Goal: Task Accomplishment & Management: Manage account settings

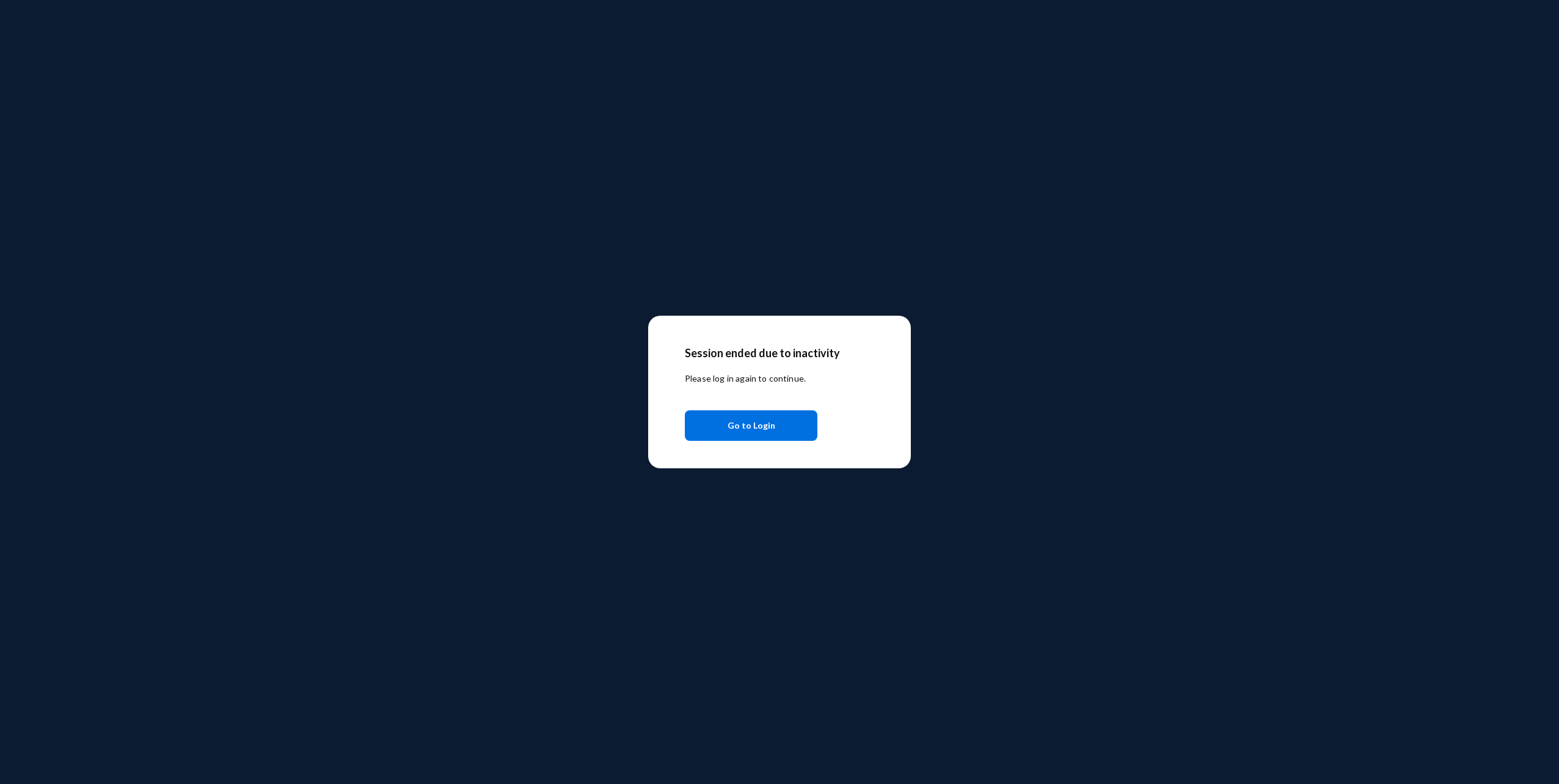
click at [760, 428] on span "Go to Login" at bounding box center [751, 426] width 48 height 22
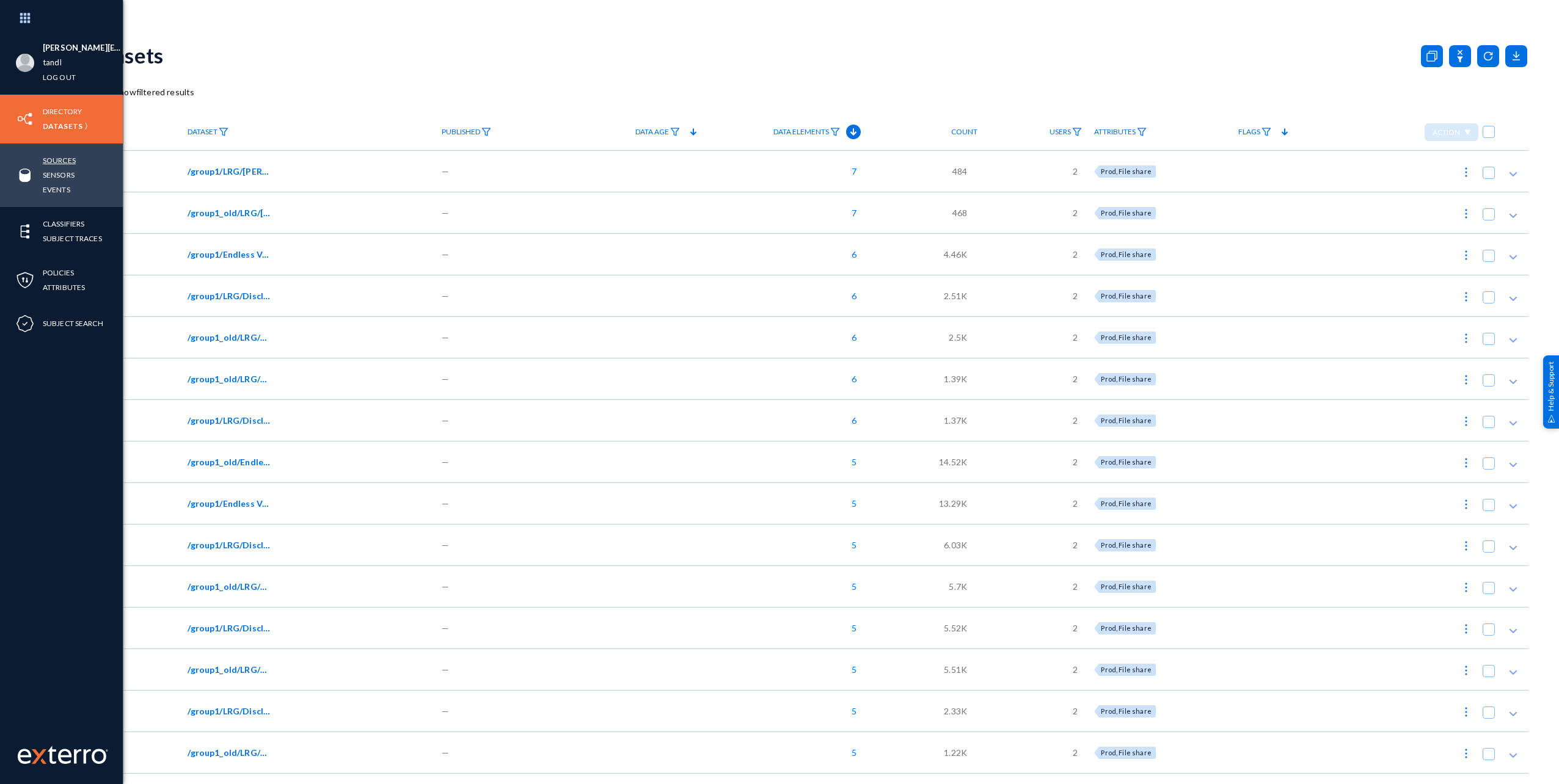
click at [67, 162] on link "Sources" at bounding box center [59, 160] width 33 height 14
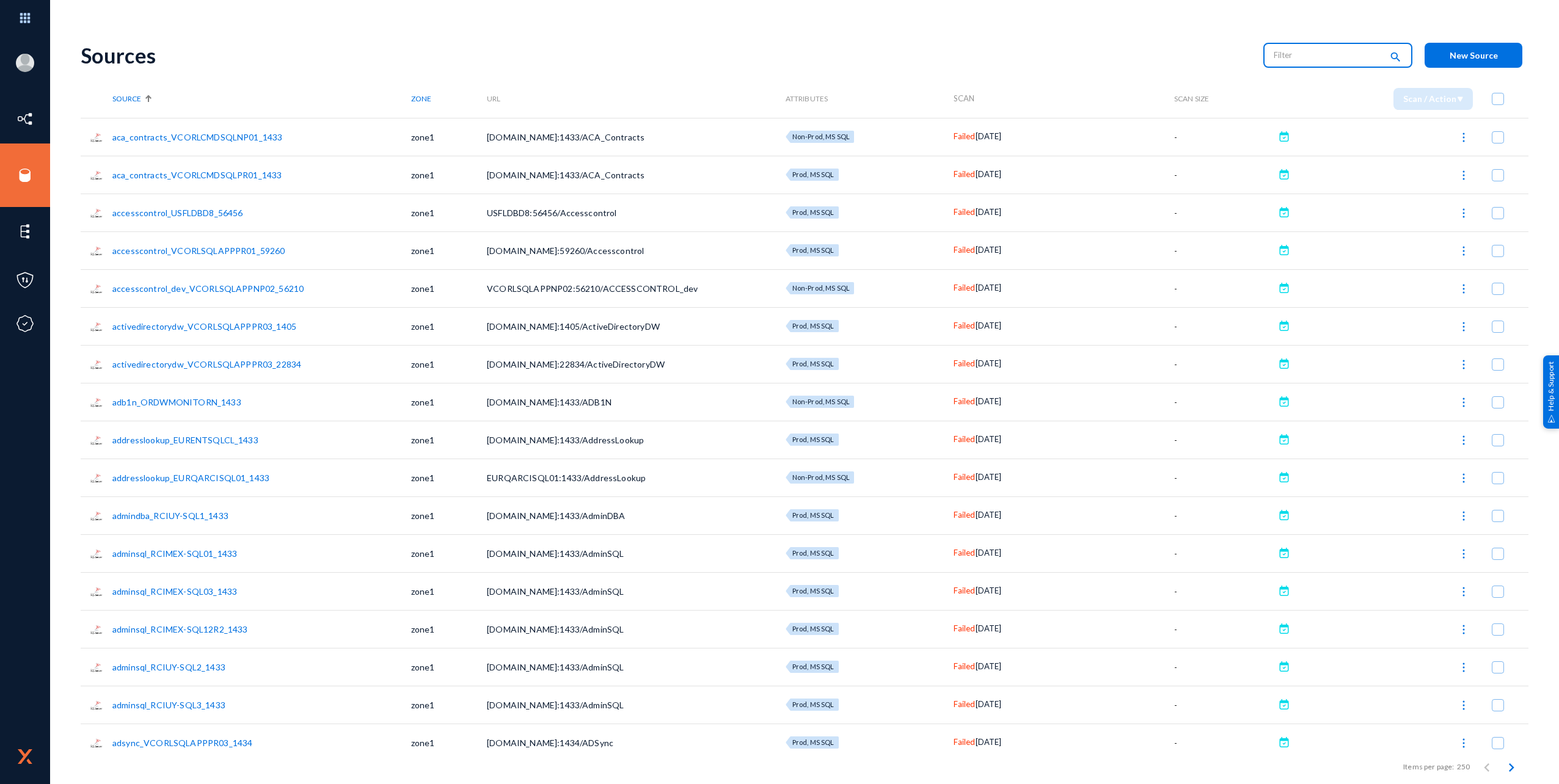
click at [1313, 50] on input "text" at bounding box center [1328, 55] width 107 height 18
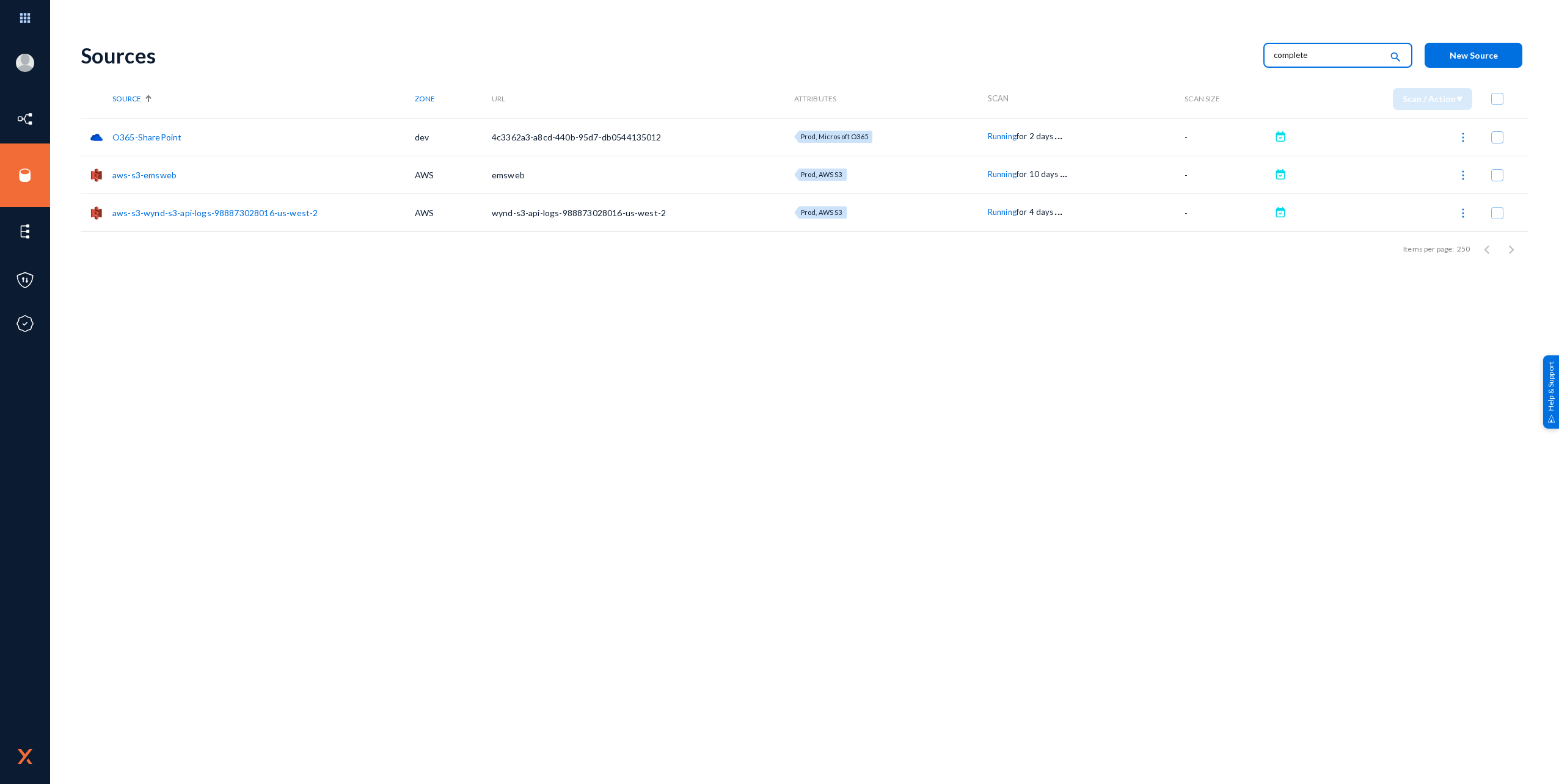
type input "complete"
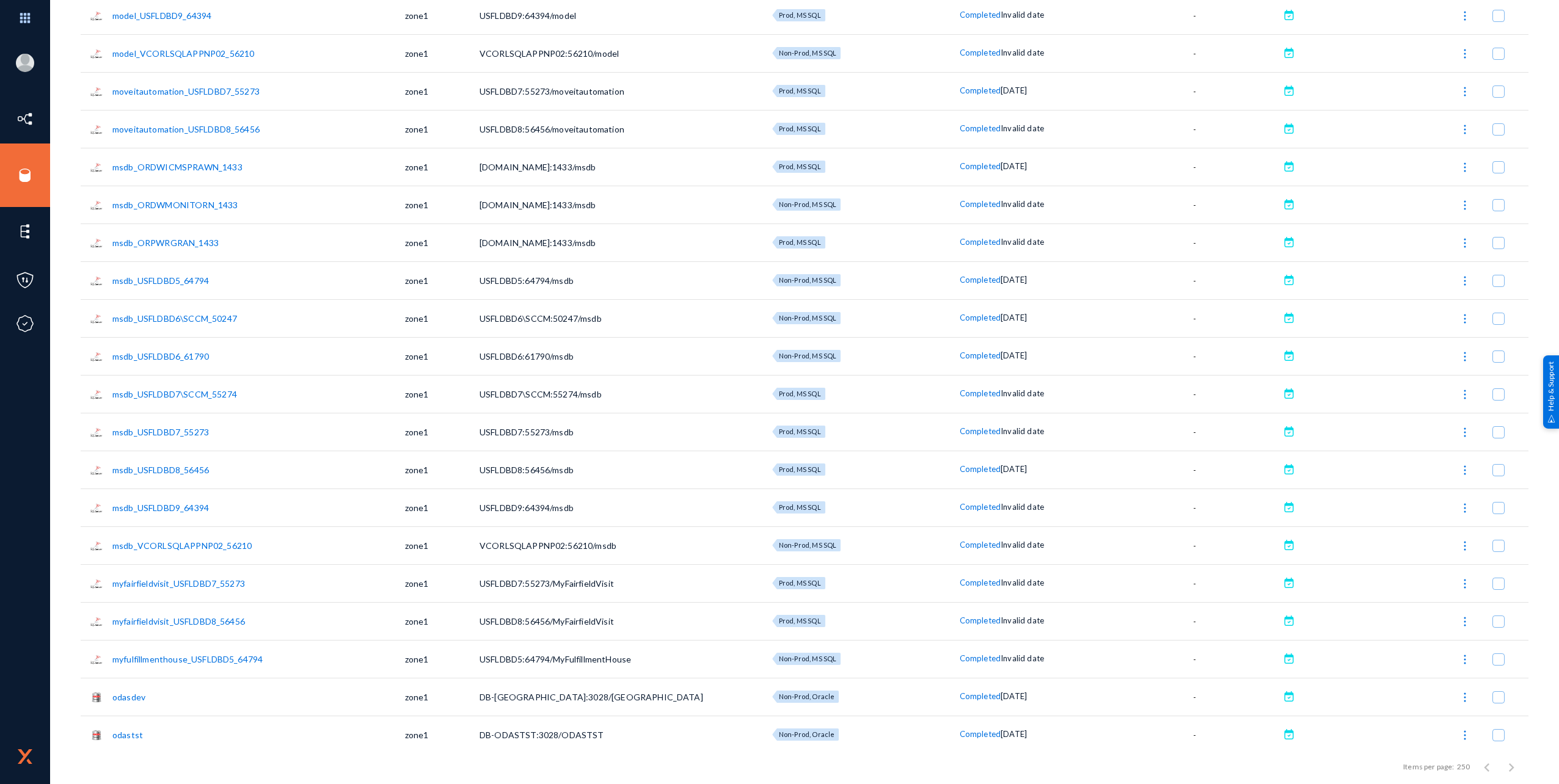
scroll to position [2504, 0]
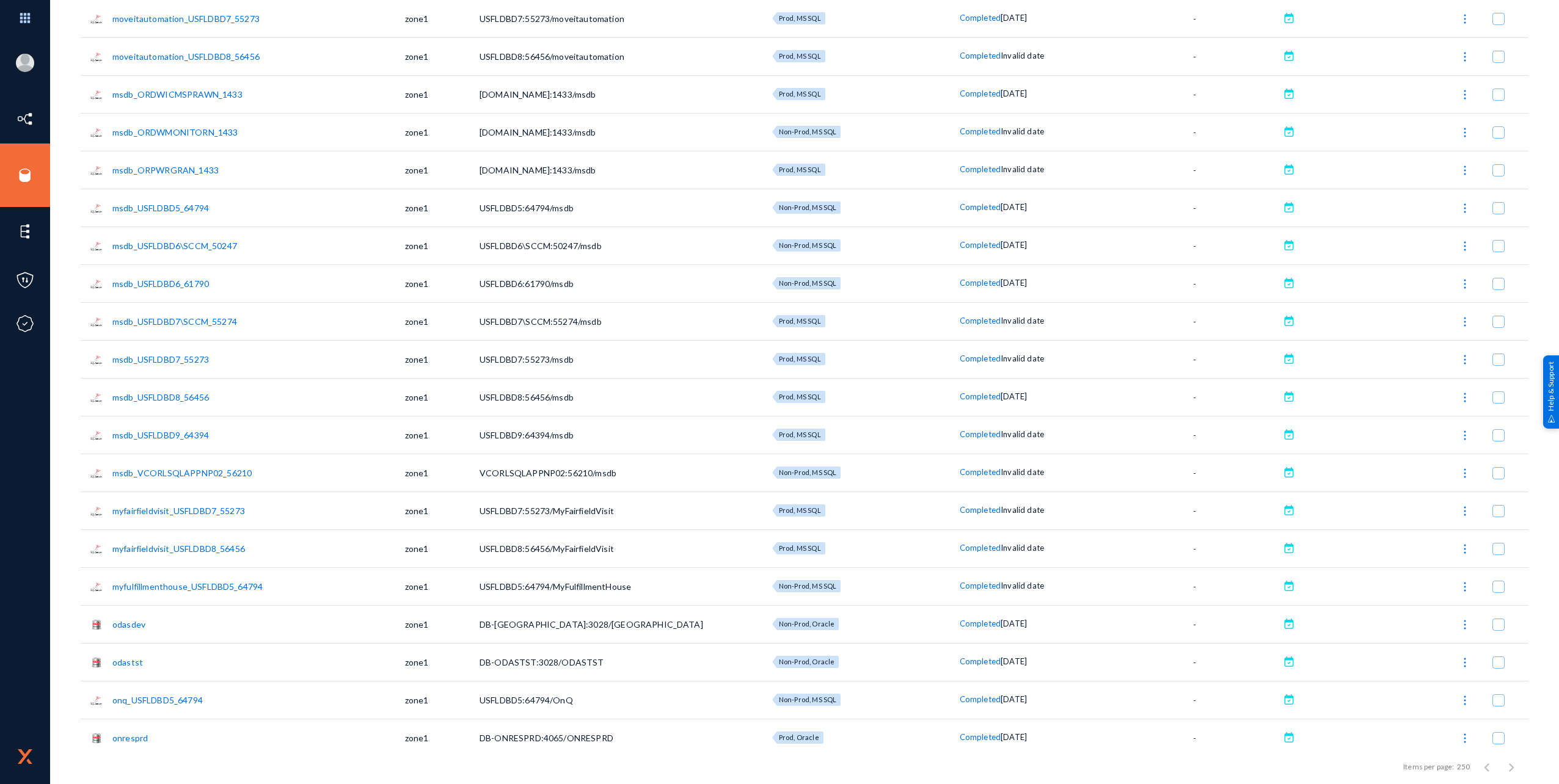
click at [984, 468] on span "Completed" at bounding box center [980, 472] width 41 height 10
click at [1530, 486] on div at bounding box center [780, 392] width 1559 height 784
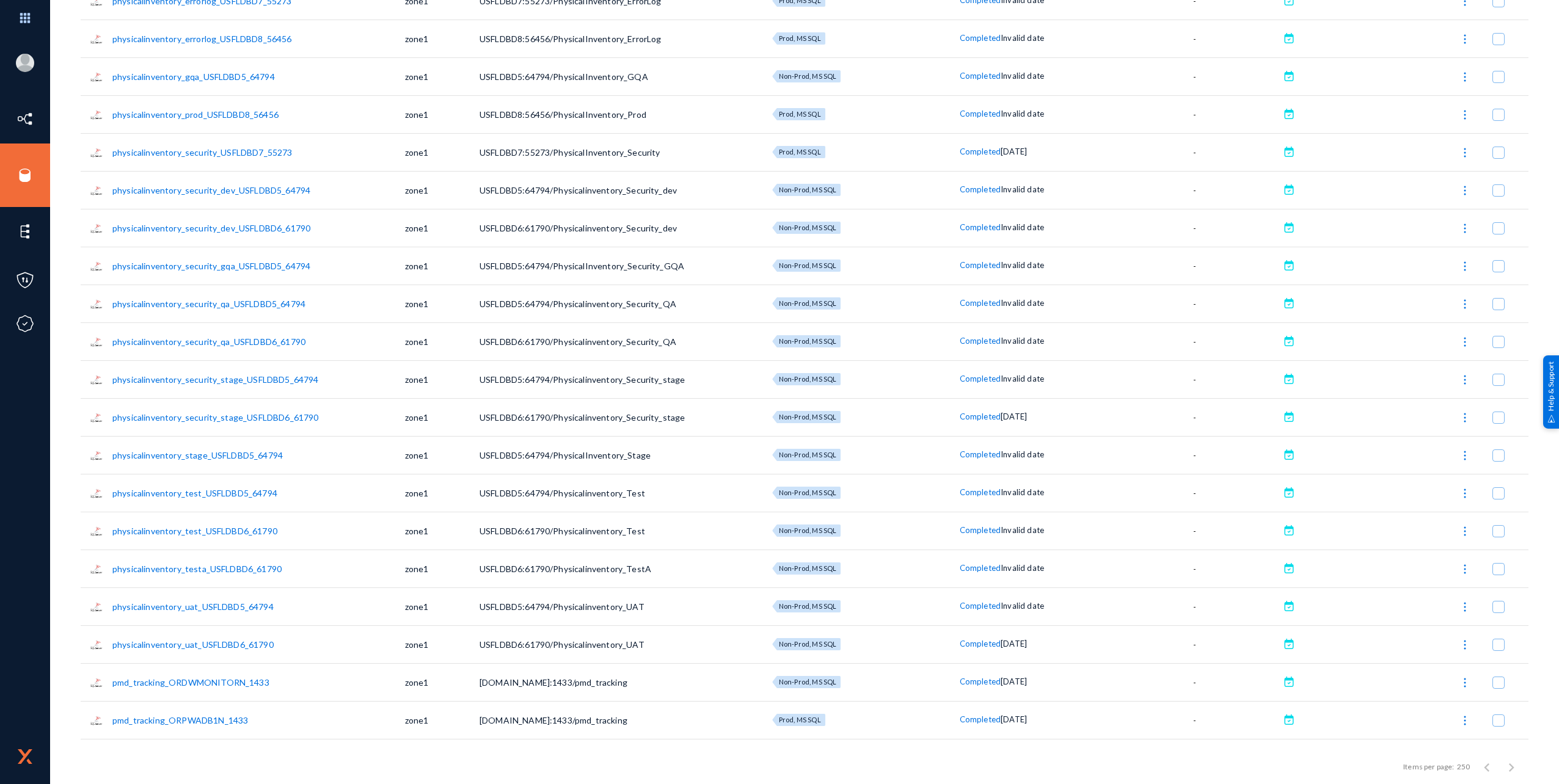
scroll to position [3665, 0]
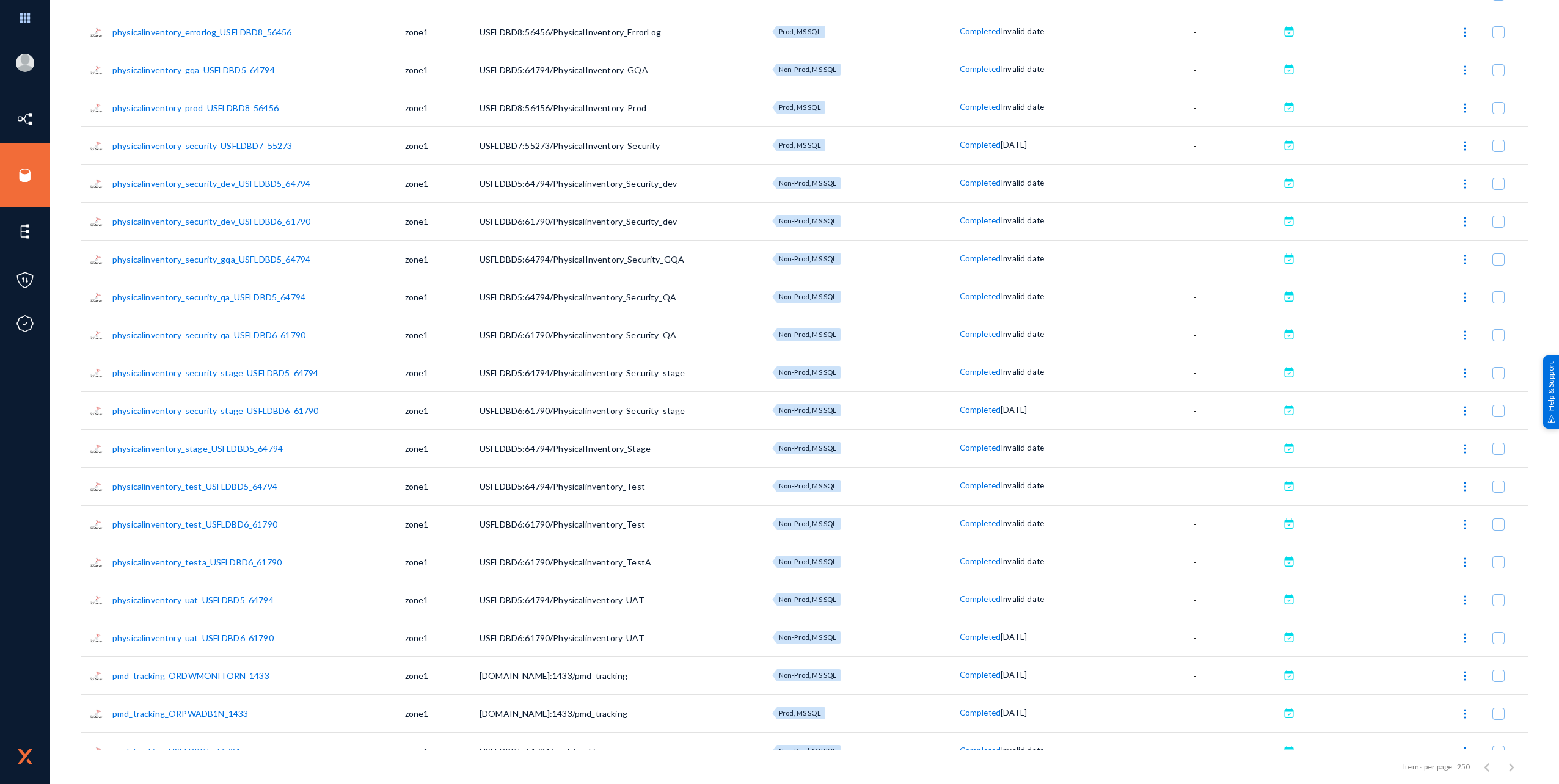
click at [981, 485] on span "Completed" at bounding box center [980, 485] width 41 height 10
click at [252, 449] on div at bounding box center [780, 392] width 1559 height 784
click at [1469, 449] on button at bounding box center [1464, 448] width 24 height 24
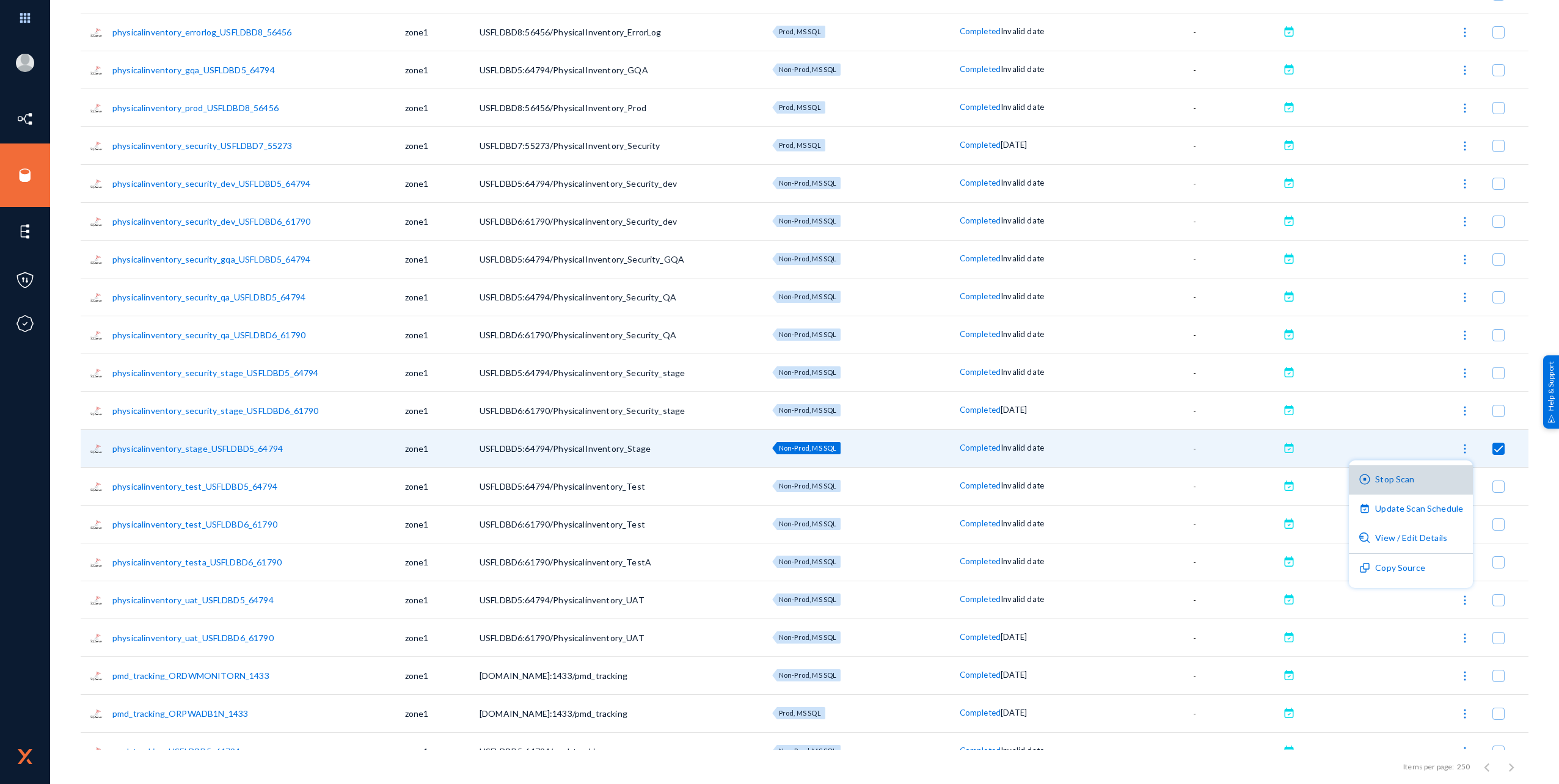
click at [1433, 486] on button "Stop Scan" at bounding box center [1411, 480] width 124 height 29
checkbox input "false"
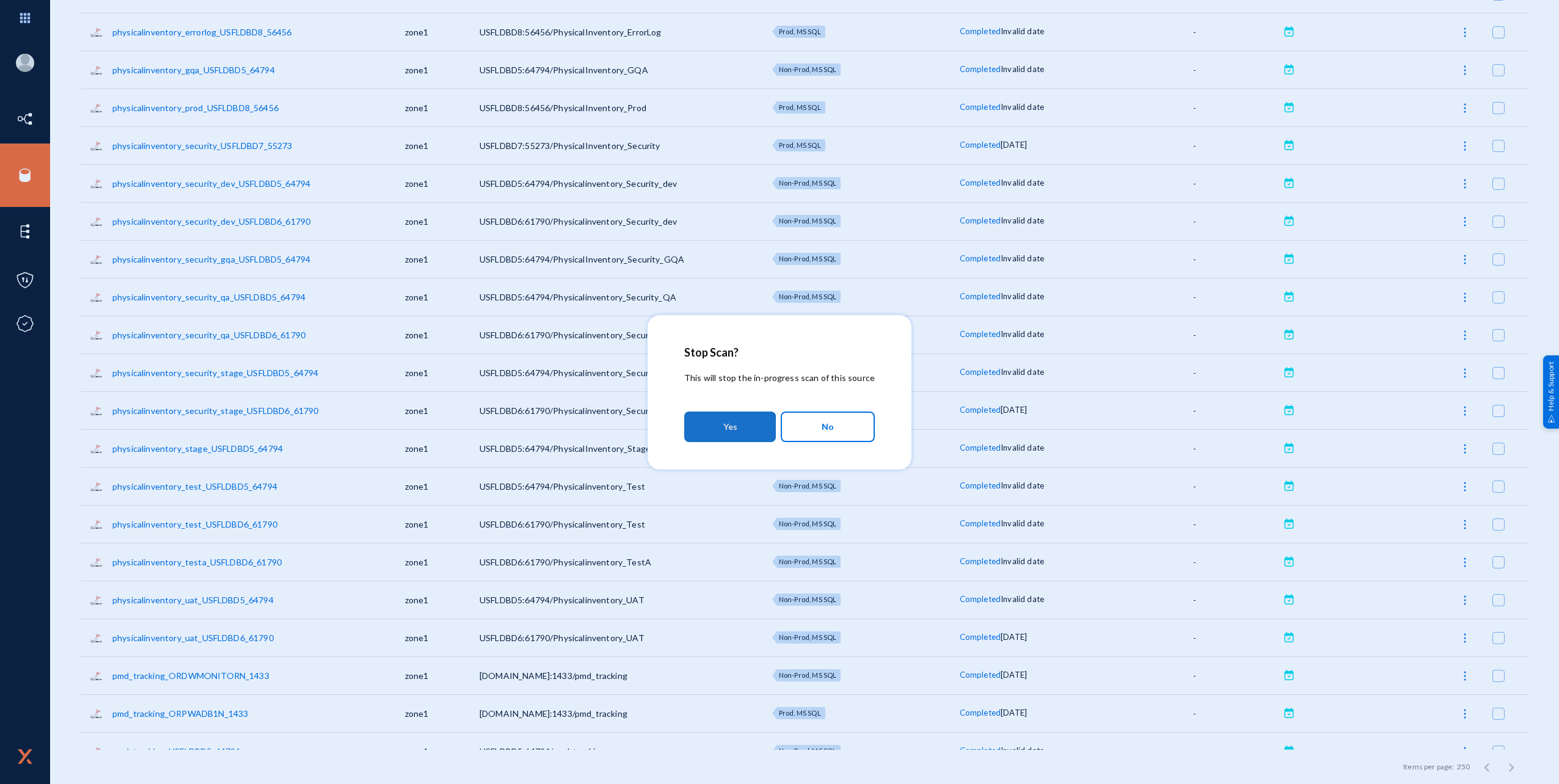
click at [733, 431] on span "Yes" at bounding box center [730, 427] width 14 height 22
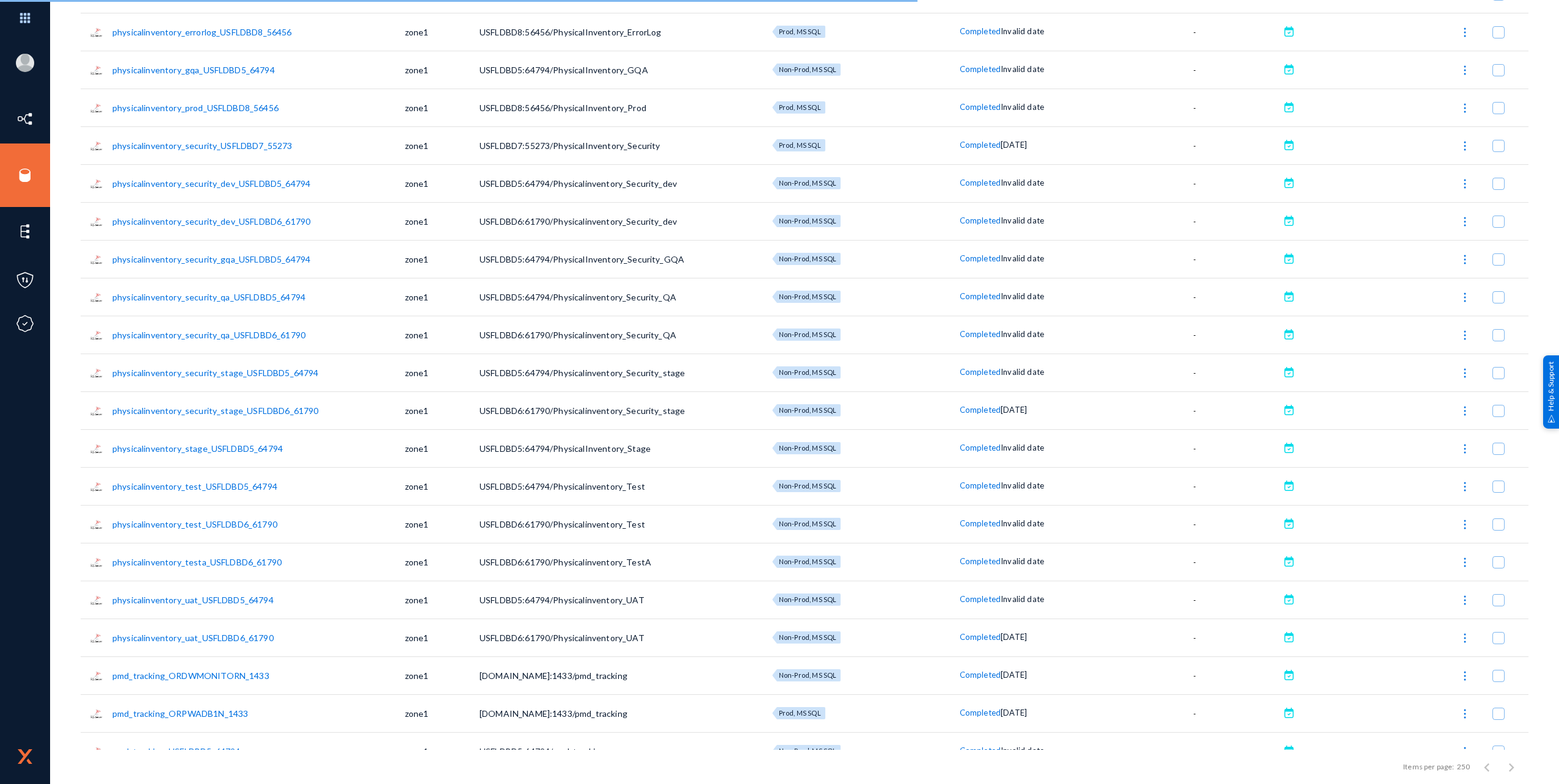
click at [1462, 112] on img at bounding box center [1465, 108] width 12 height 12
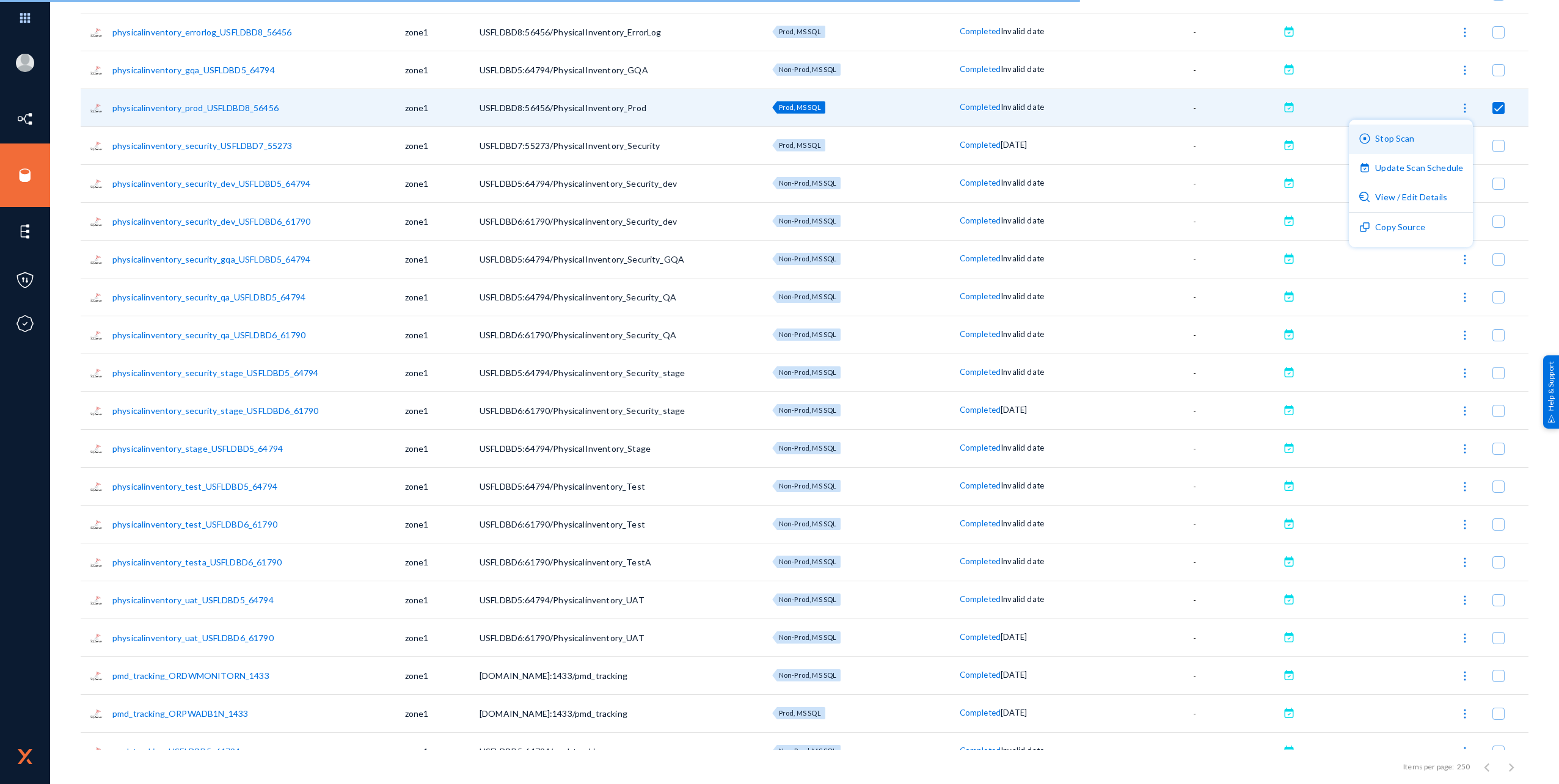
click at [1428, 144] on button "Stop Scan" at bounding box center [1411, 139] width 124 height 29
checkbox input "false"
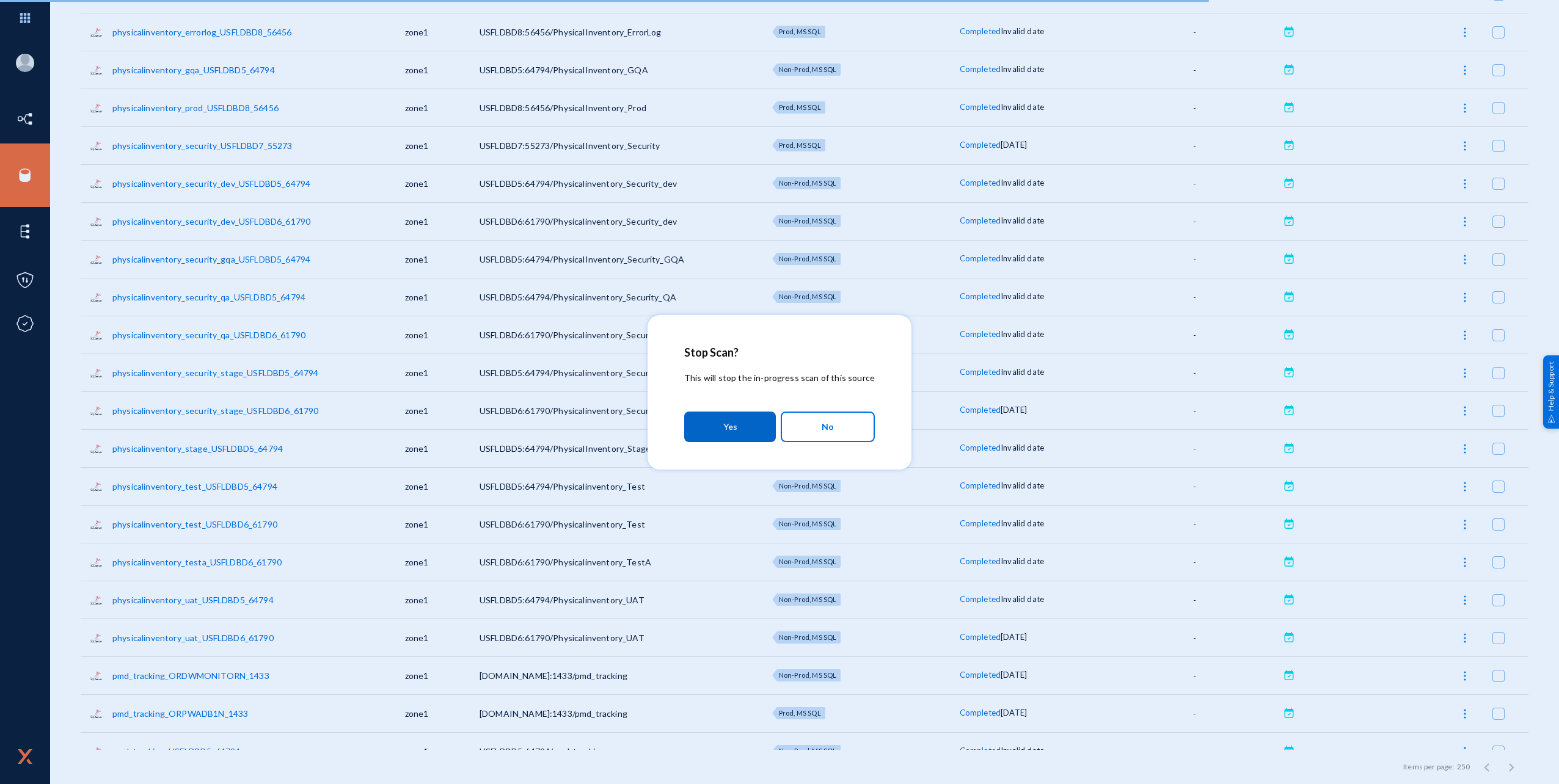
click at [721, 428] on button "Yes" at bounding box center [730, 427] width 92 height 31
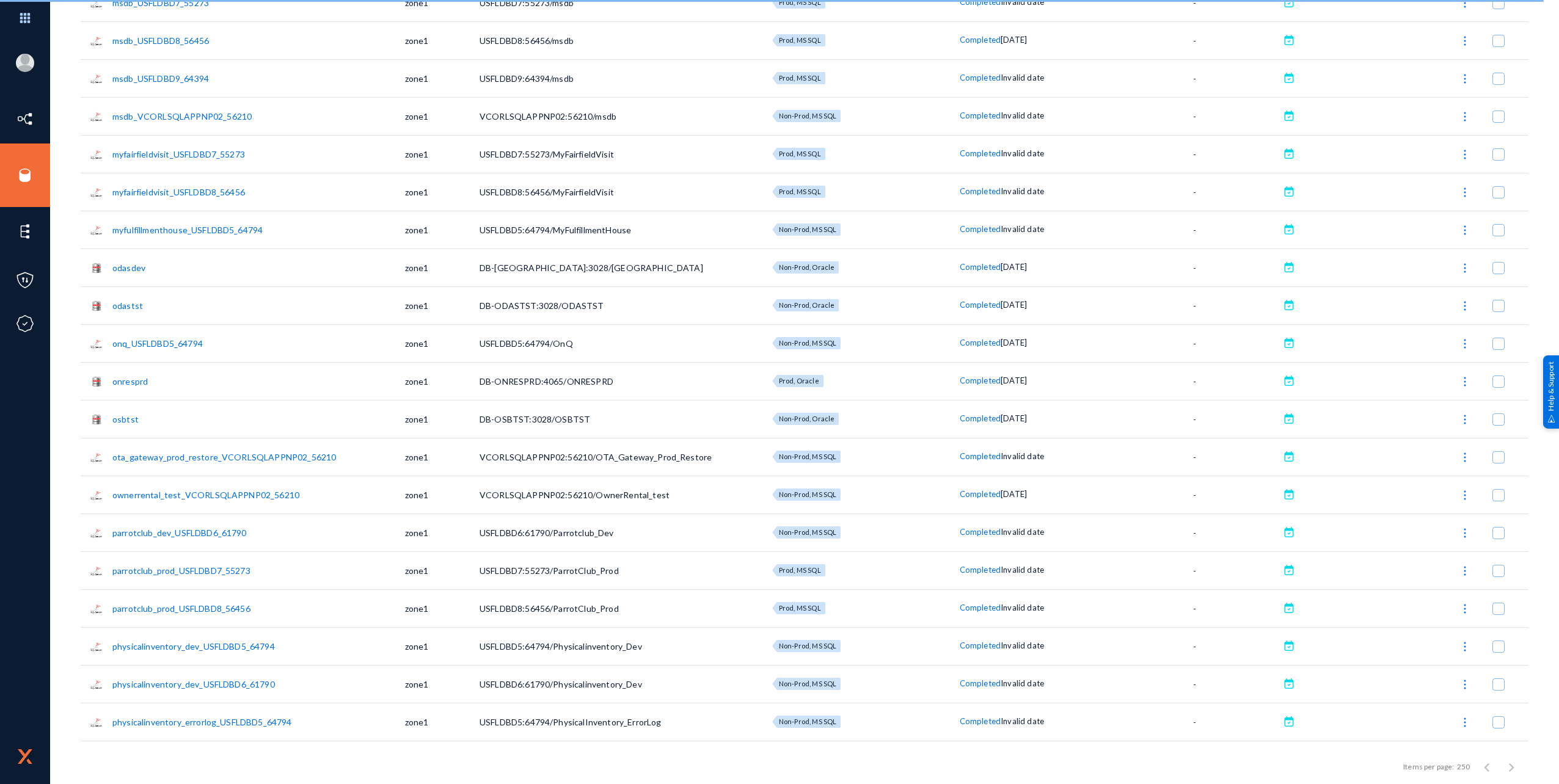
scroll to position [2810, 0]
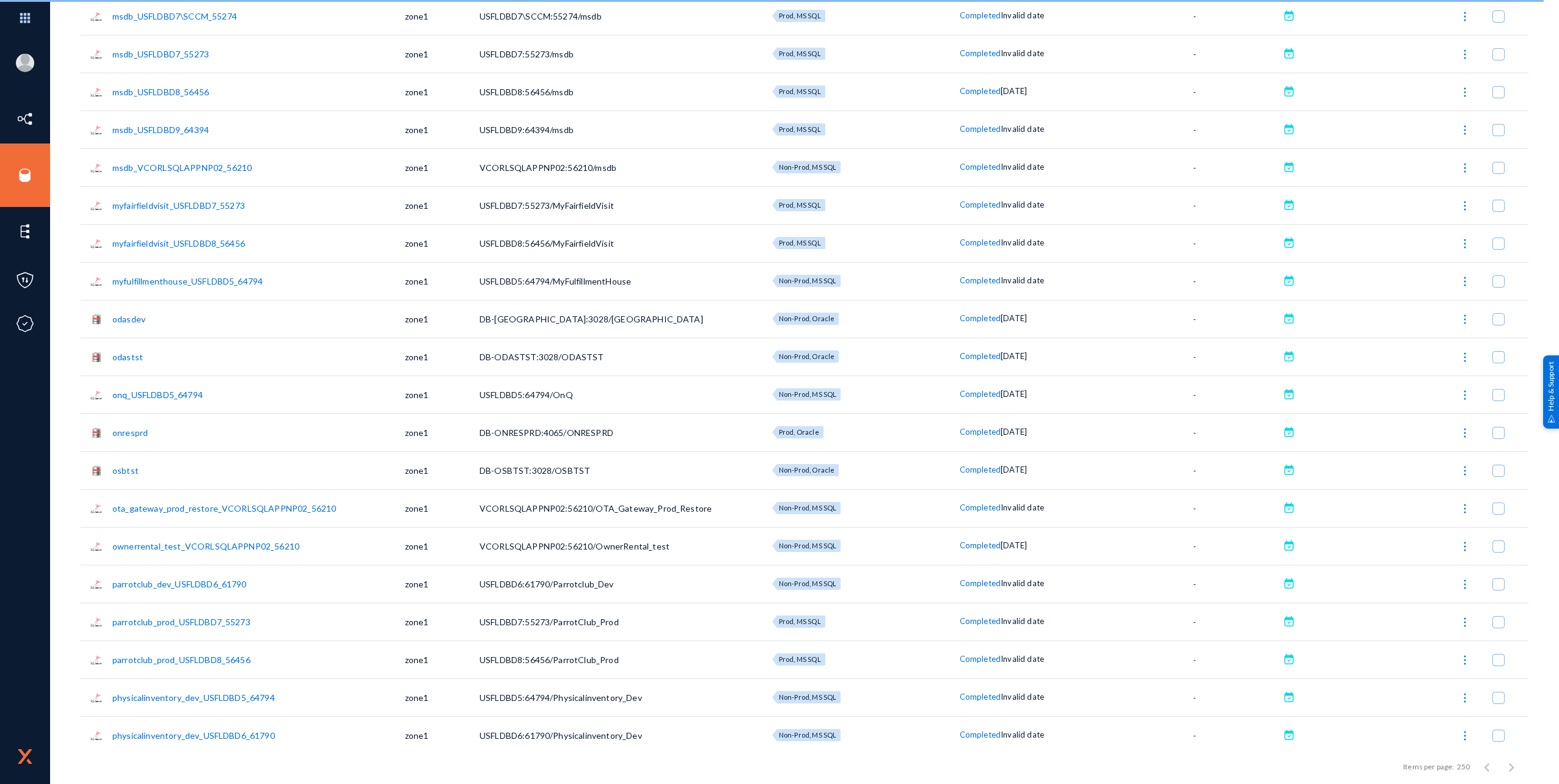
click at [182, 241] on link "myfairfieldvisit_USFLDBD8_56456" at bounding box center [179, 243] width 133 height 10
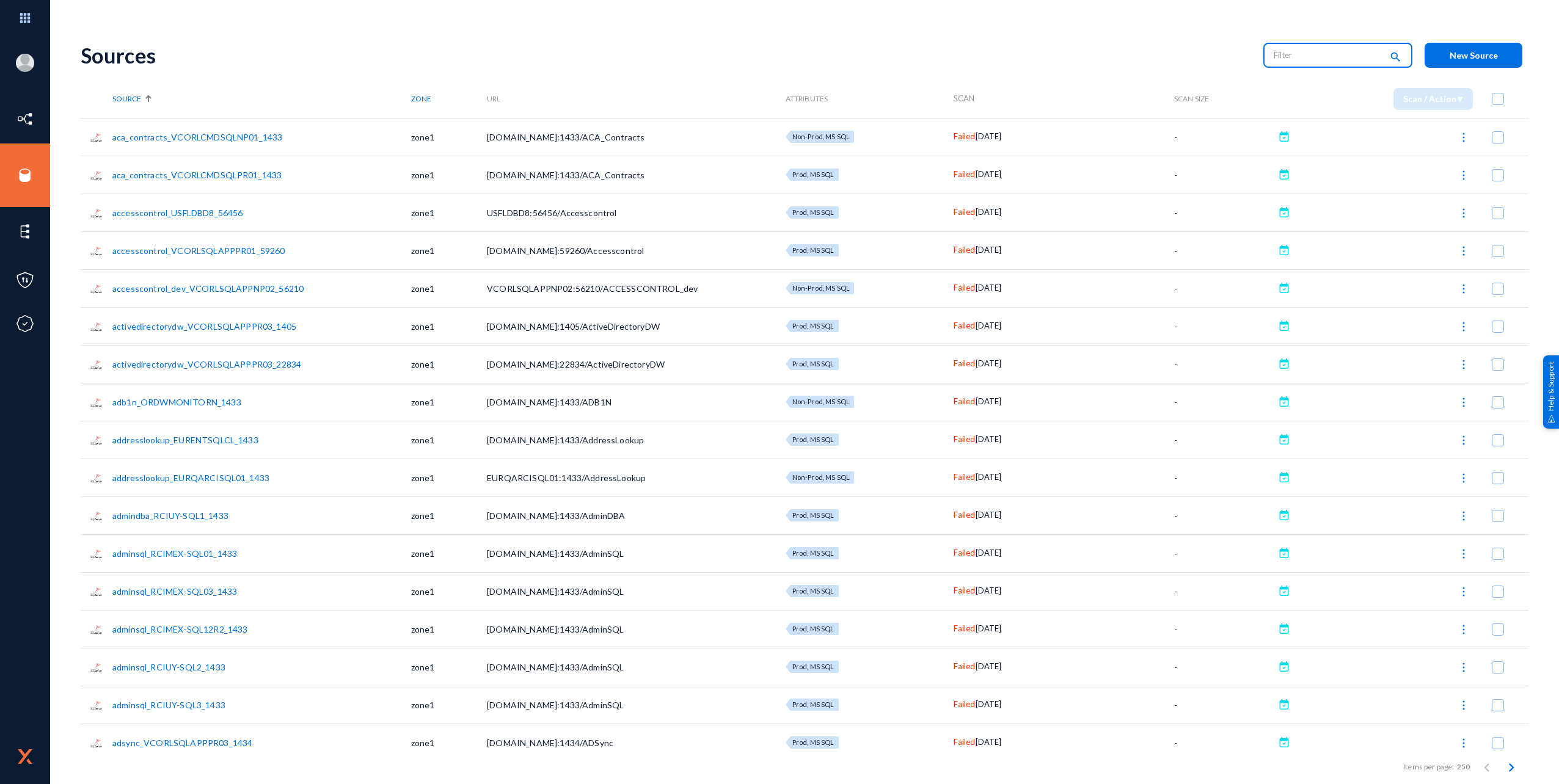
click at [1293, 53] on input "text" at bounding box center [1328, 55] width 107 height 18
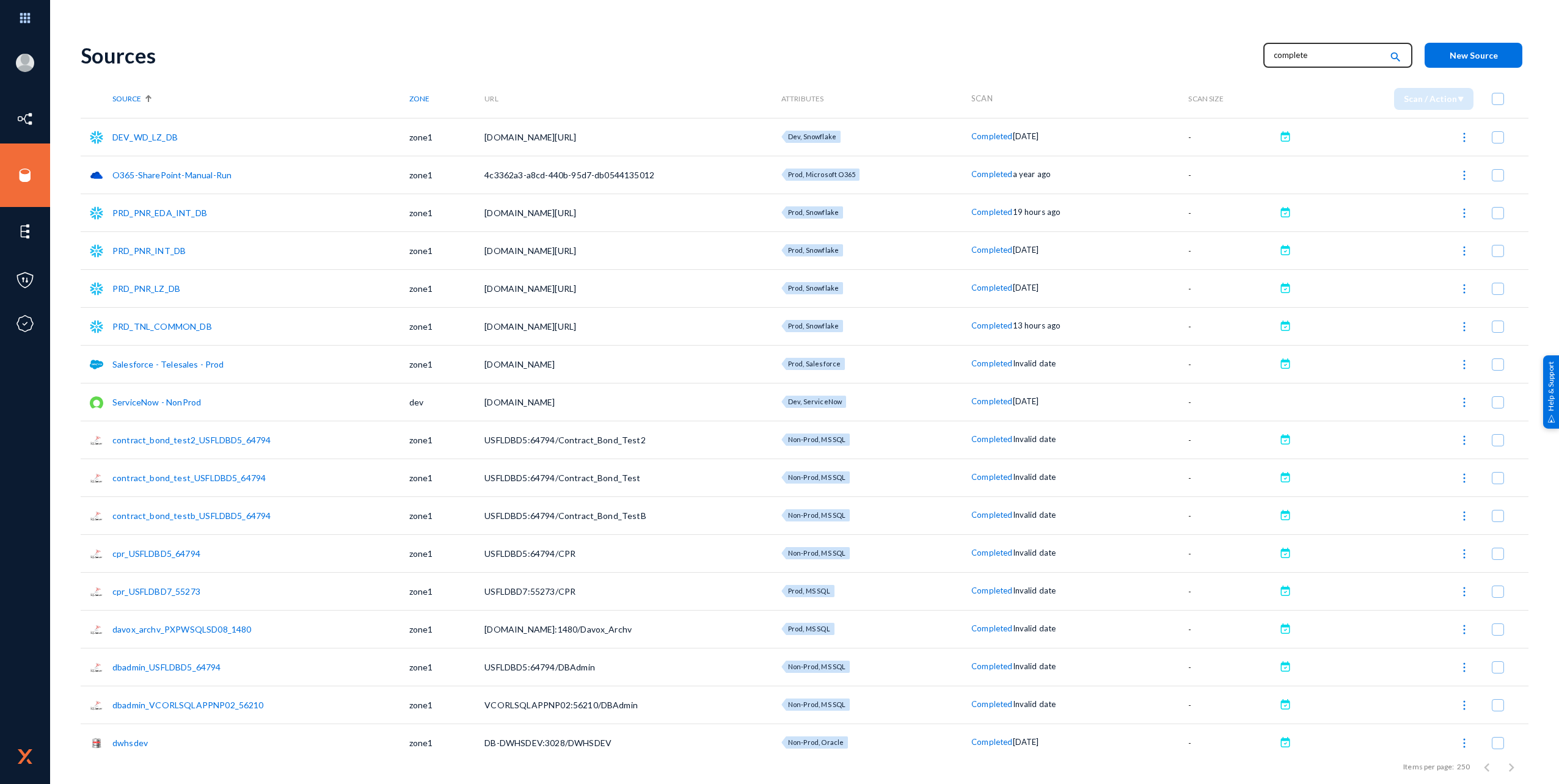
click at [1312, 50] on input "complete" at bounding box center [1328, 55] width 107 height 18
click at [1311, 54] on input "complete" at bounding box center [1328, 55] width 107 height 18
click at [1299, 56] on input "Completed" at bounding box center [1328, 55] width 107 height 18
paste input "physicalinventory_stage_USFLDBD5_64794"
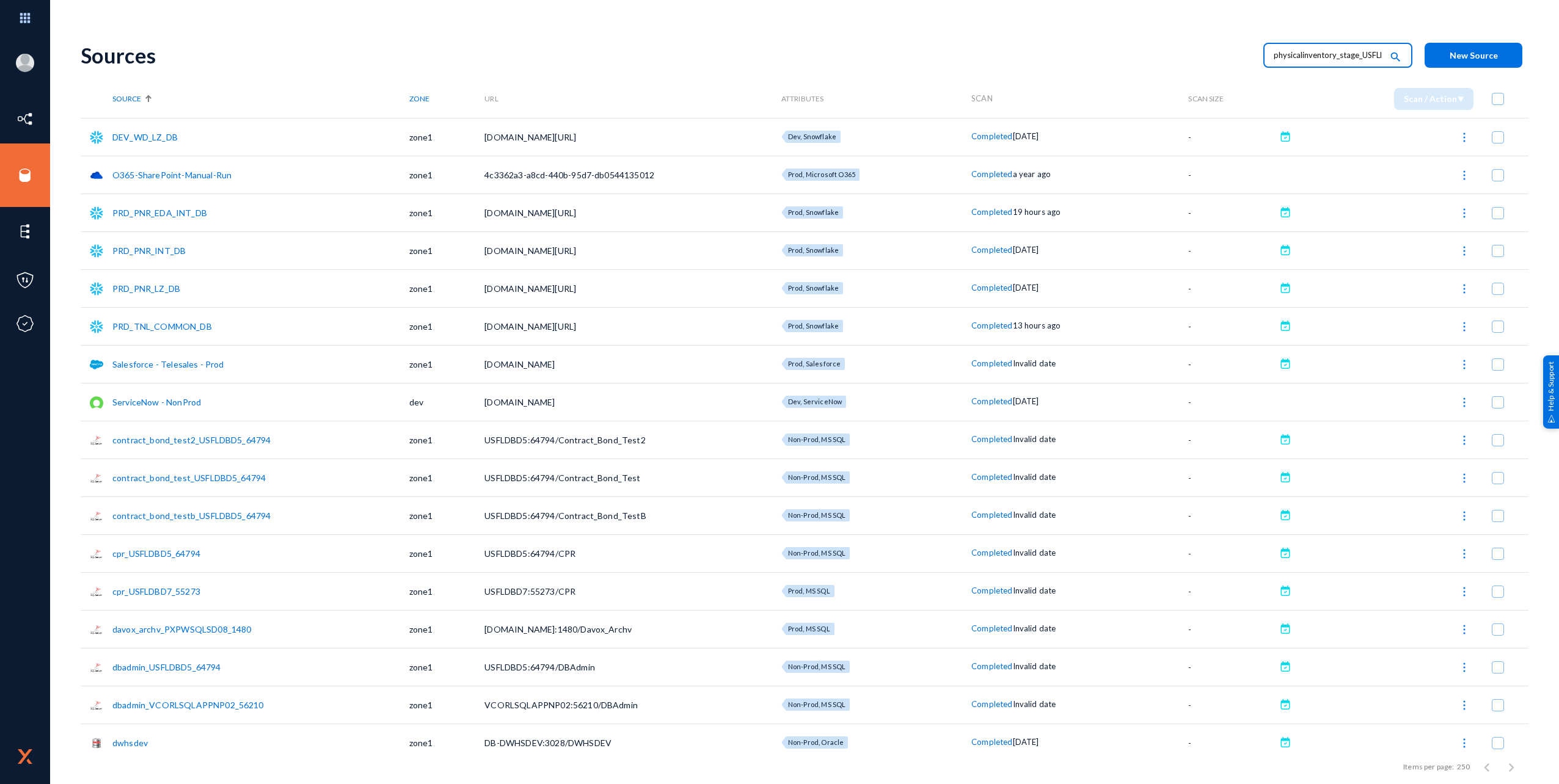
scroll to position [0, 45]
type input "physicalinventory_stage_USFLDBD5_64794"
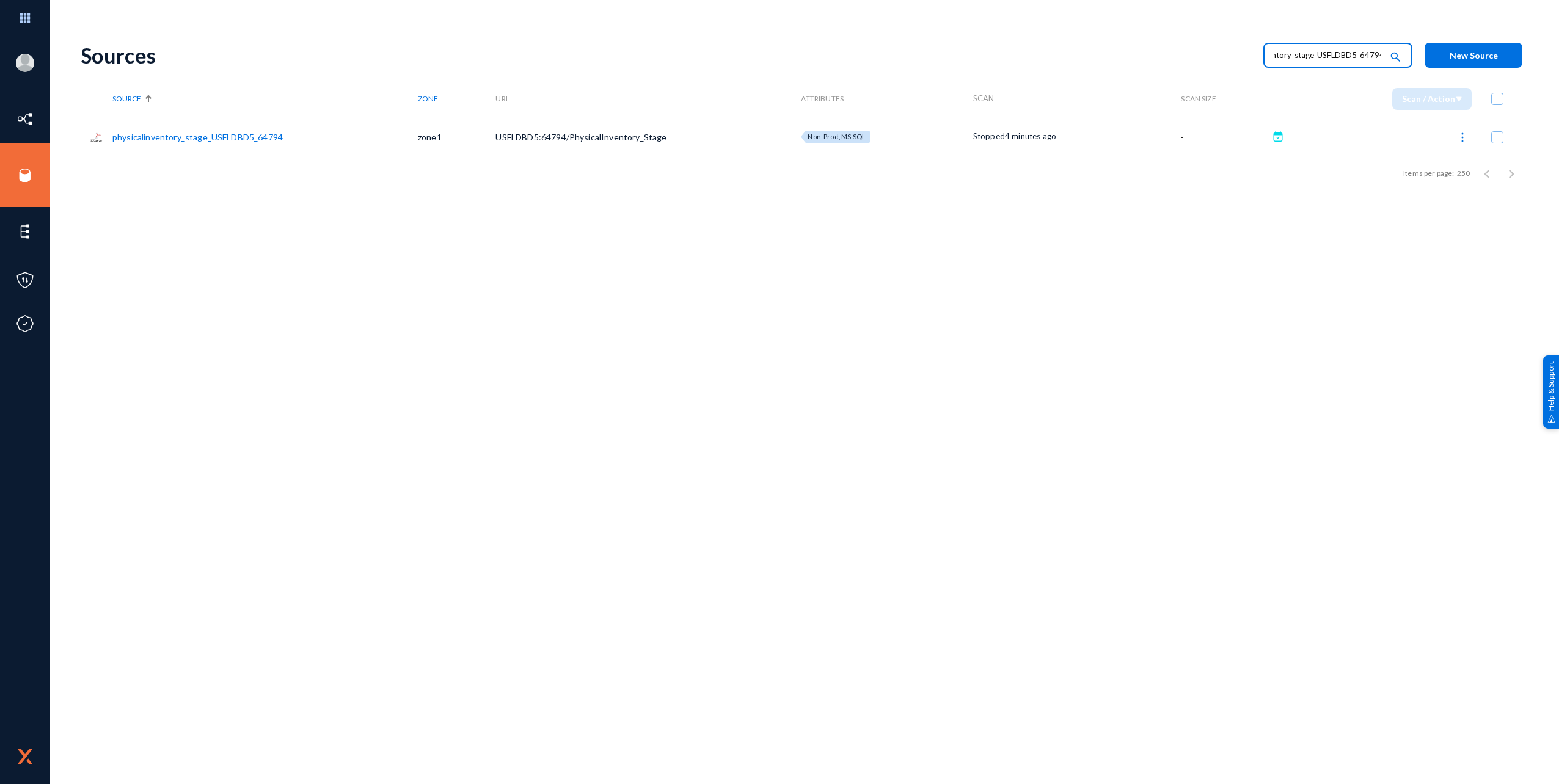
click at [1312, 56] on input "physicalinventory_stage_USFLDBD5_64794" at bounding box center [1328, 55] width 107 height 18
type input "Completed"
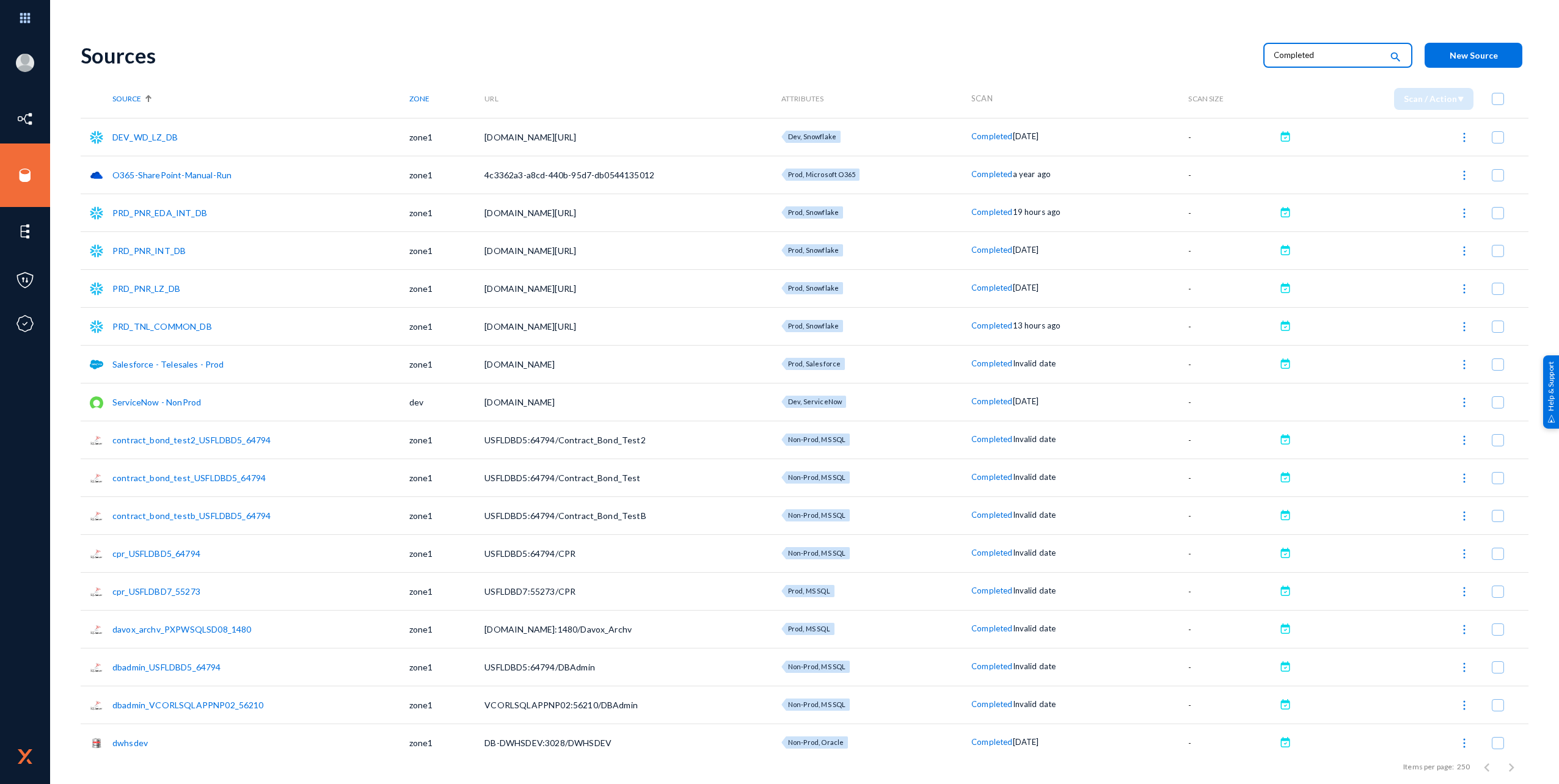
click at [980, 366] on span "Completed" at bounding box center [991, 363] width 41 height 10
click at [1503, 357] on div at bounding box center [780, 392] width 1559 height 784
click at [1497, 361] on span at bounding box center [1498, 364] width 12 height 12
click at [1497, 370] on input "checkbox" at bounding box center [1498, 371] width 1 height 1
checkbox input "true"
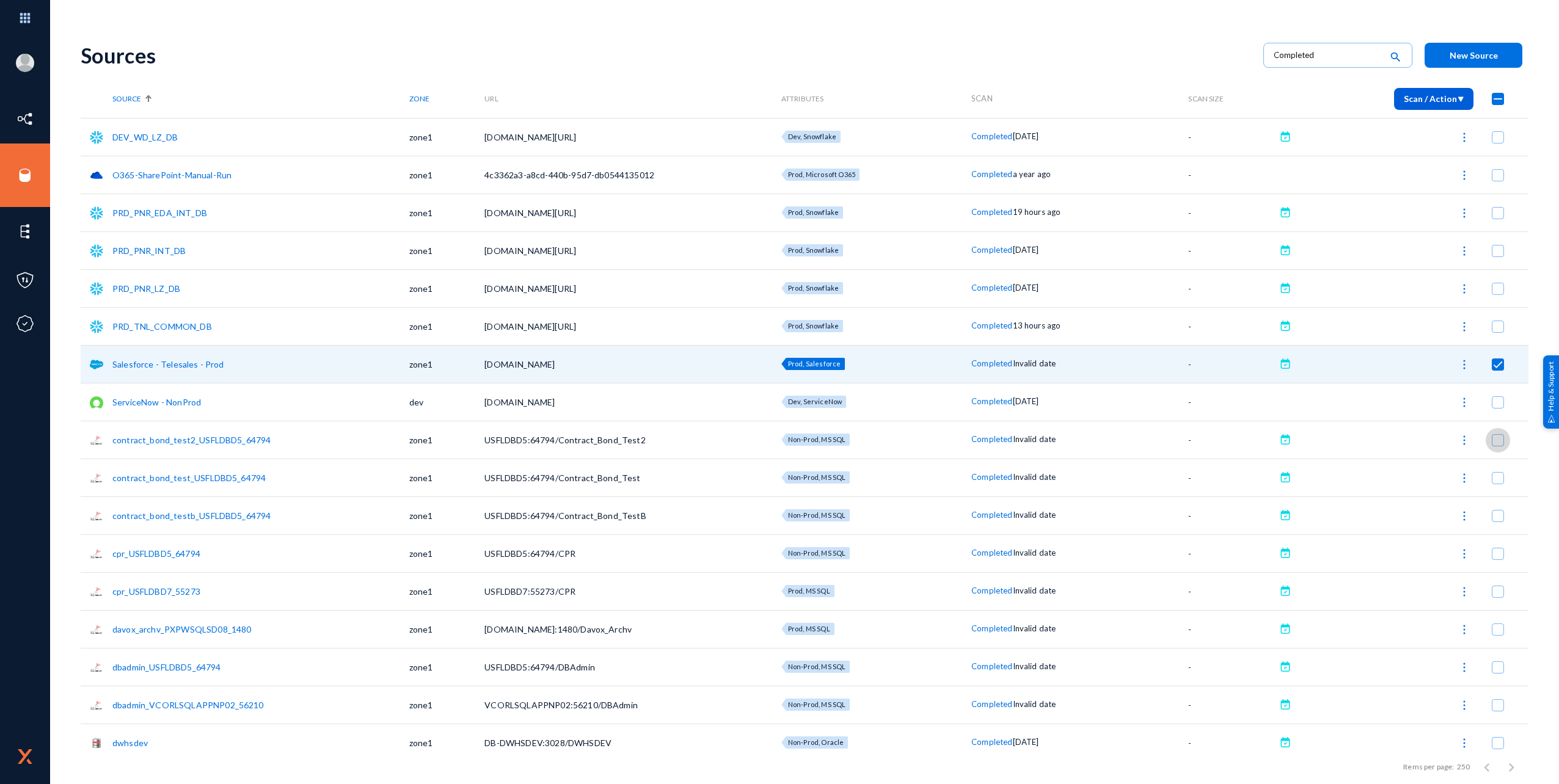
click at [1495, 440] on span at bounding box center [1498, 440] width 12 height 12
click at [1497, 446] on input "checkbox" at bounding box center [1498, 447] width 1 height 1
checkbox input "true"
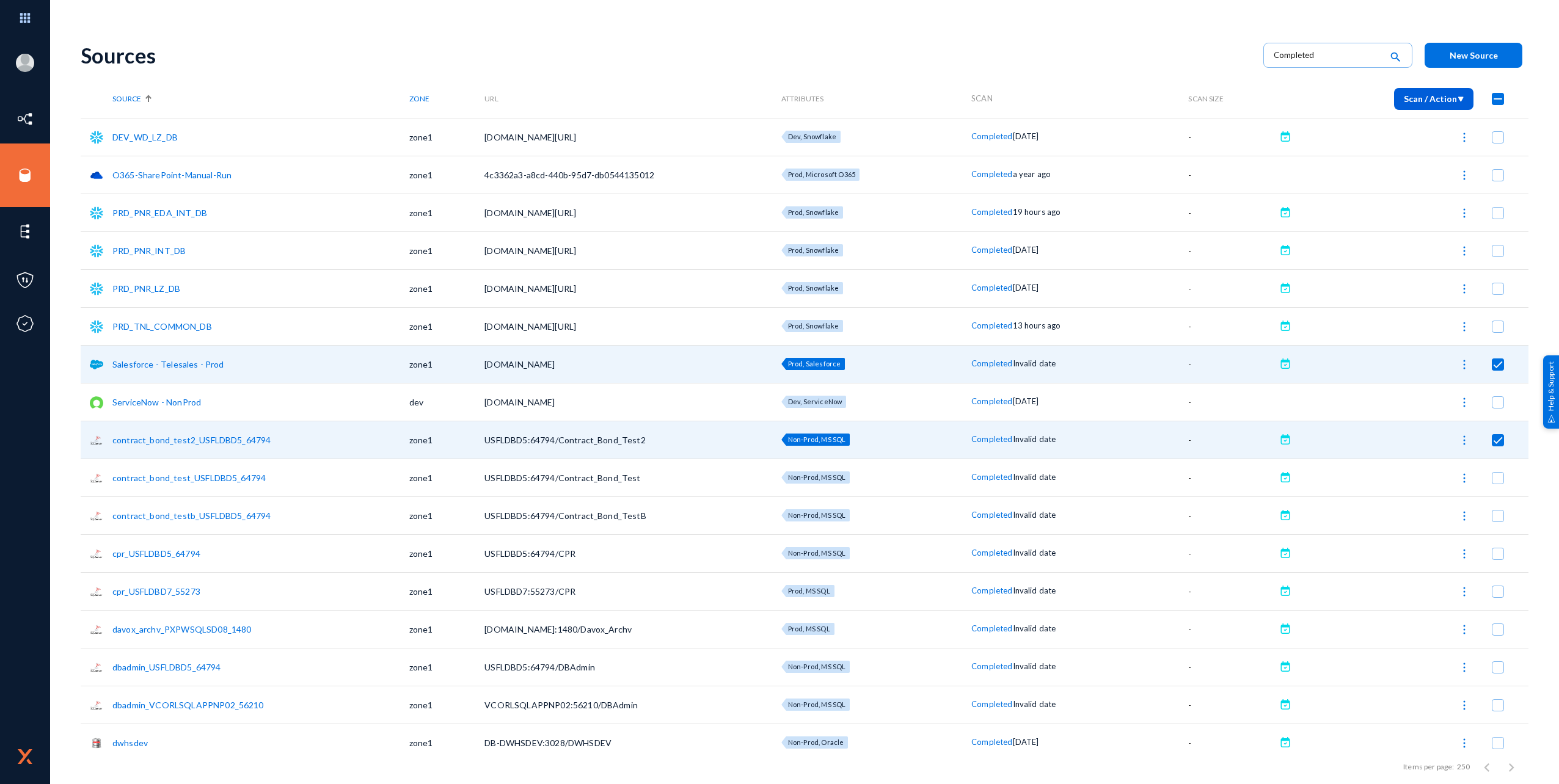
click at [1498, 484] on span at bounding box center [1498, 478] width 12 height 12
click at [1498, 484] on input "checkbox" at bounding box center [1498, 485] width 1 height 1
checkbox input "true"
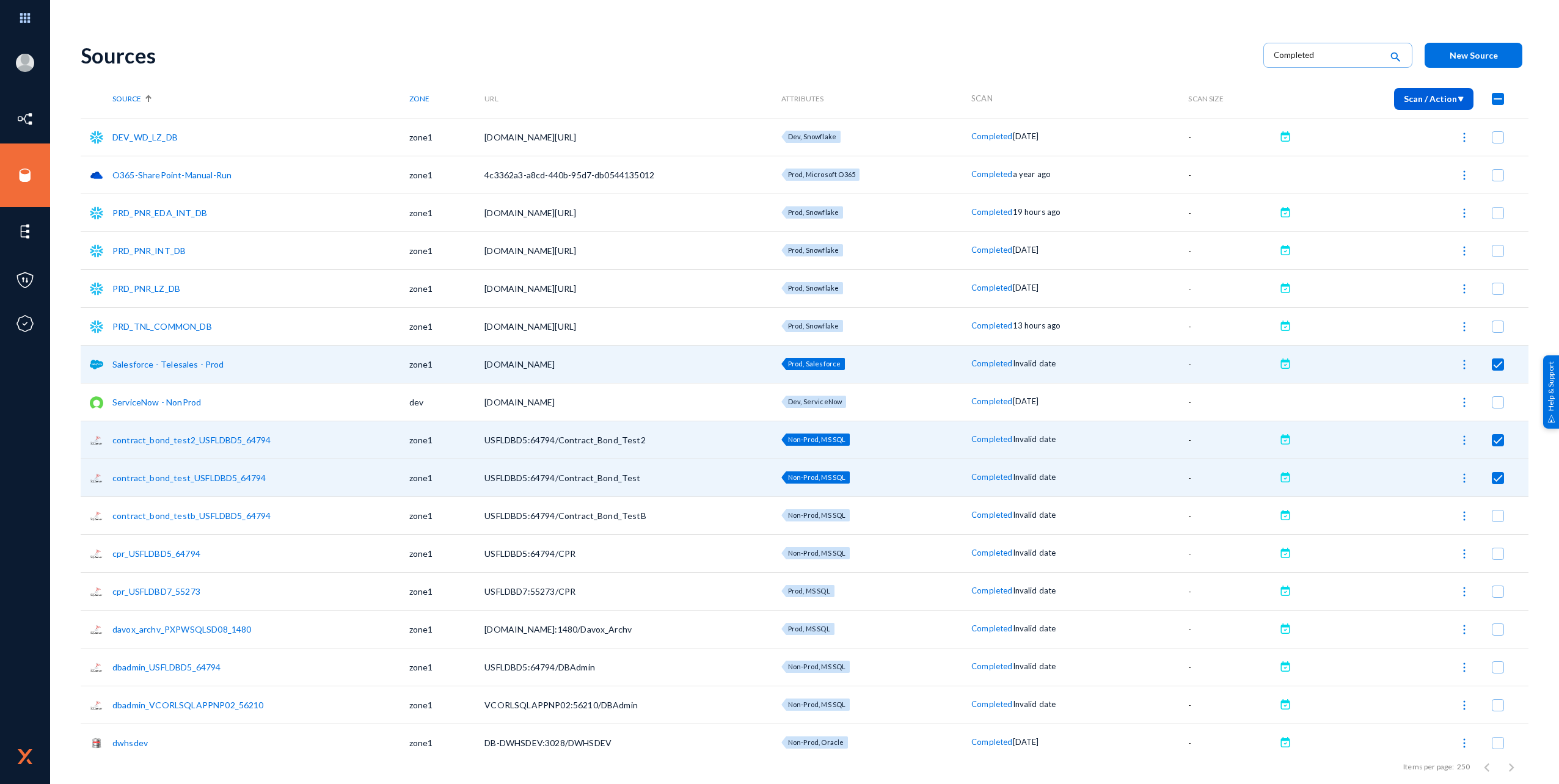
click at [1497, 517] on span at bounding box center [1498, 516] width 12 height 12
click at [1497, 522] on input "checkbox" at bounding box center [1498, 522] width 1 height 1
checkbox input "true"
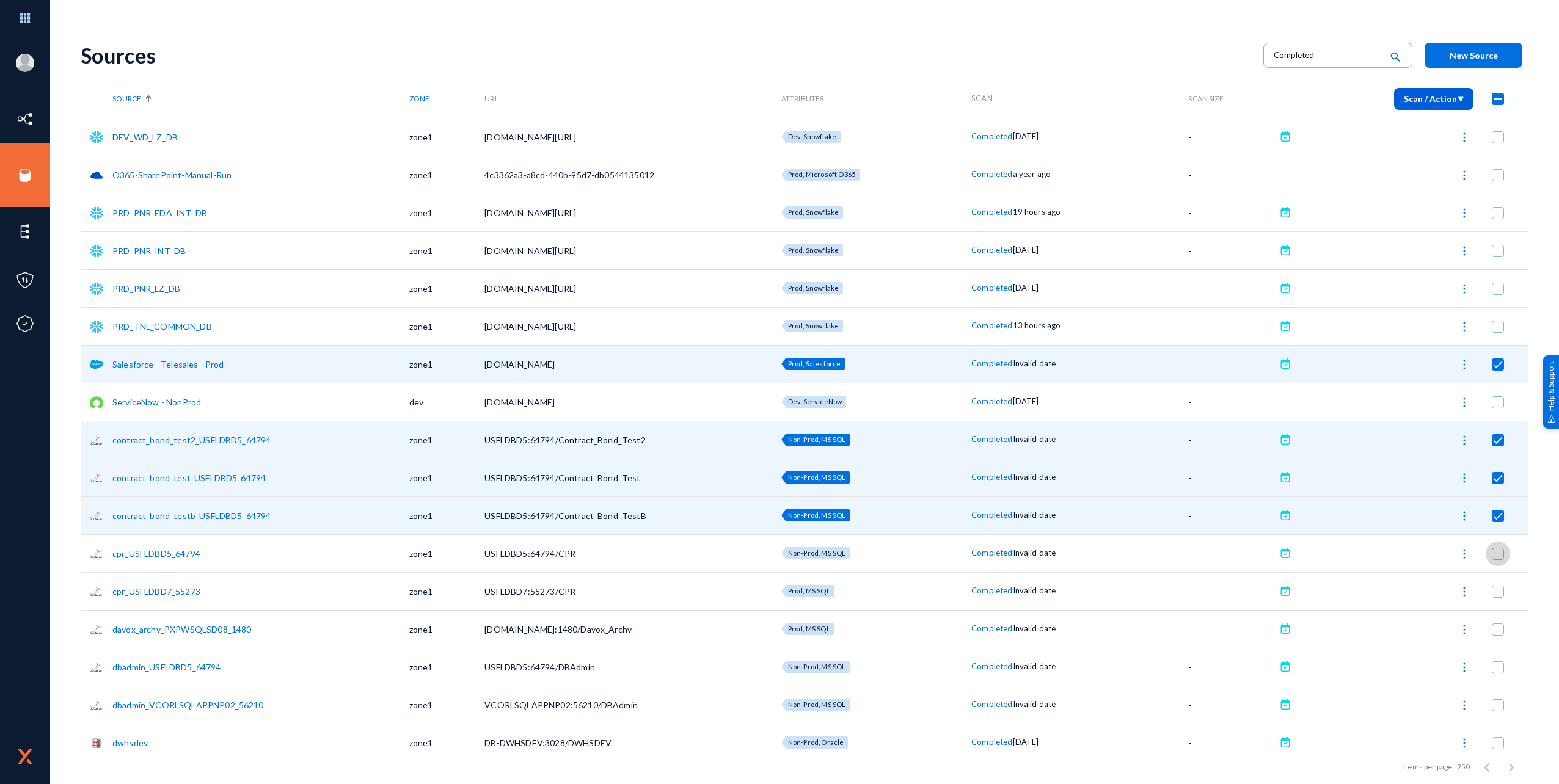
click at [1494, 556] on span at bounding box center [1498, 554] width 12 height 12
click at [1497, 560] on input "checkbox" at bounding box center [1498, 560] width 1 height 1
checkbox input "true"
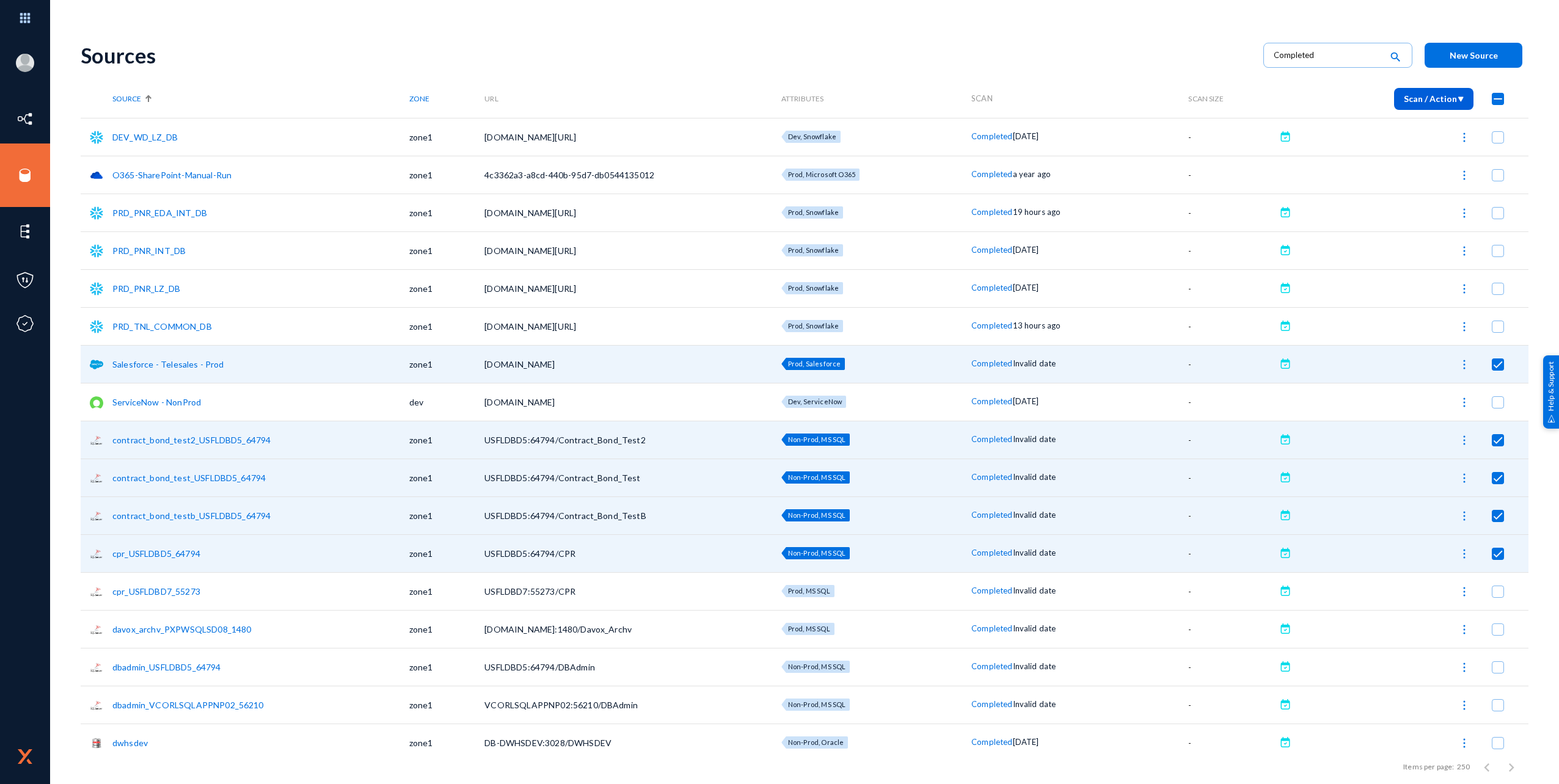
click at [1496, 588] on span at bounding box center [1498, 592] width 12 height 12
click at [1497, 598] on input "checkbox" at bounding box center [1498, 598] width 1 height 1
checkbox input "true"
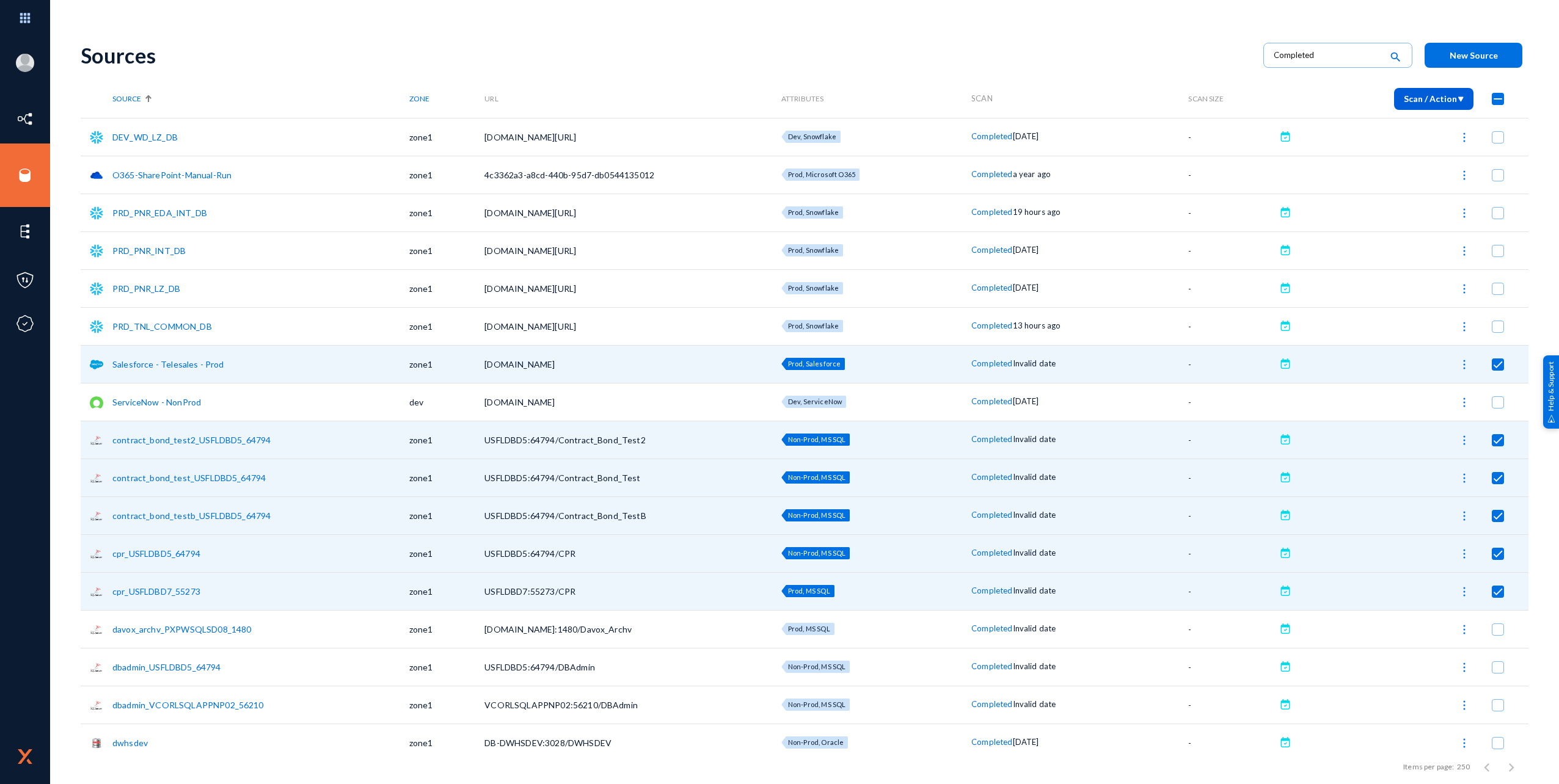
click at [1492, 630] on span at bounding box center [1498, 630] width 12 height 12
click at [1497, 635] on input "checkbox" at bounding box center [1498, 636] width 1 height 1
checkbox input "true"
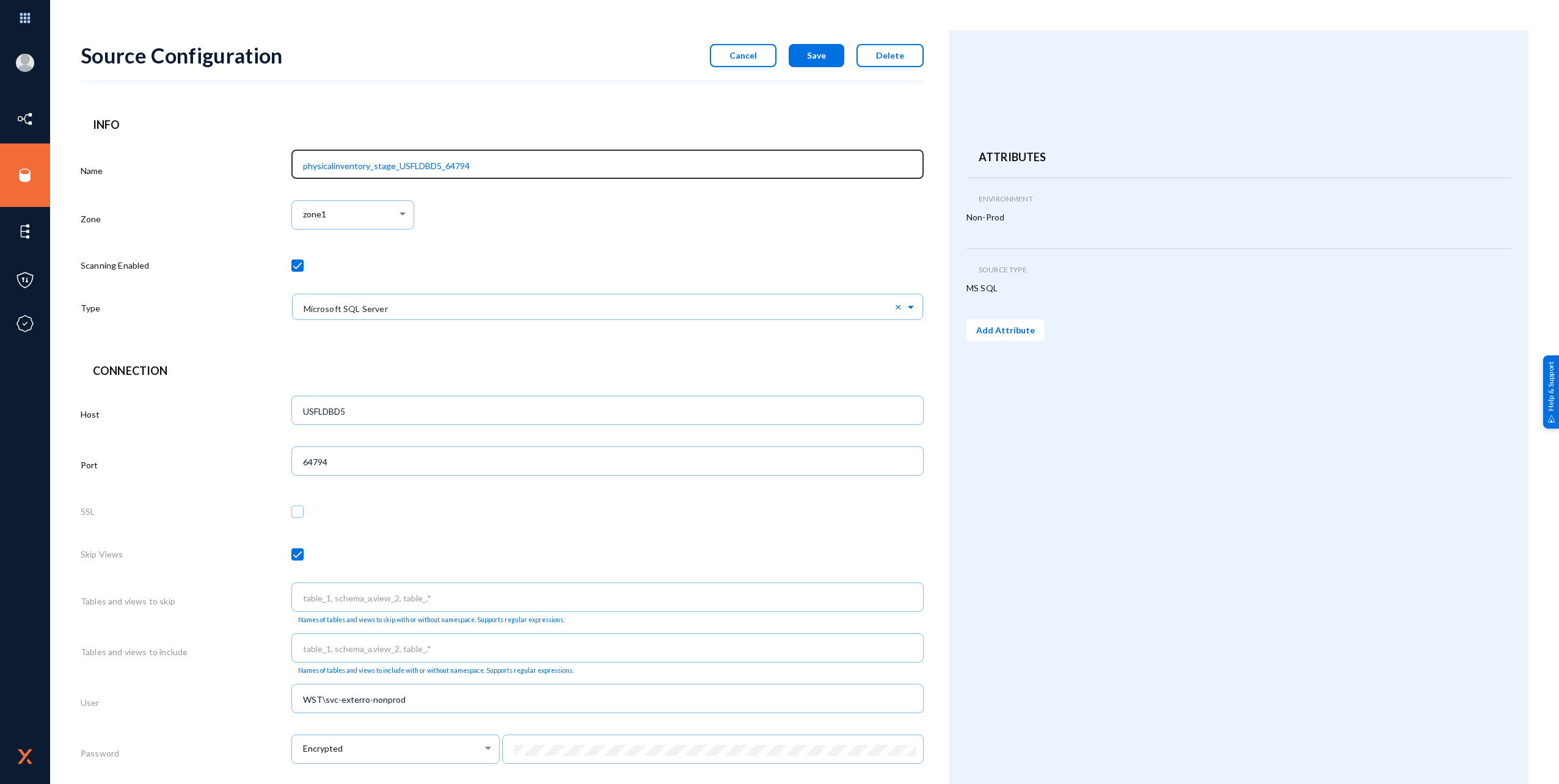
click at [452, 169] on input "physicalinventory_stage_USFLDBD5_64794" at bounding box center [610, 166] width 615 height 11
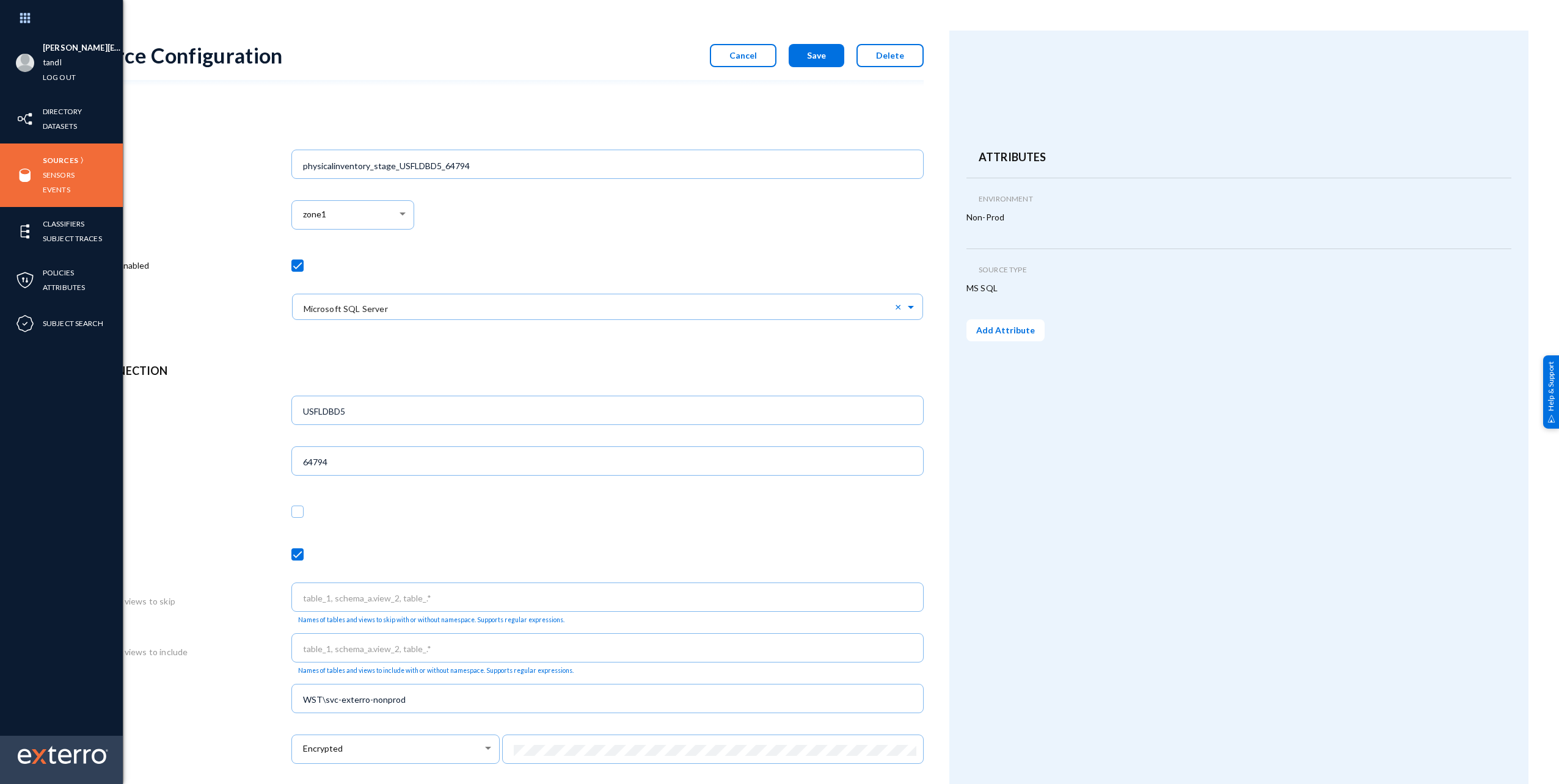
click at [71, 756] on img at bounding box center [63, 755] width 90 height 18
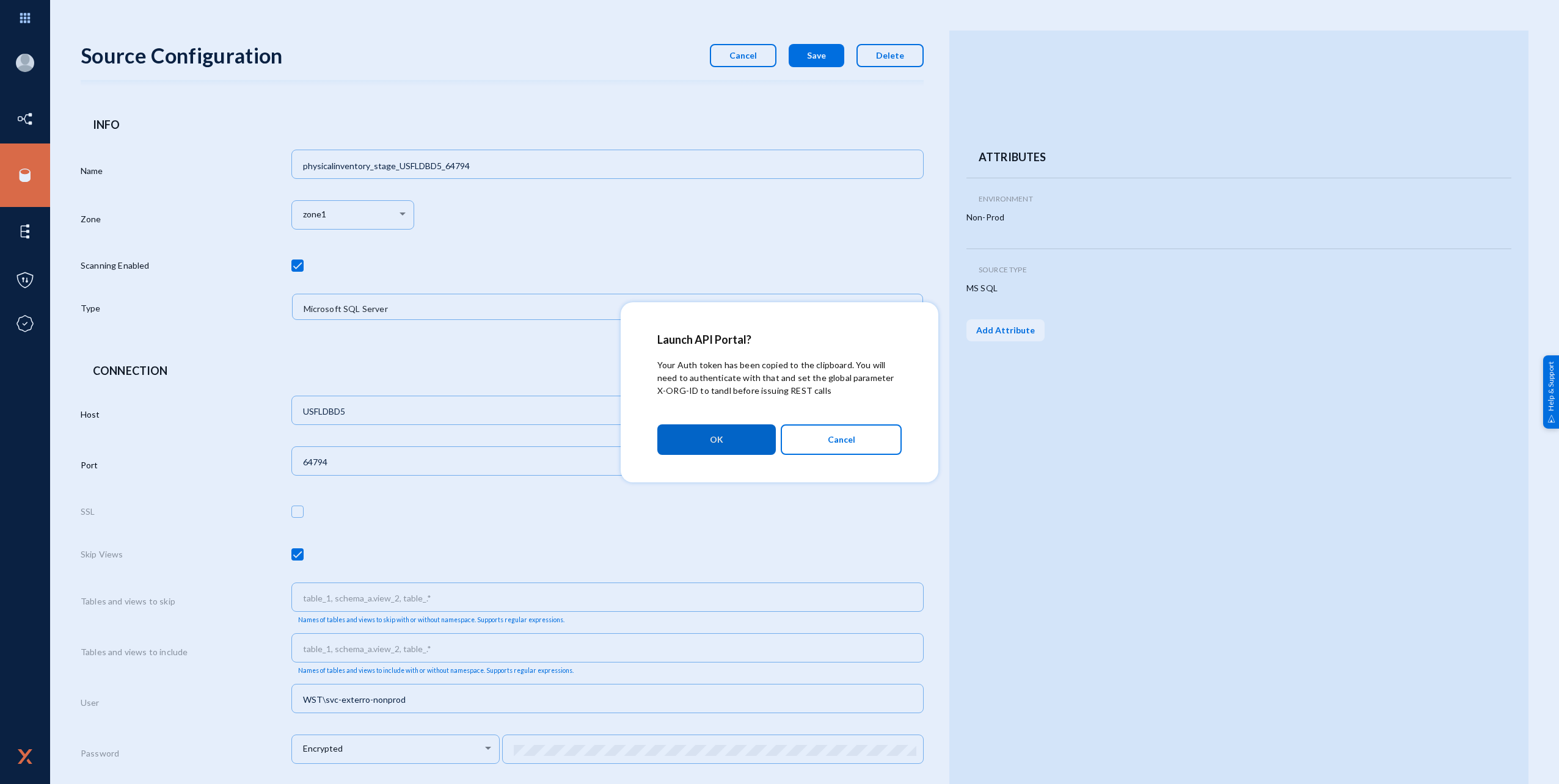
click at [846, 443] on span "Cancel" at bounding box center [842, 440] width 27 height 21
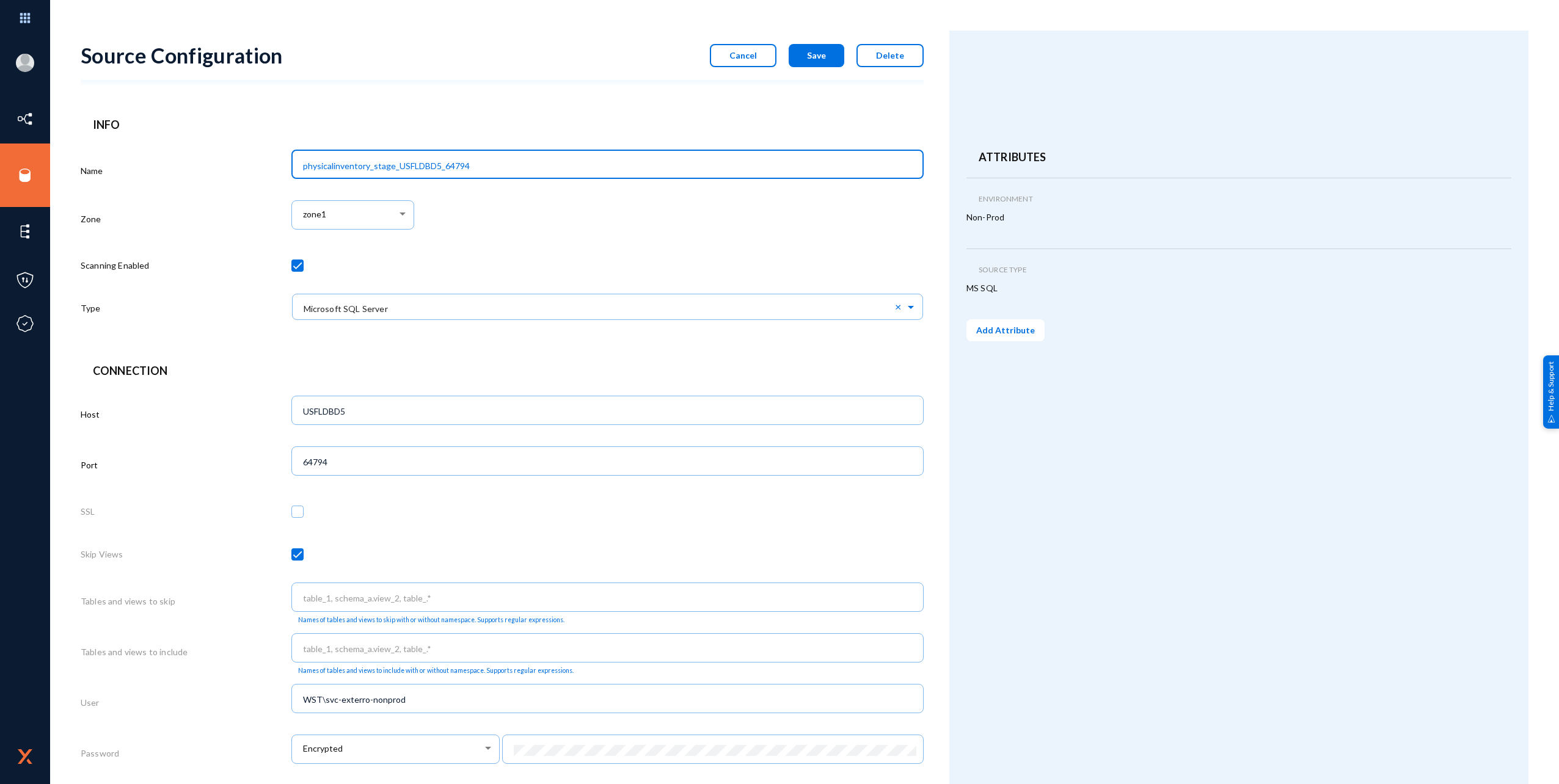
click at [407, 165] on input "physicalinventory_stage_USFLDBD5_64794" at bounding box center [610, 166] width 615 height 11
click at [407, 164] on input "physicalinventory_stage_USFLDBD5_64794" at bounding box center [610, 166] width 615 height 11
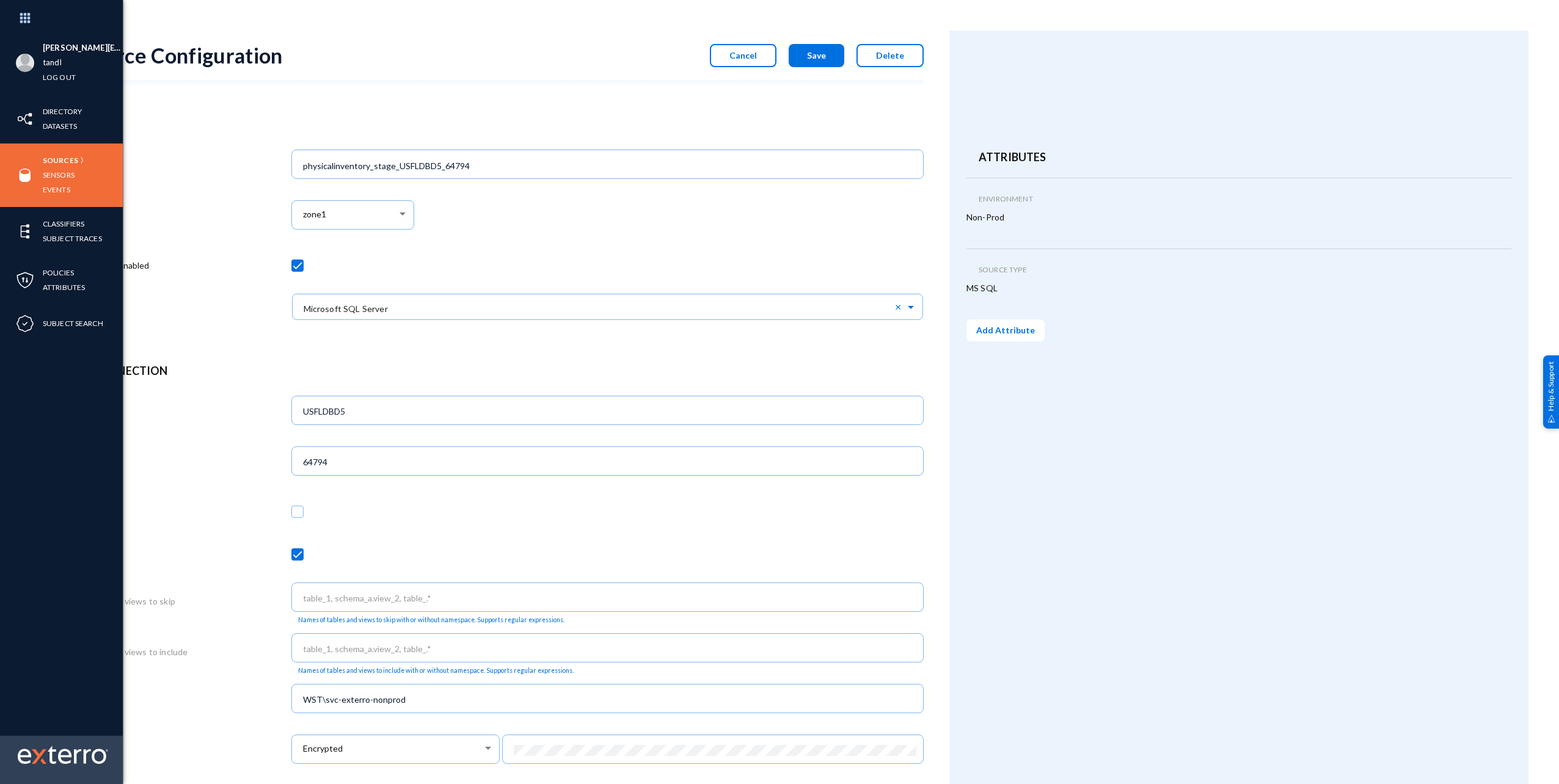
click at [92, 758] on img at bounding box center [63, 755] width 90 height 18
click at [75, 760] on img at bounding box center [63, 755] width 90 height 18
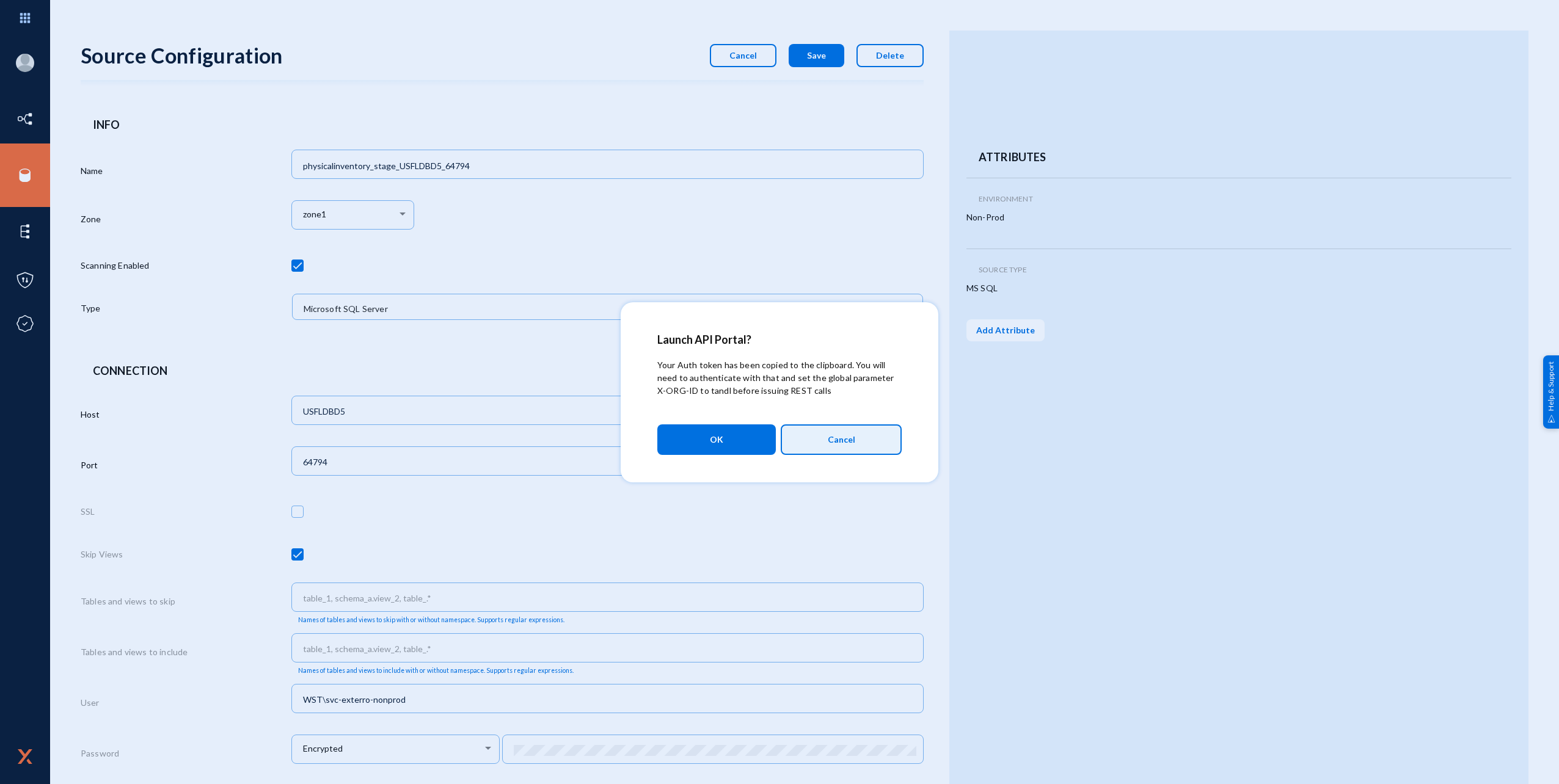
drag, startPoint x: 836, startPoint y: 432, endPoint x: 819, endPoint y: 424, distance: 18.8
click at [837, 433] on span "Cancel" at bounding box center [842, 440] width 27 height 21
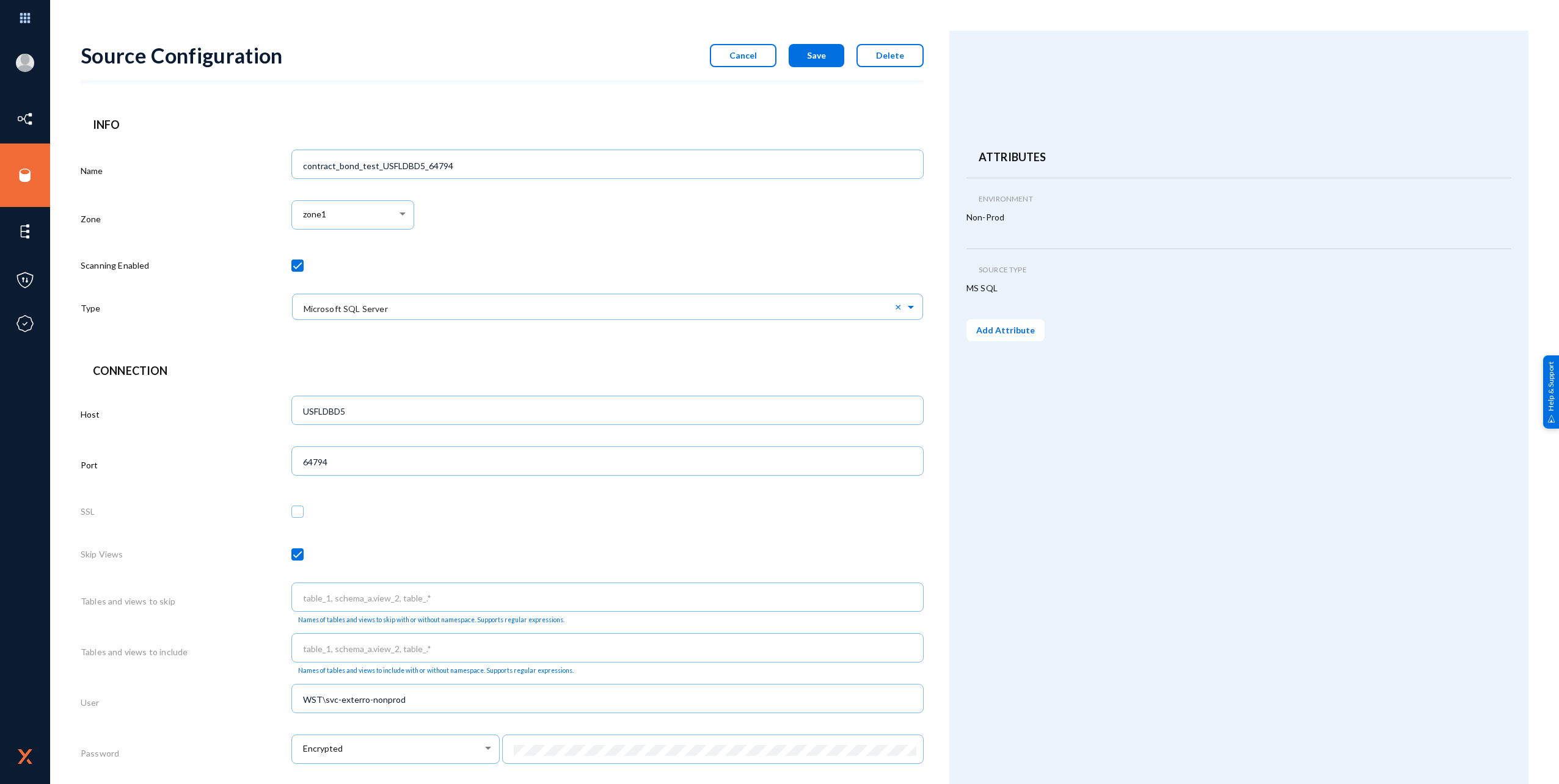
click at [996, 498] on div "Attributes Environment delete Non-Prod edit Source type delete MS SQL edit Add …" at bounding box center [1239, 547] width 579 height 1033
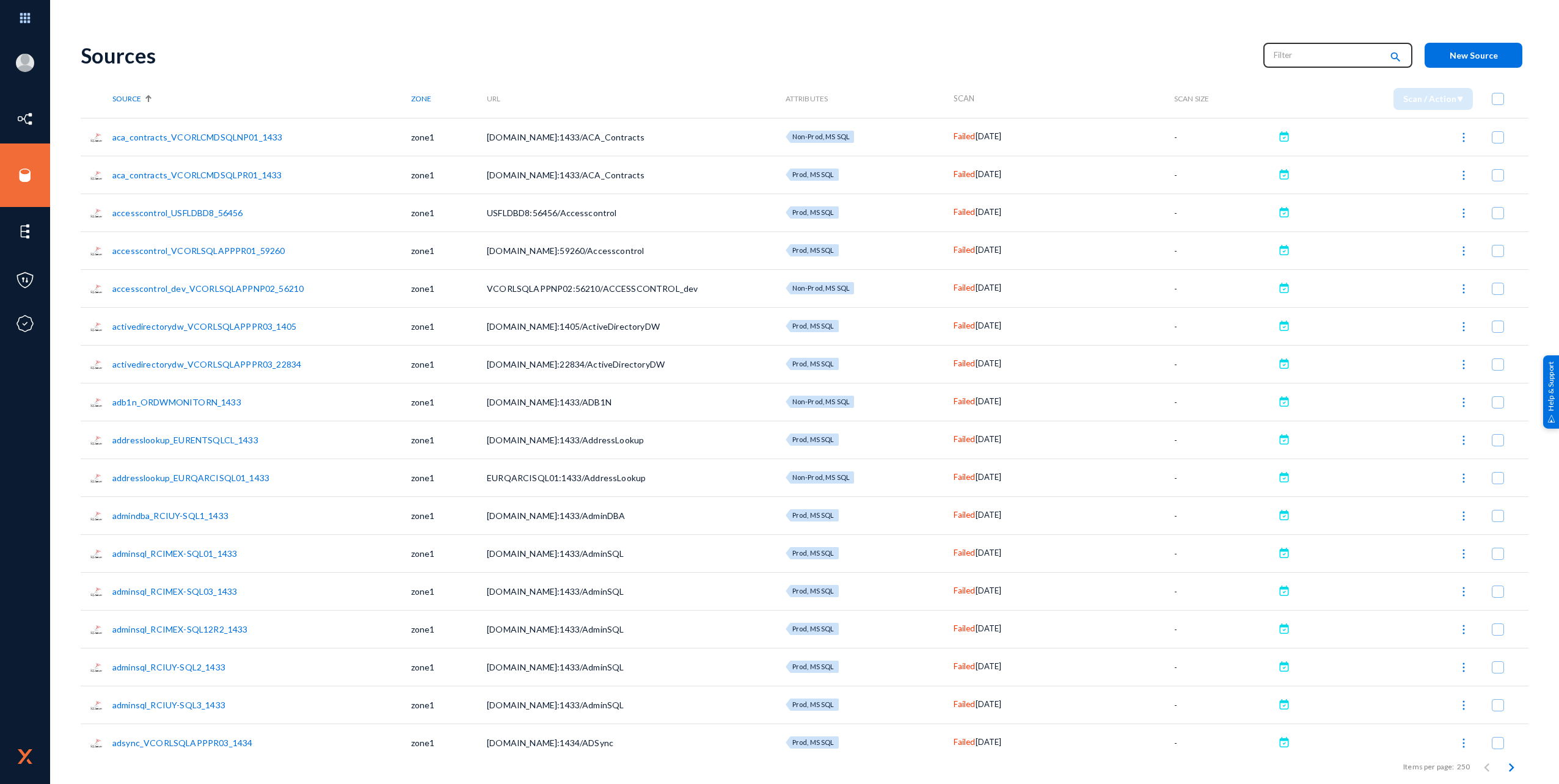
click at [1288, 42] on div "search" at bounding box center [1338, 54] width 149 height 27
click at [1286, 57] on input "text" at bounding box center [1328, 55] width 107 height 18
type input "Completed"
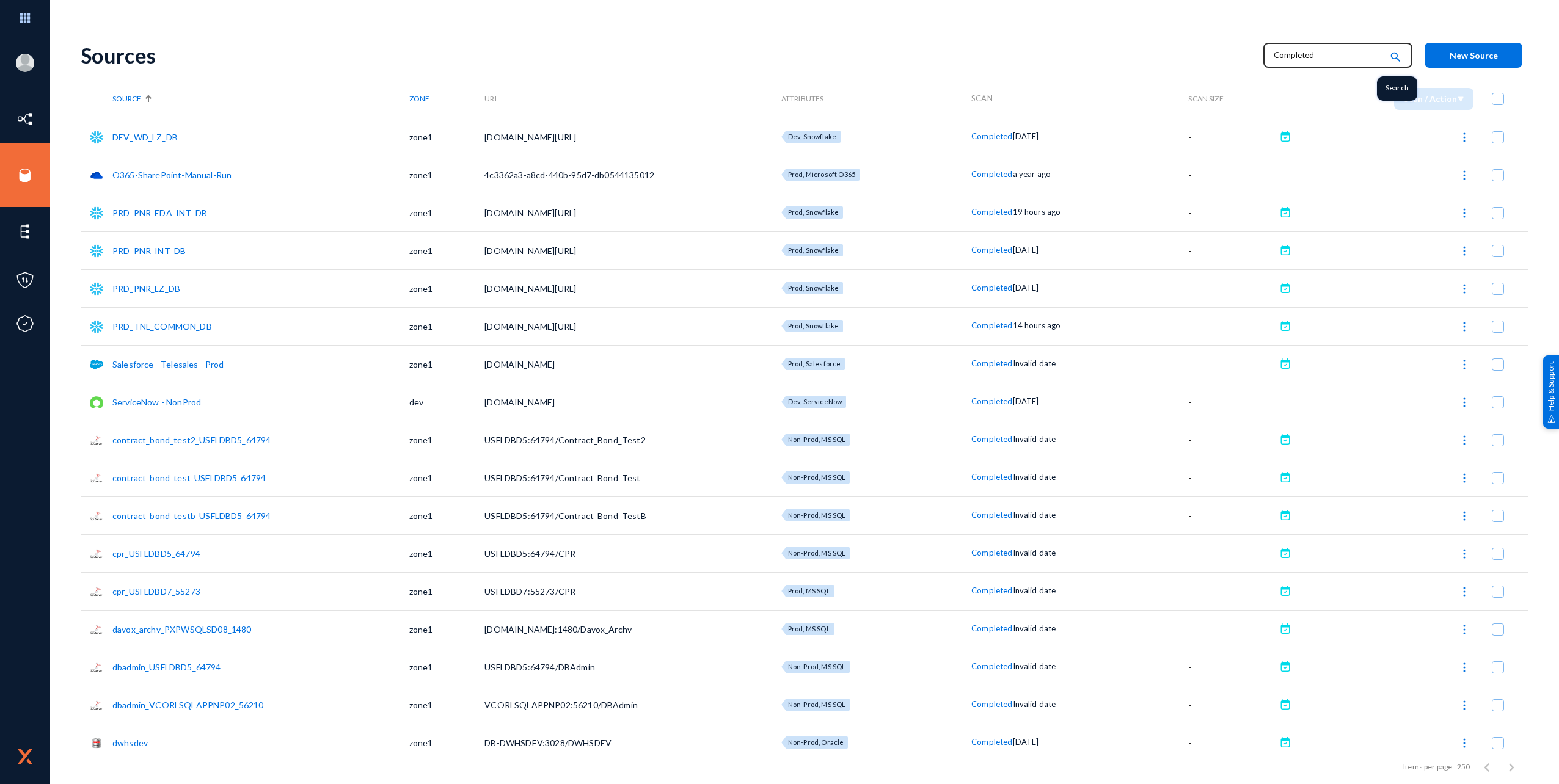
click at [1394, 57] on mat-icon "search" at bounding box center [1395, 58] width 14 height 16
click at [1458, 441] on img at bounding box center [1464, 440] width 12 height 12
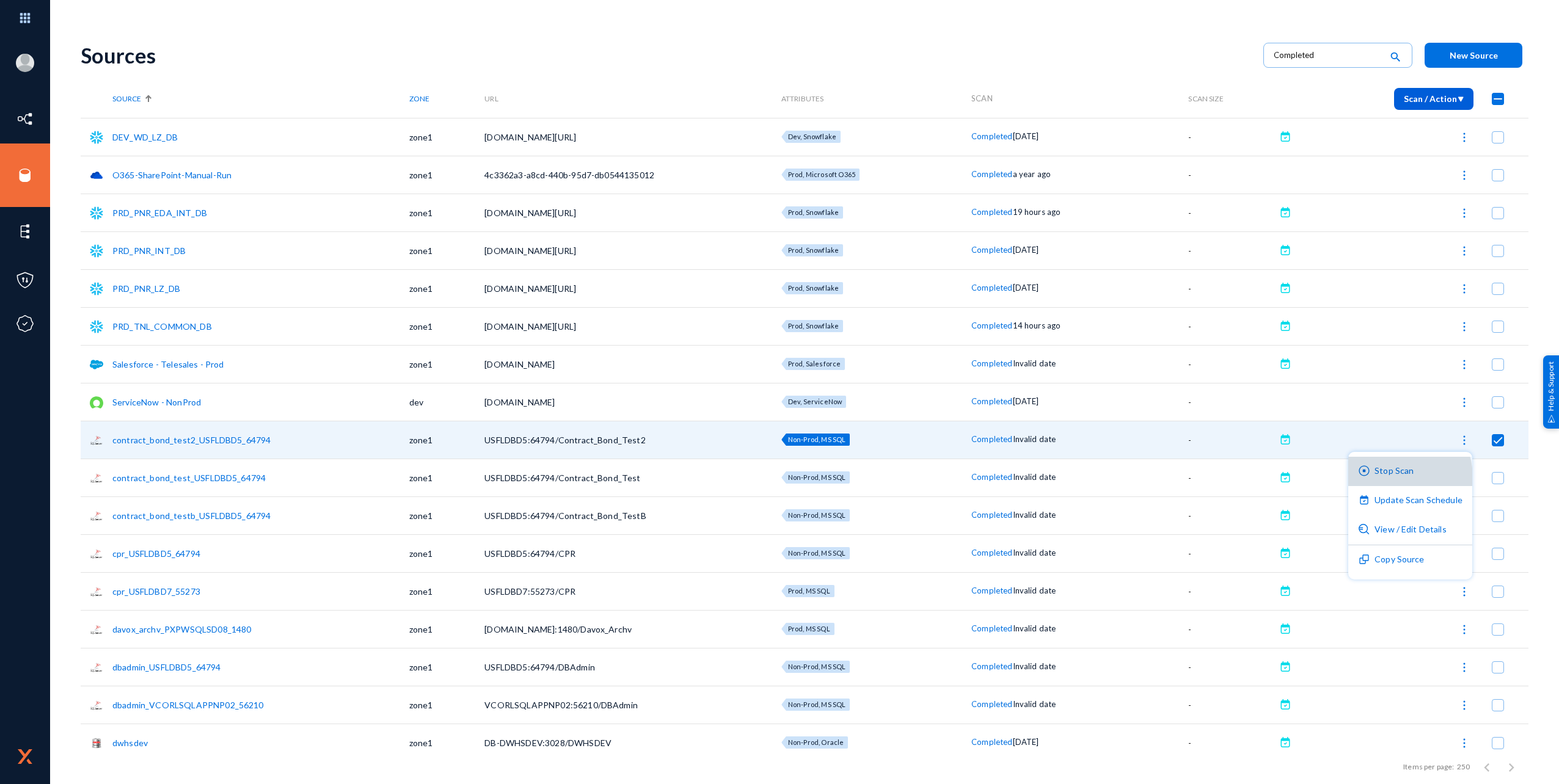
click at [1394, 477] on button "Stop Scan" at bounding box center [1411, 471] width 124 height 29
checkbox input "false"
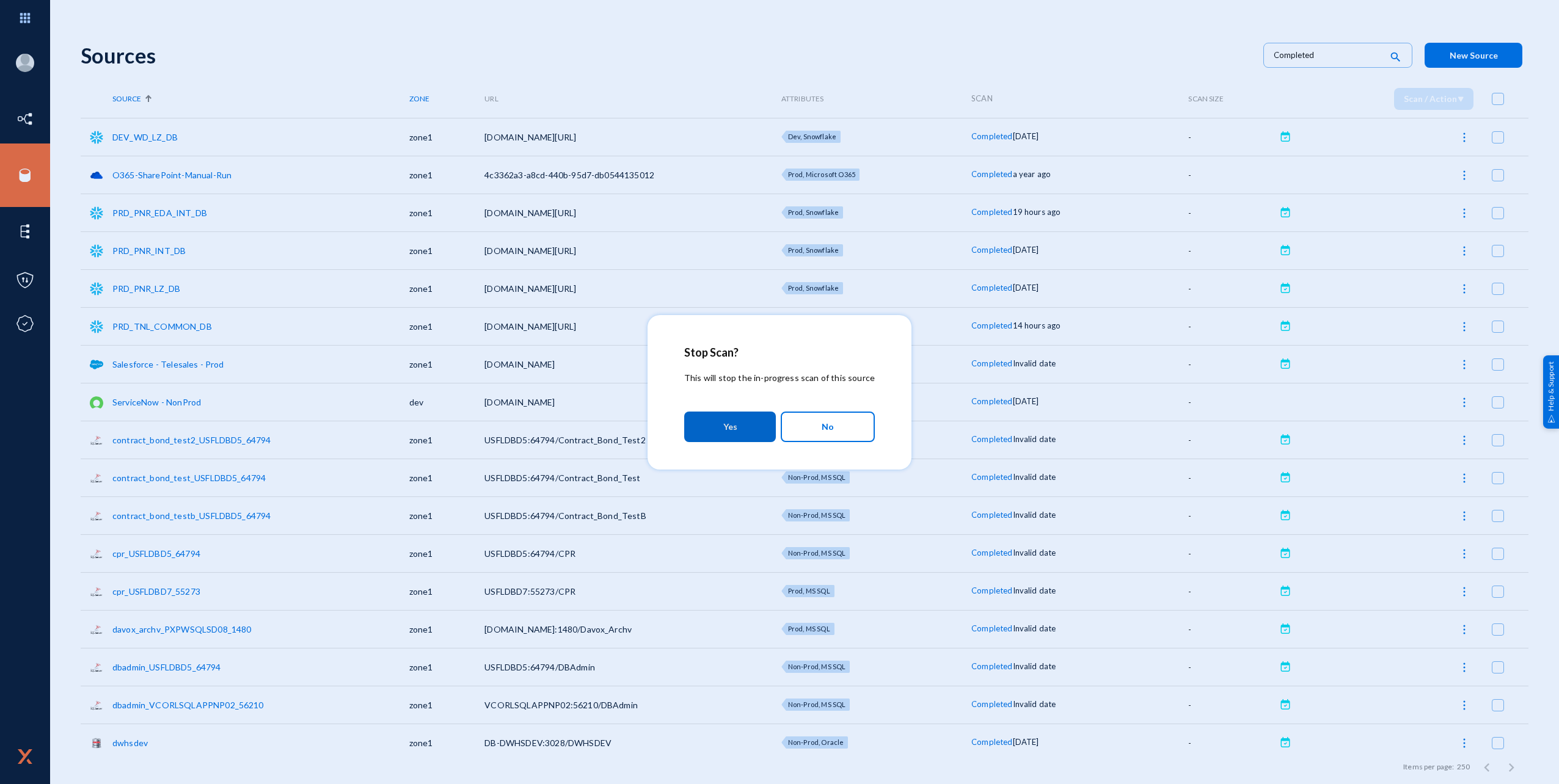
click at [716, 431] on button "Yes" at bounding box center [730, 427] width 92 height 31
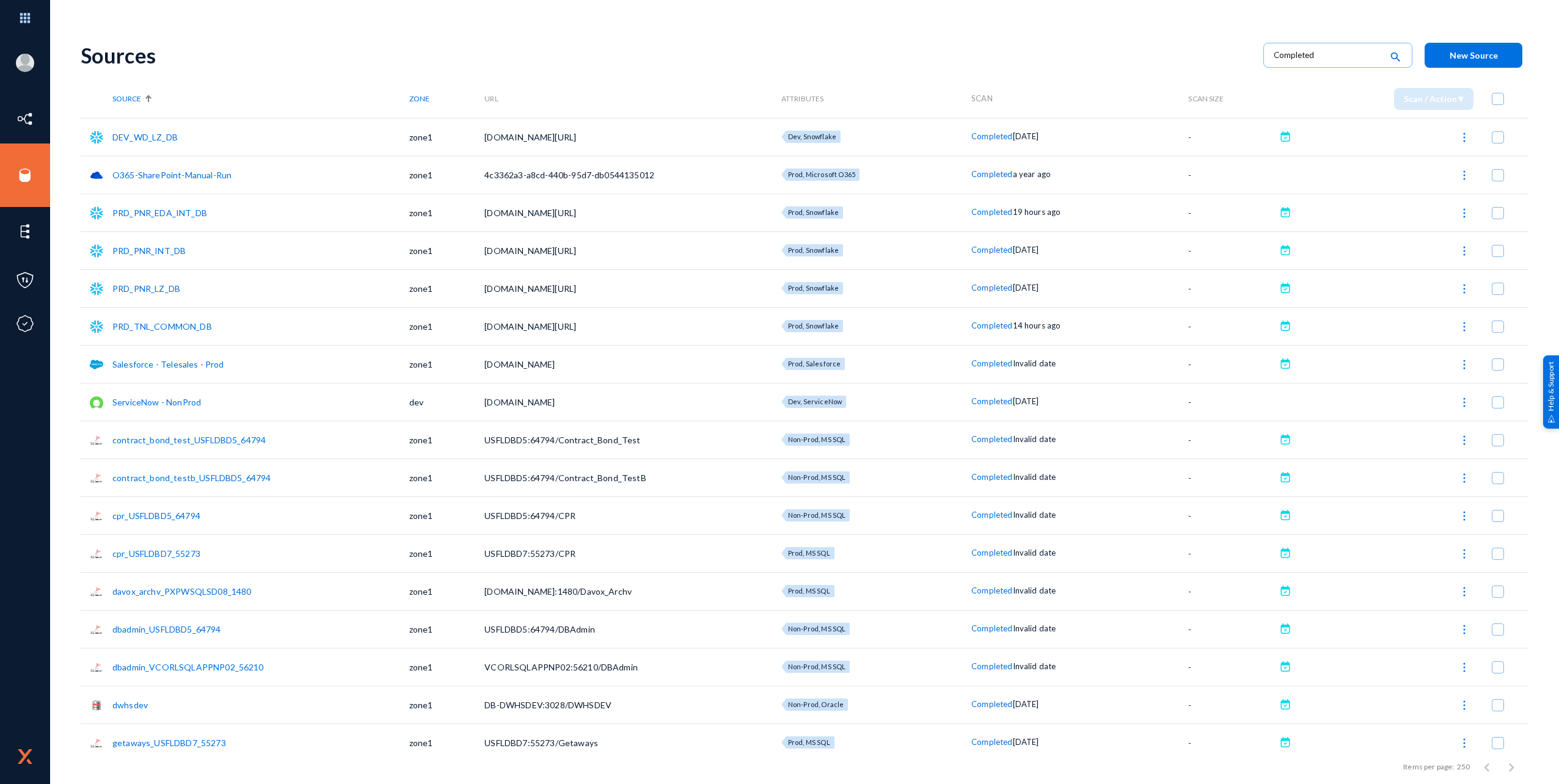
click at [1496, 101] on span at bounding box center [1498, 99] width 12 height 12
click at [1497, 105] on input "checkbox" at bounding box center [1498, 105] width 1 height 1
checkbox input "true"
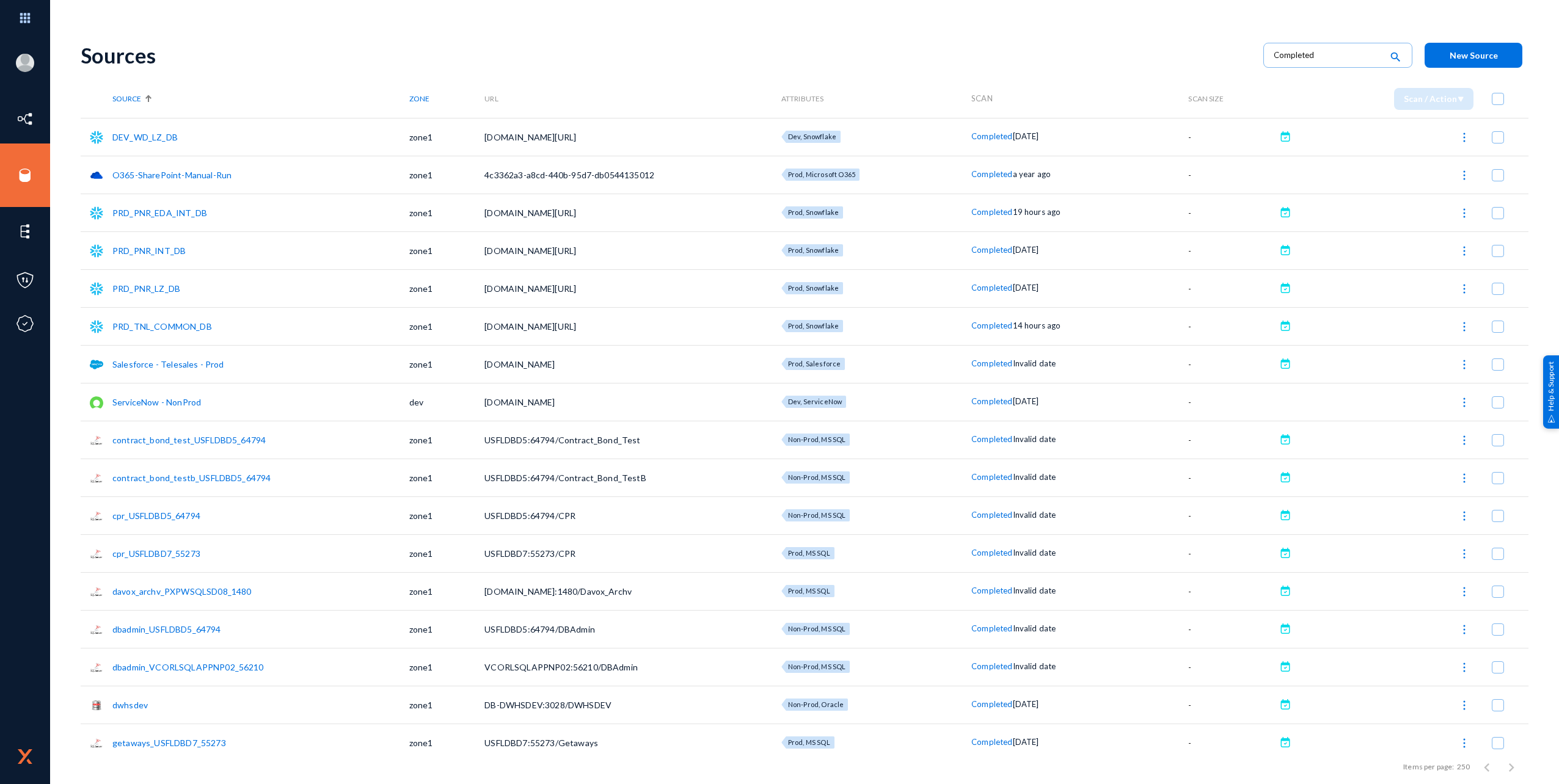
checkbox input "true"
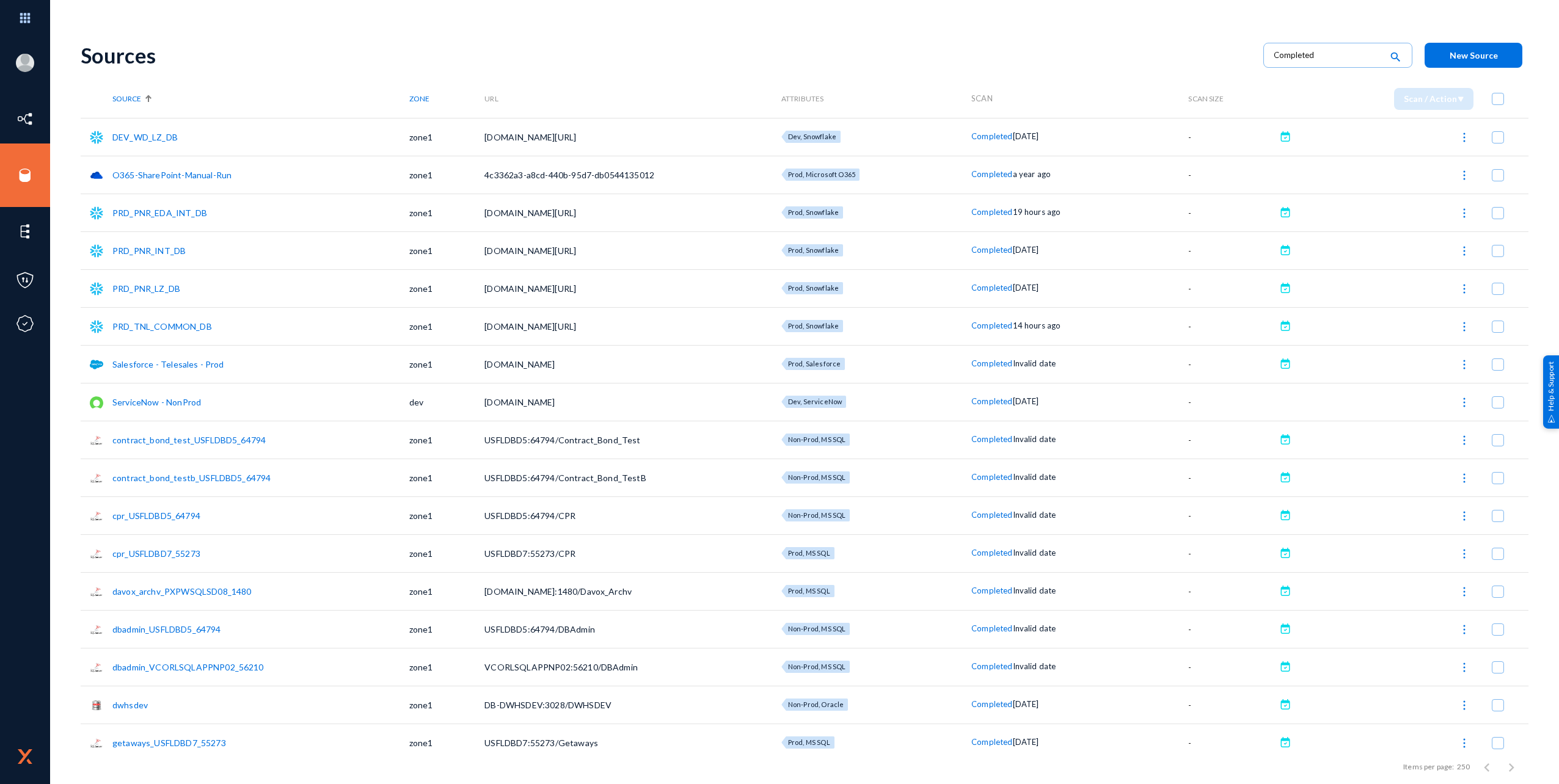
checkbox input "true"
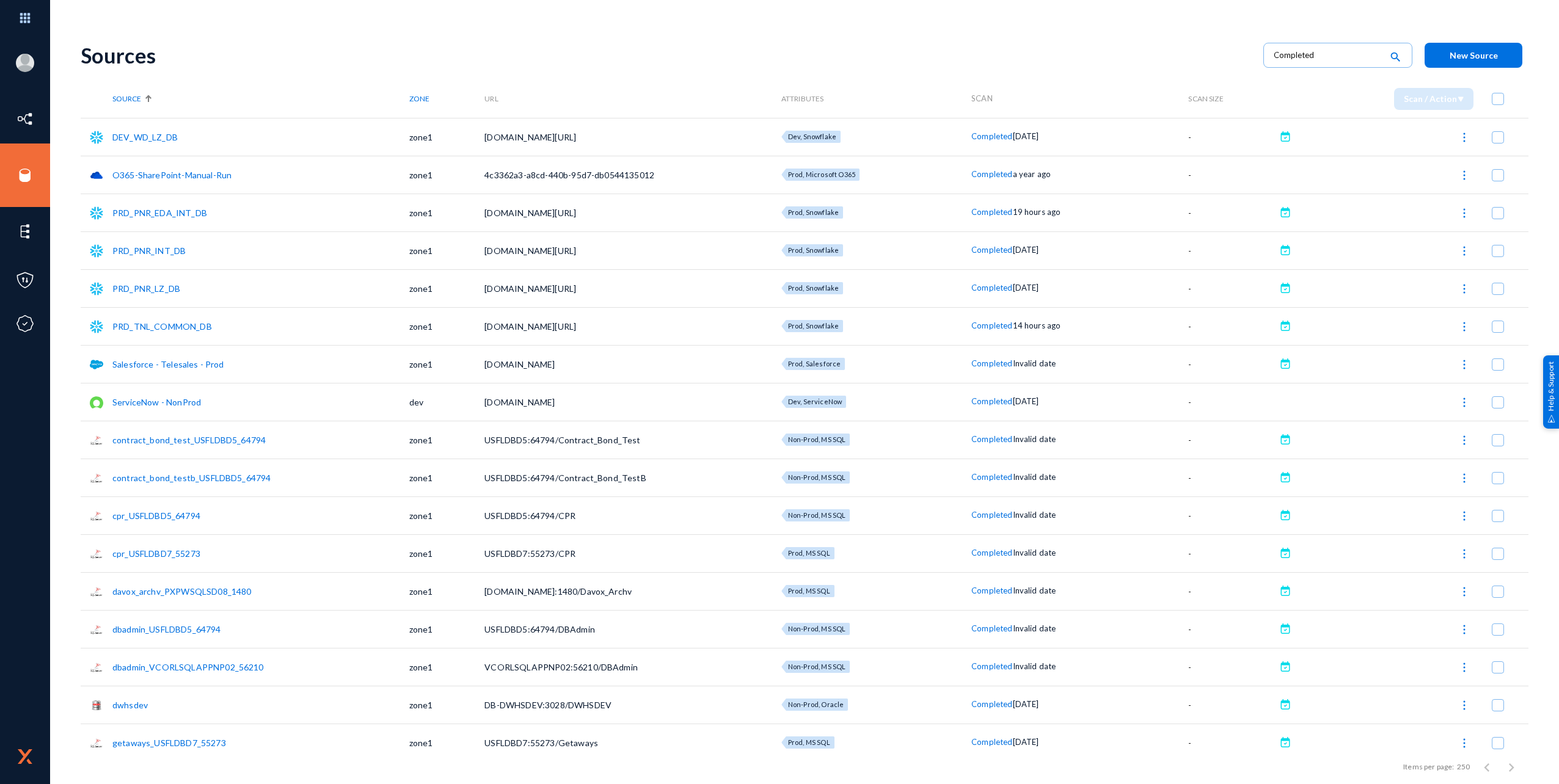
checkbox input "true"
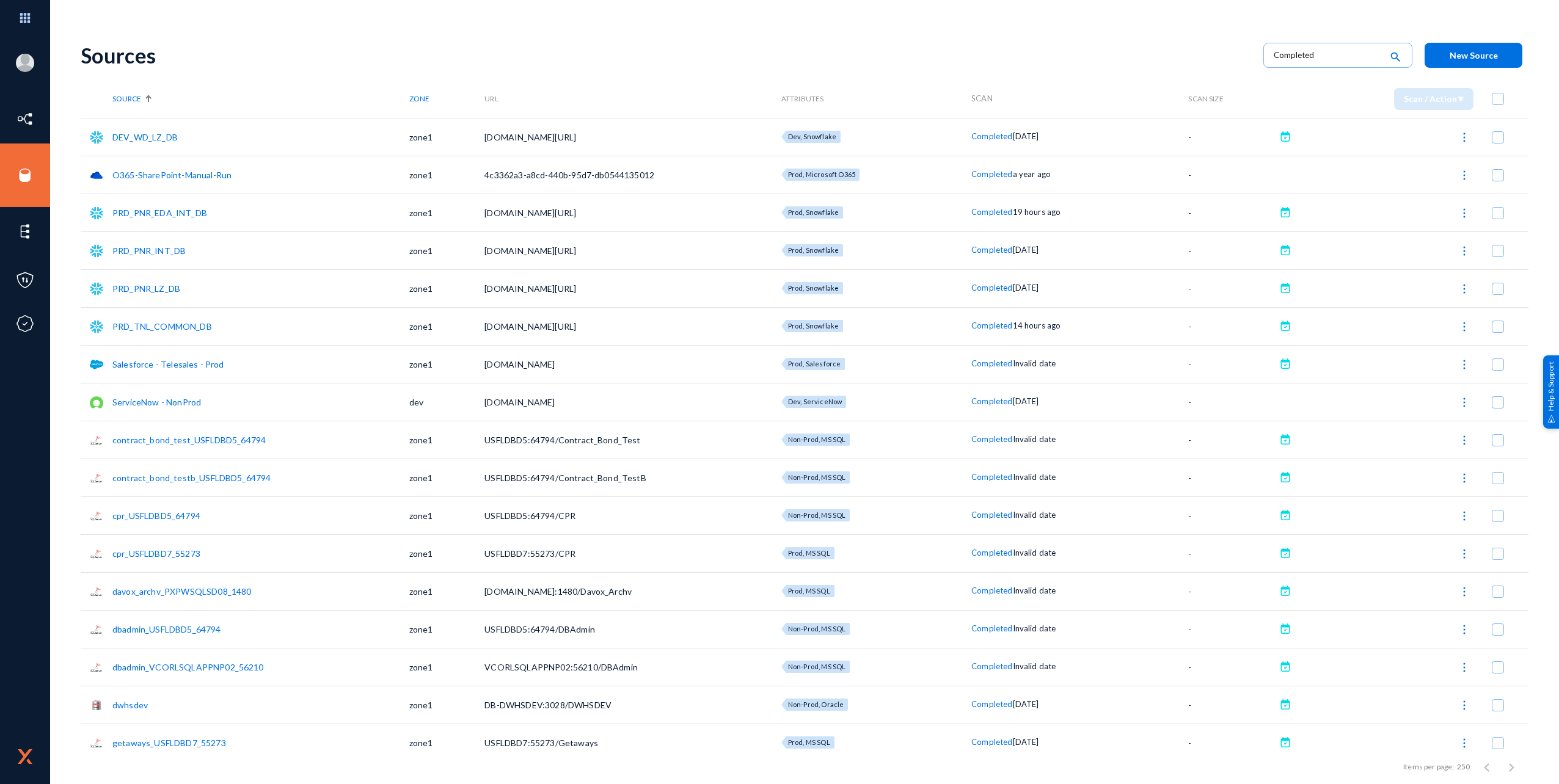
checkbox input "true"
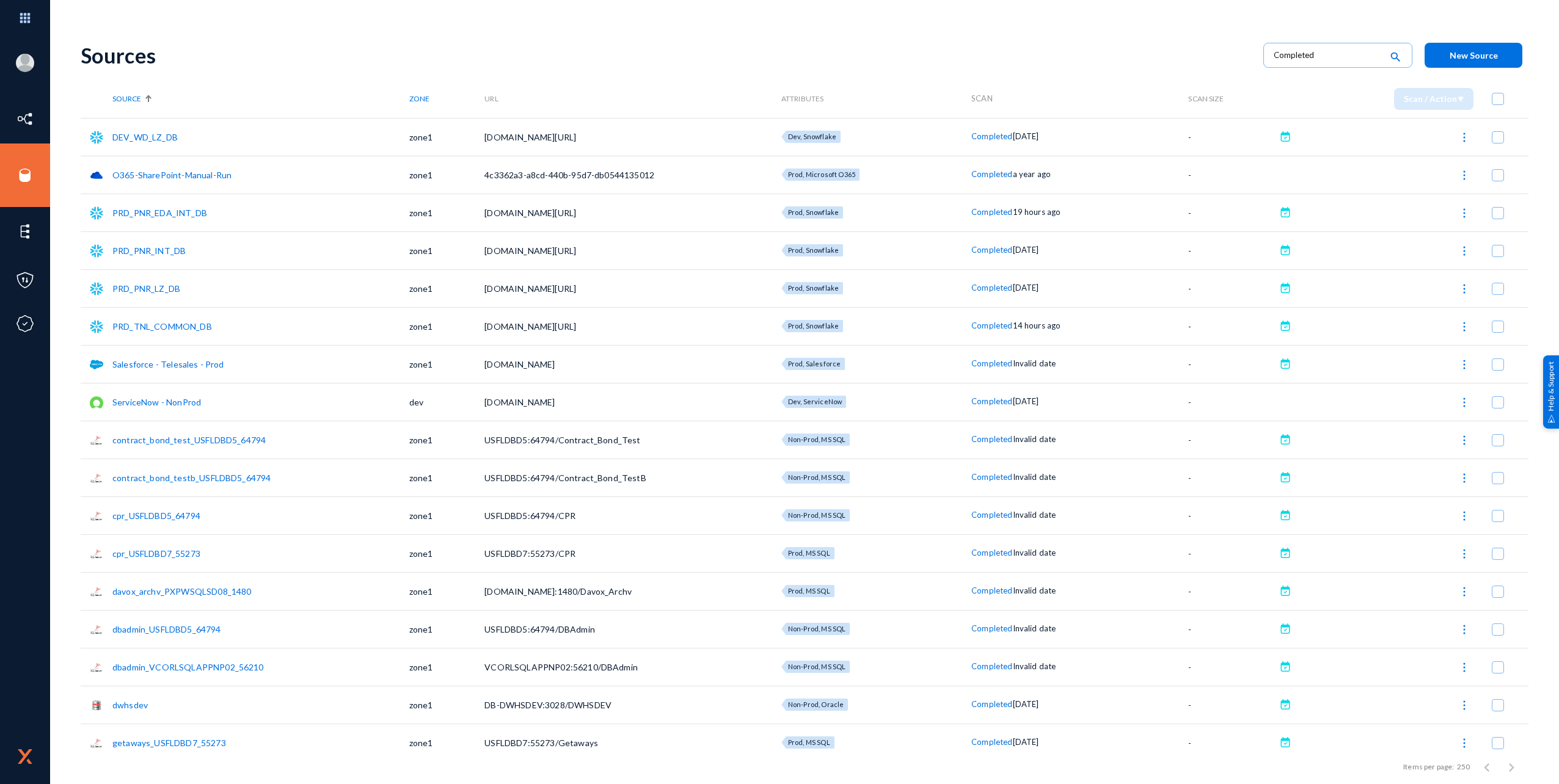
checkbox input "true"
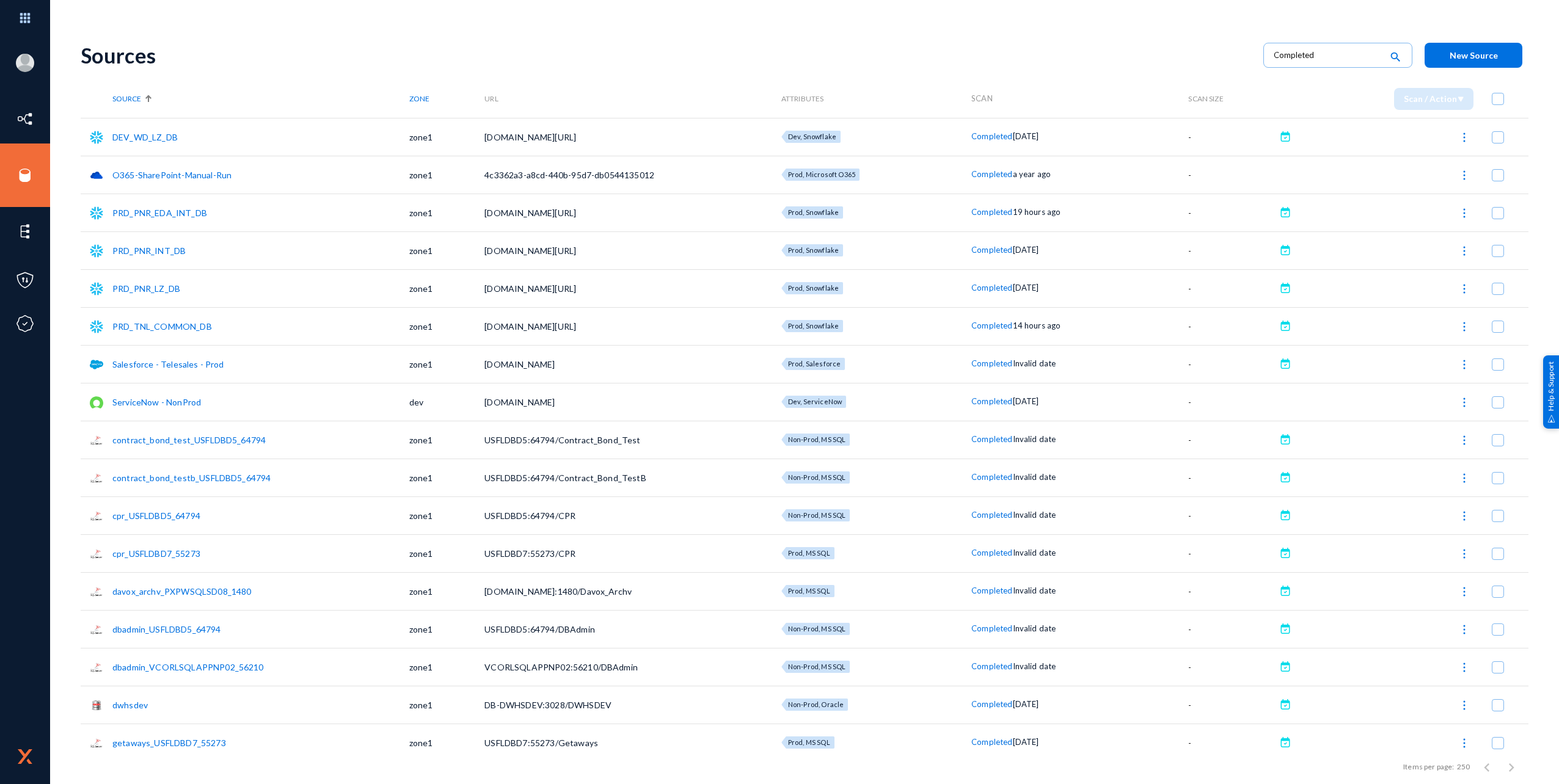
checkbox input "true"
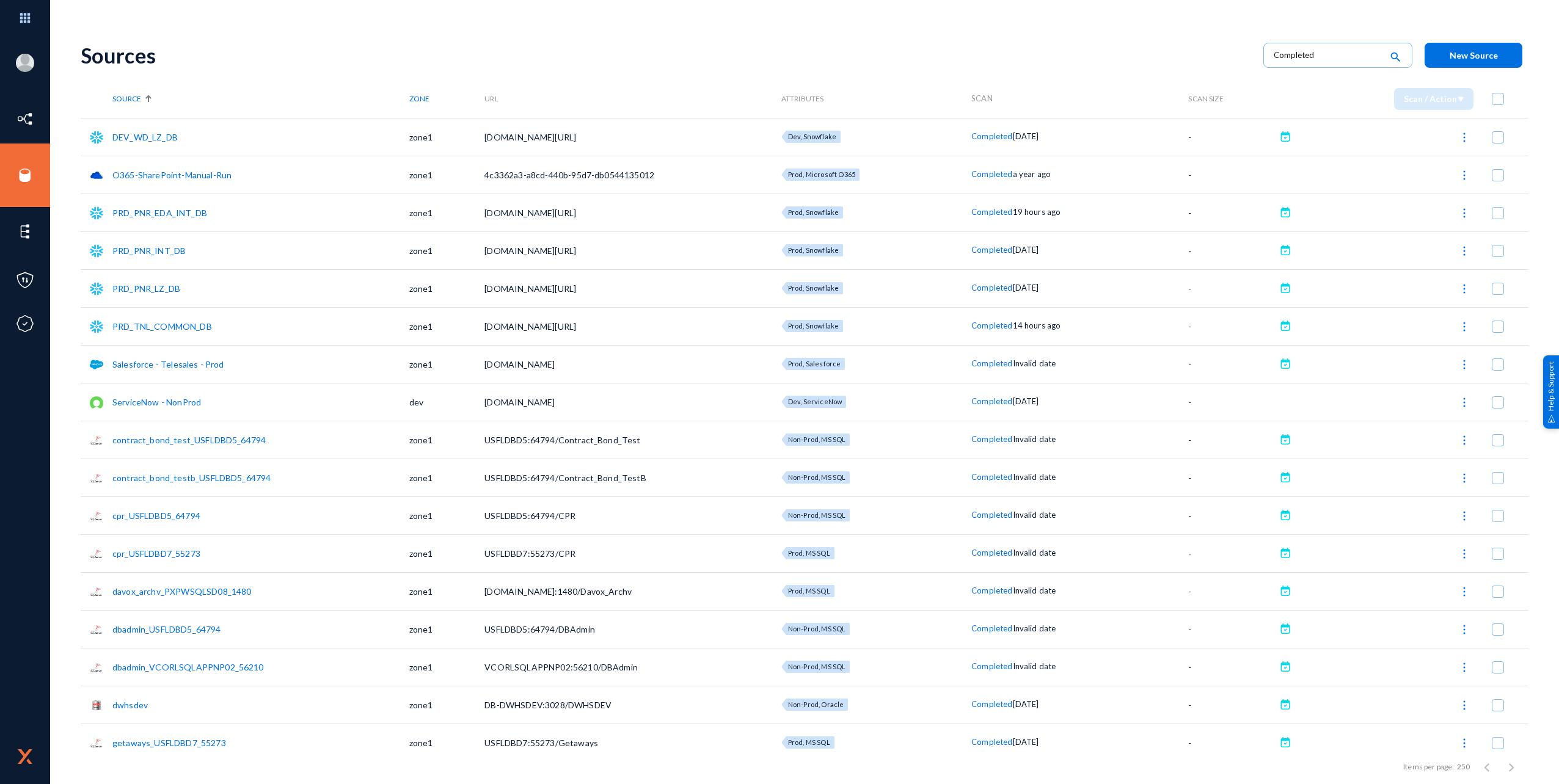
checkbox input "true"
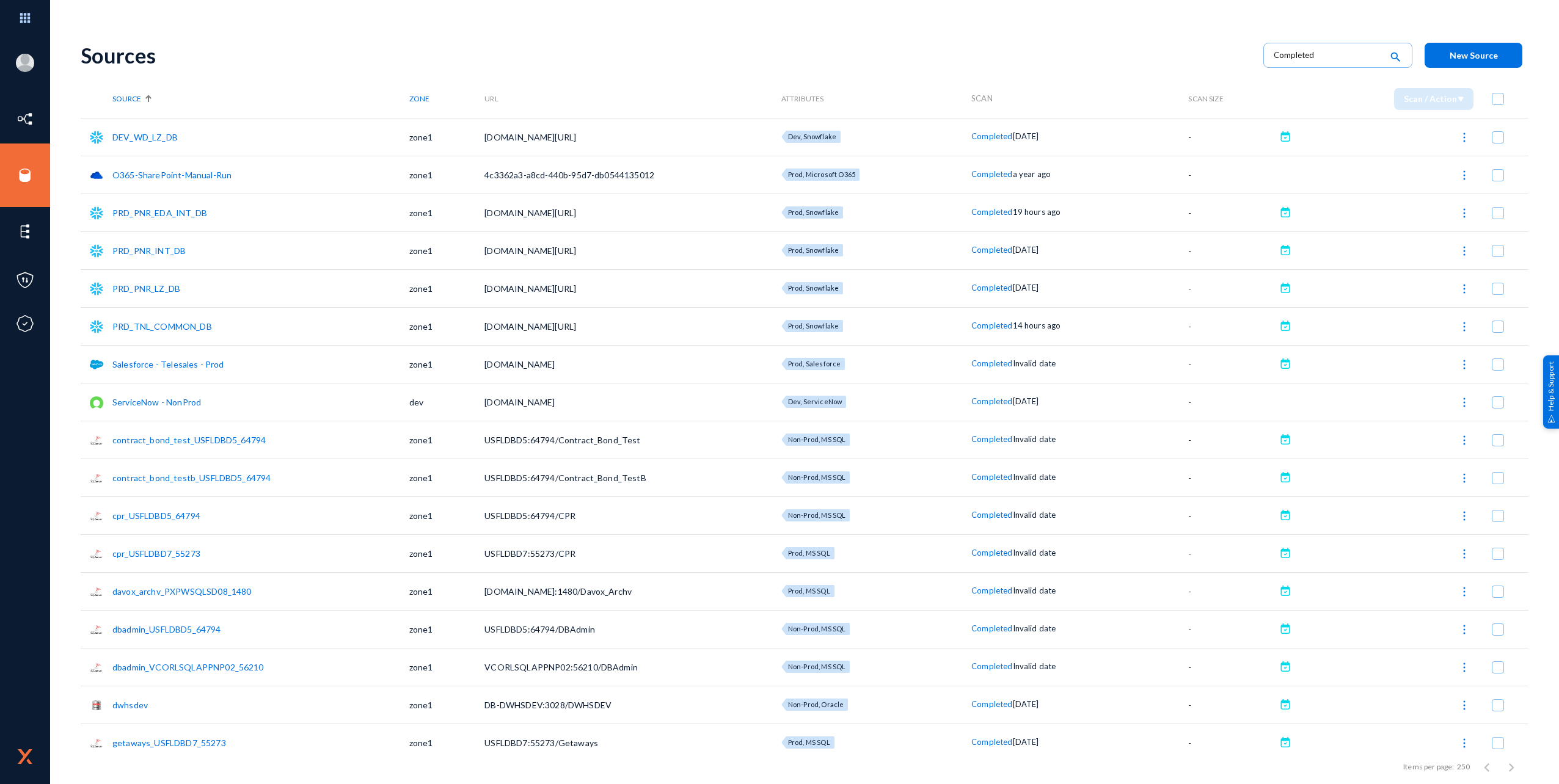
checkbox input "true"
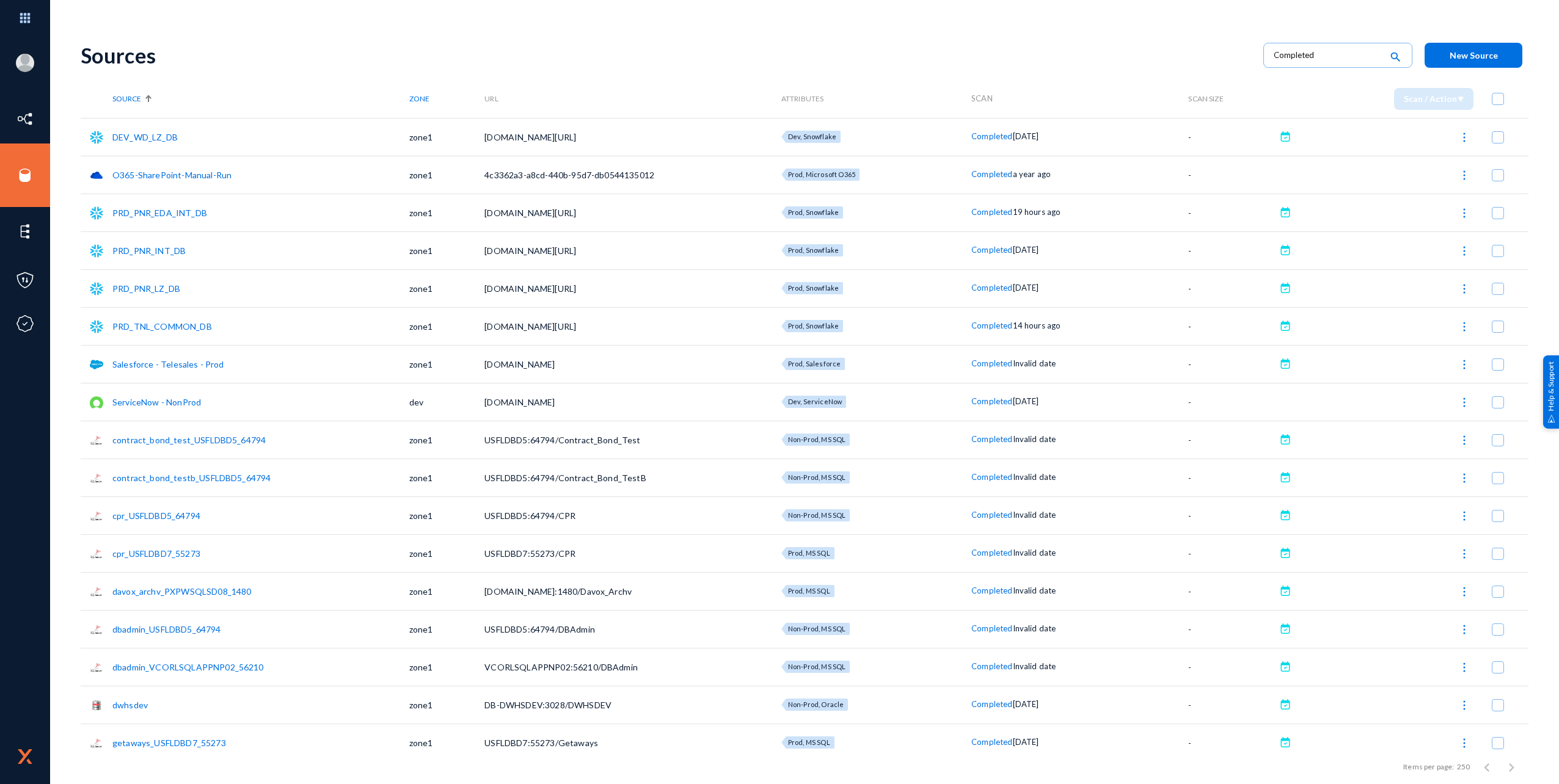
checkbox input "true"
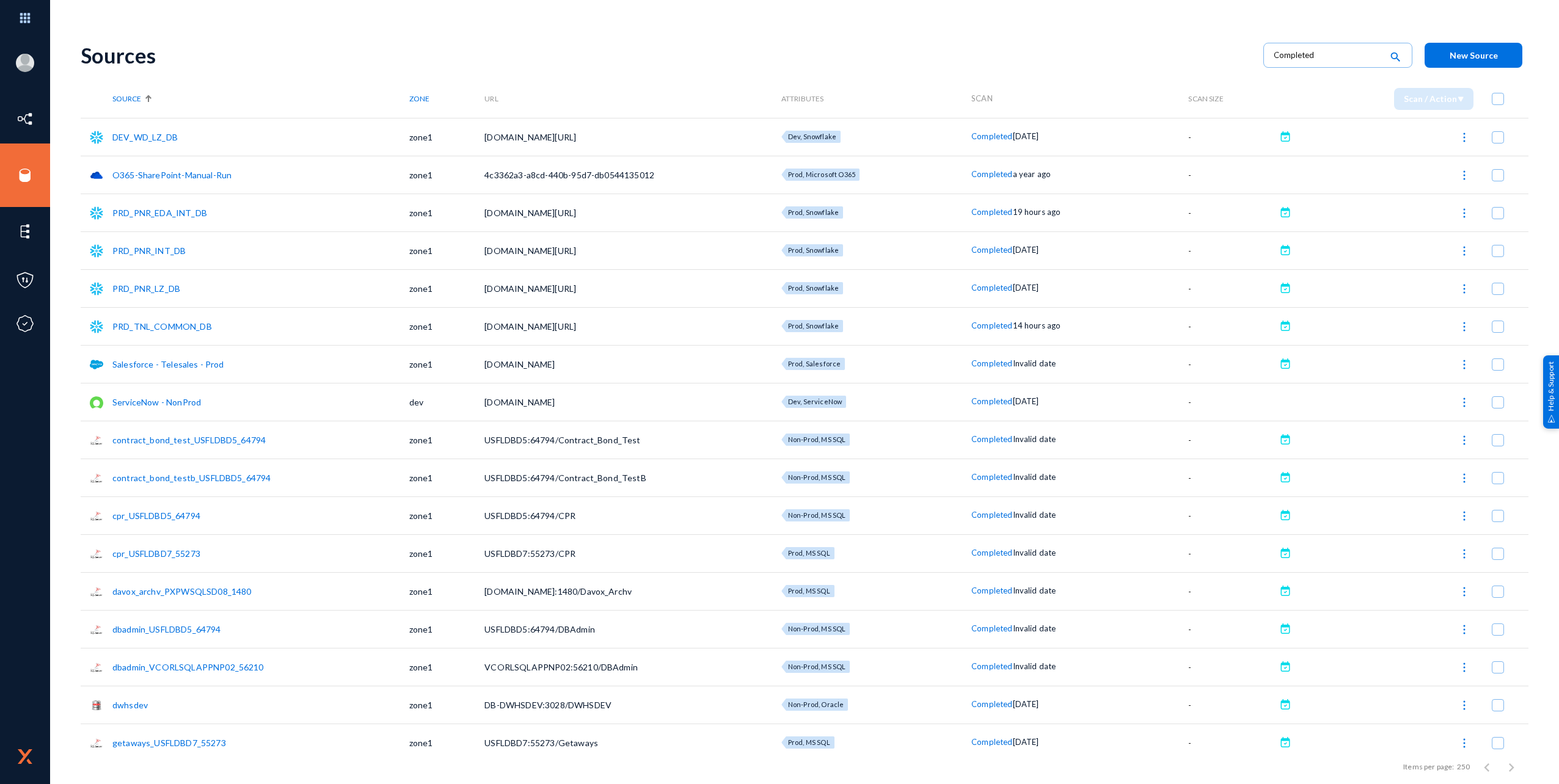
checkbox input "true"
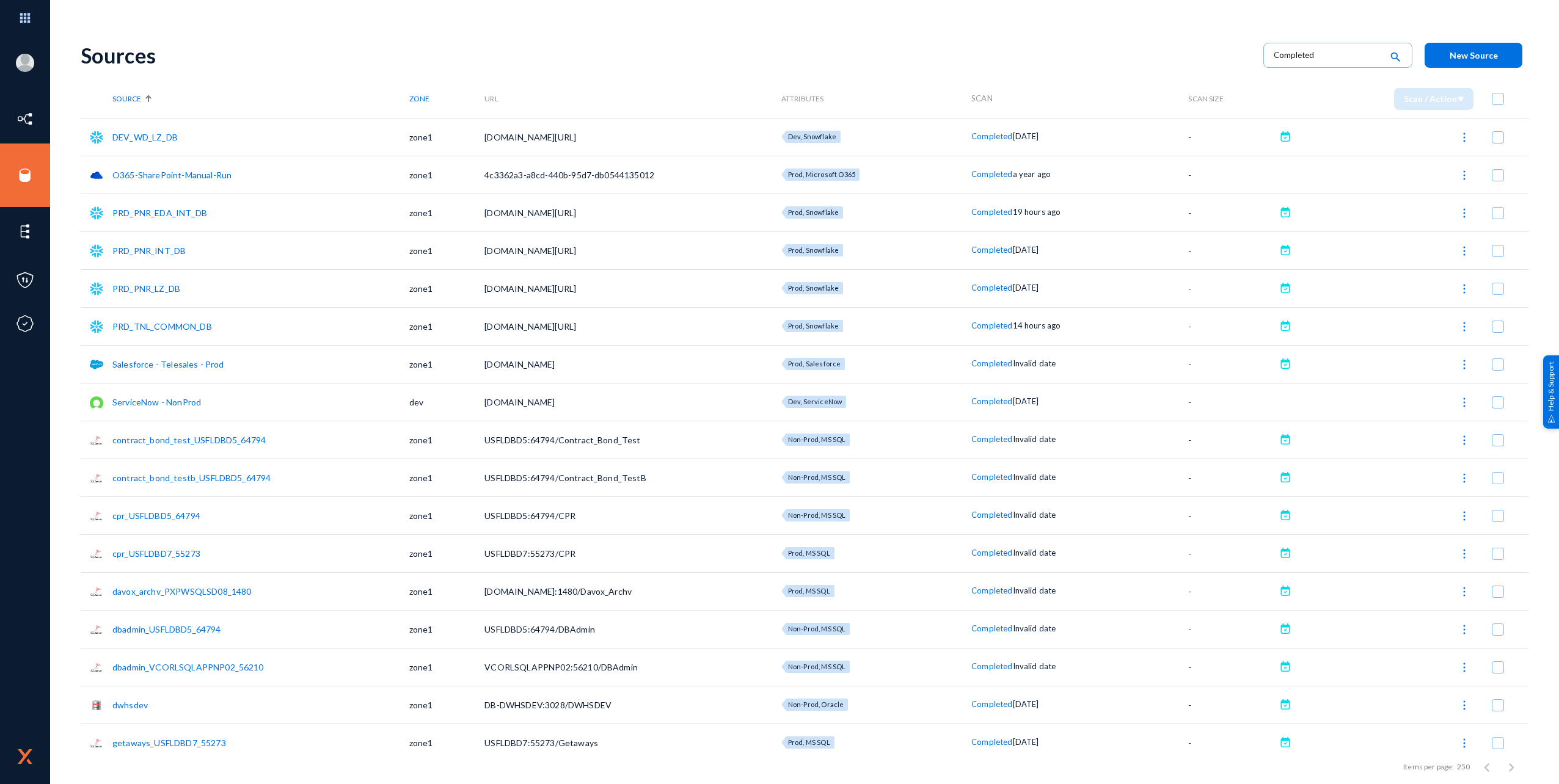
checkbox input "true"
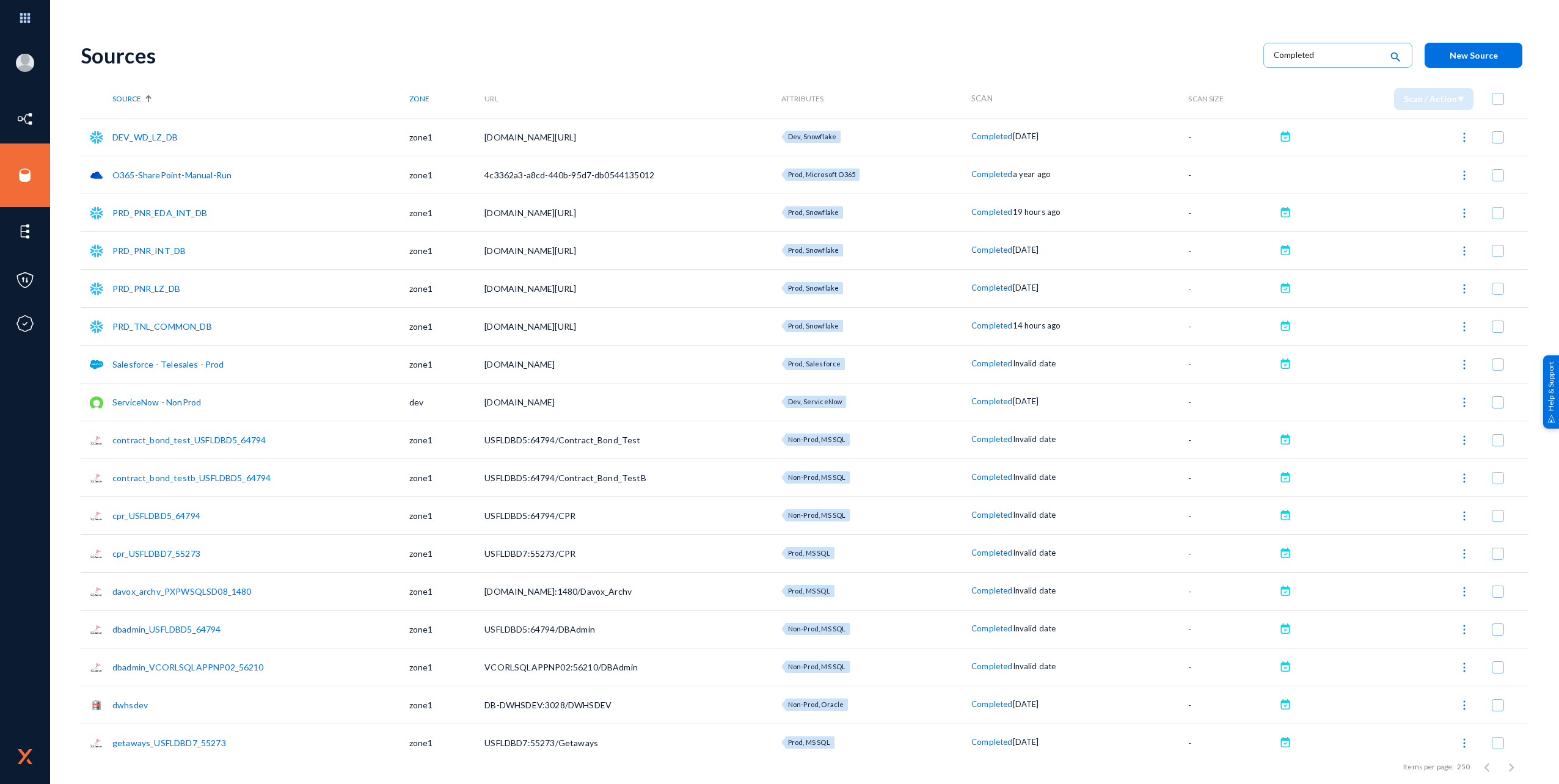
checkbox input "true"
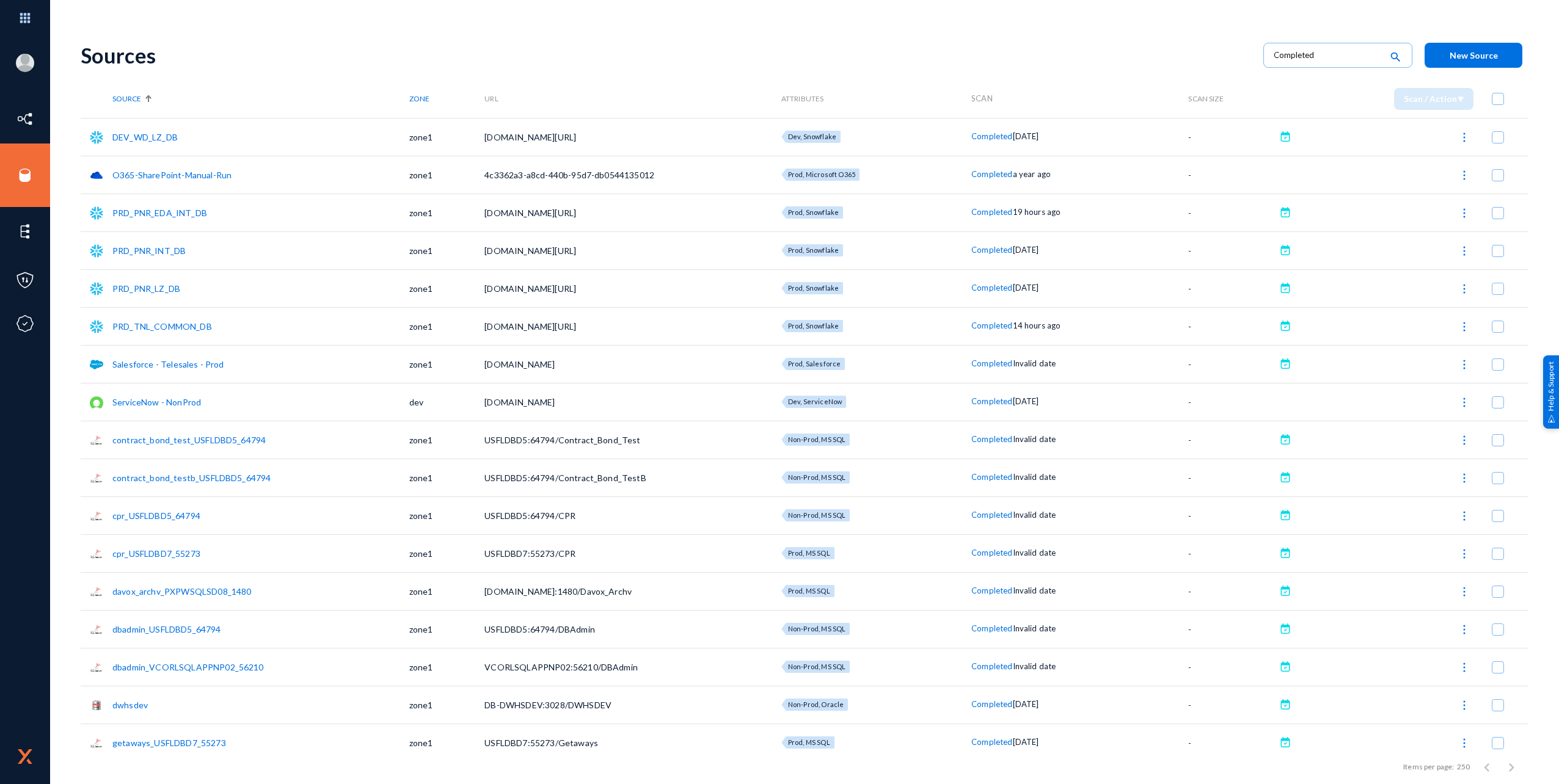
checkbox input "true"
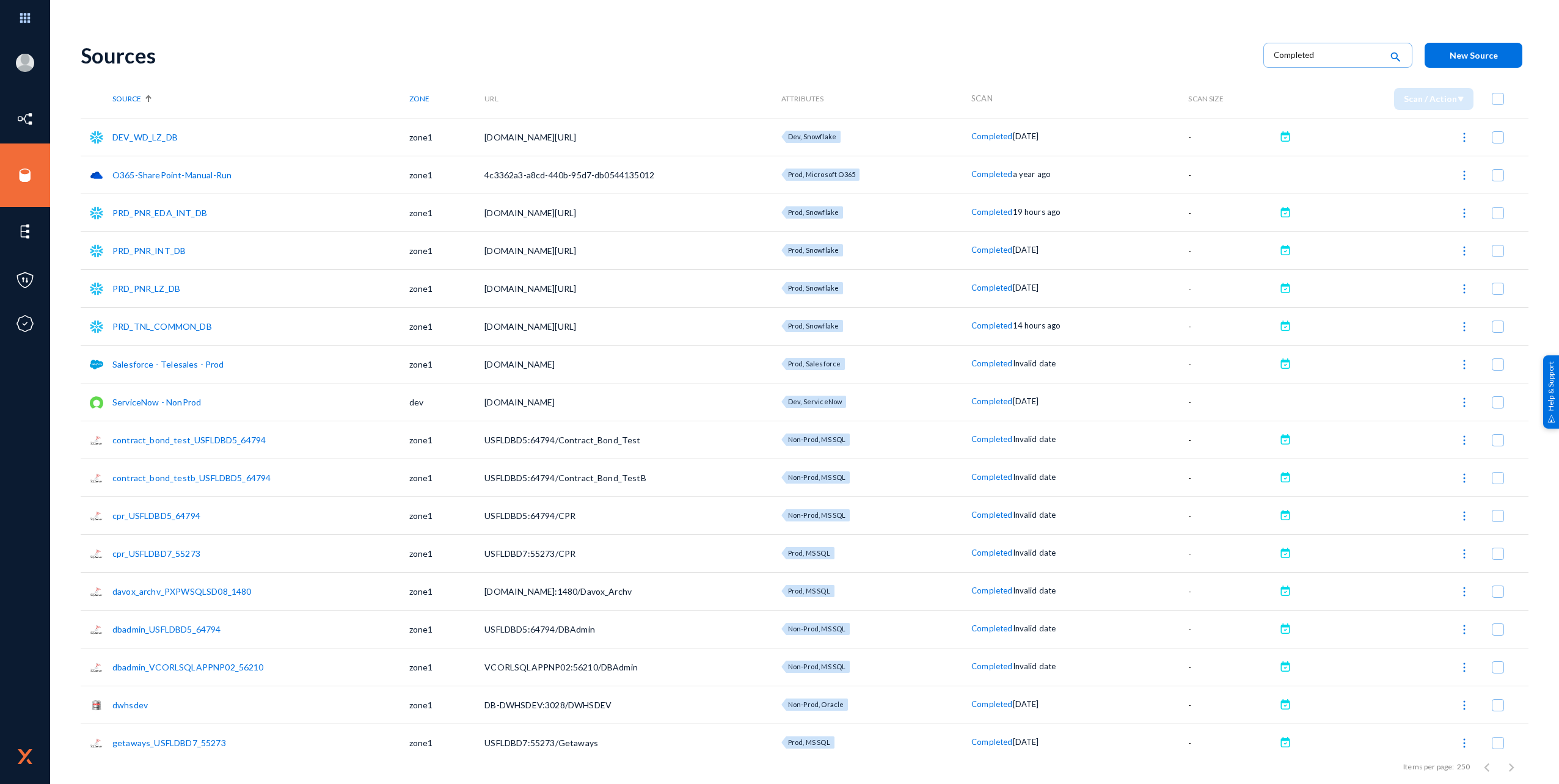
checkbox input "true"
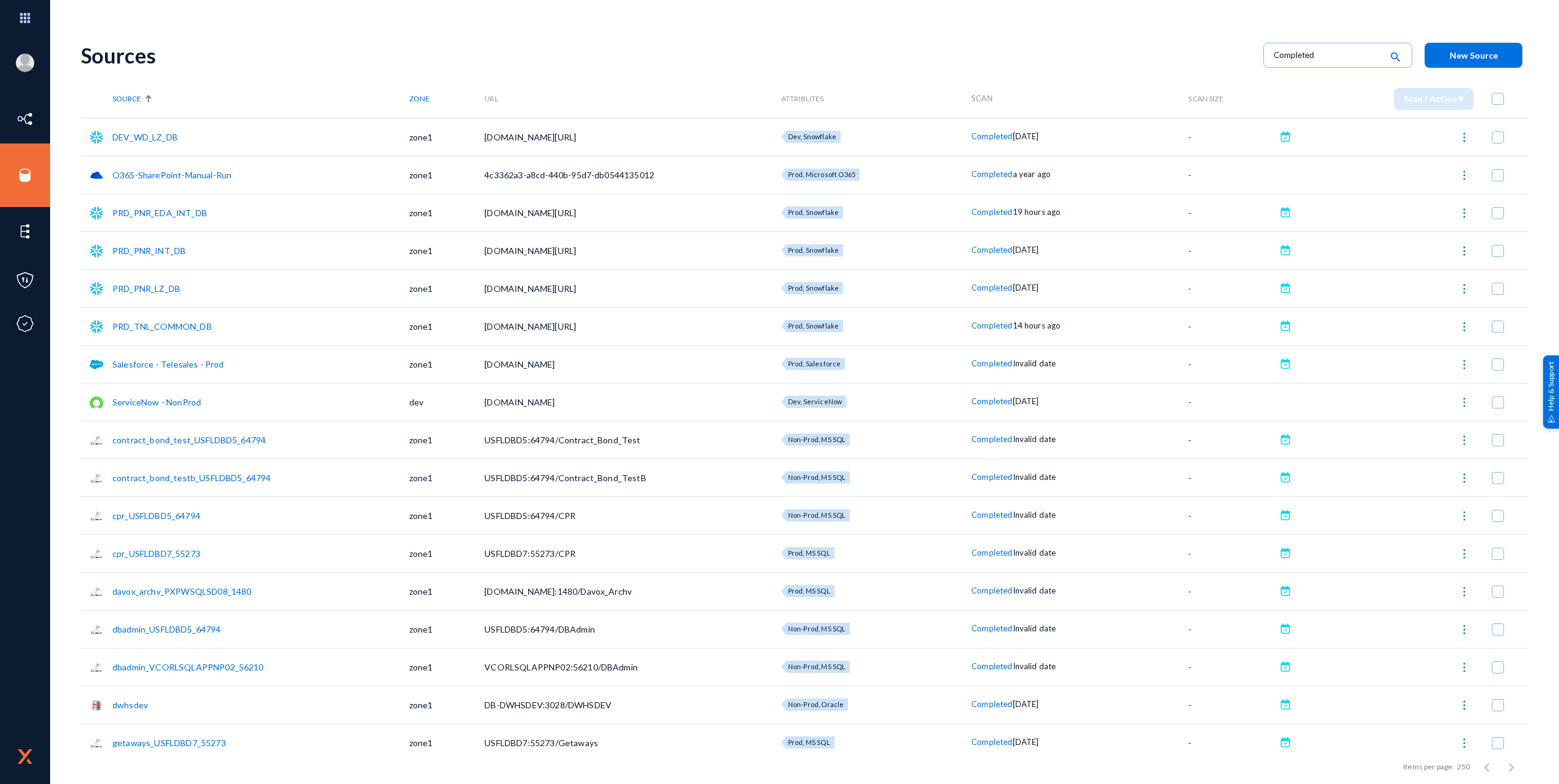
checkbox input "true"
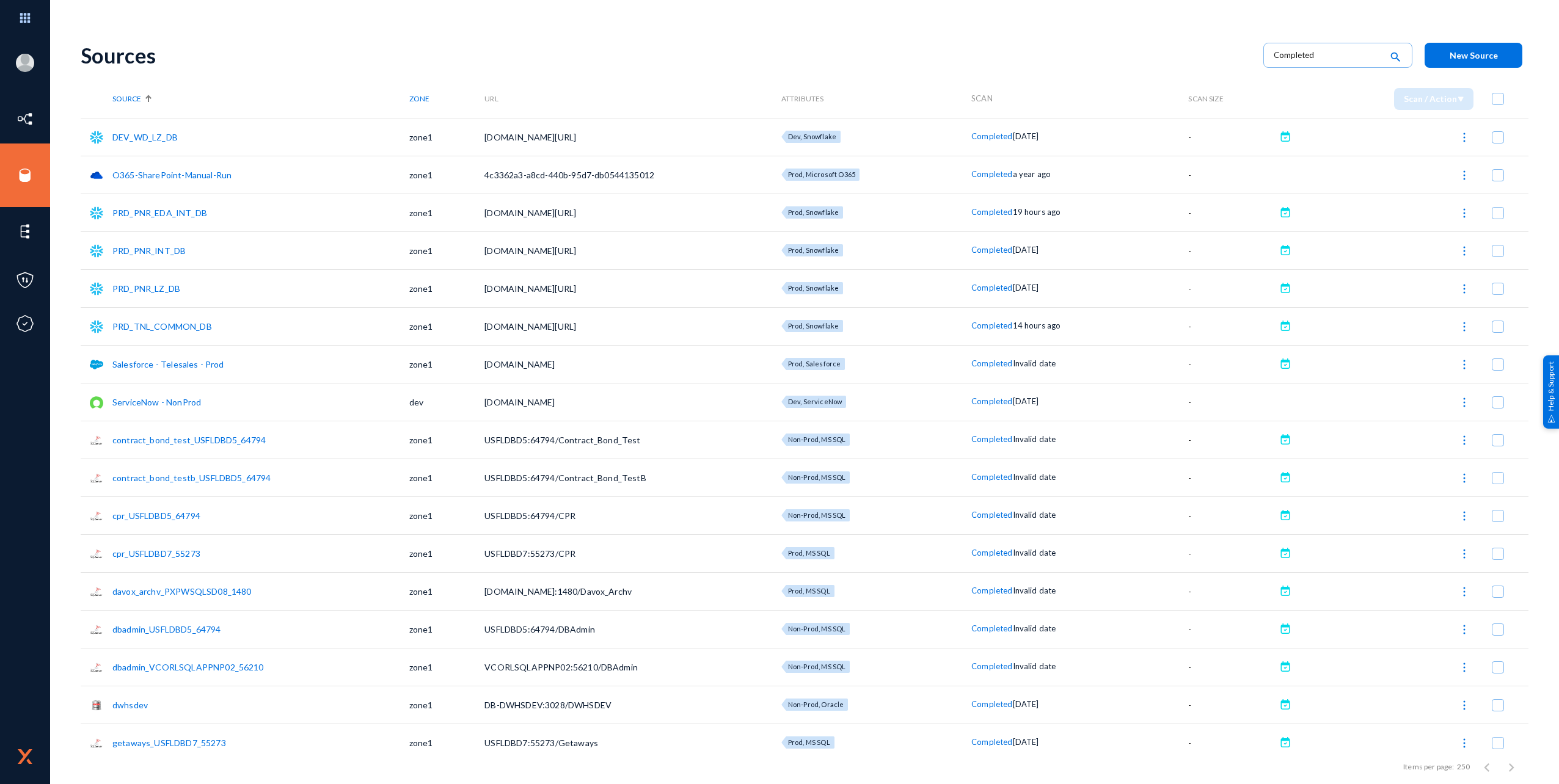
checkbox input "true"
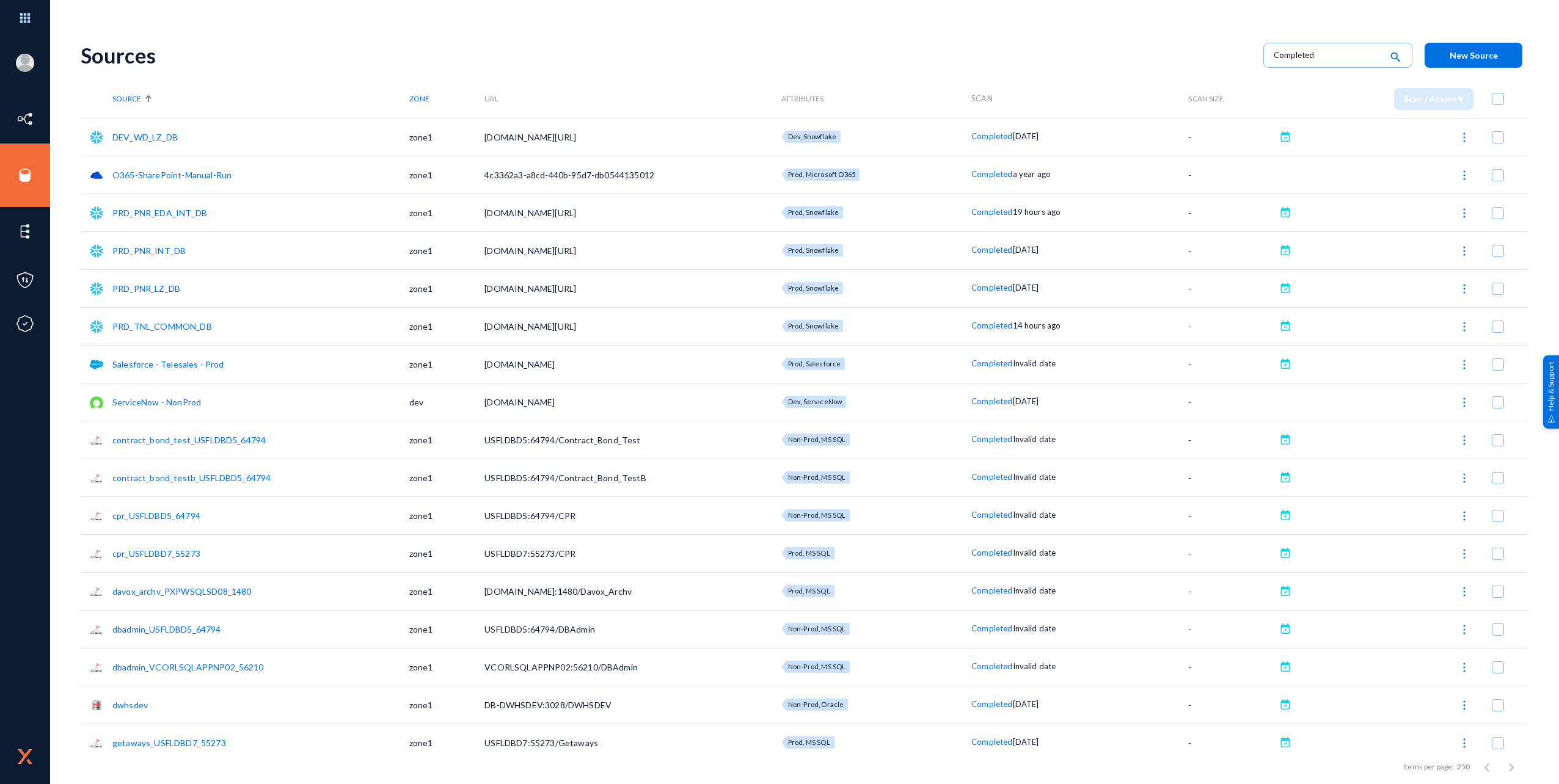
checkbox input "true"
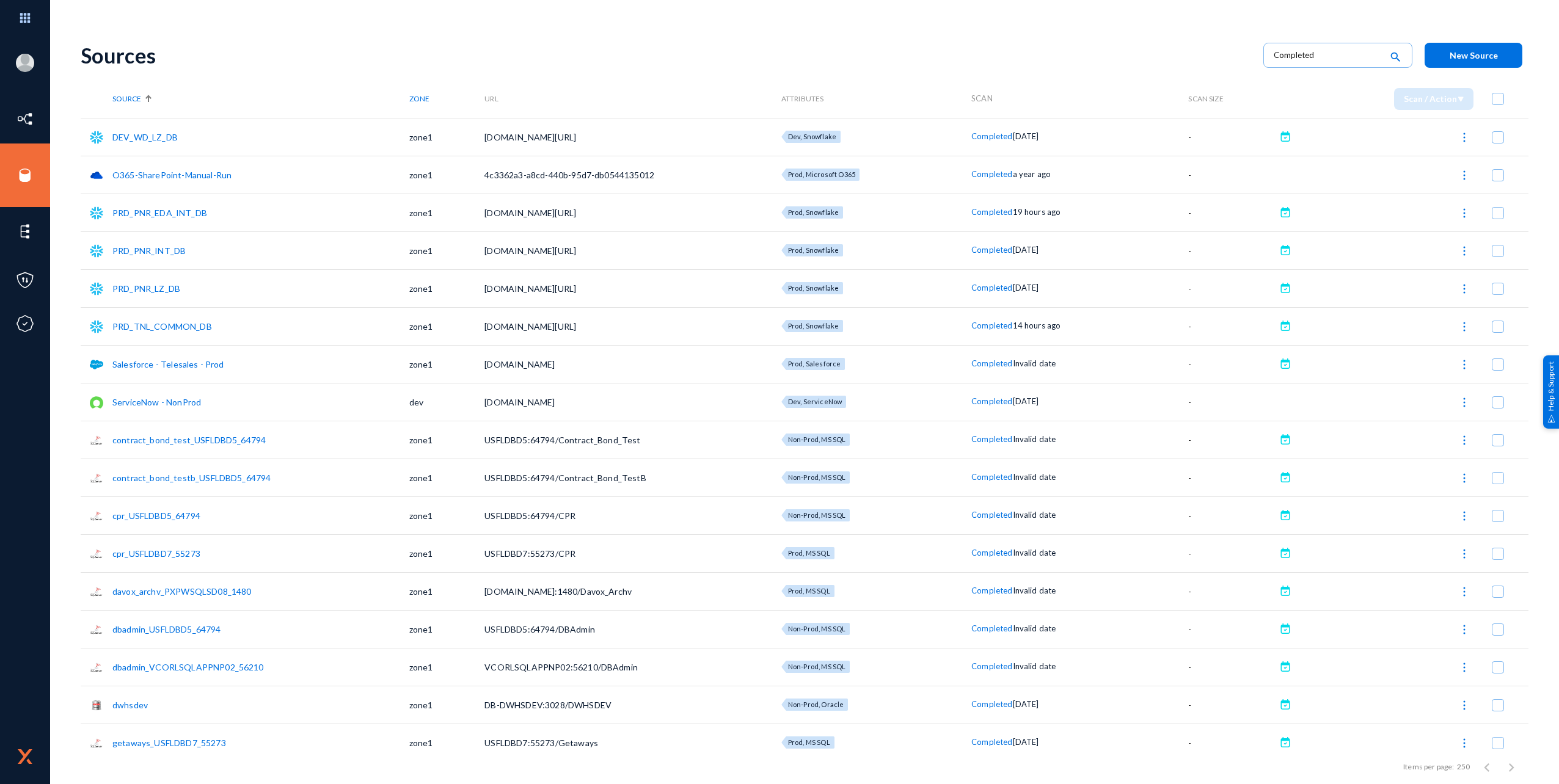
checkbox input "true"
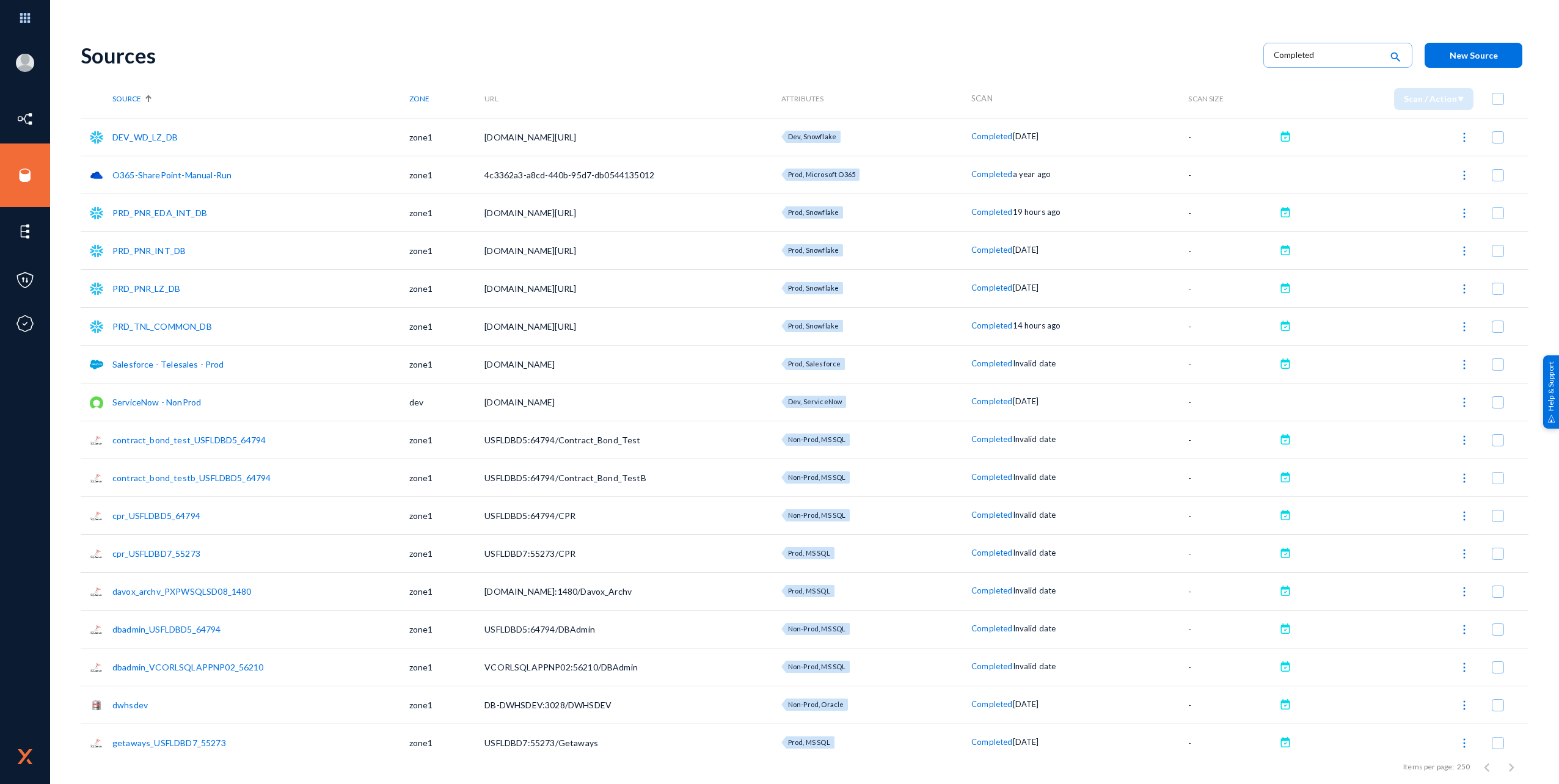
checkbox input "true"
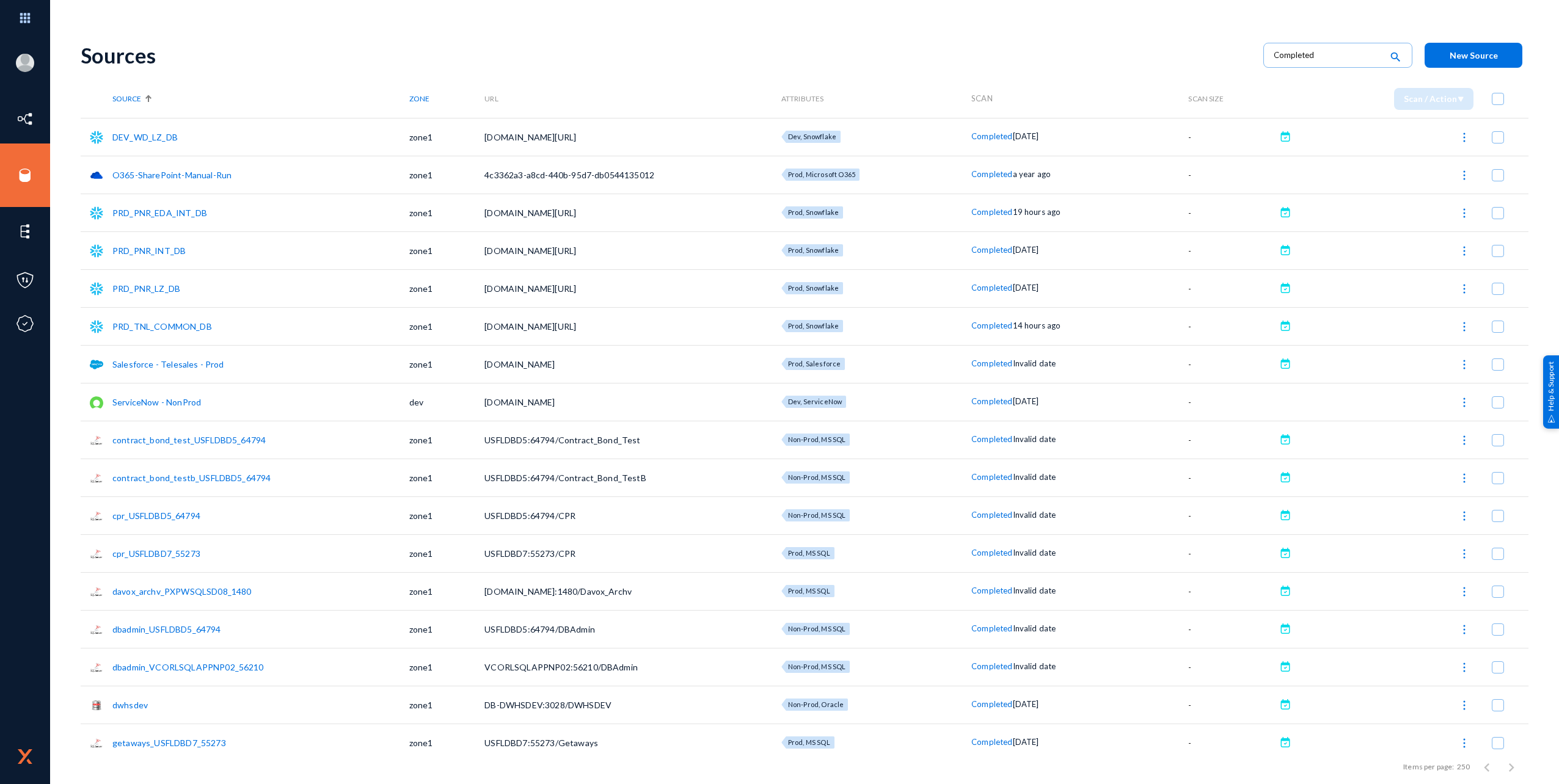
checkbox input "true"
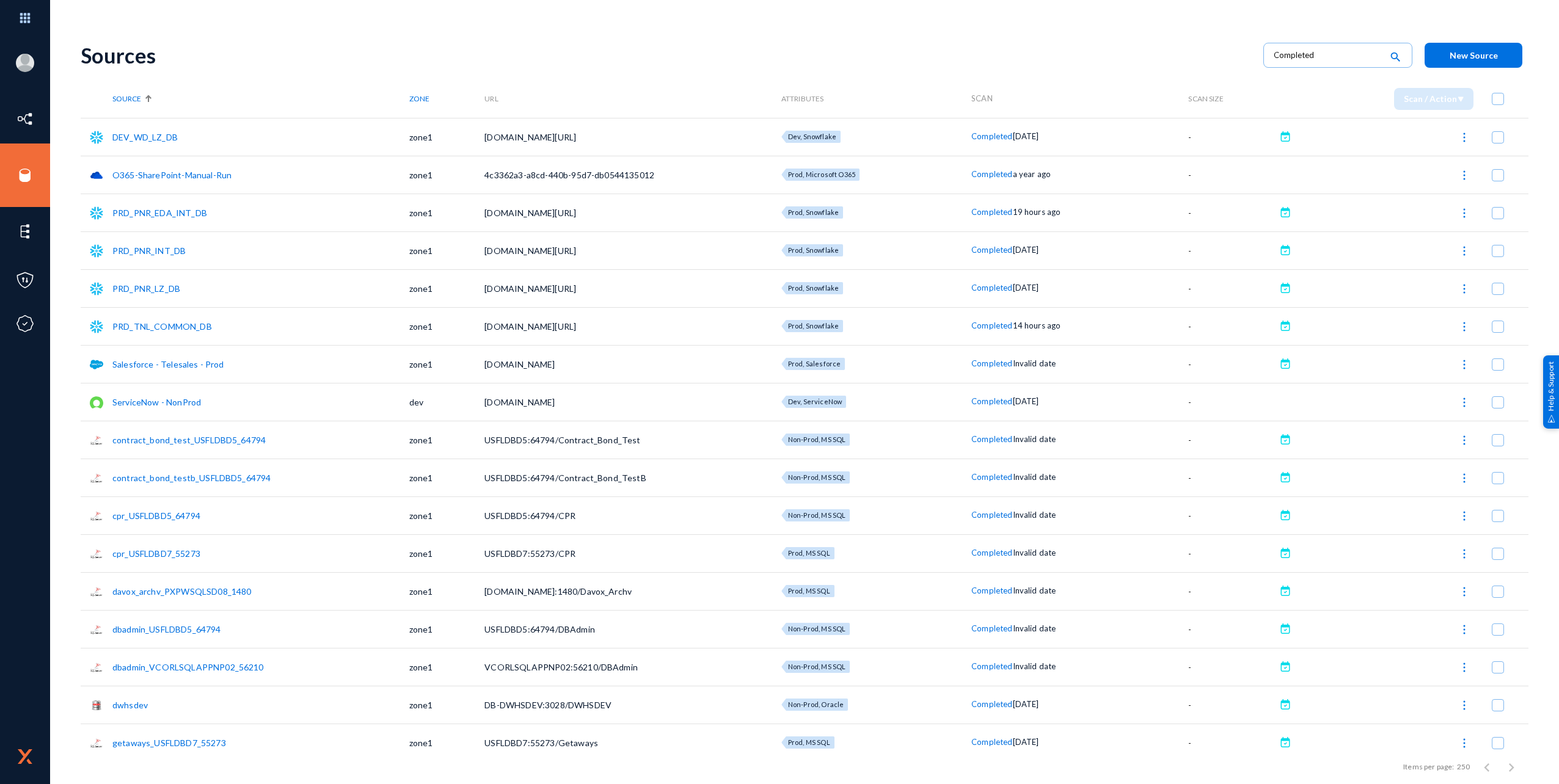
checkbox input "true"
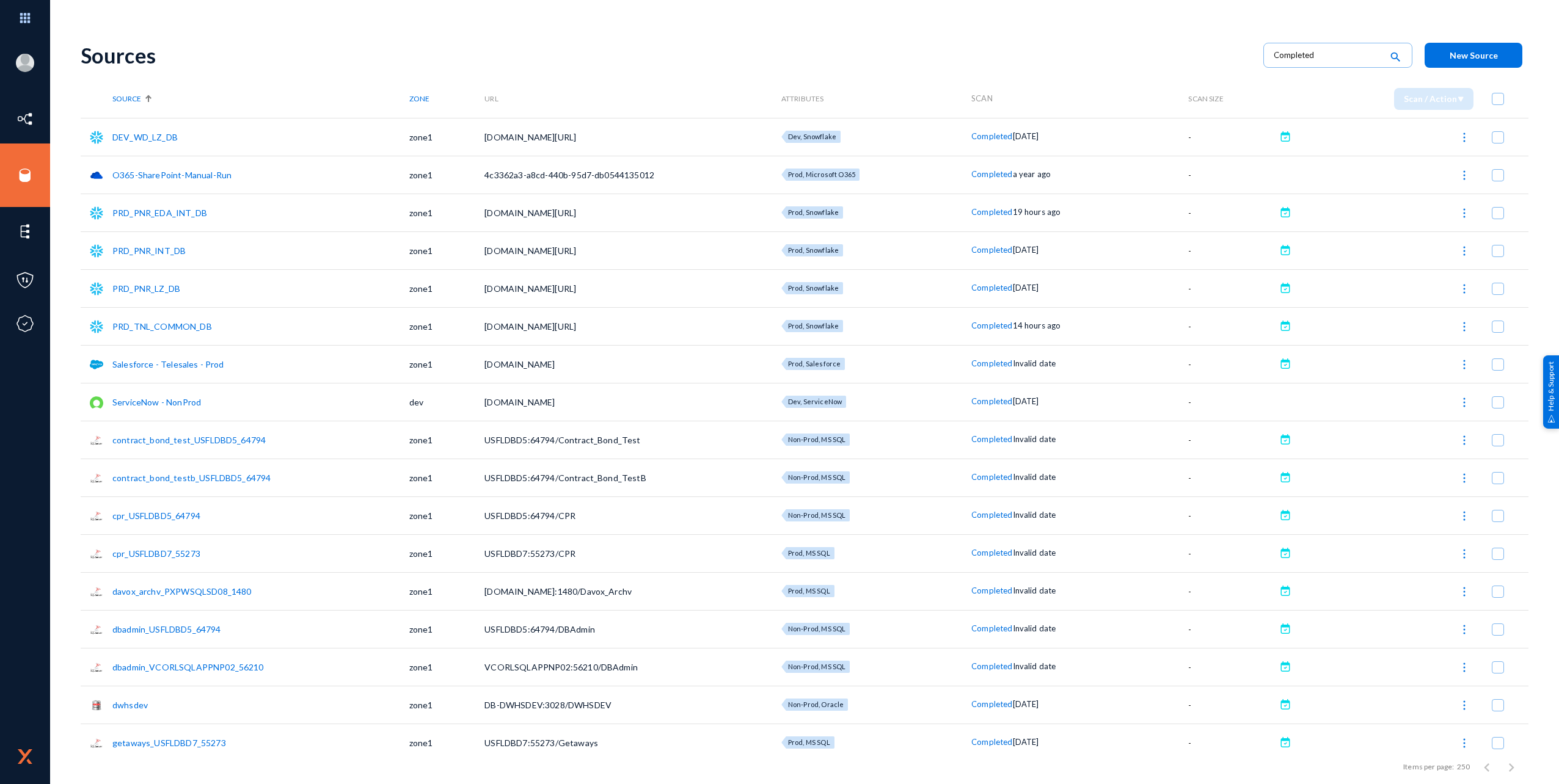
checkbox input "true"
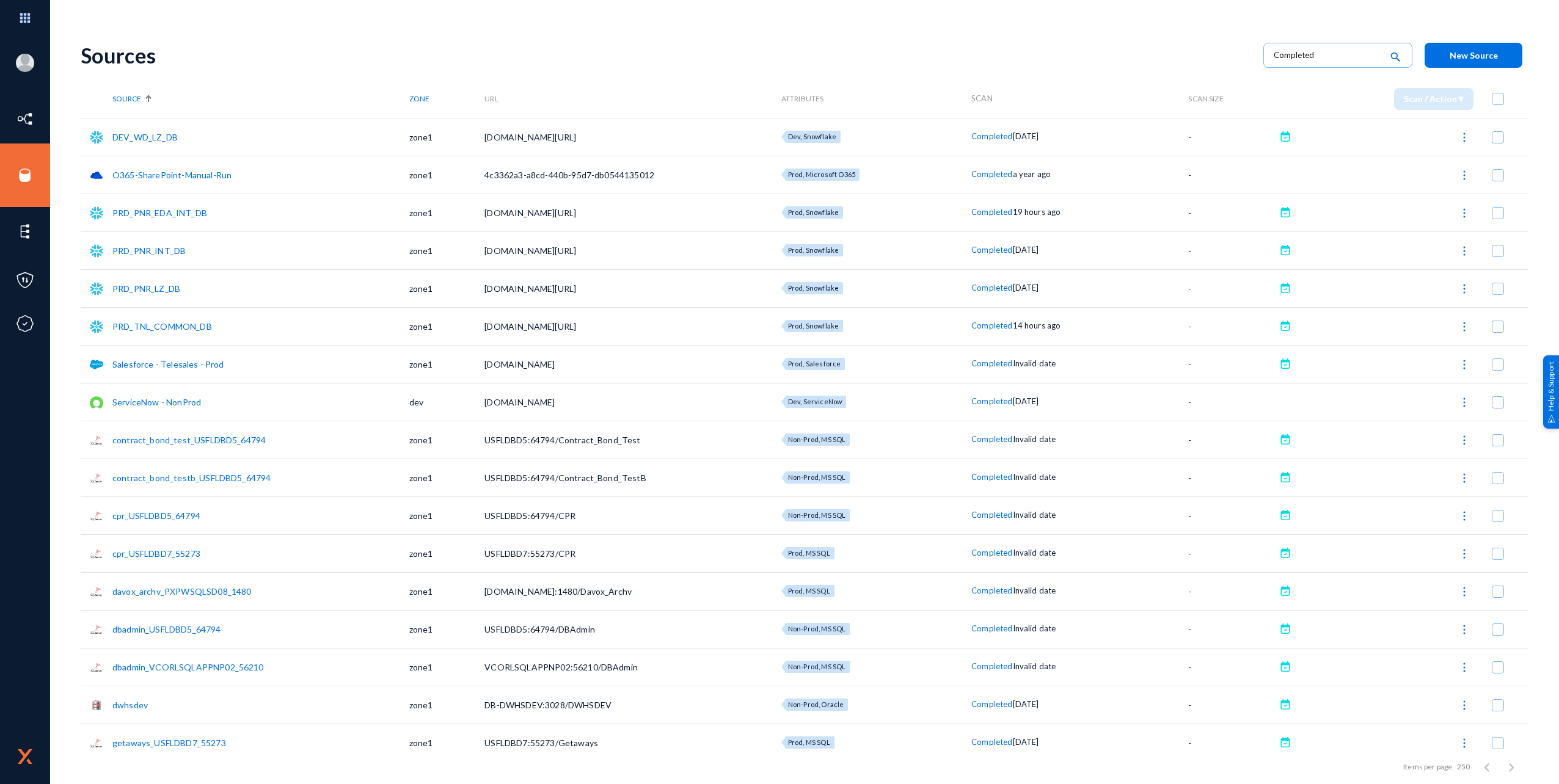
checkbox input "true"
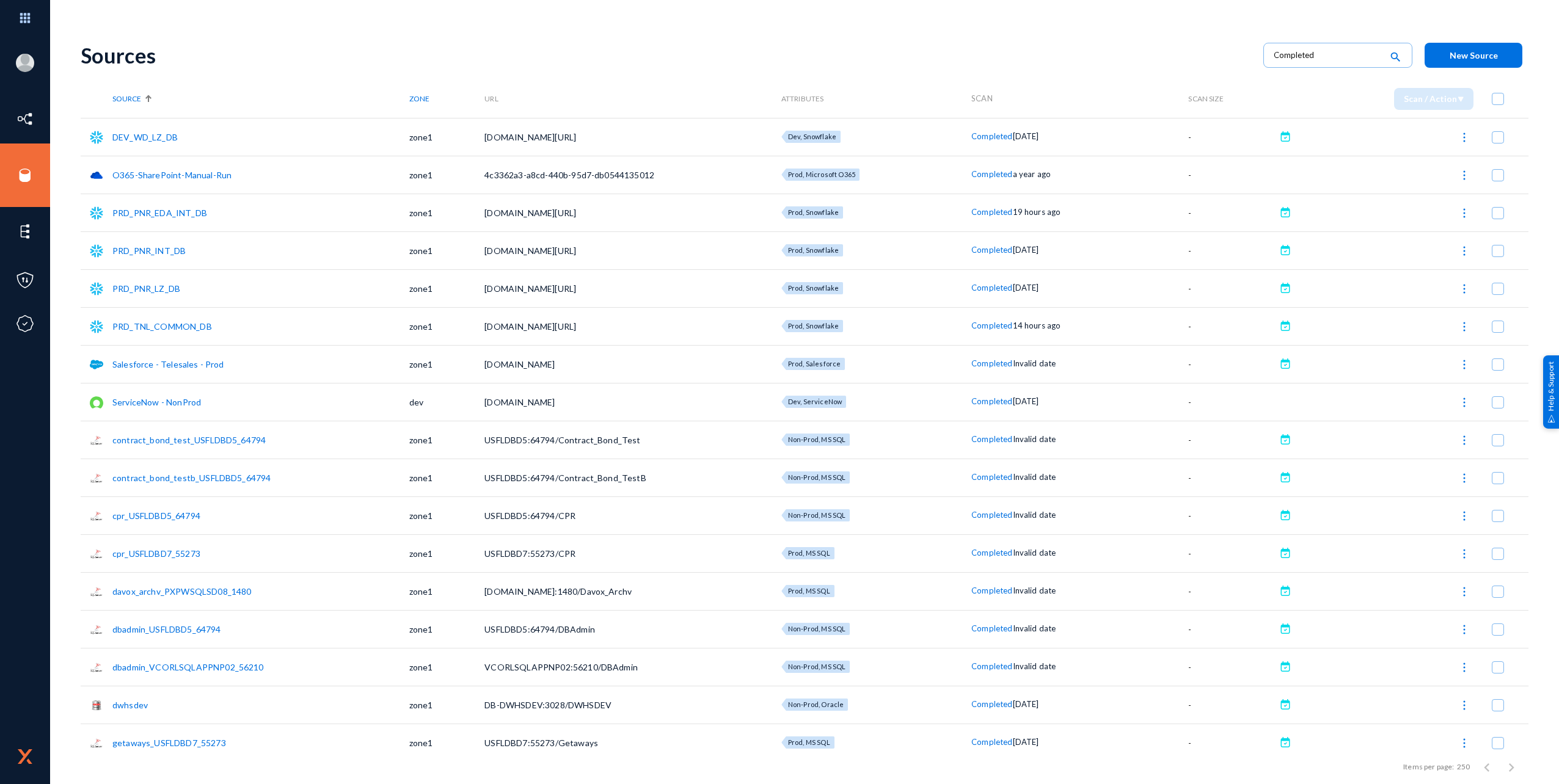
checkbox input "true"
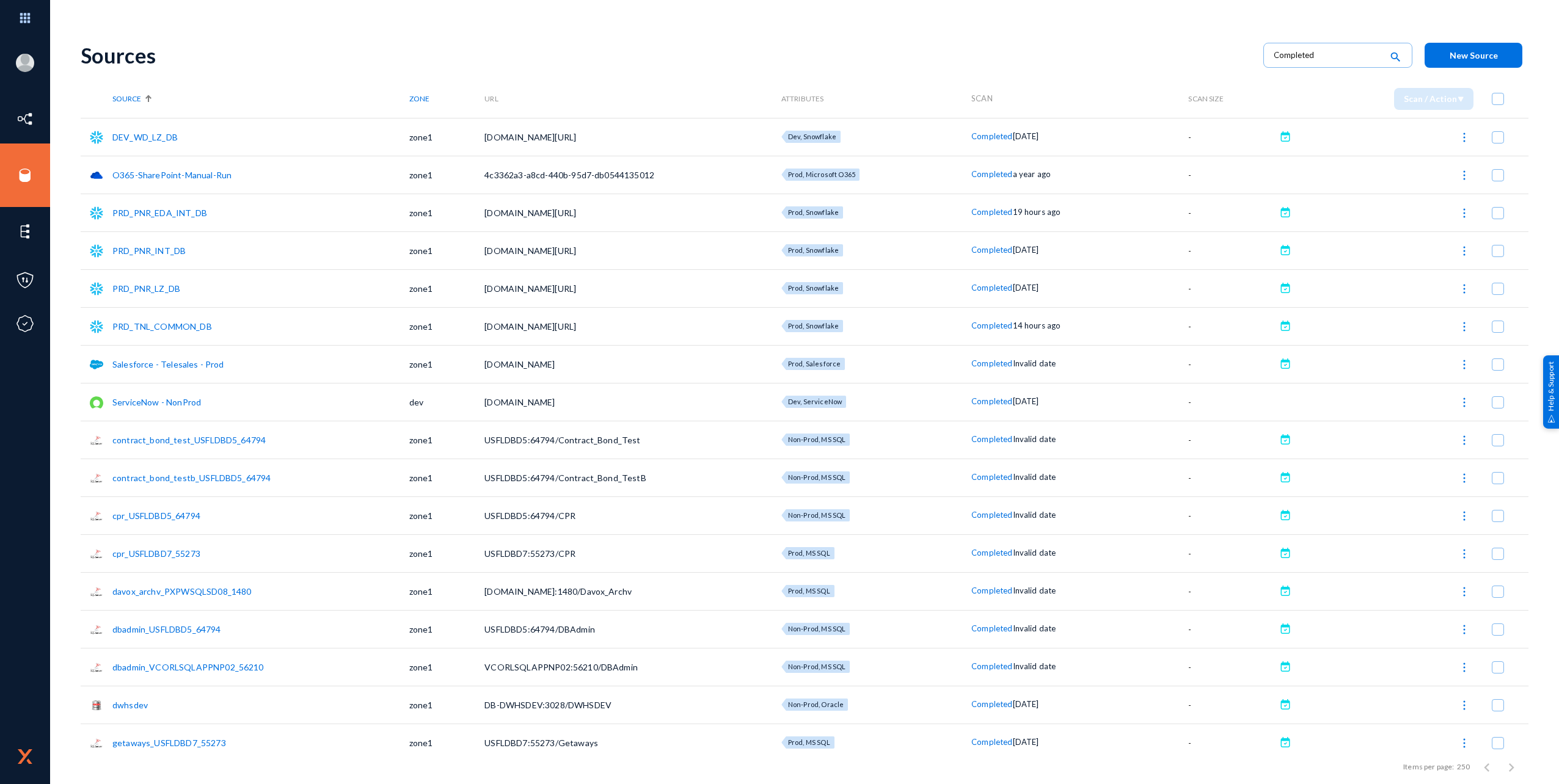
checkbox input "true"
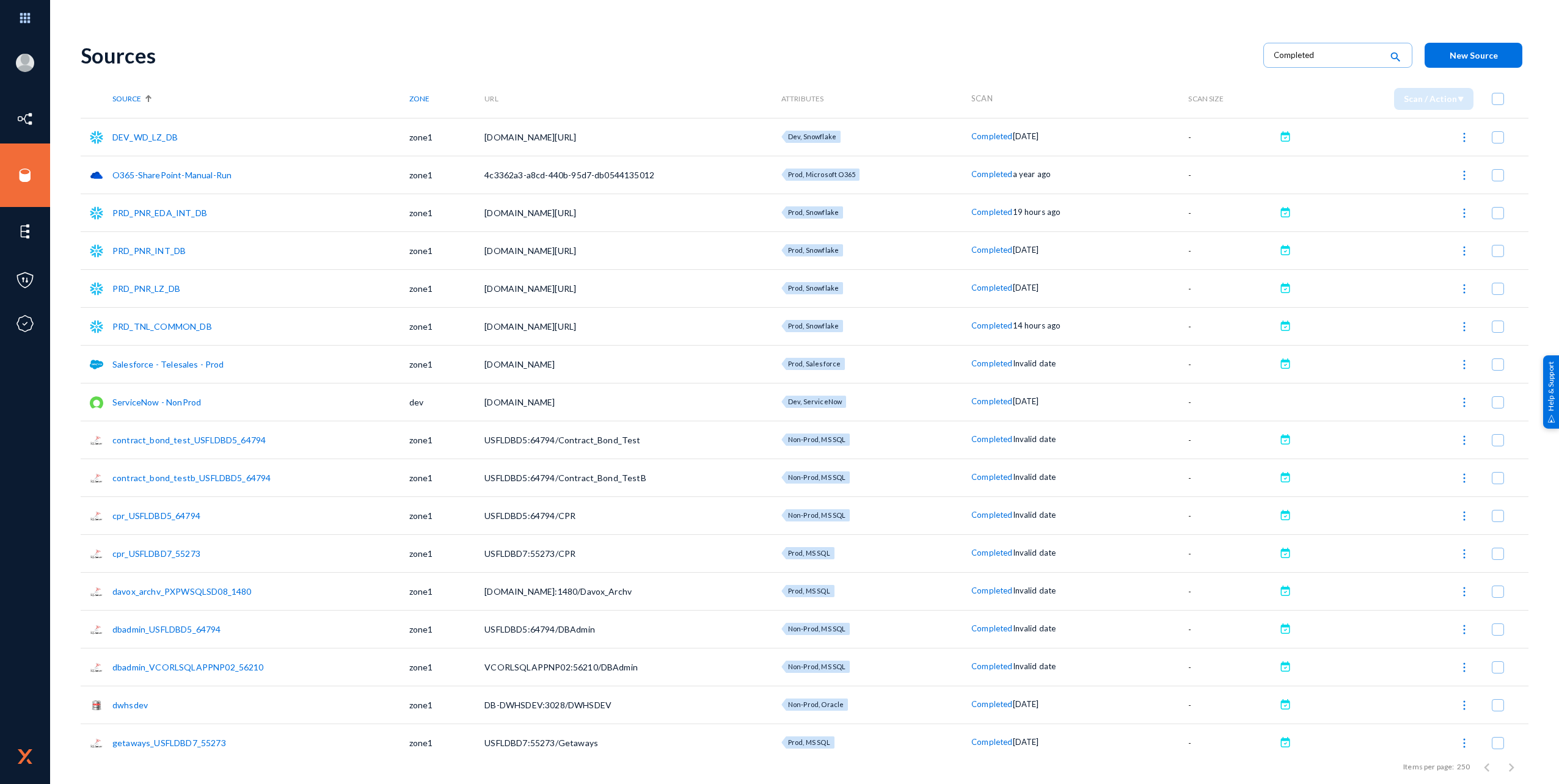
checkbox input "true"
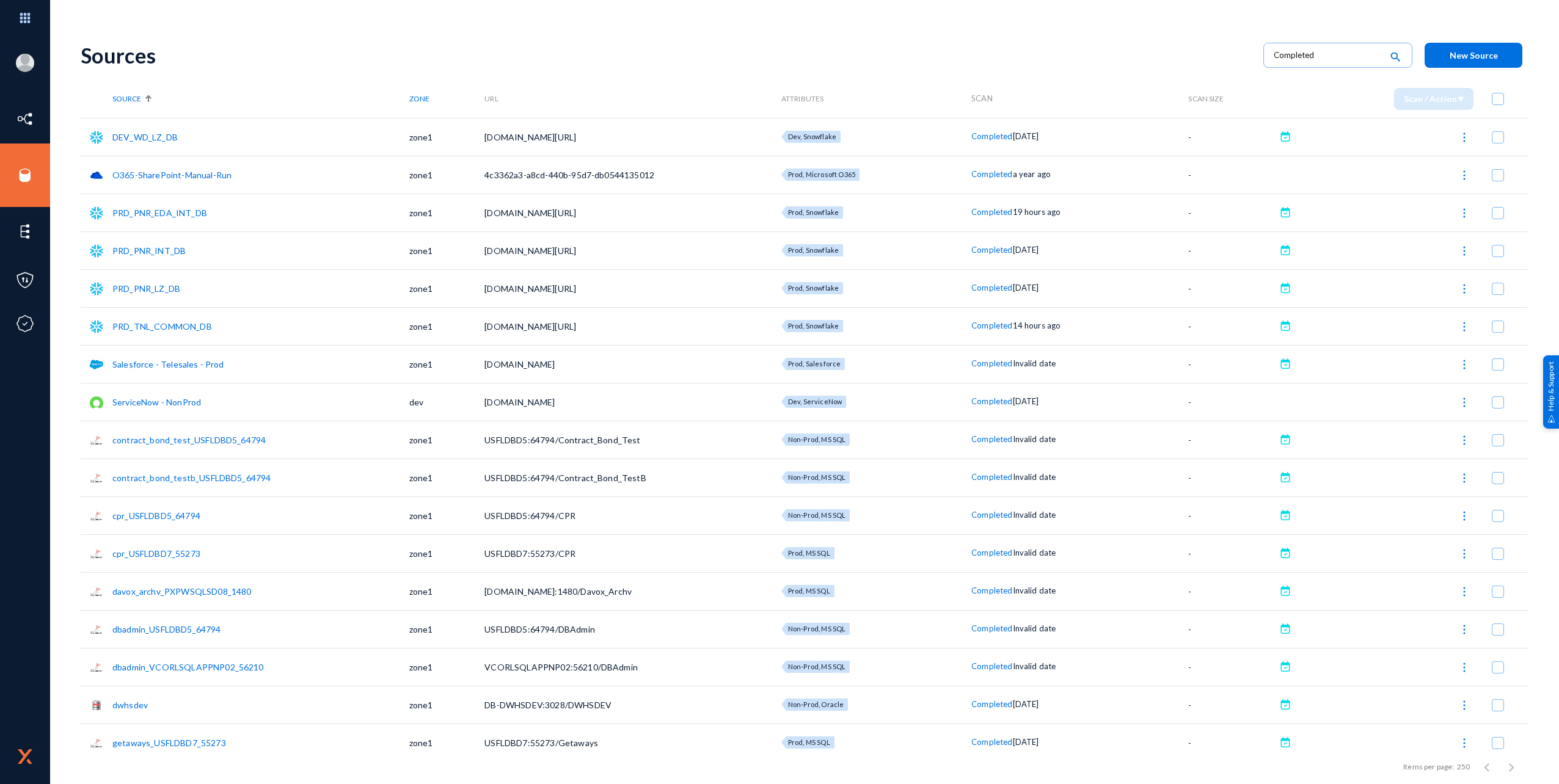
checkbox input "true"
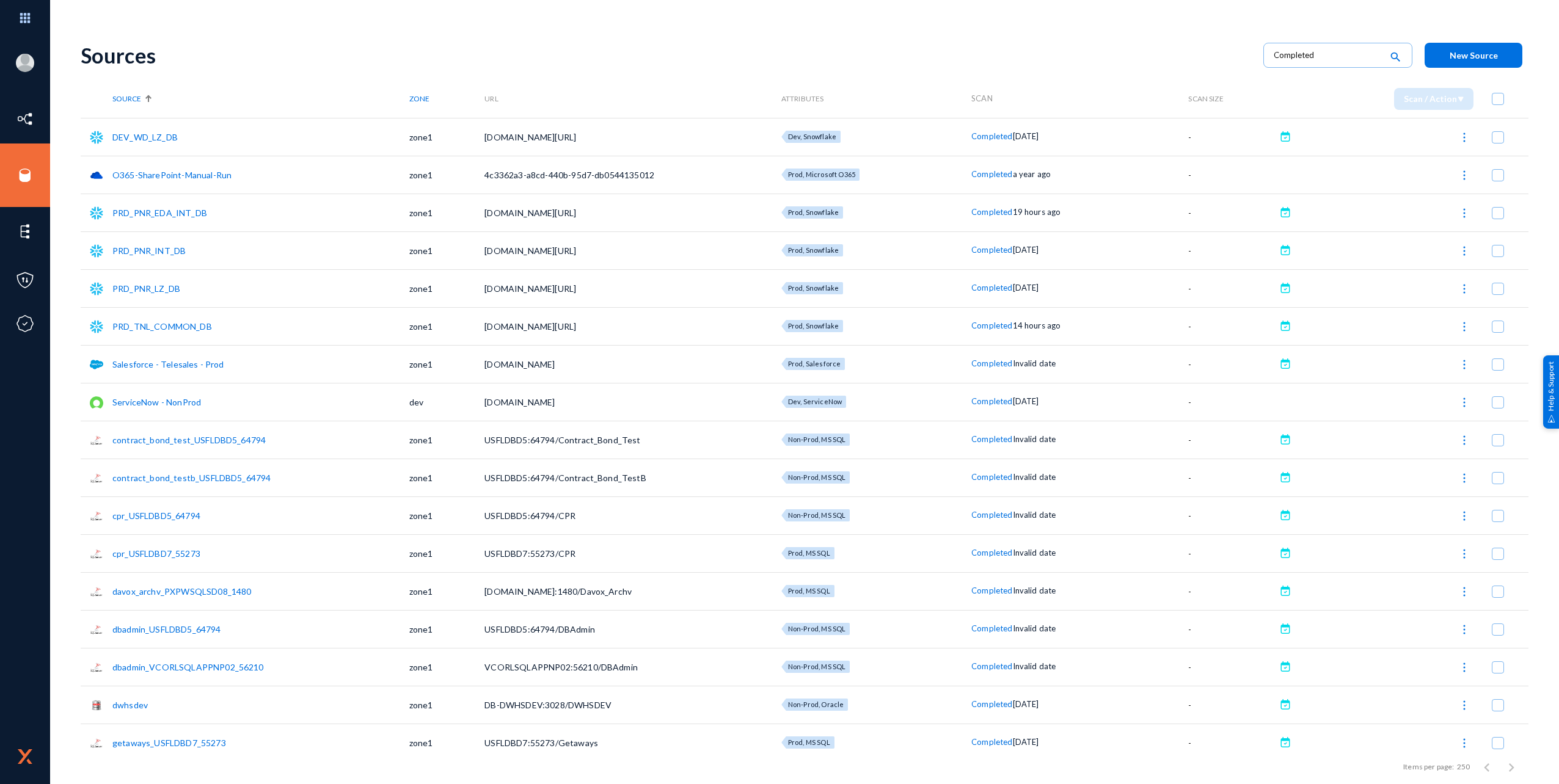
checkbox input "true"
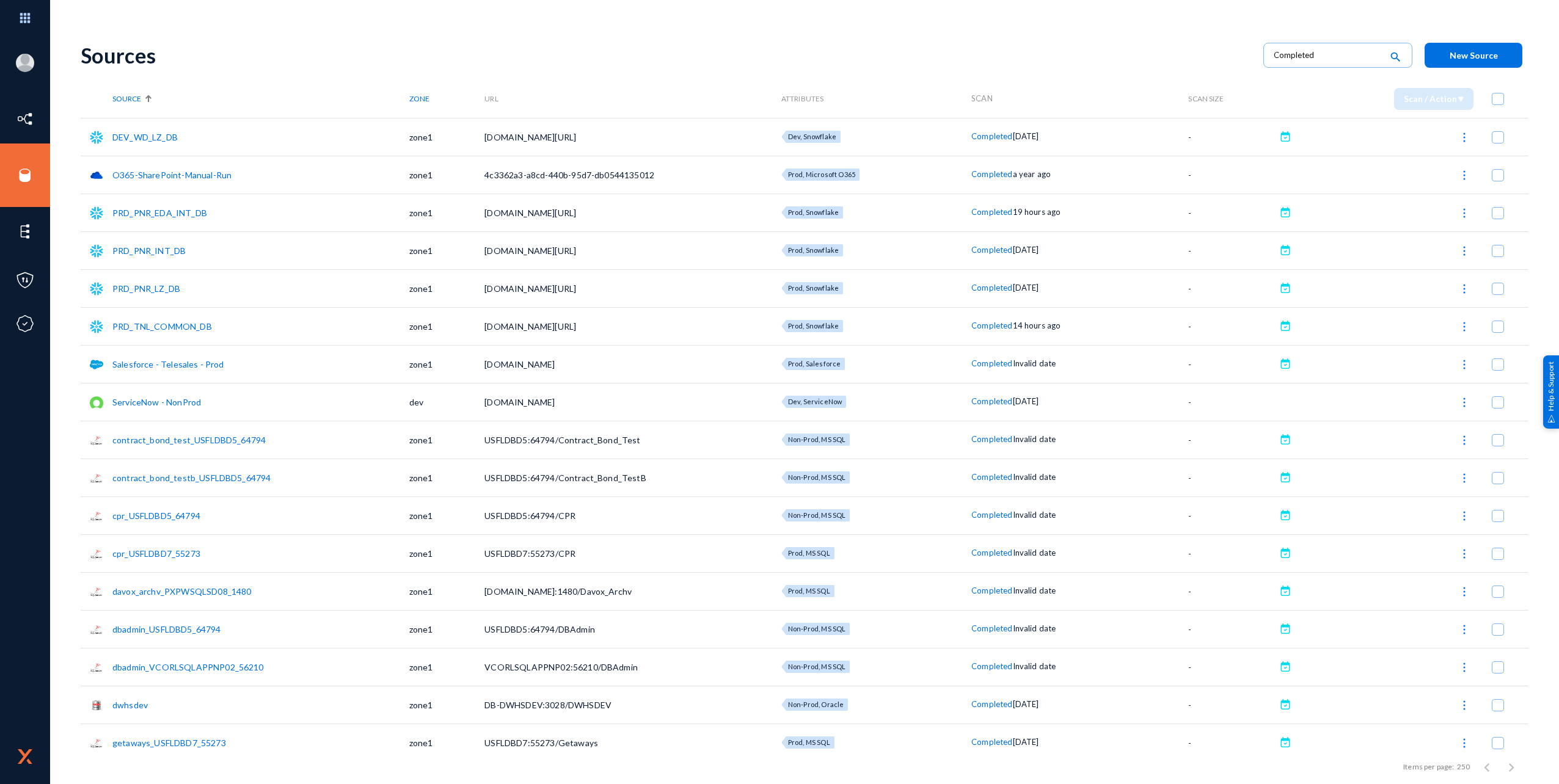
checkbox input "true"
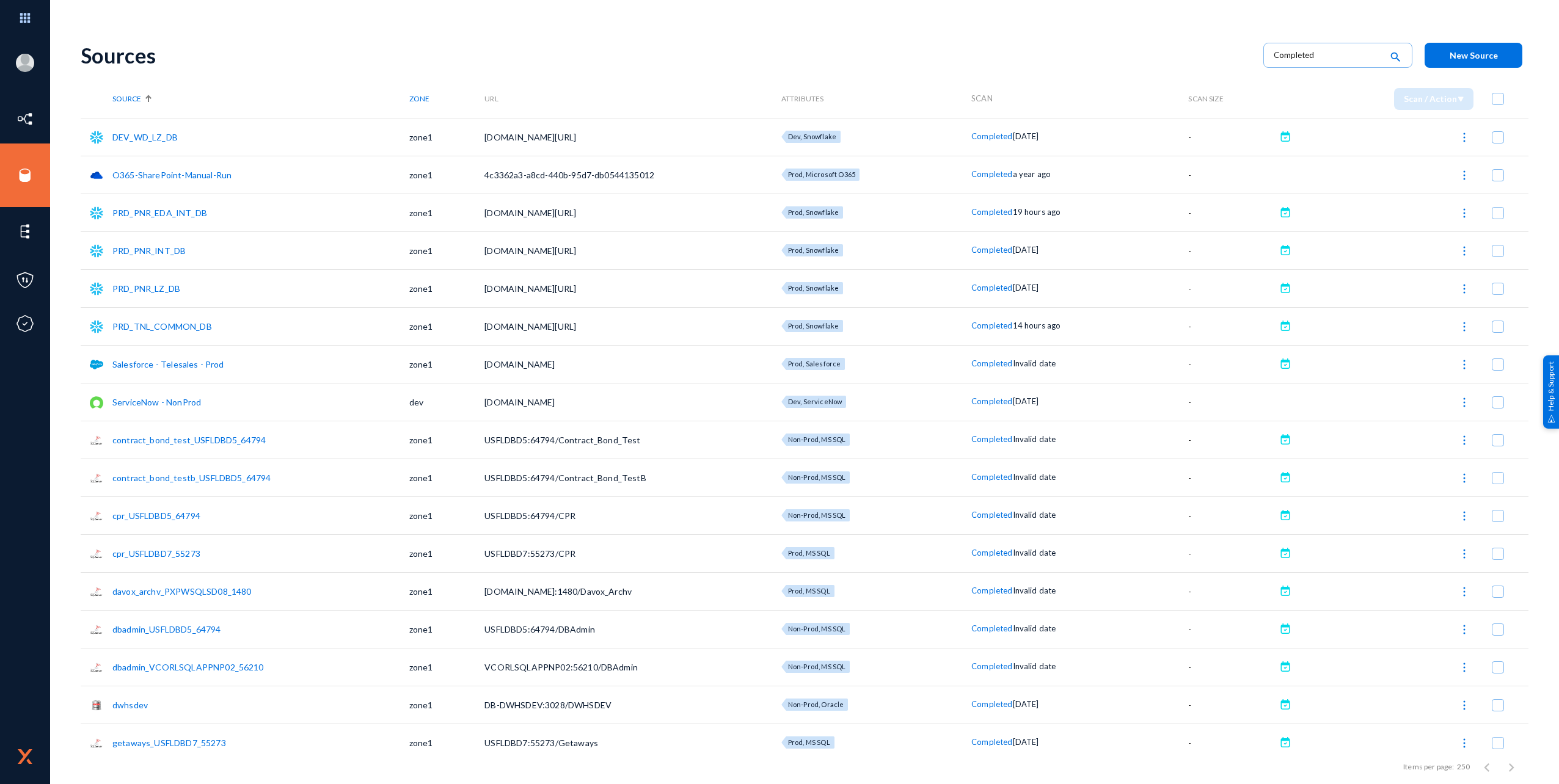
checkbox input "true"
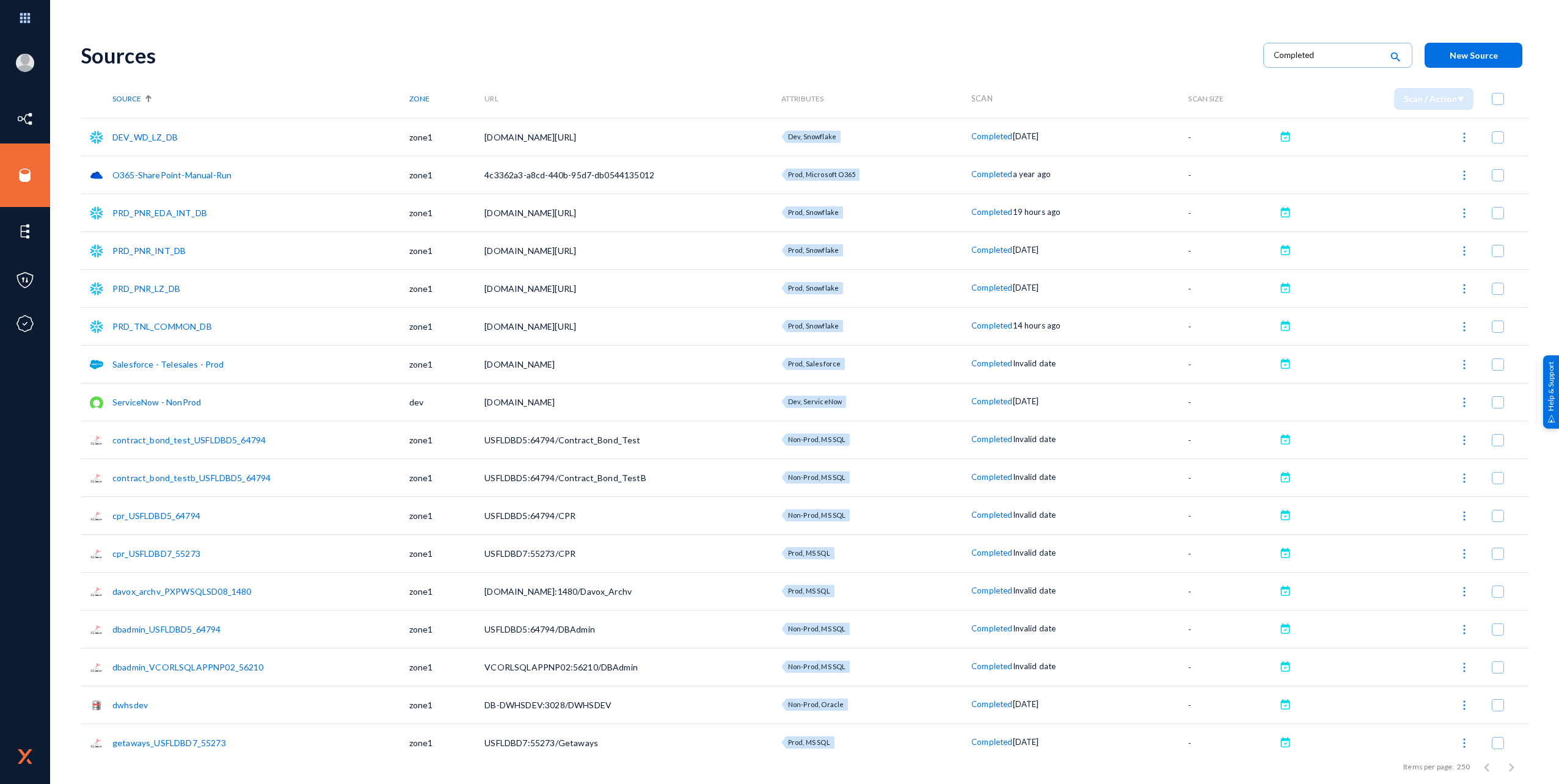
checkbox input "true"
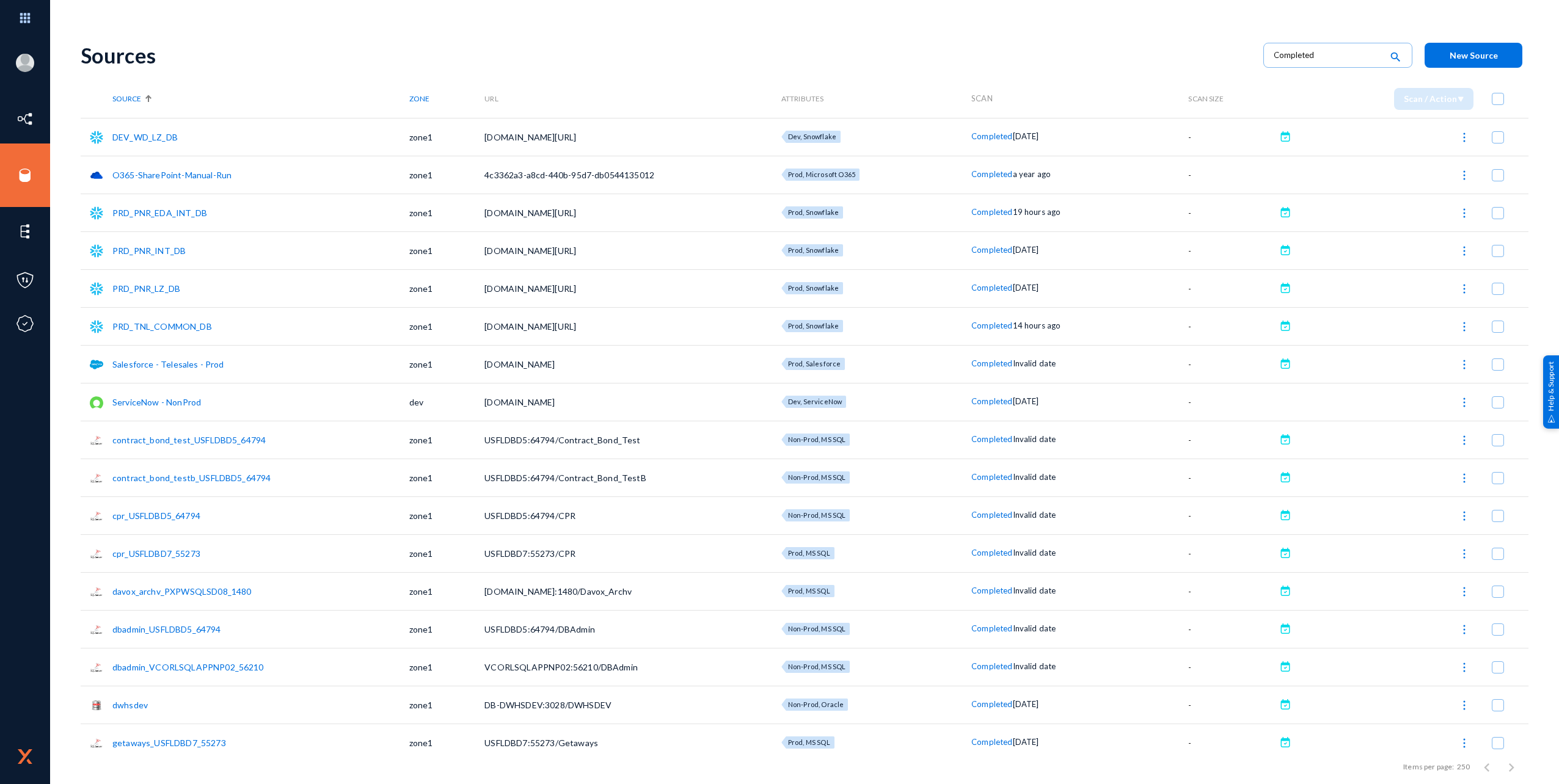
checkbox input "true"
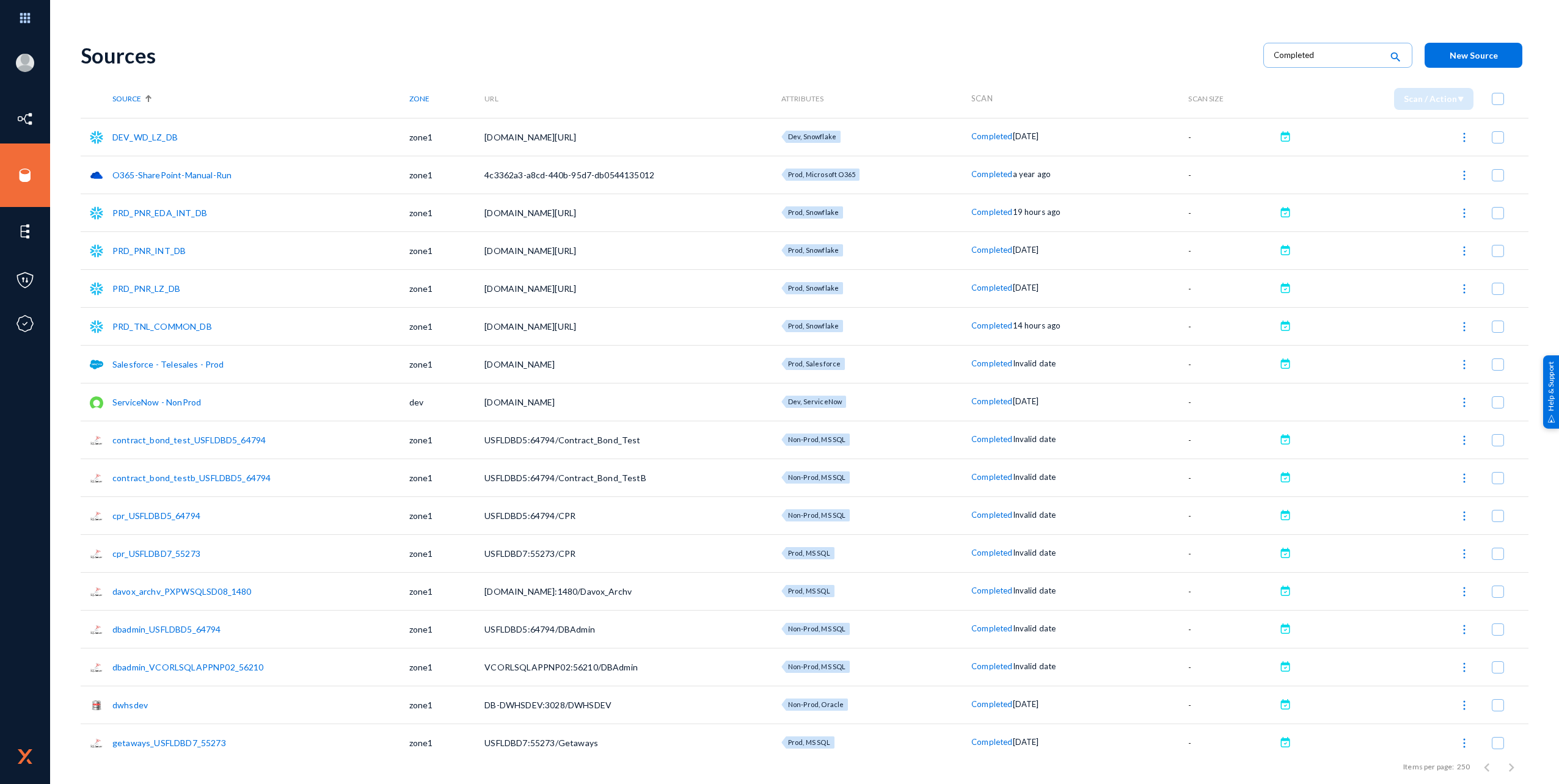
checkbox input "true"
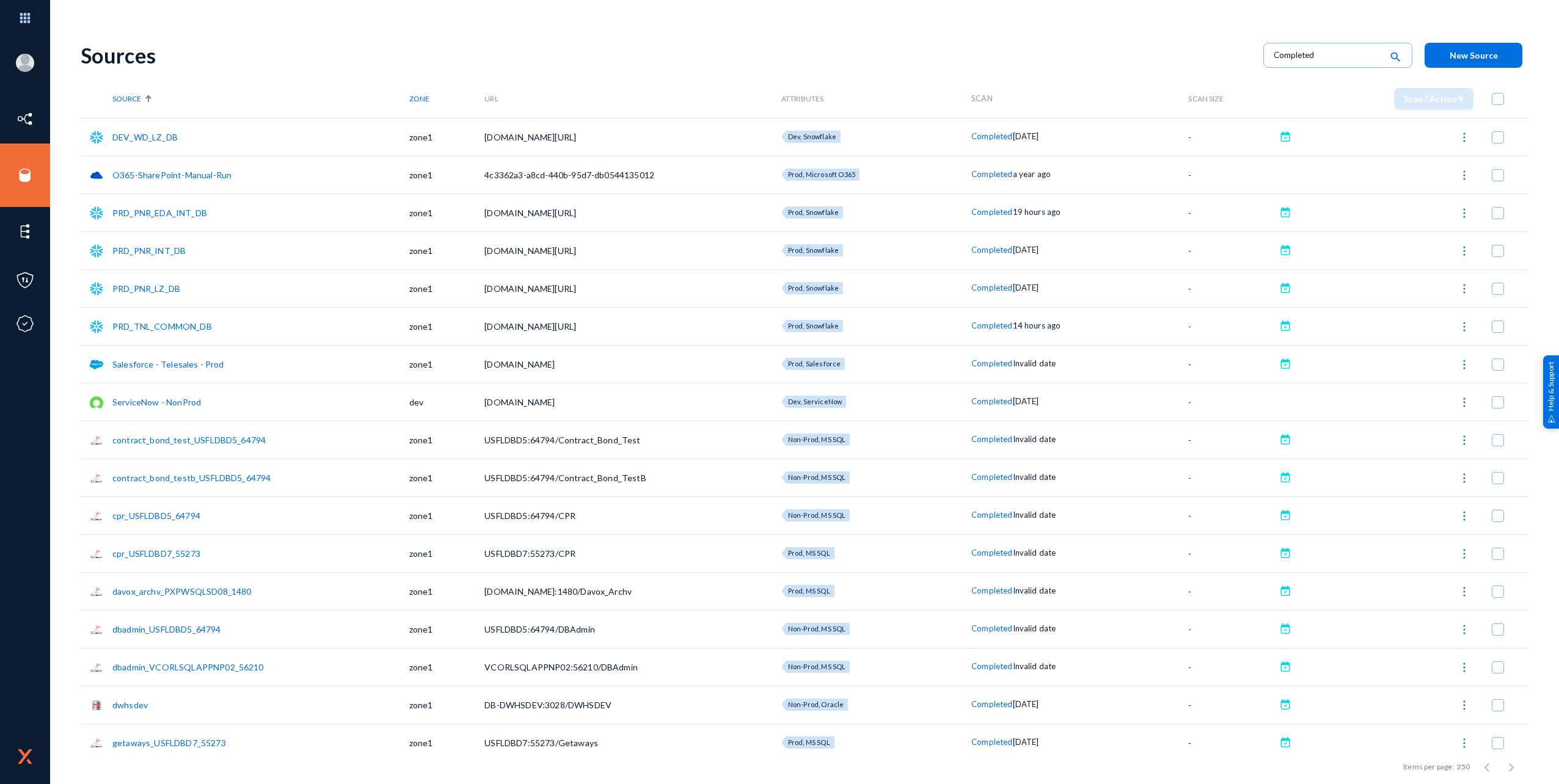
checkbox input "true"
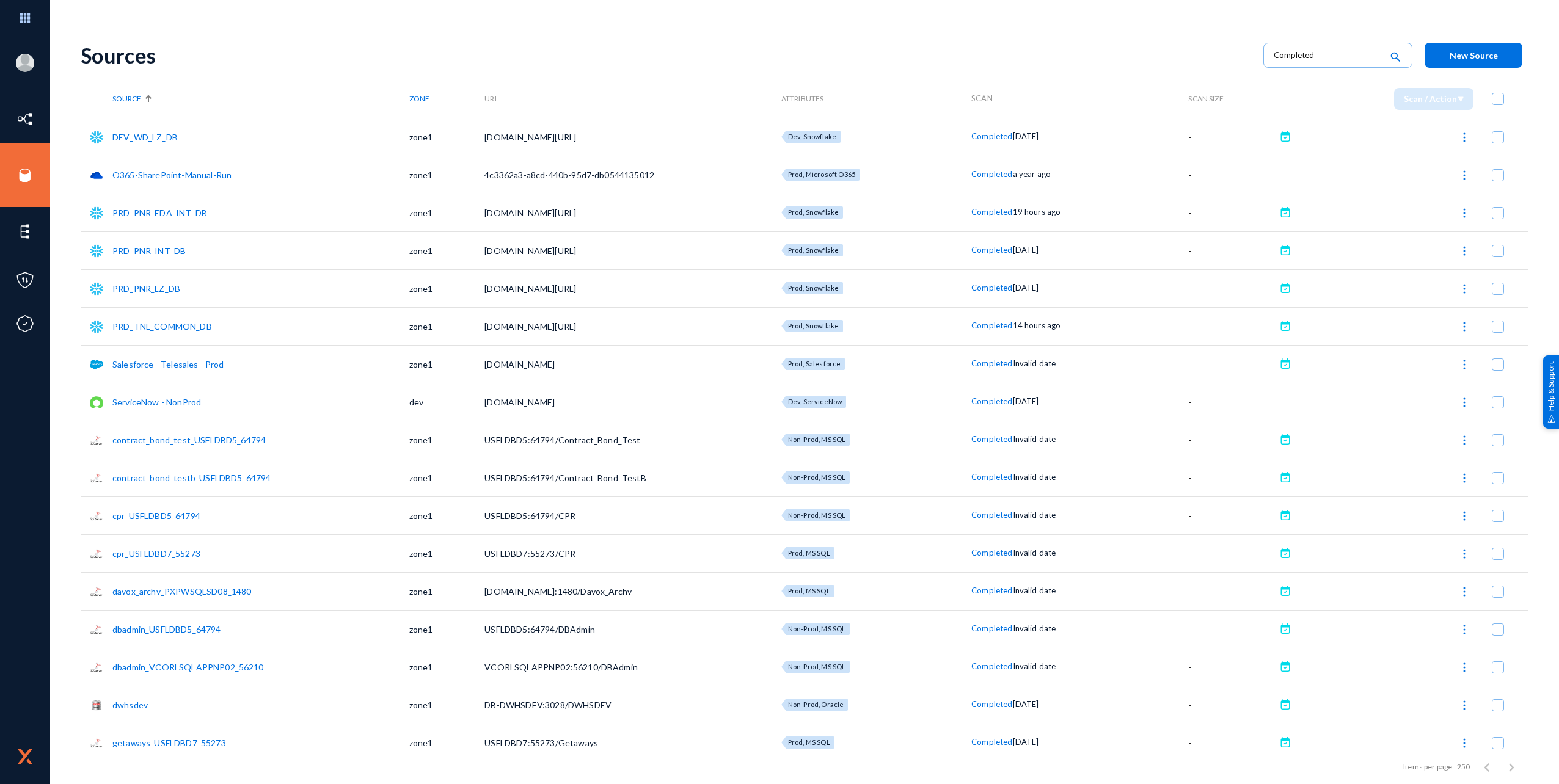
checkbox input "true"
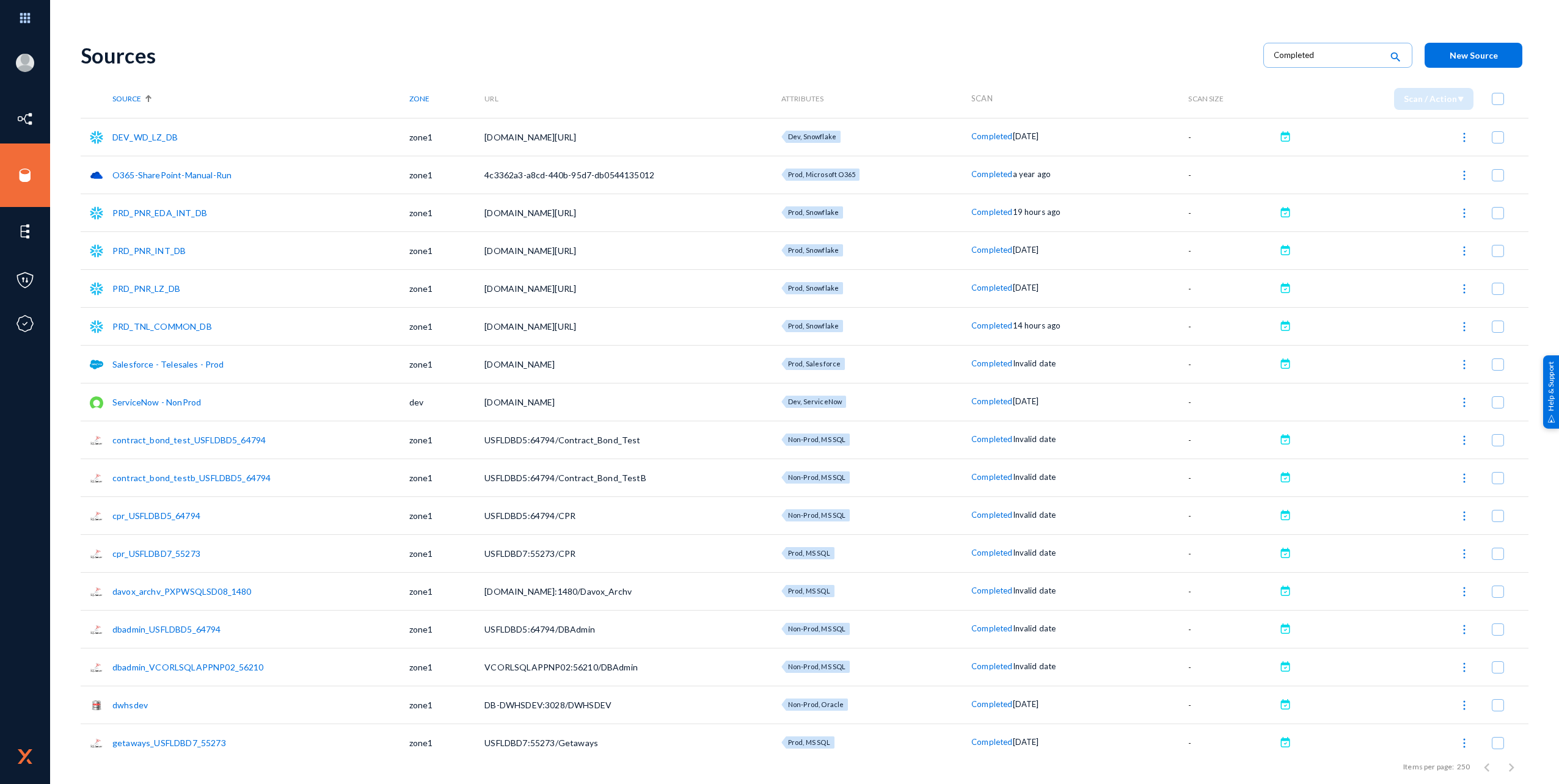
checkbox input "true"
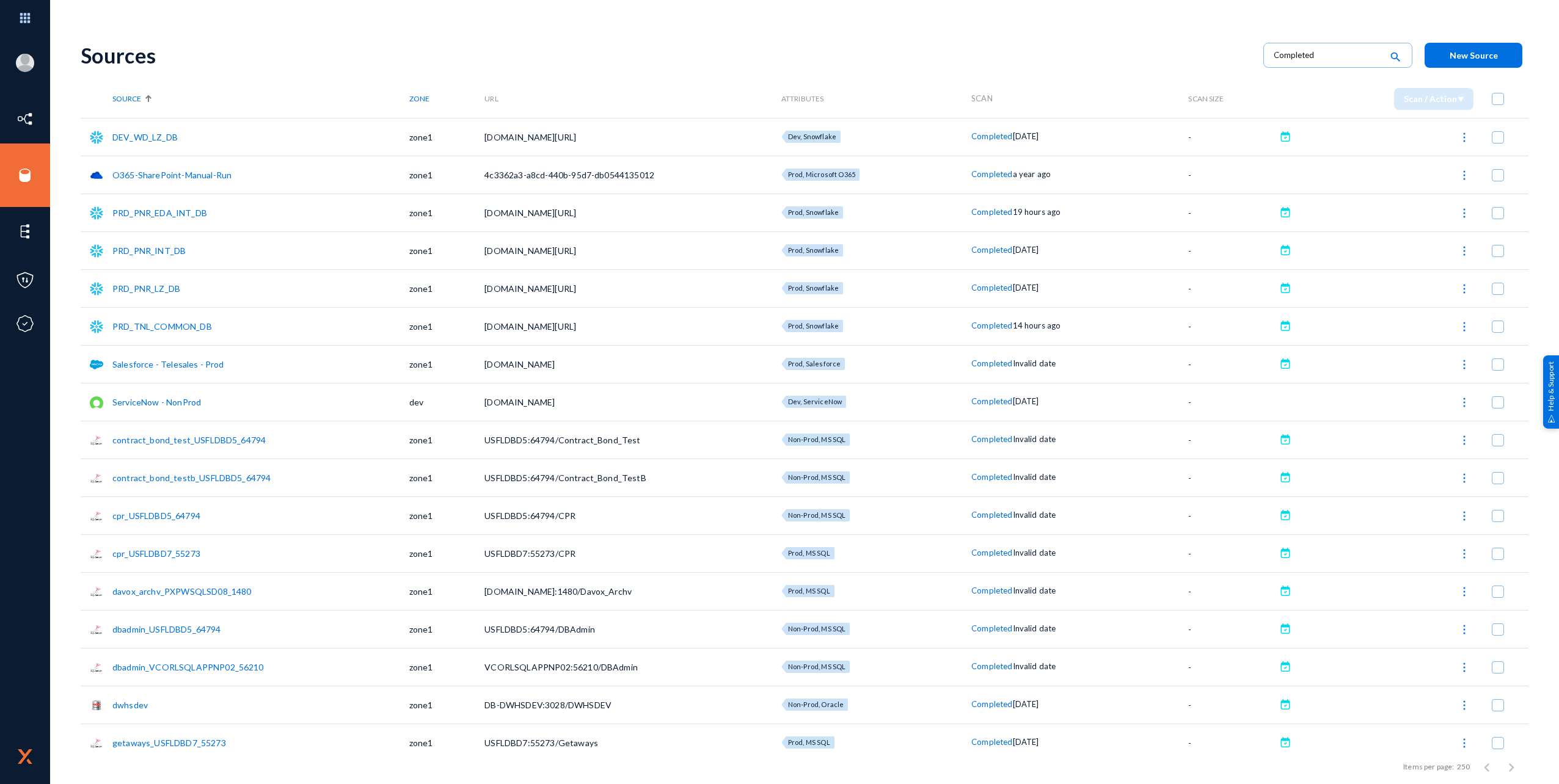
checkbox input "true"
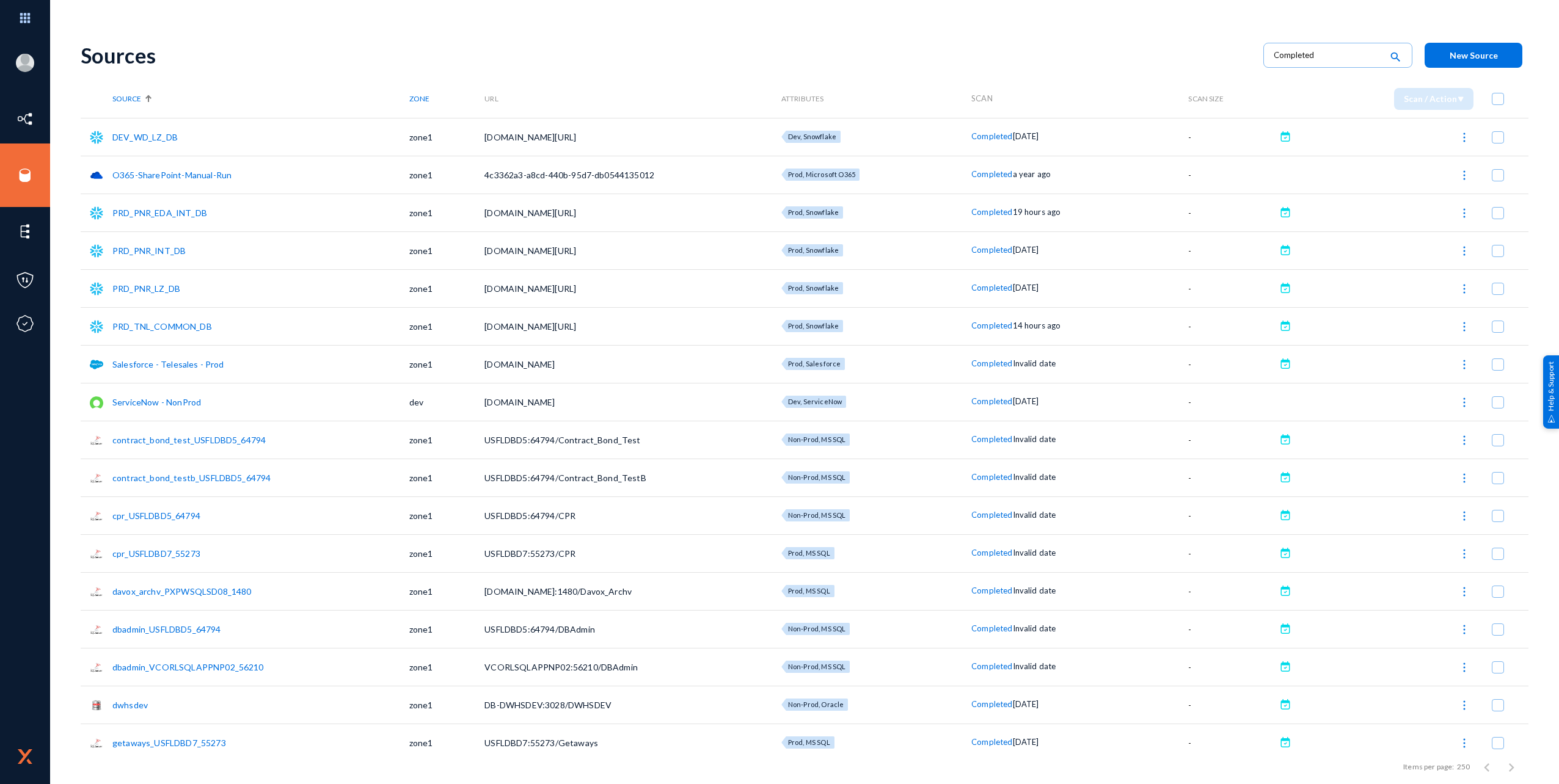
checkbox input "true"
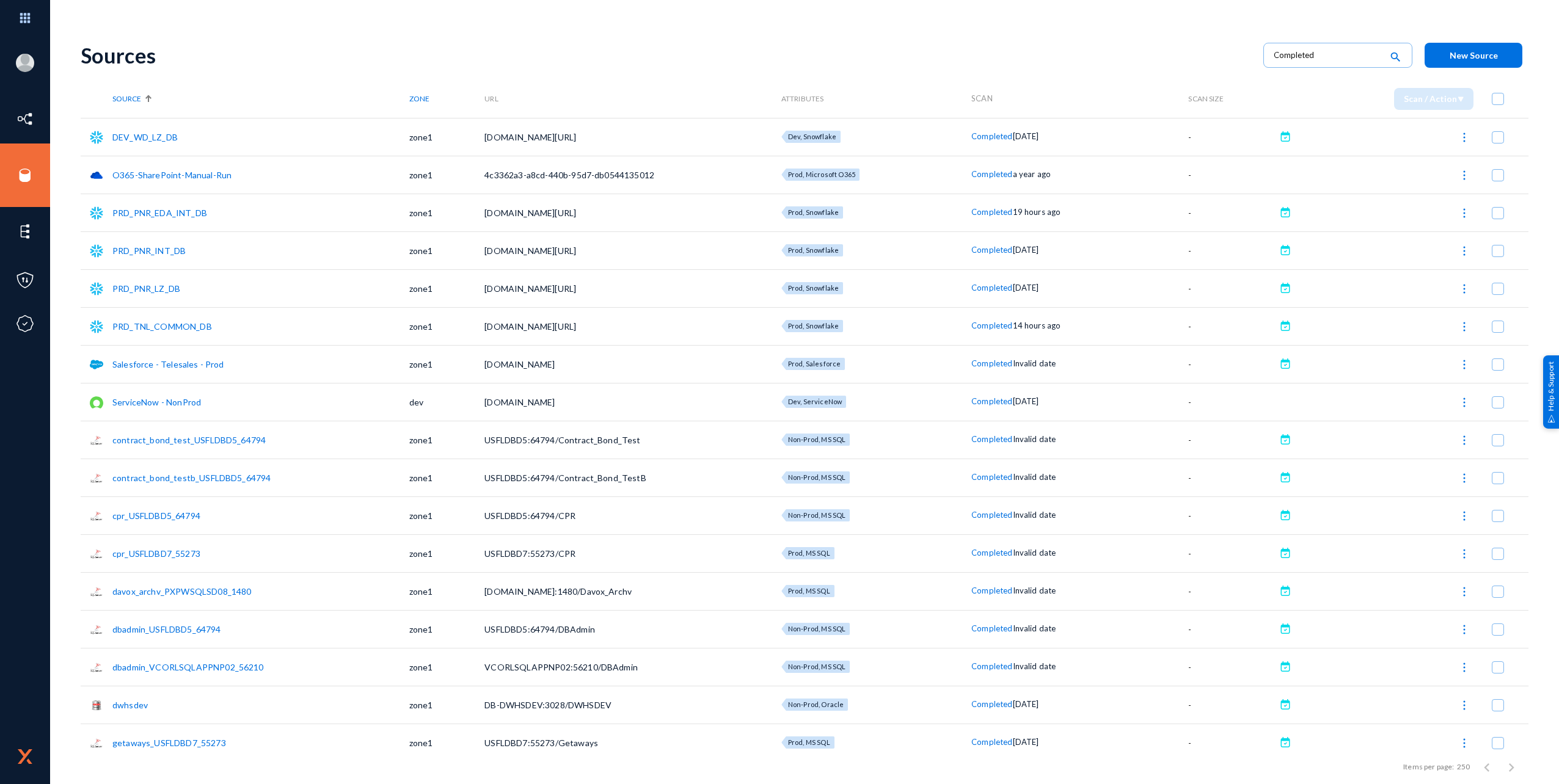
checkbox input "true"
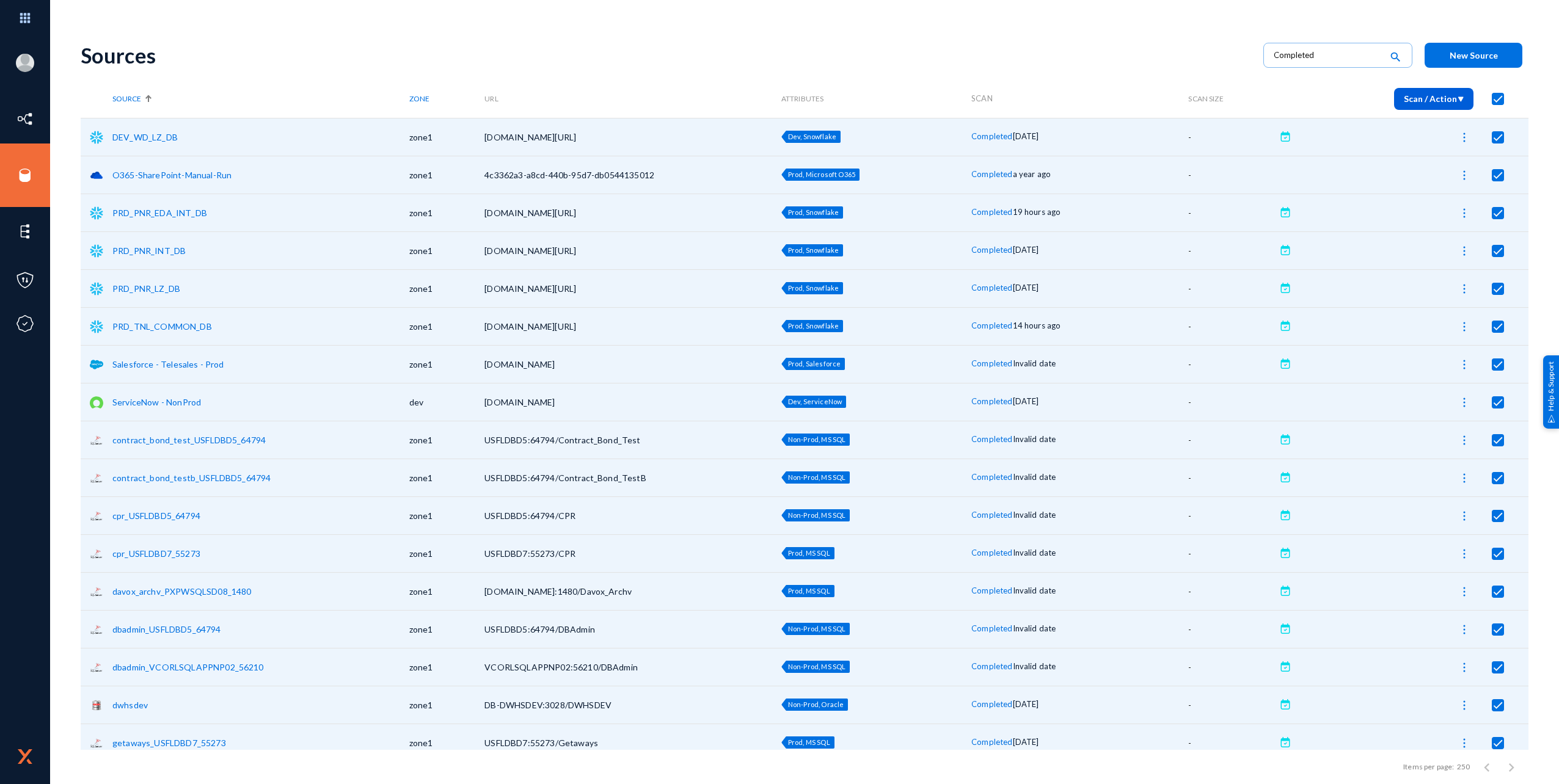
click at [1438, 105] on button "Scan / Action" at bounding box center [1433, 99] width 79 height 22
click at [1235, 82] on div at bounding box center [780, 392] width 1559 height 784
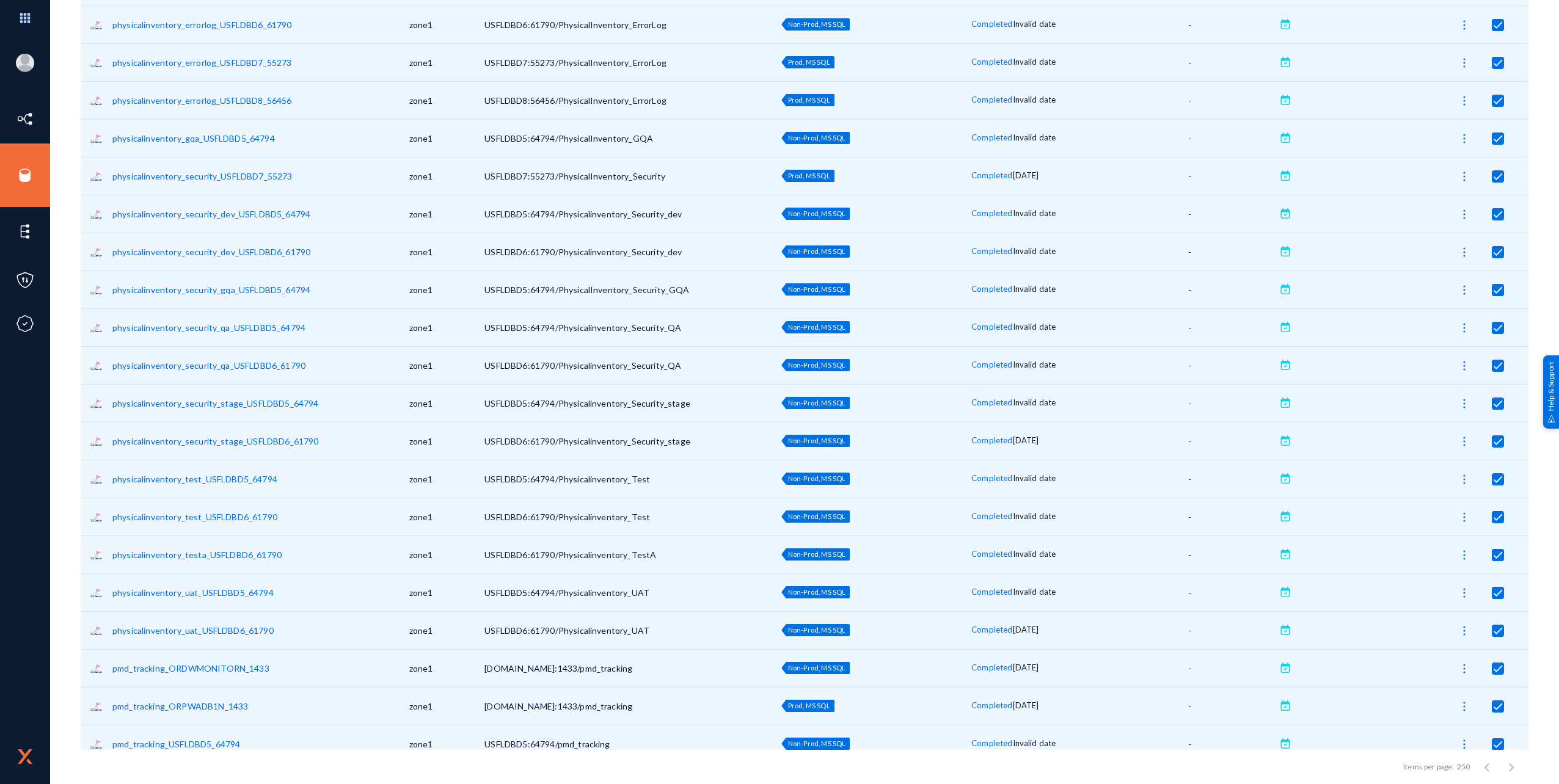
scroll to position [3543, 0]
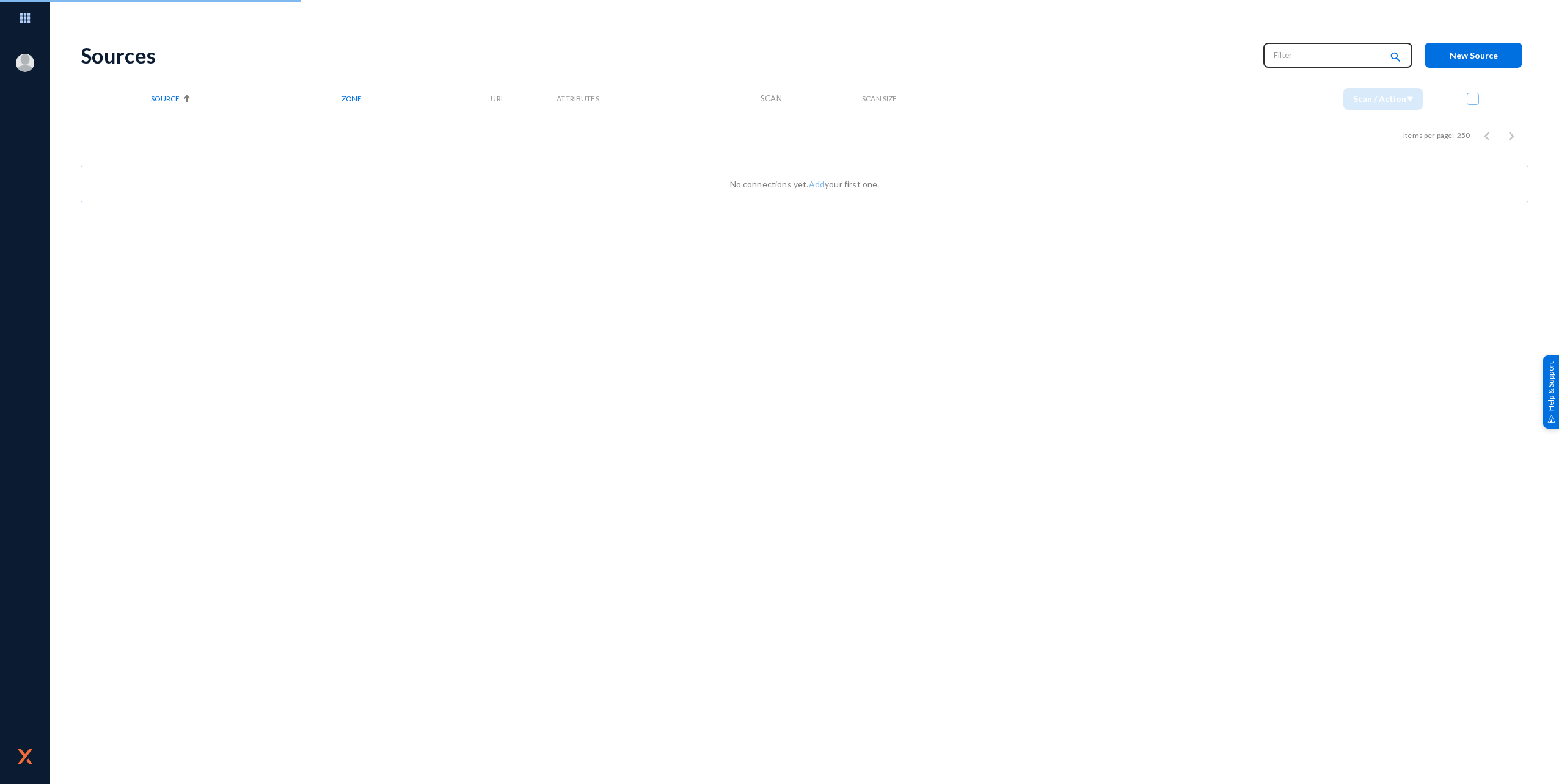
click at [1295, 61] on input "text" at bounding box center [1328, 55] width 107 height 18
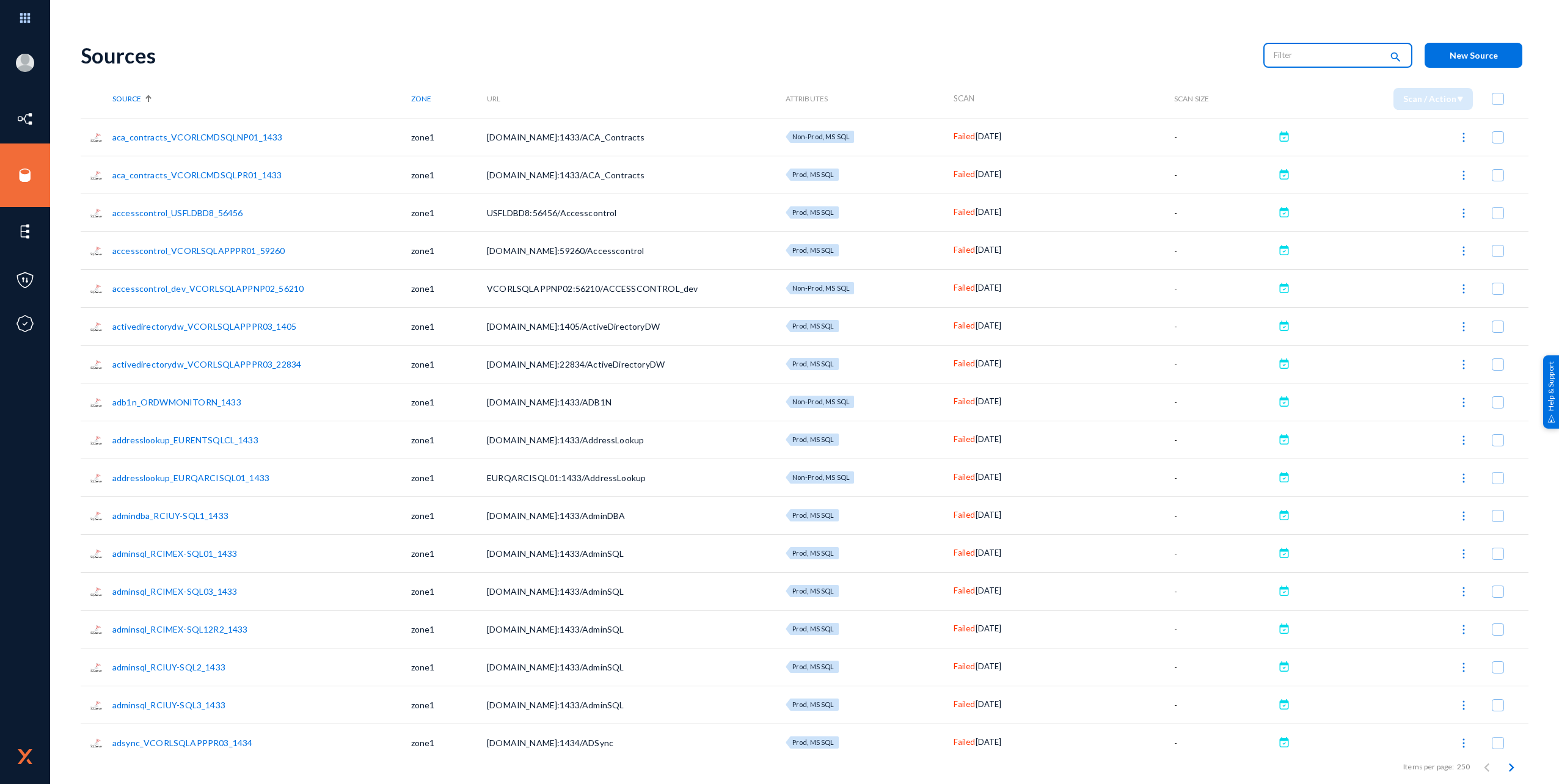
click at [1295, 52] on input "text" at bounding box center [1328, 55] width 107 height 18
type input "Completed"
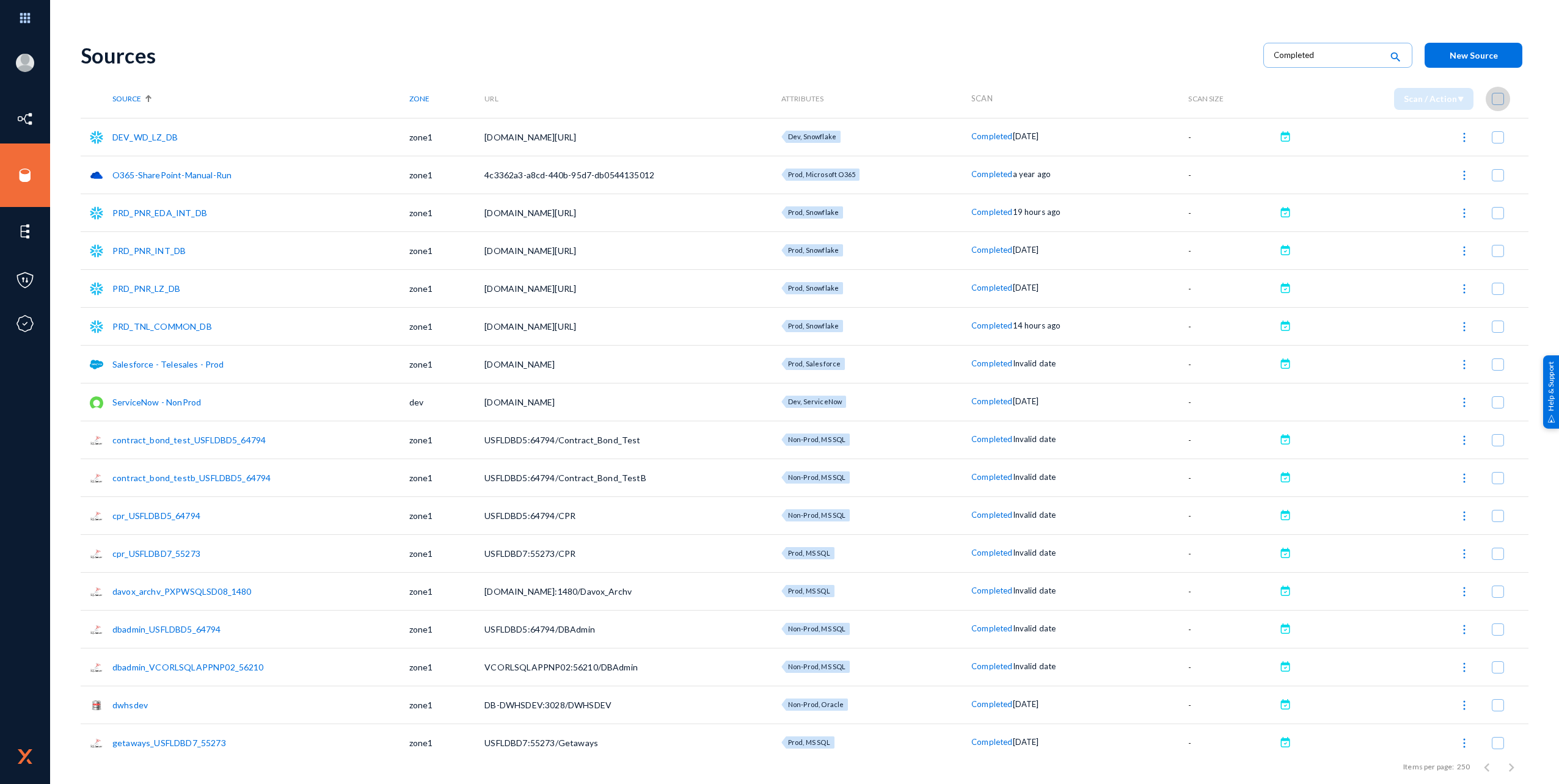
click at [1493, 101] on span at bounding box center [1498, 99] width 12 height 12
click at [1497, 105] on input "checkbox" at bounding box center [1498, 105] width 1 height 1
checkbox input "true"
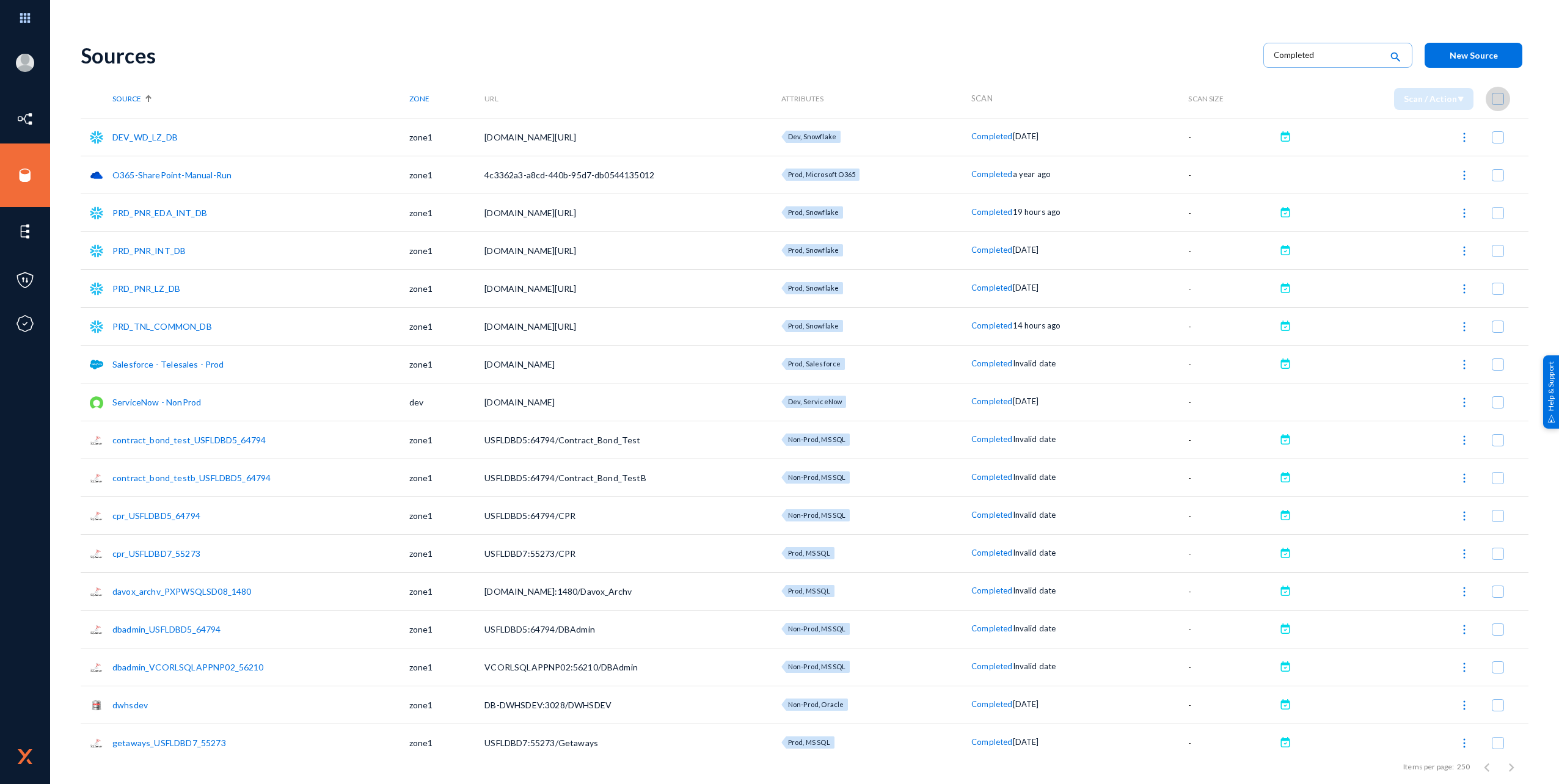
checkbox input "true"
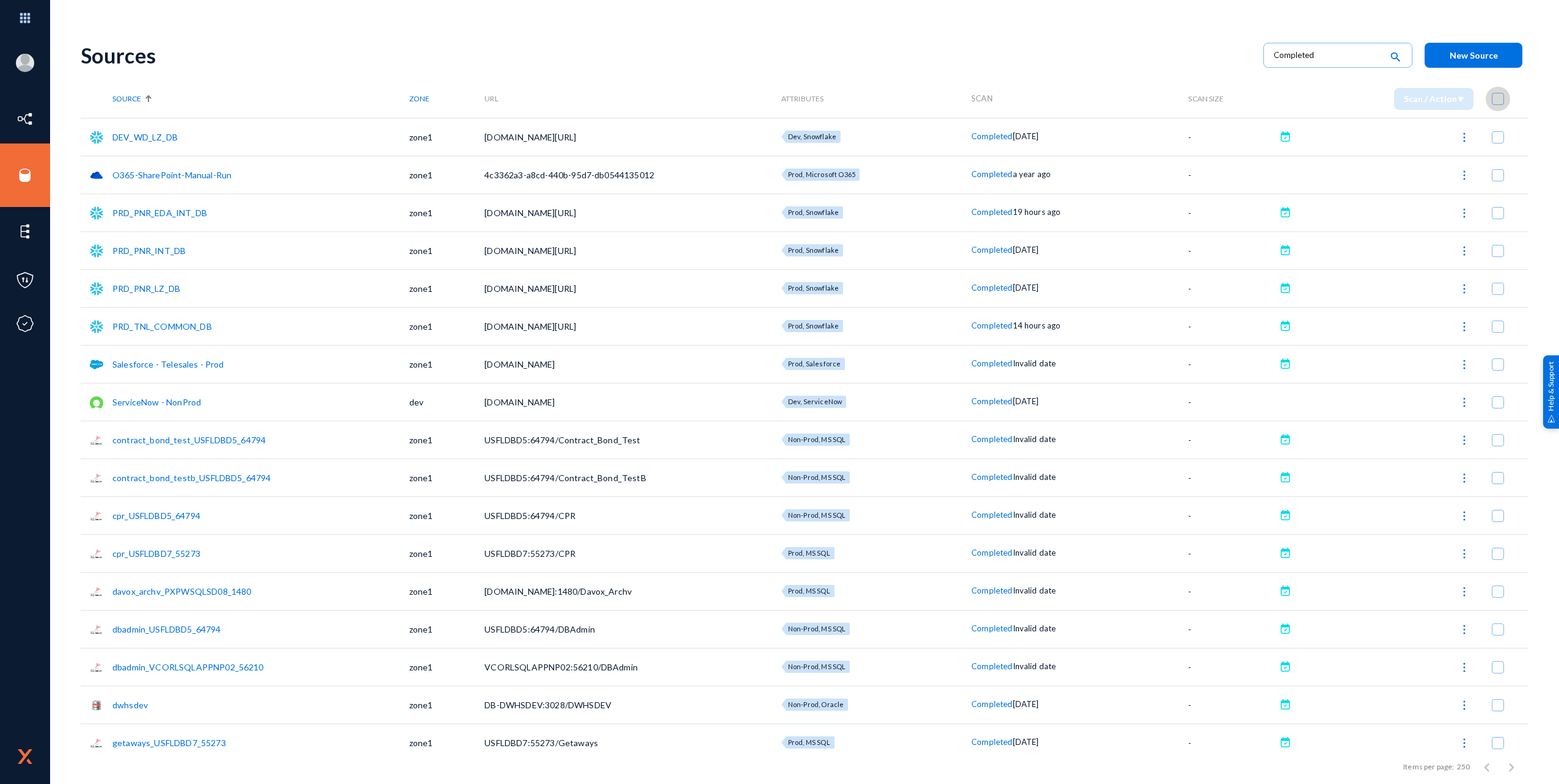
checkbox input "true"
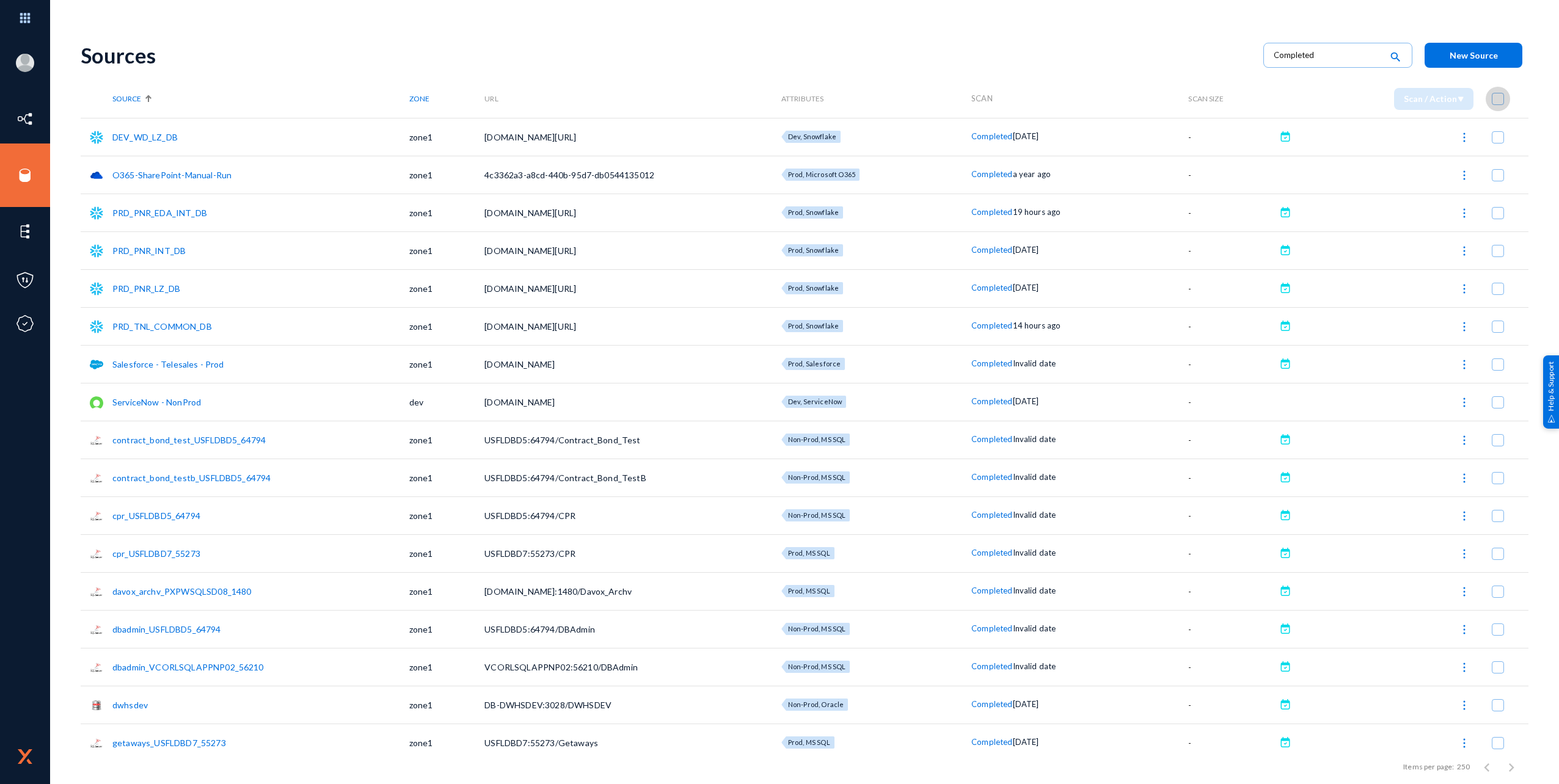
checkbox input "true"
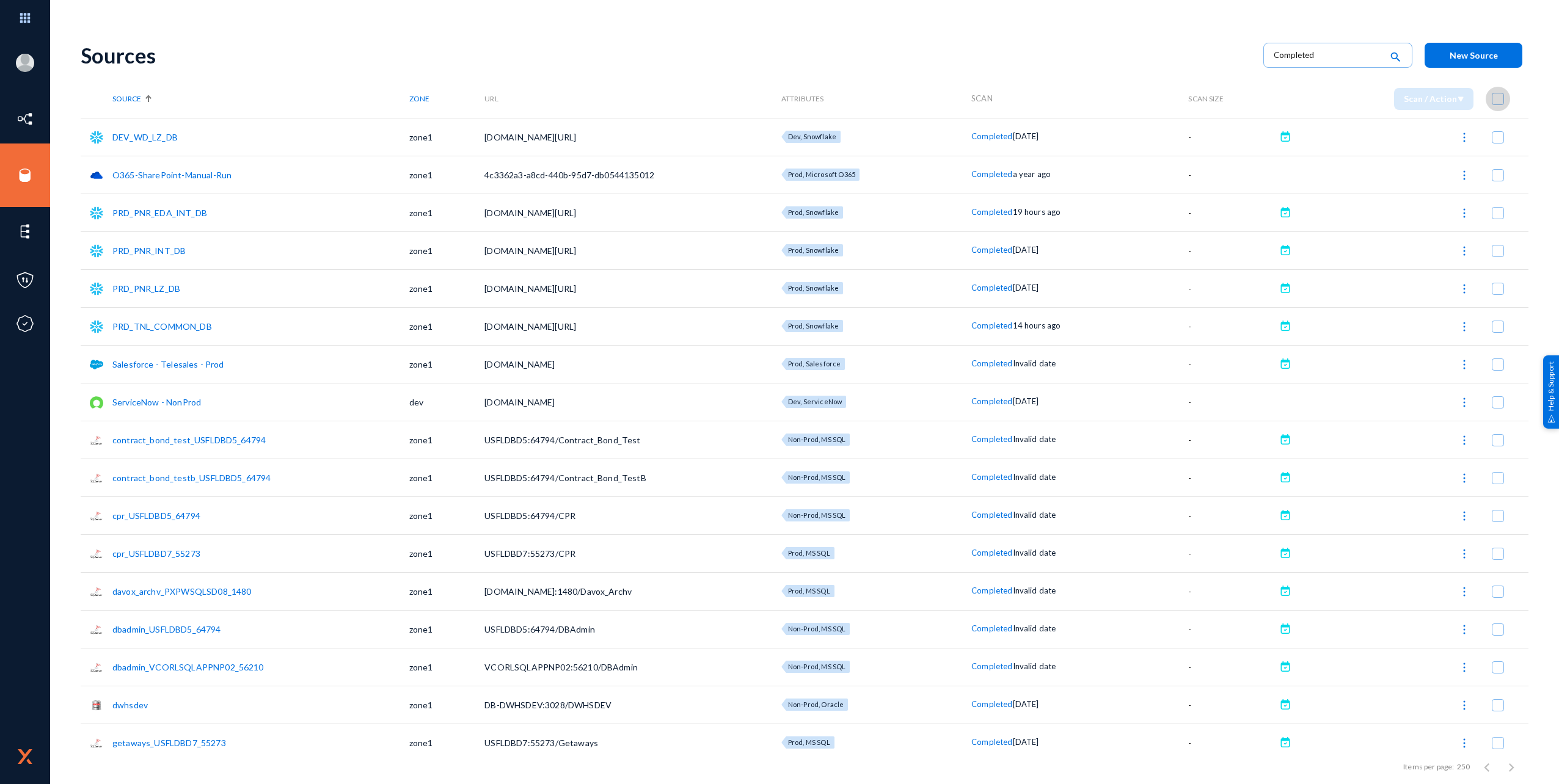
checkbox input "true"
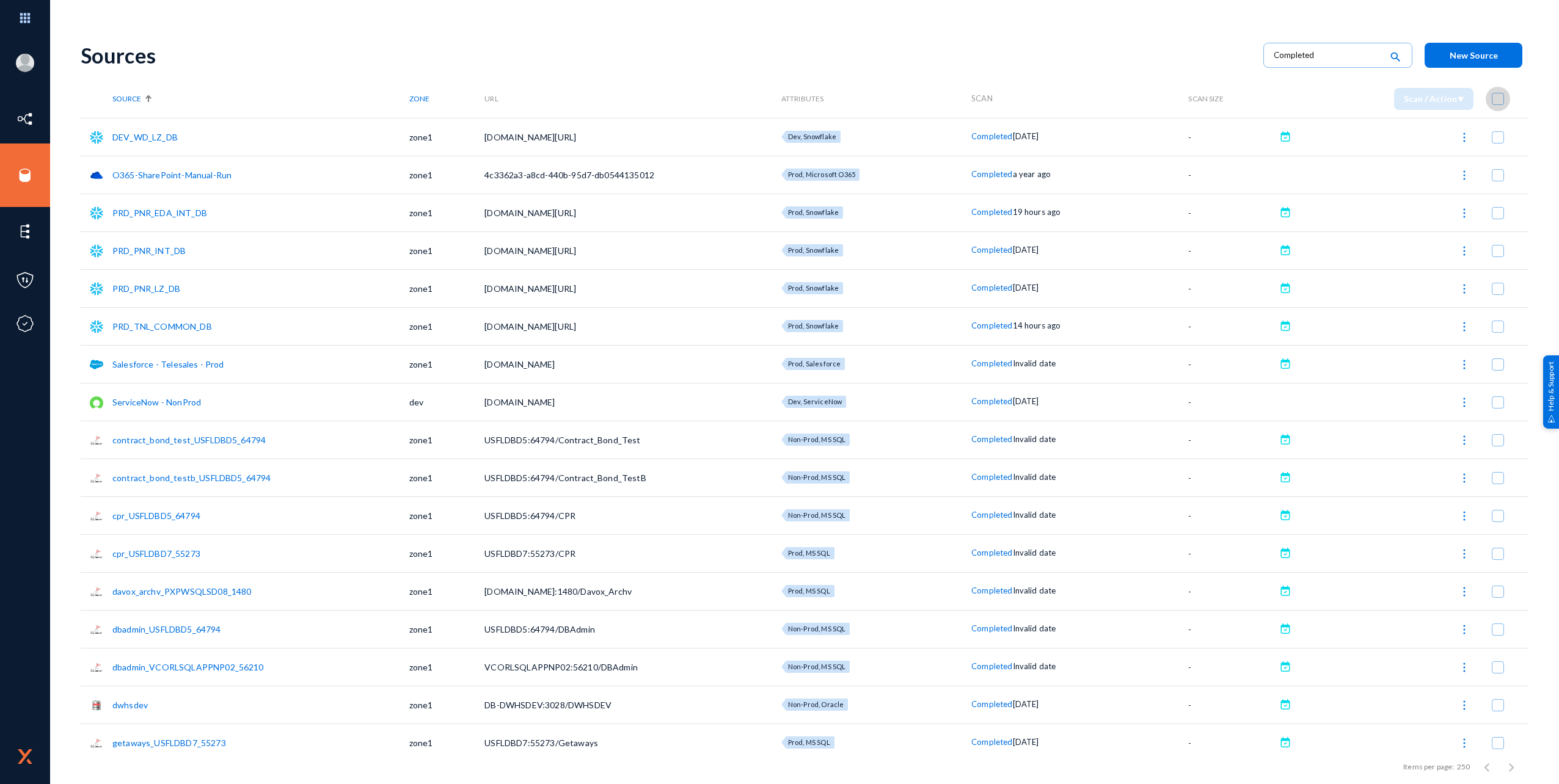
checkbox input "true"
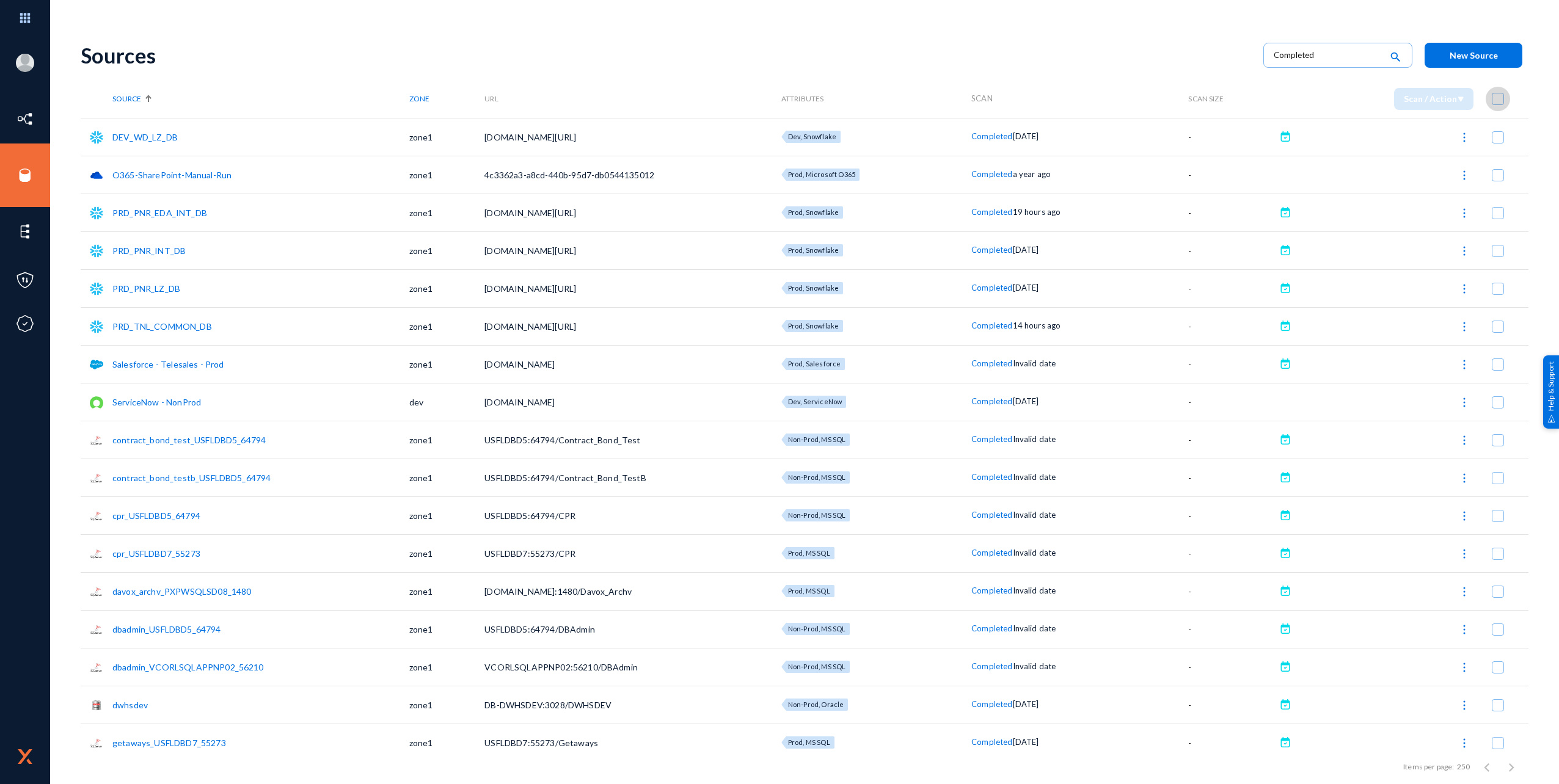
checkbox input "true"
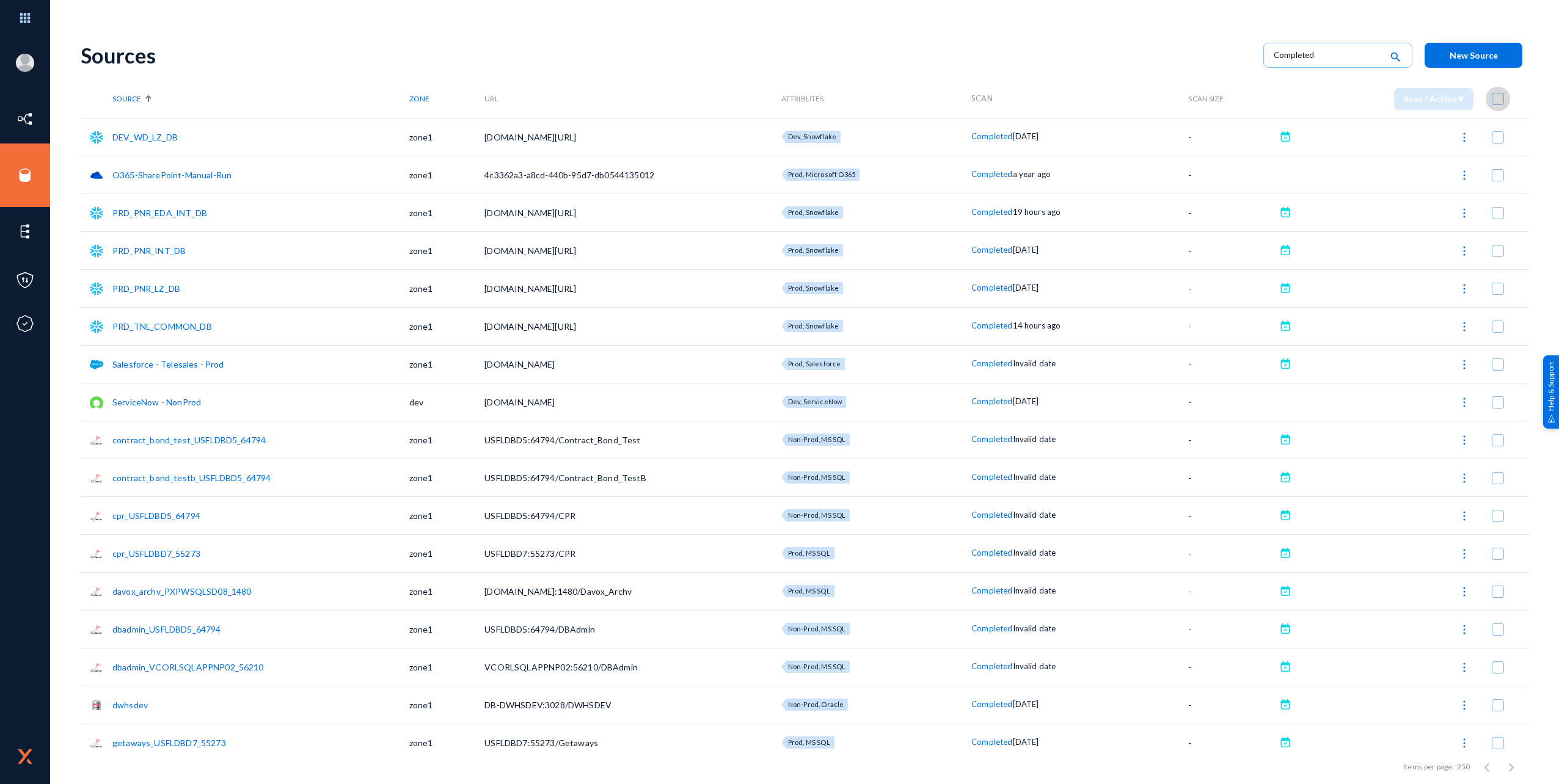
checkbox input "true"
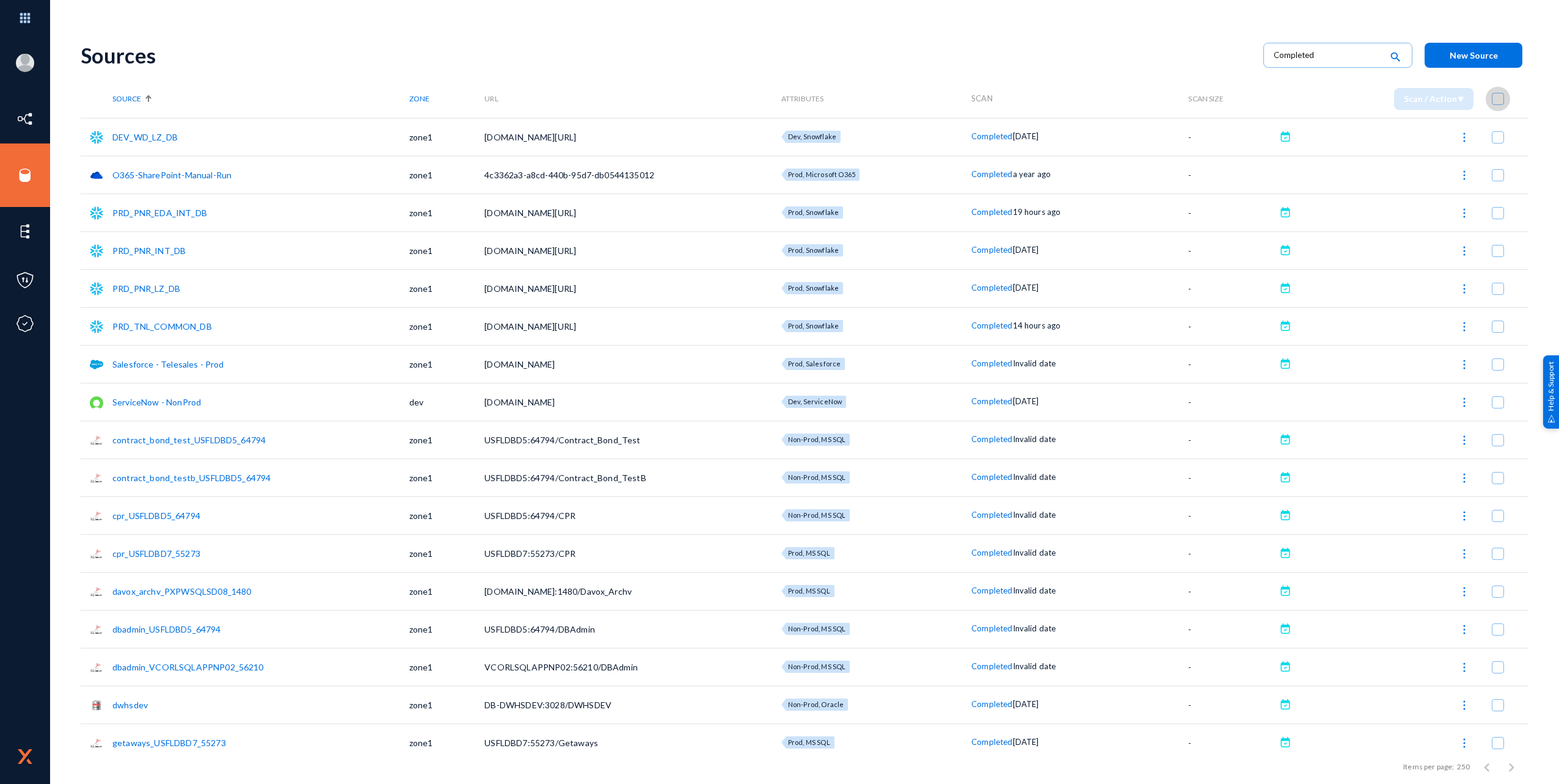
checkbox input "true"
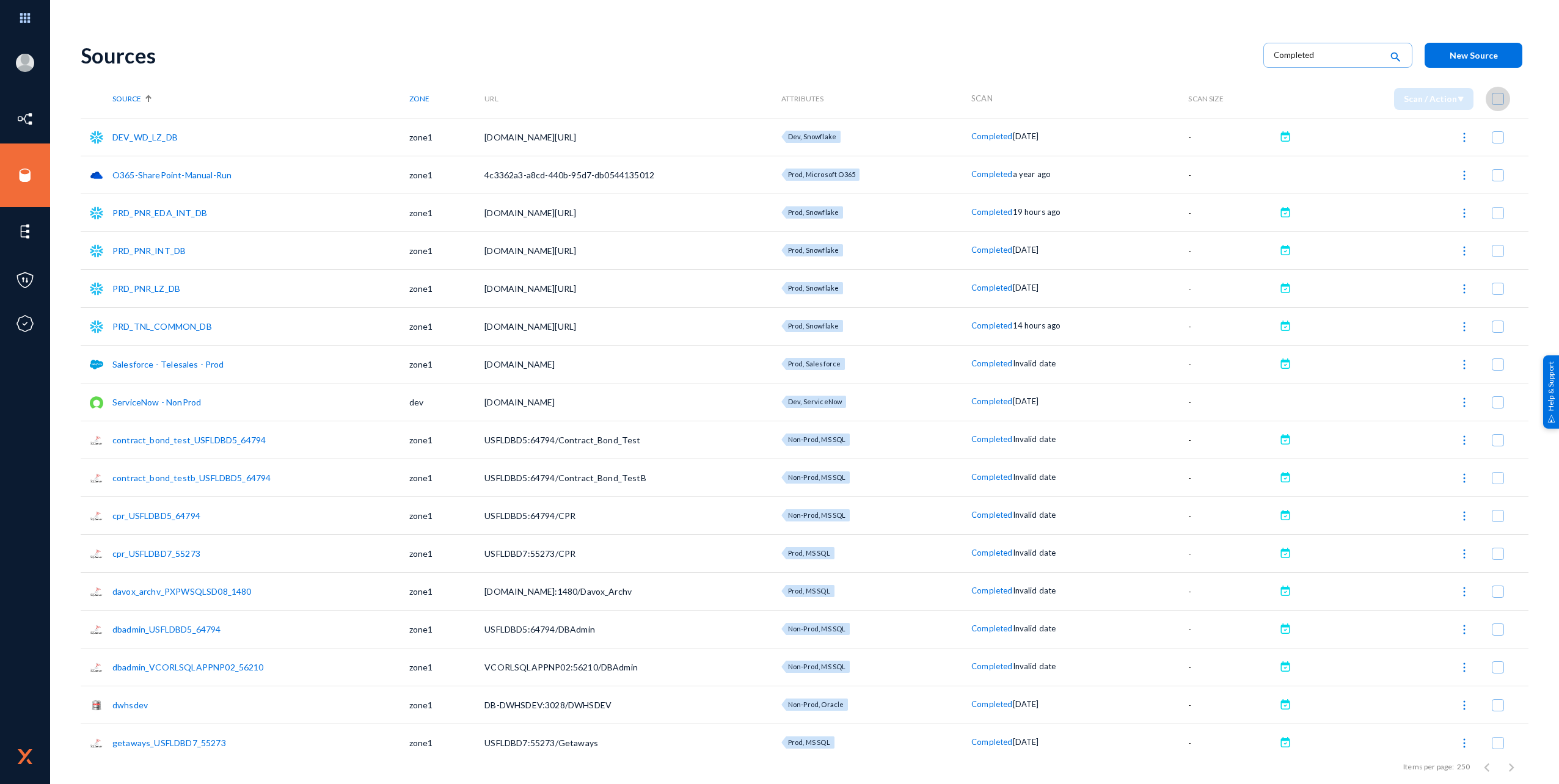
checkbox input "true"
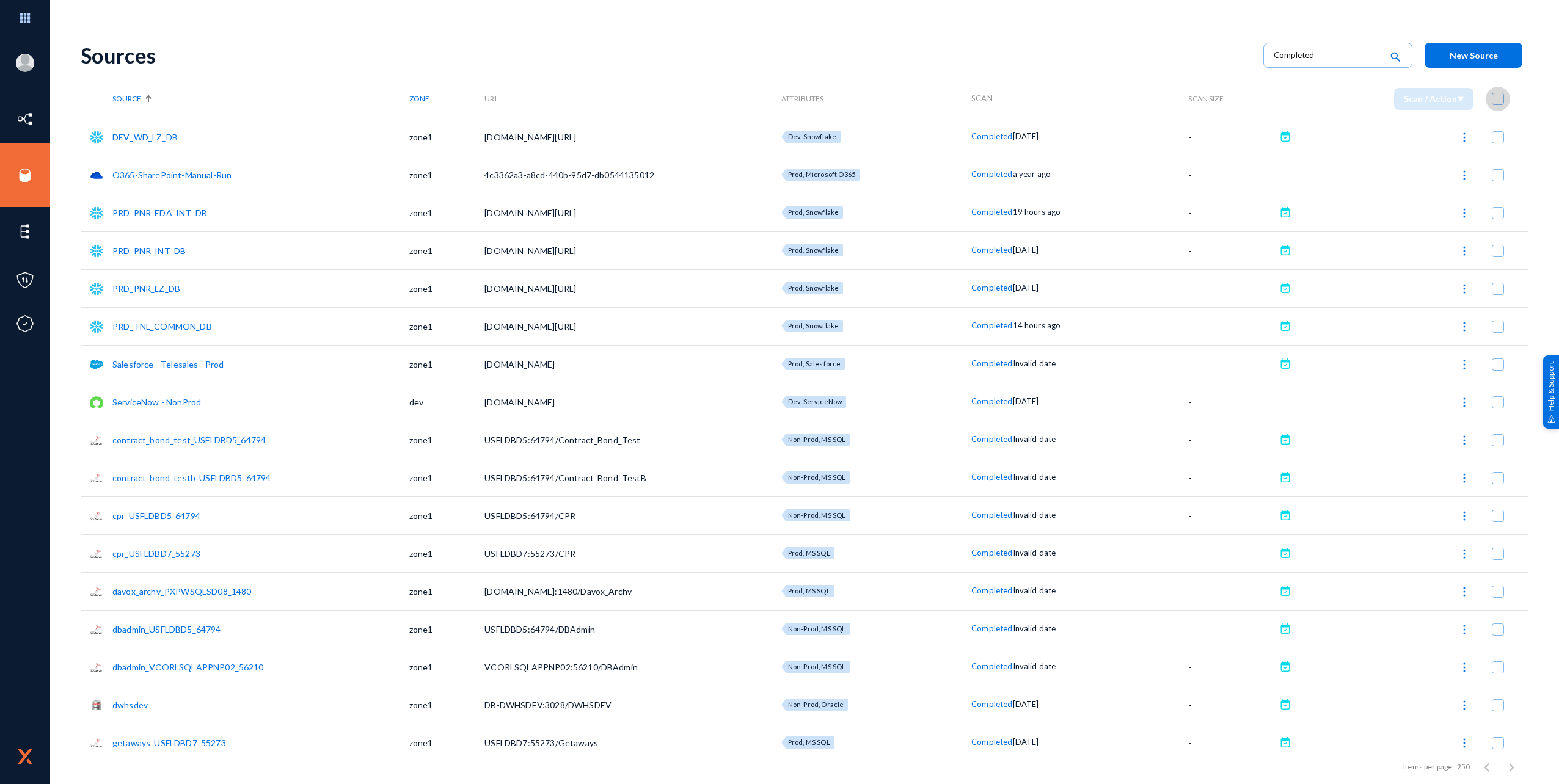
checkbox input "true"
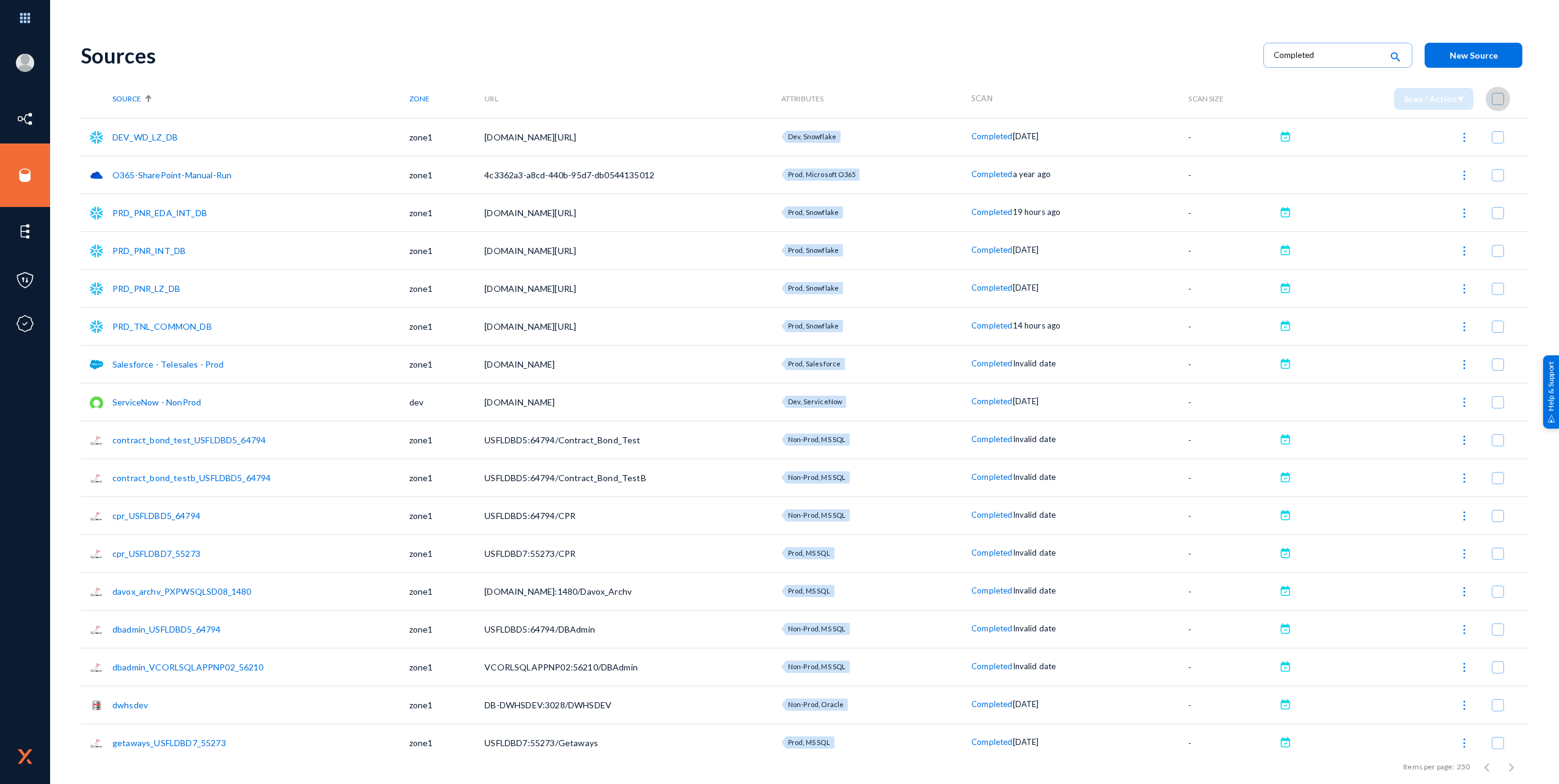
checkbox input "true"
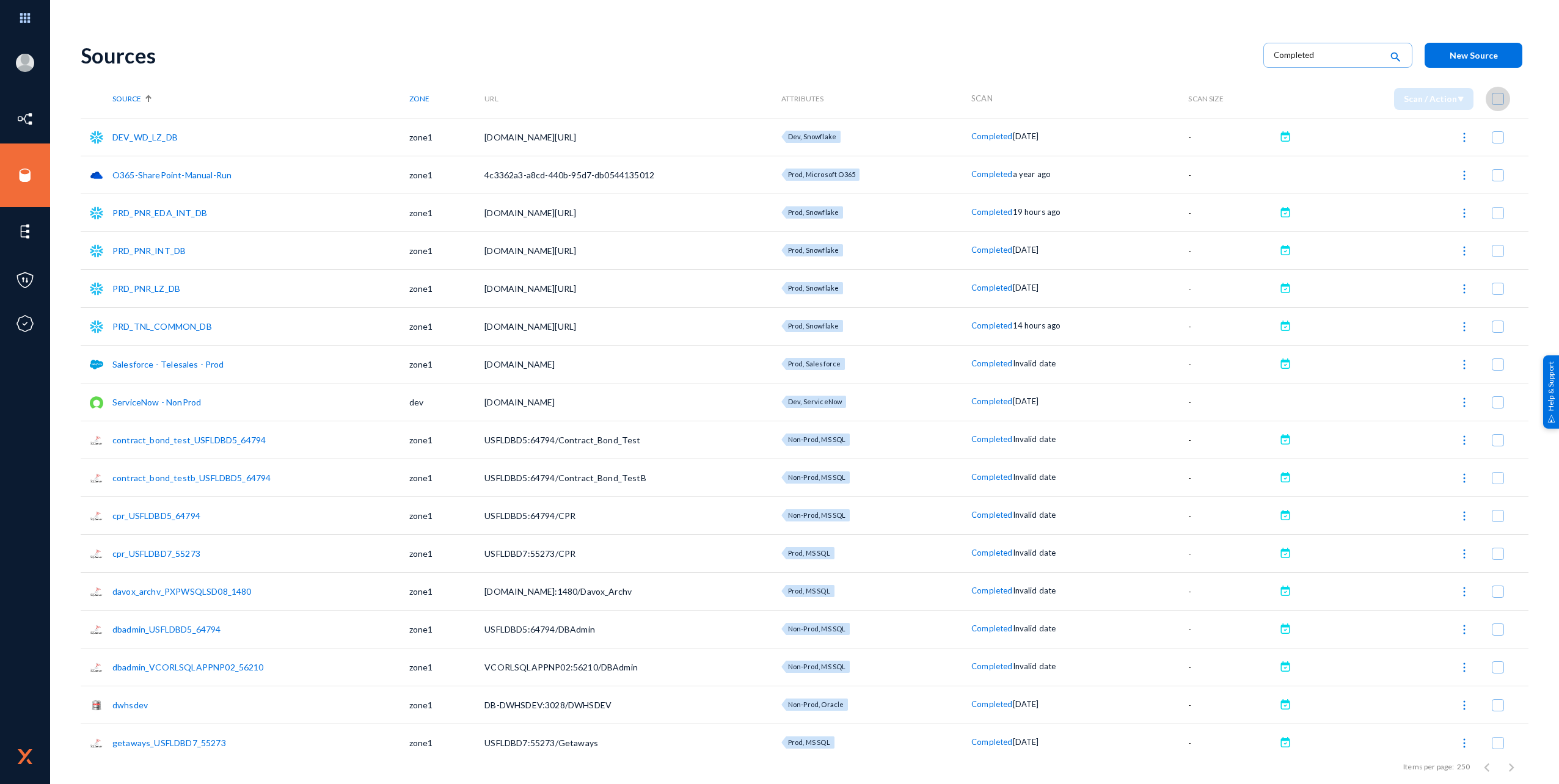
checkbox input "true"
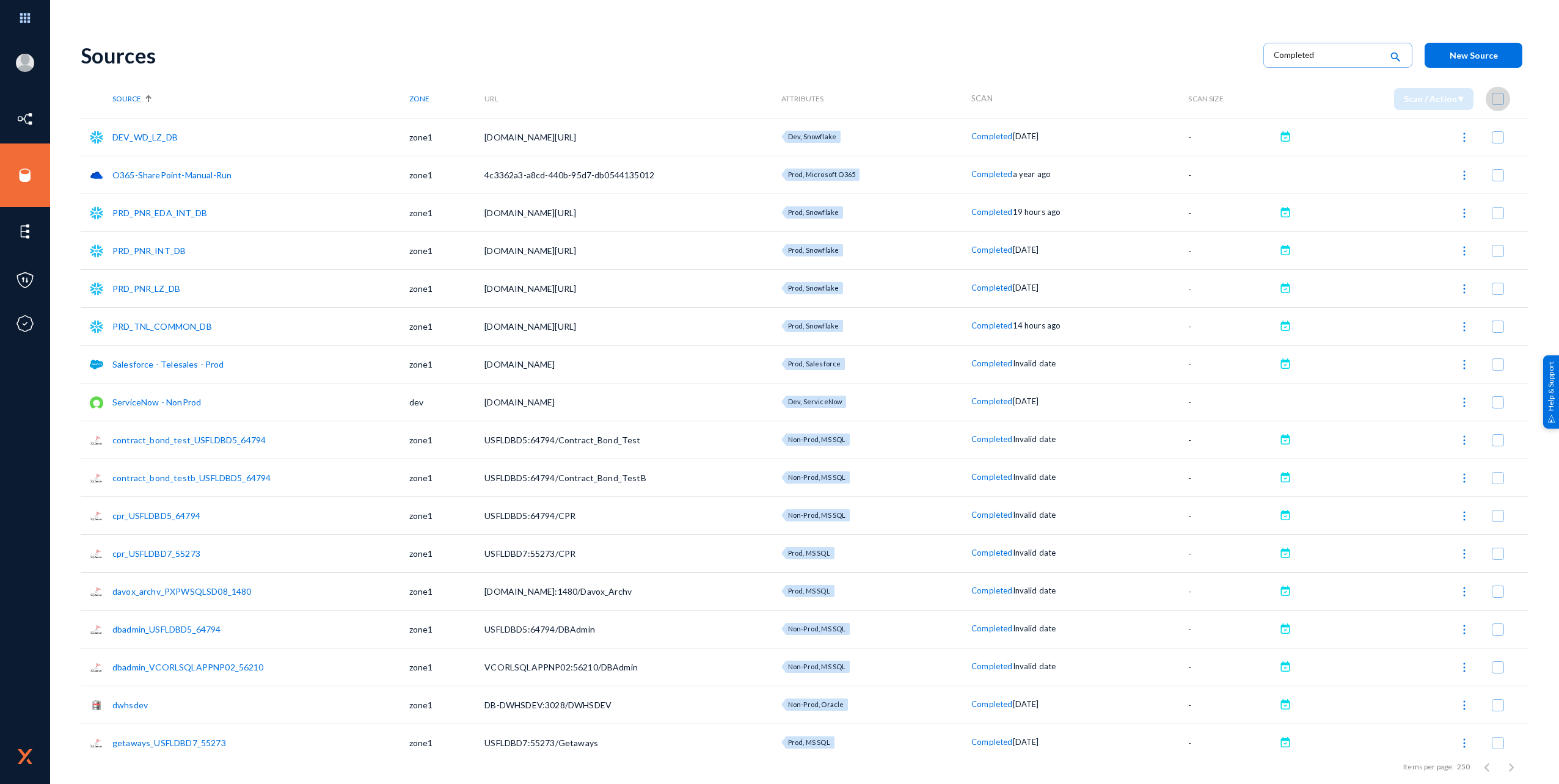
checkbox input "true"
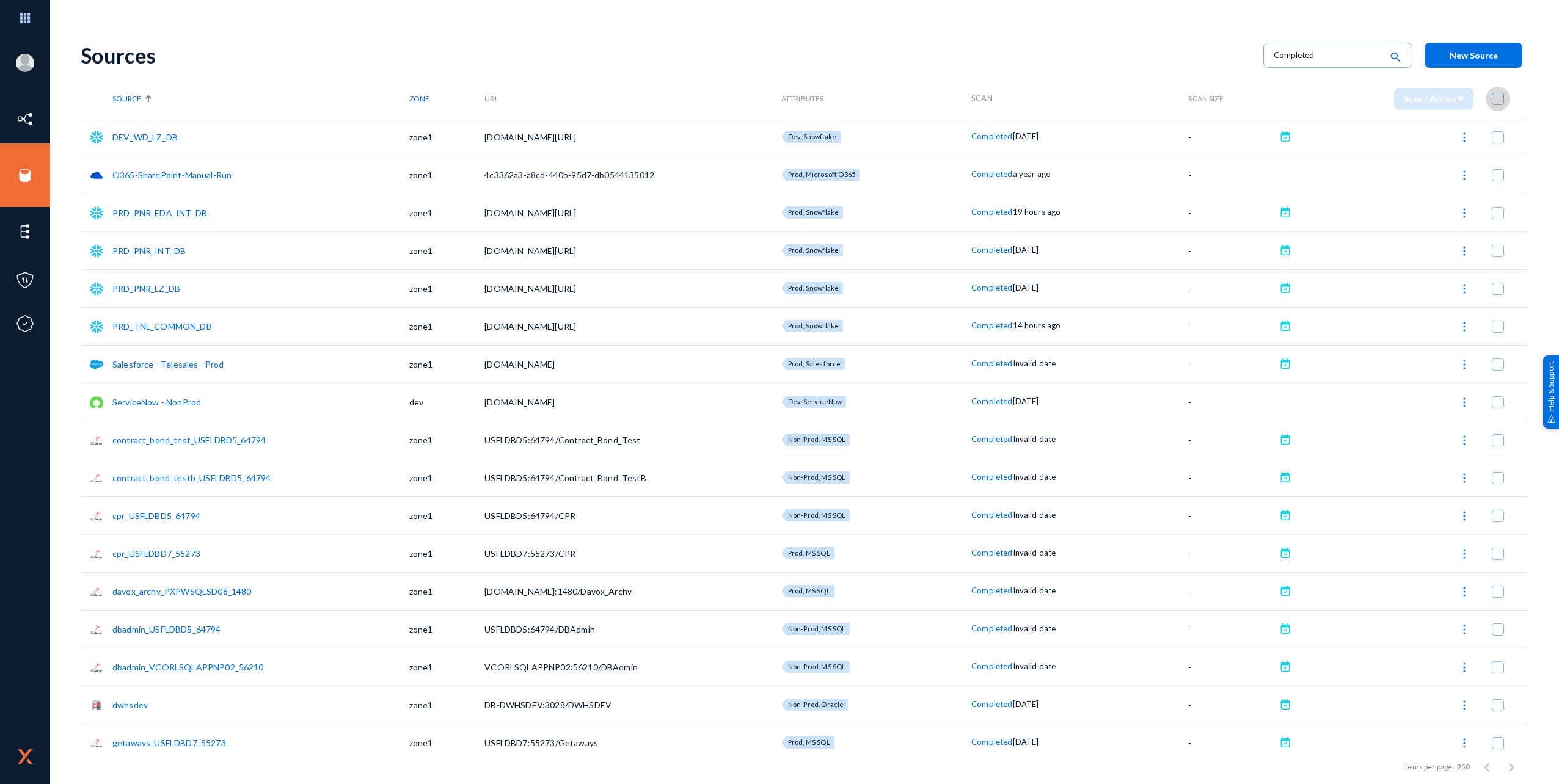
checkbox input "true"
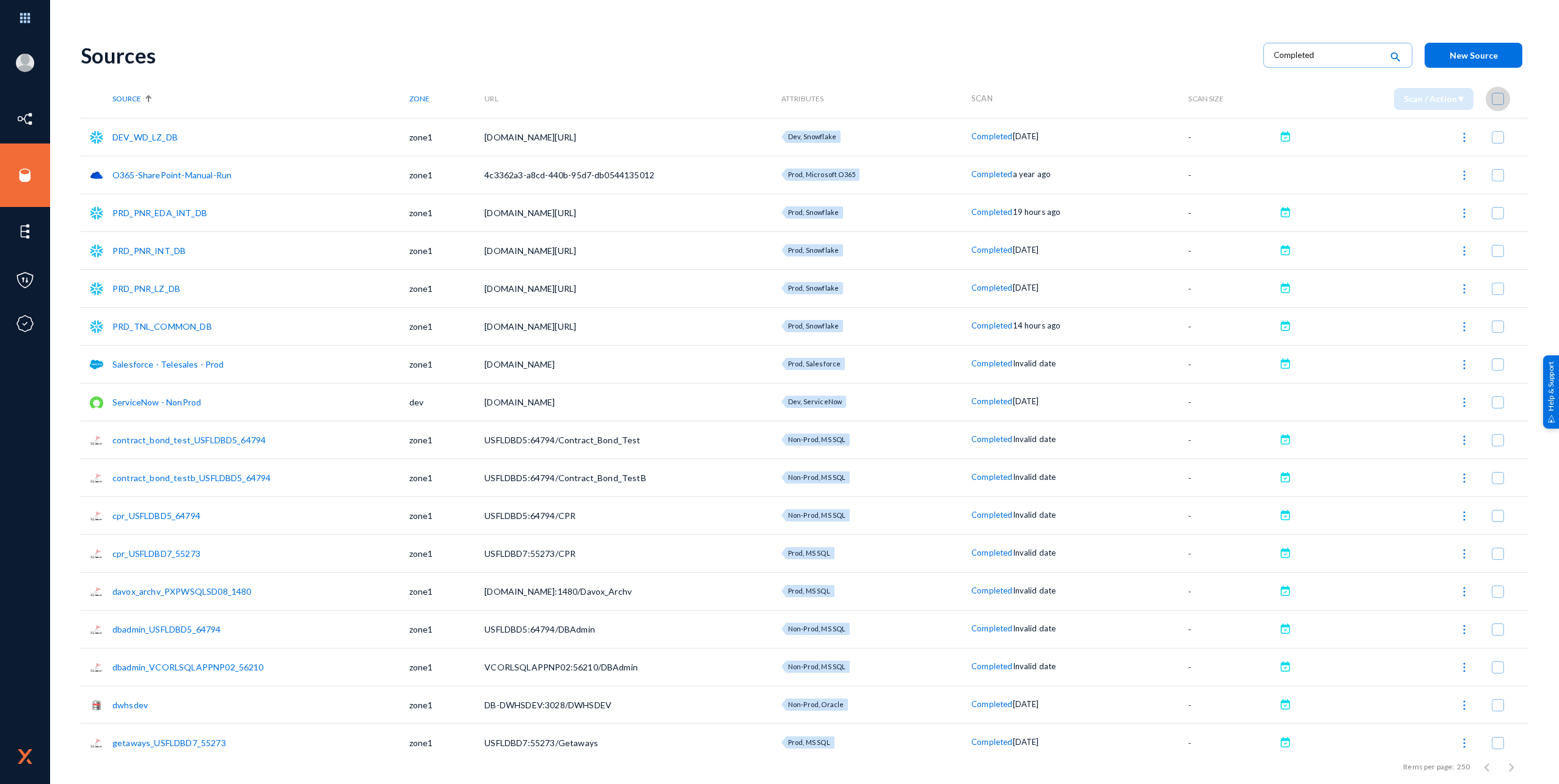
checkbox input "true"
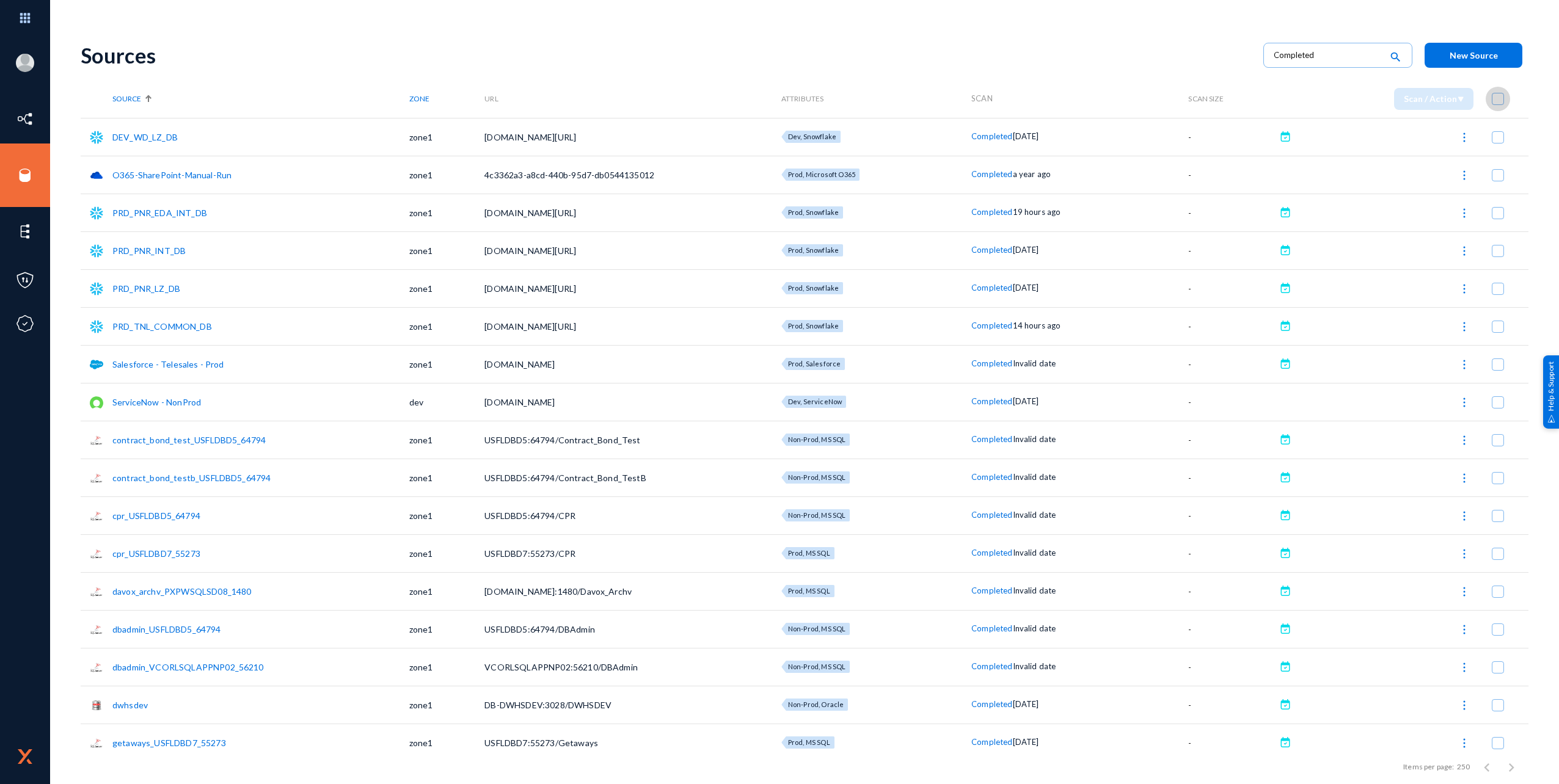
checkbox input "true"
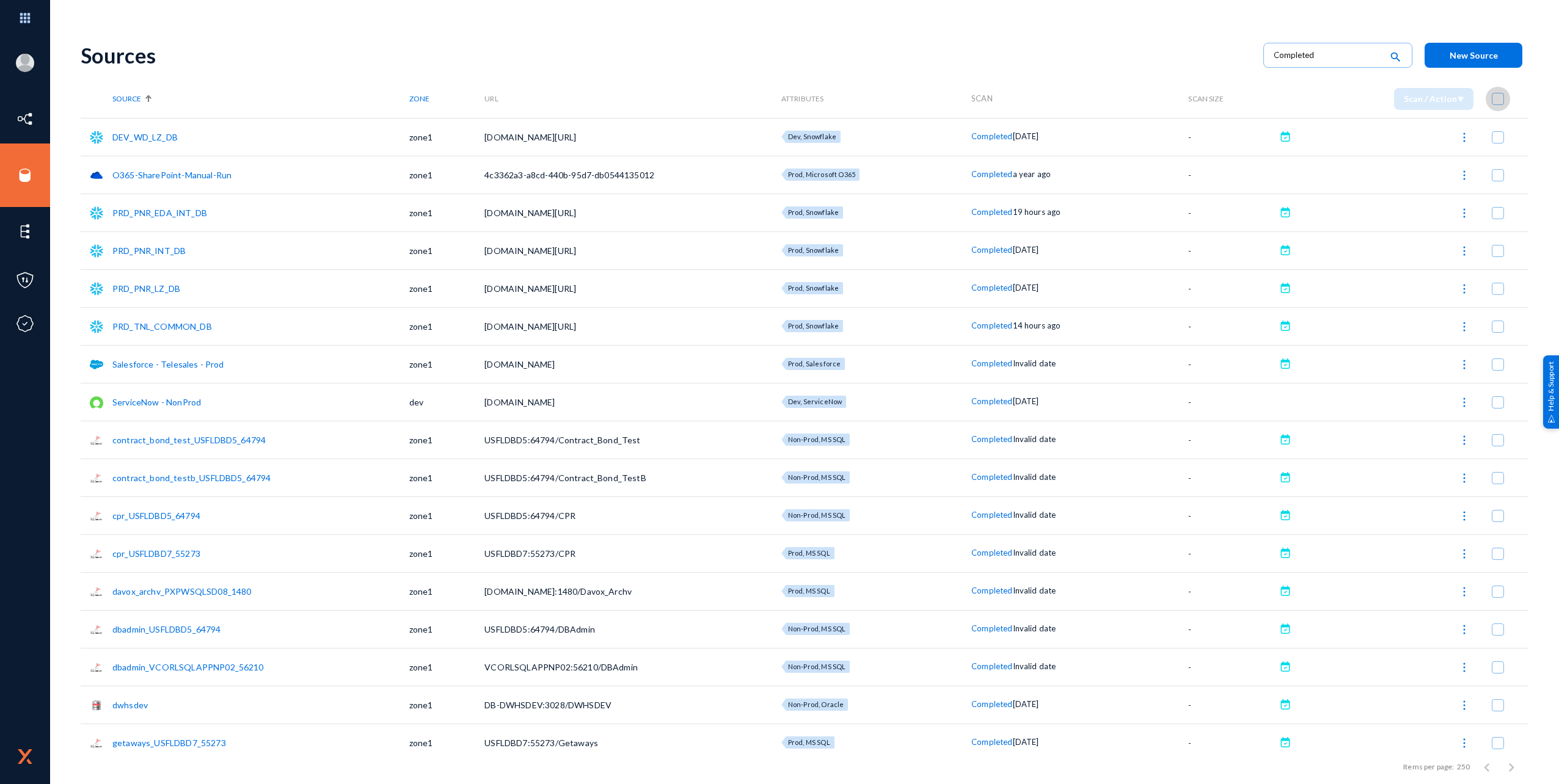
checkbox input "true"
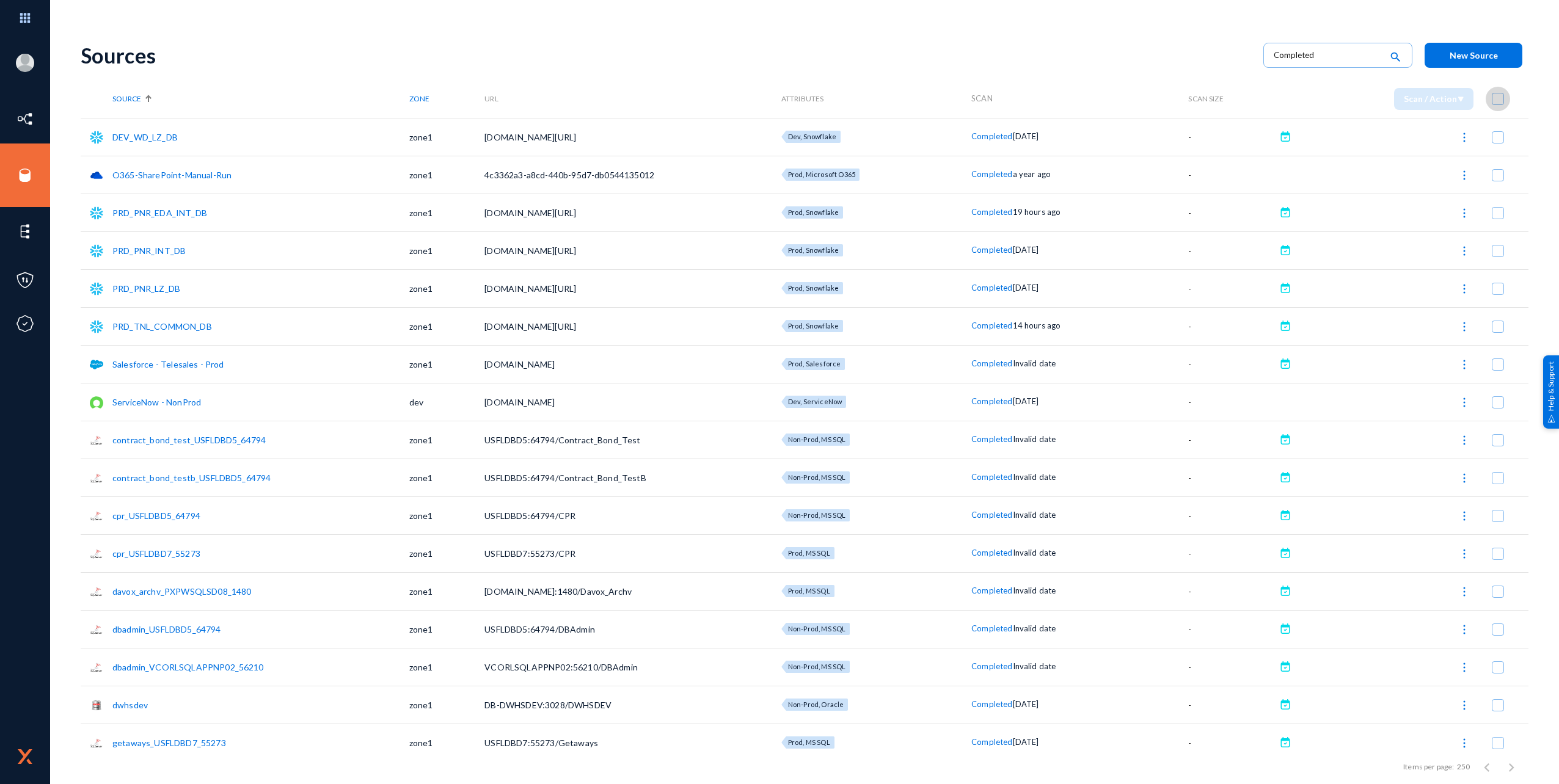
checkbox input "true"
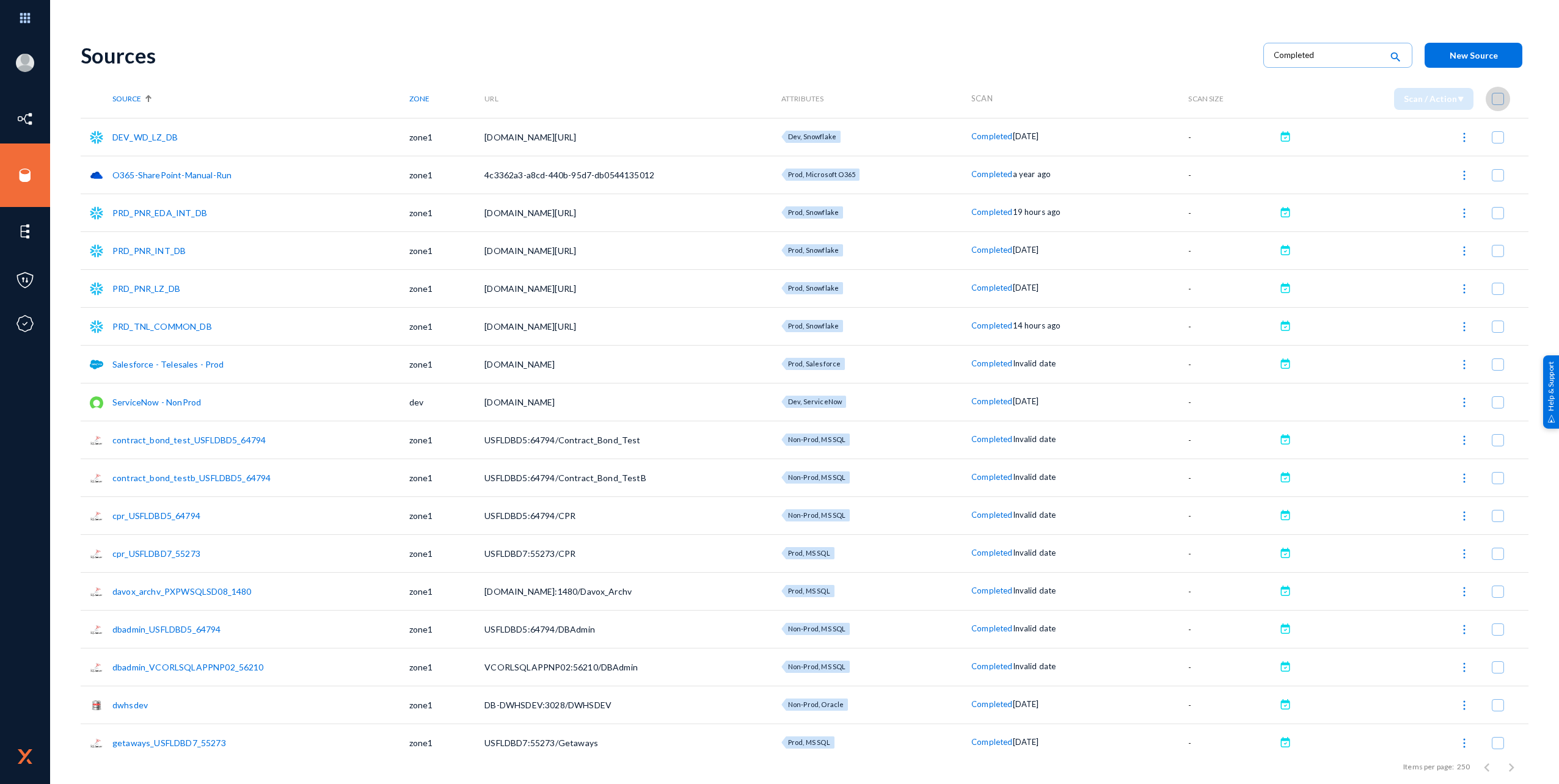
checkbox input "true"
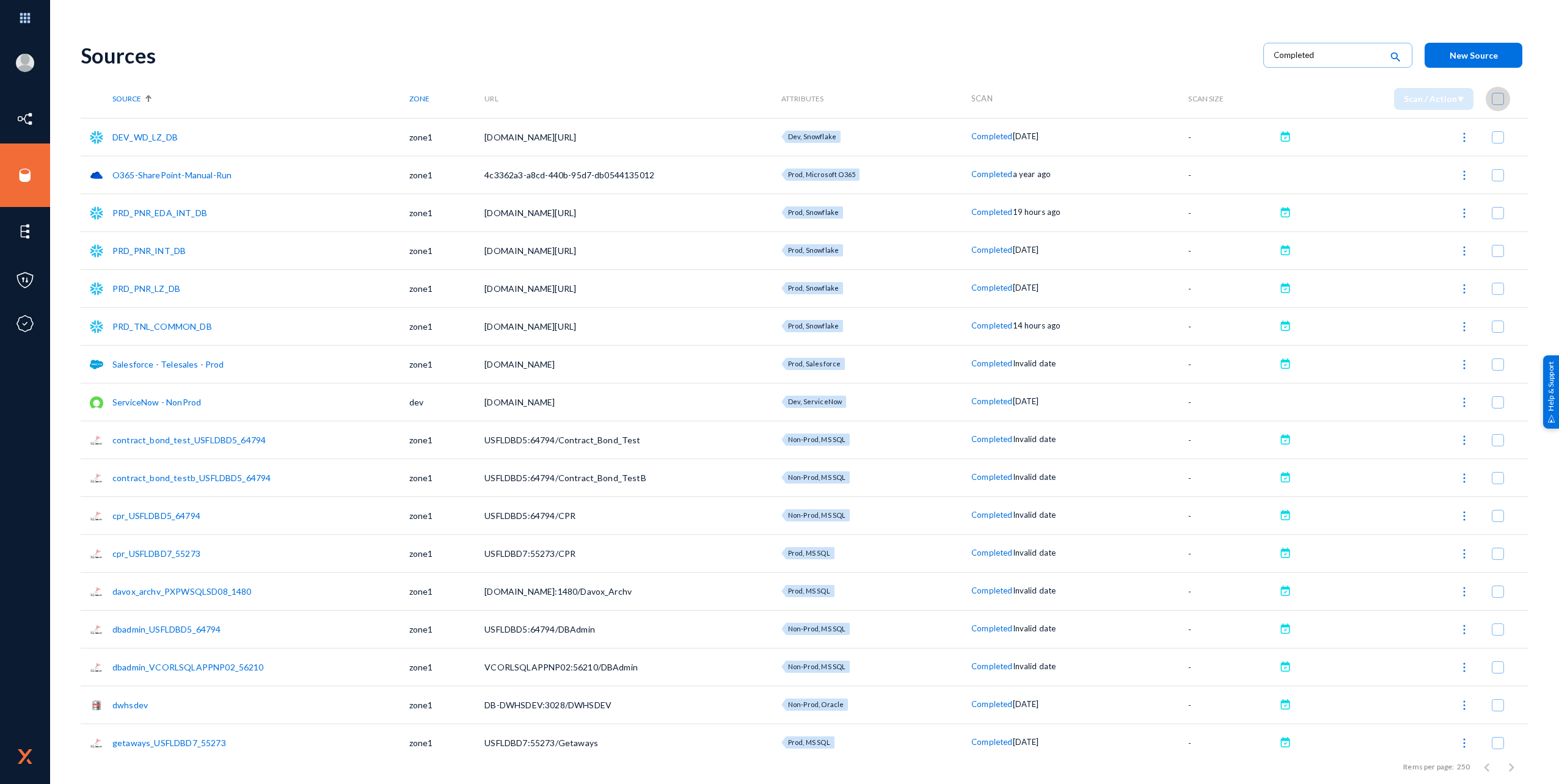
checkbox input "true"
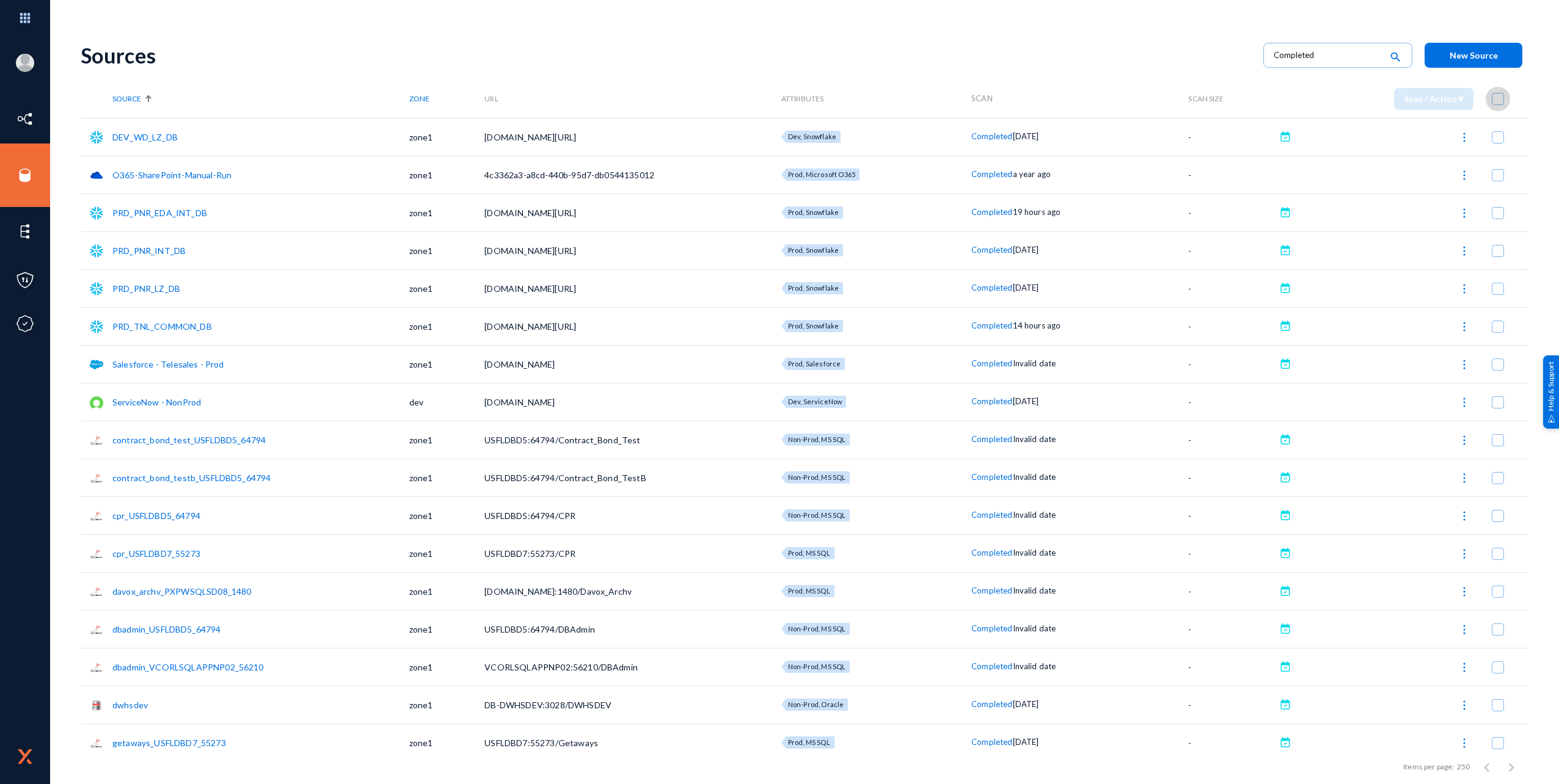
checkbox input "true"
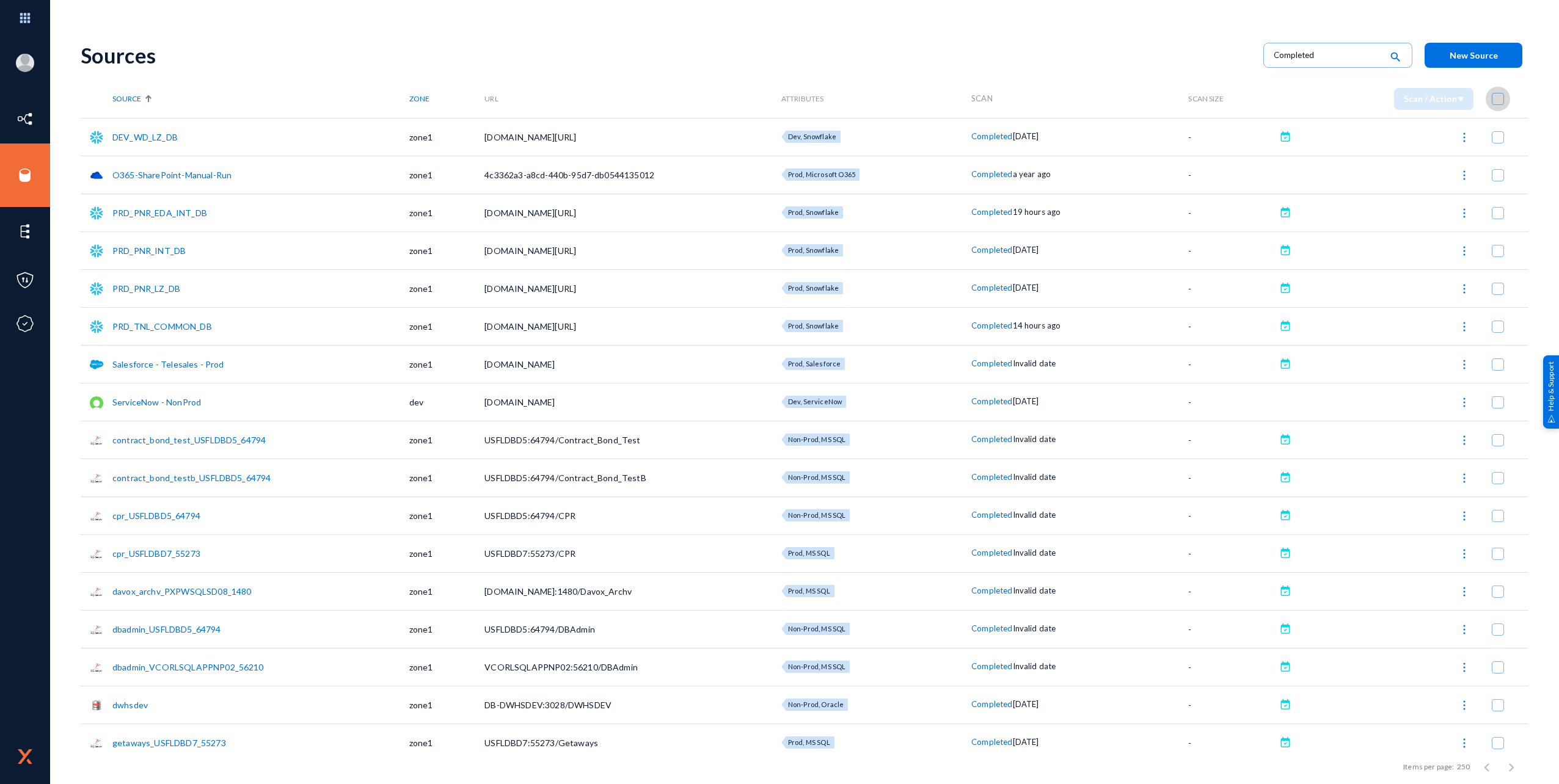
checkbox input "true"
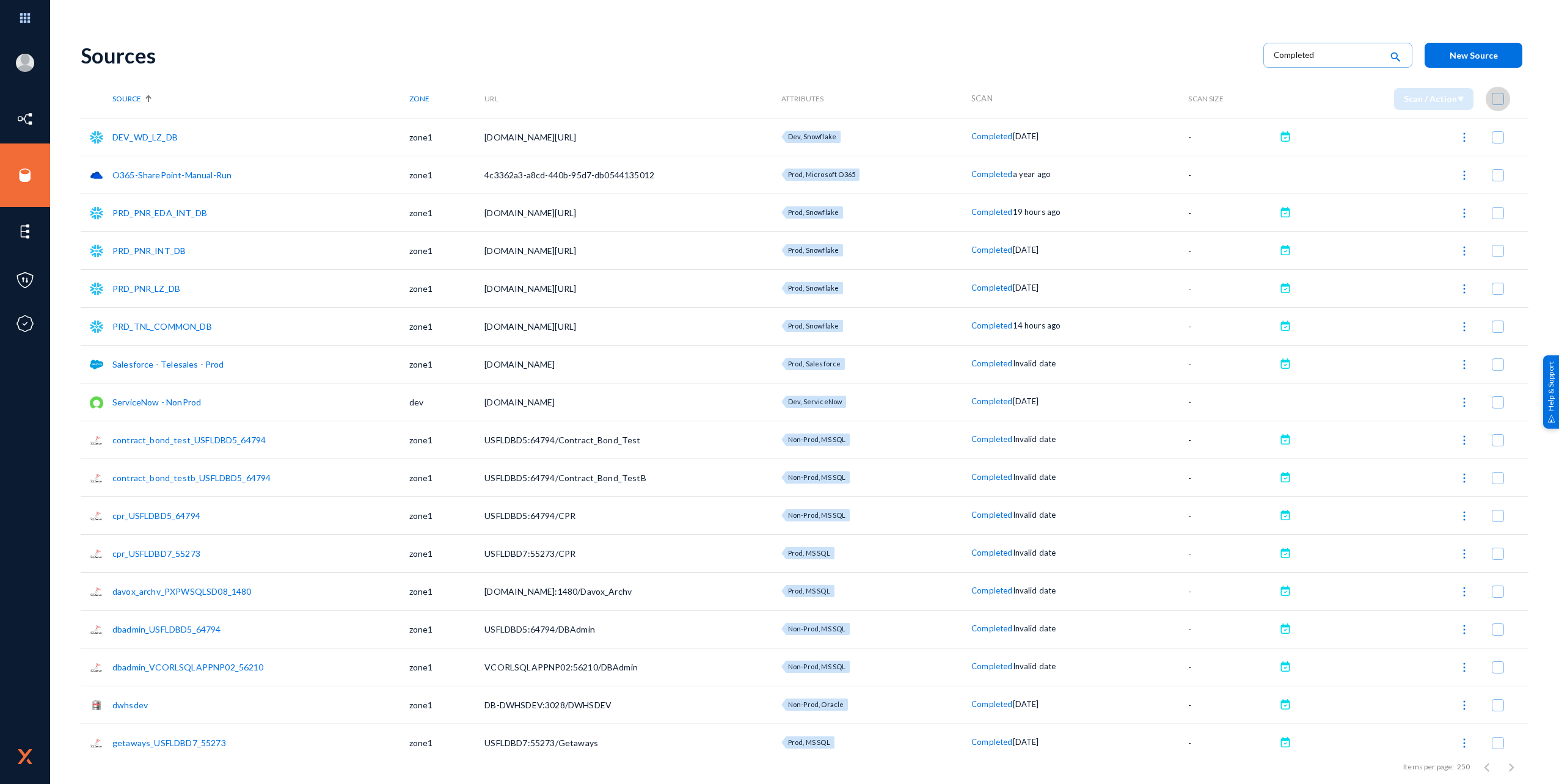
checkbox input "true"
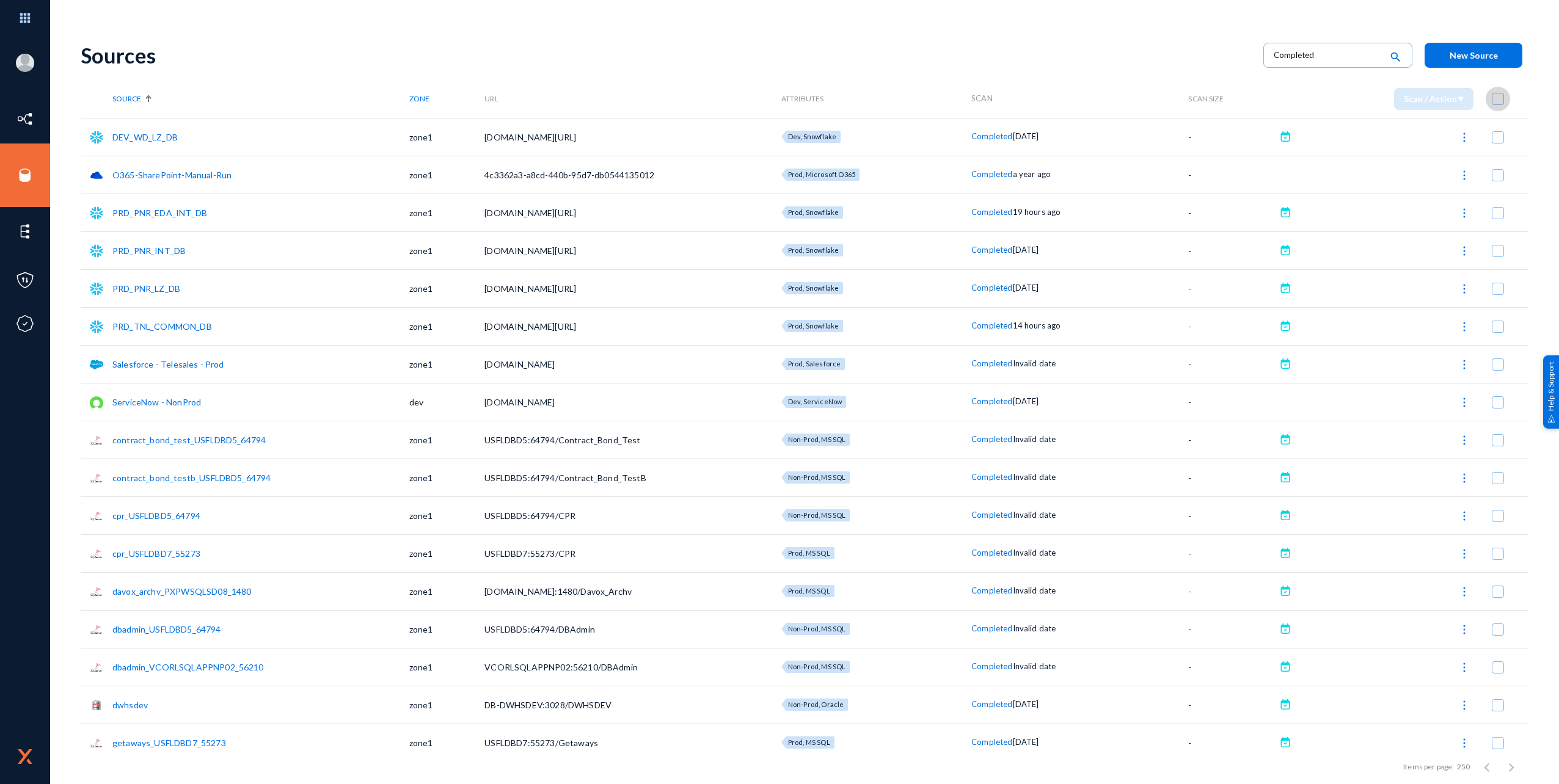
checkbox input "true"
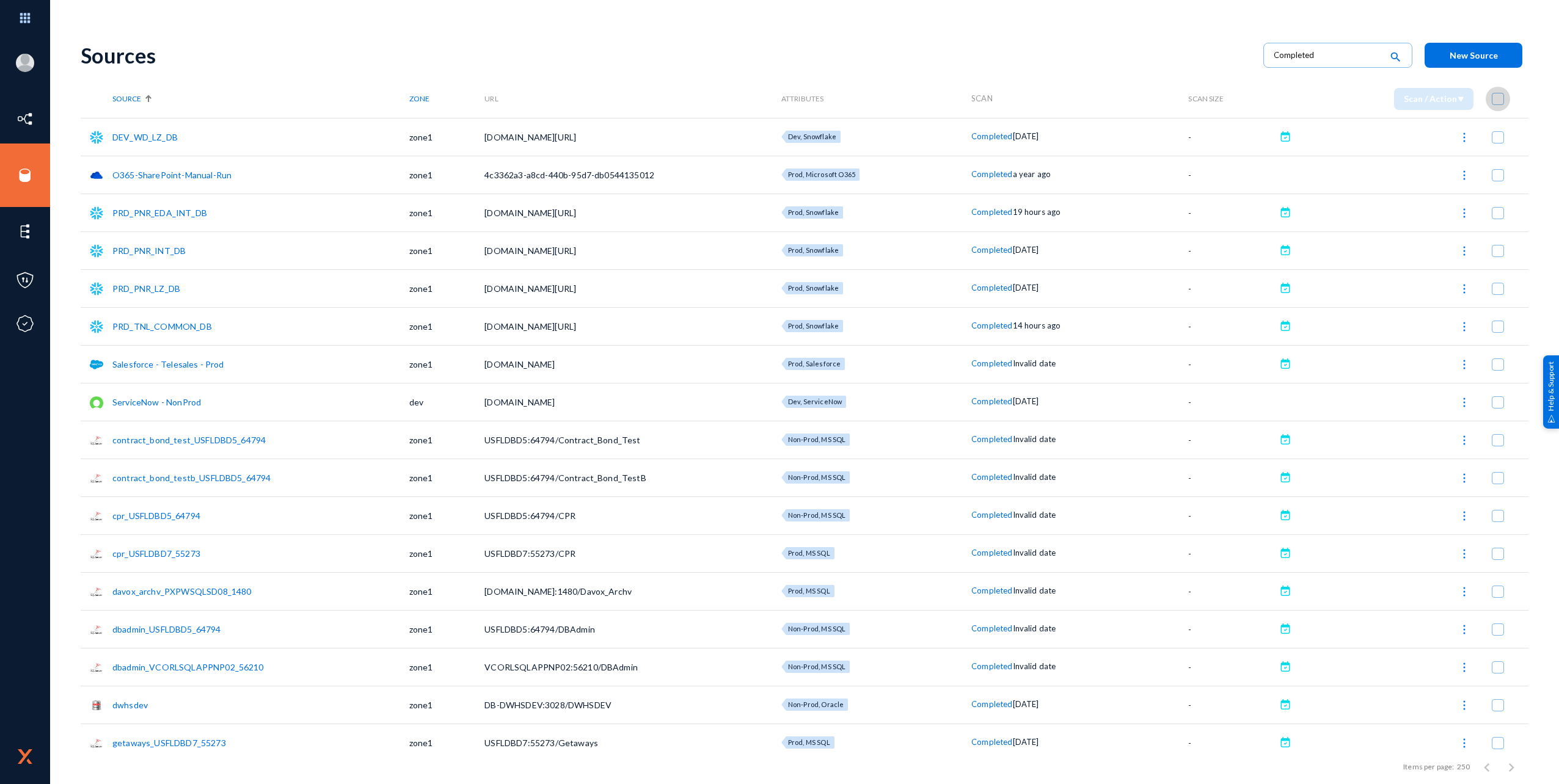
checkbox input "true"
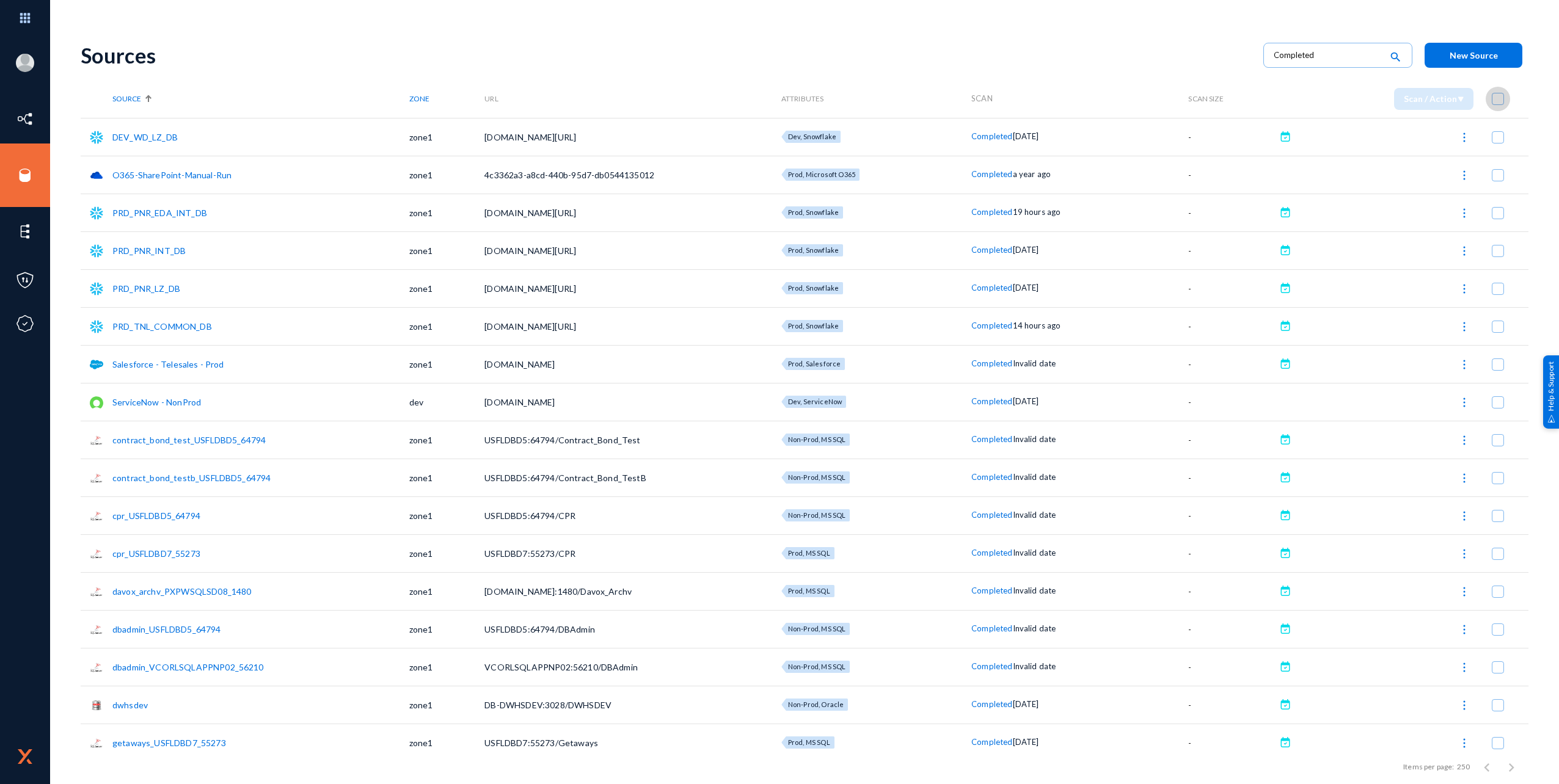
checkbox input "true"
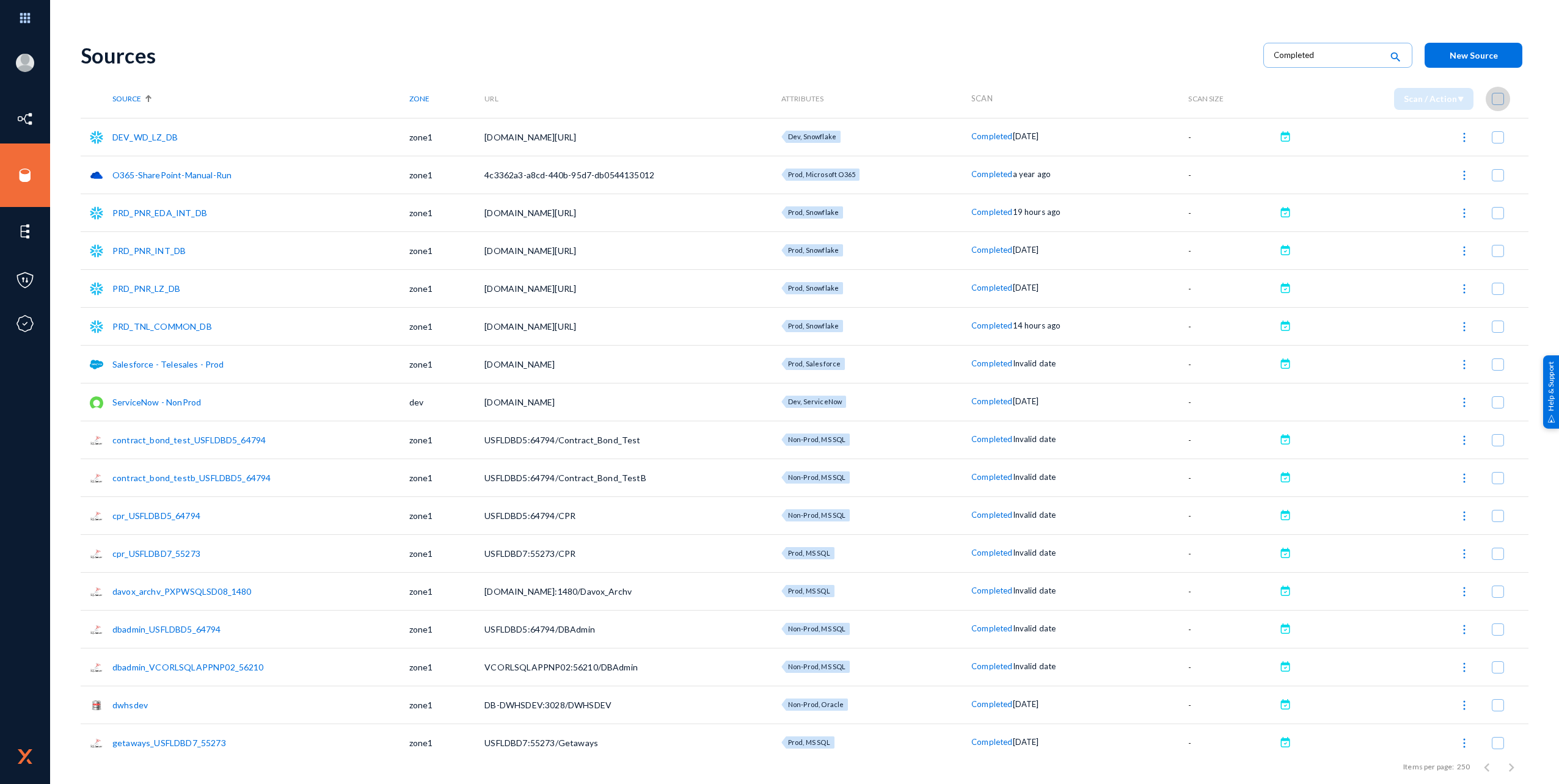
checkbox input "true"
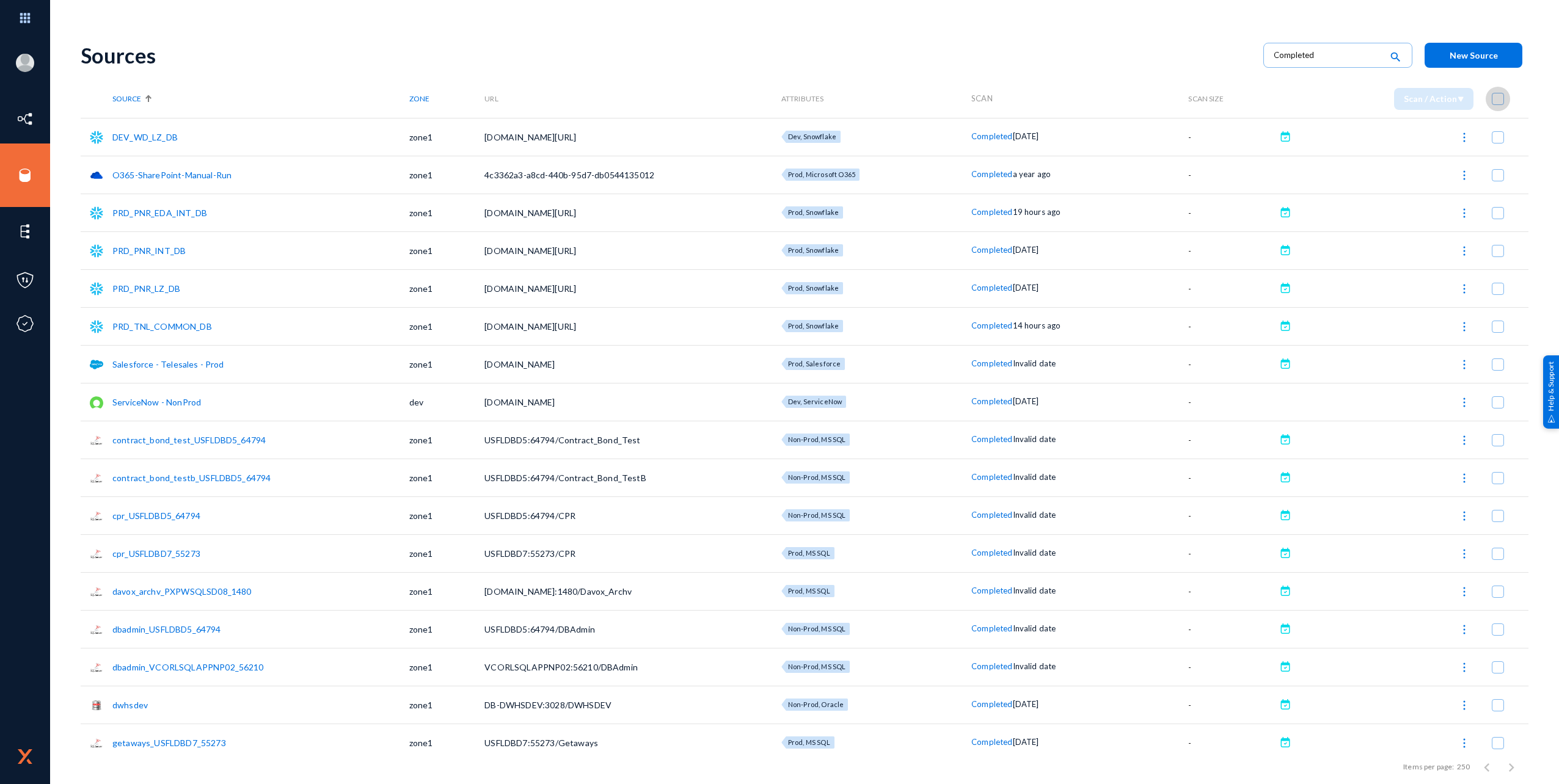
checkbox input "true"
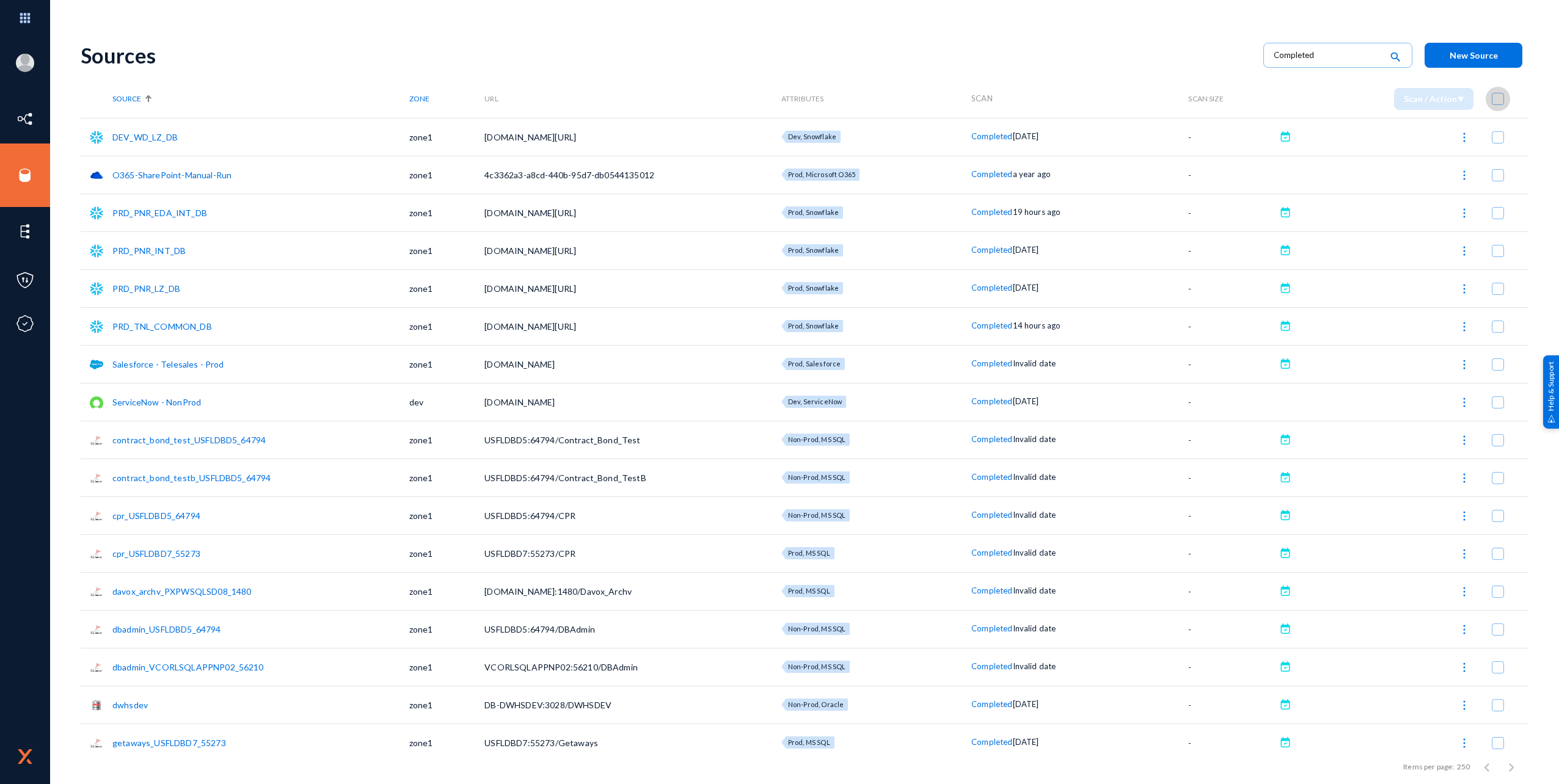
checkbox input "true"
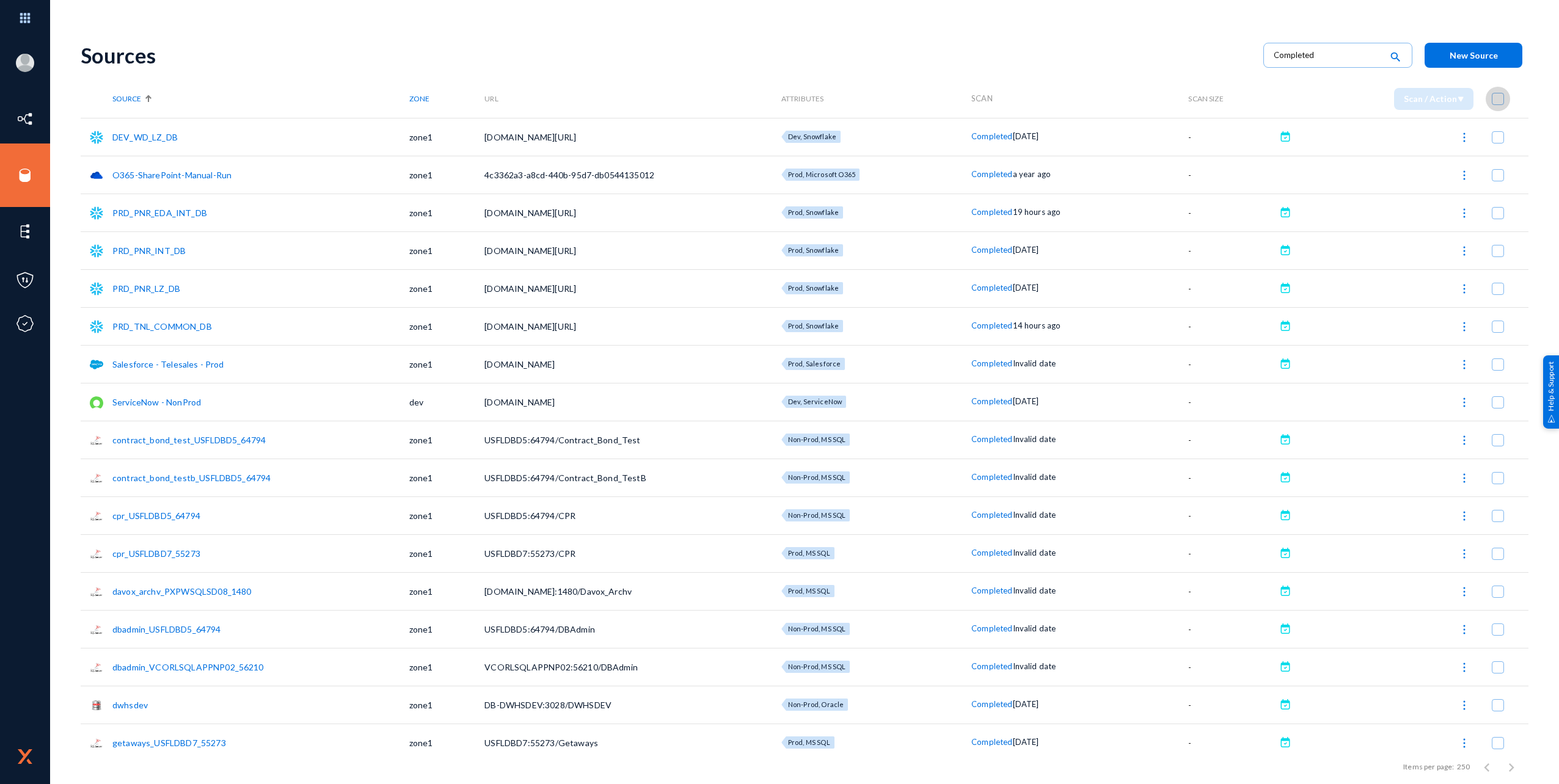
checkbox input "true"
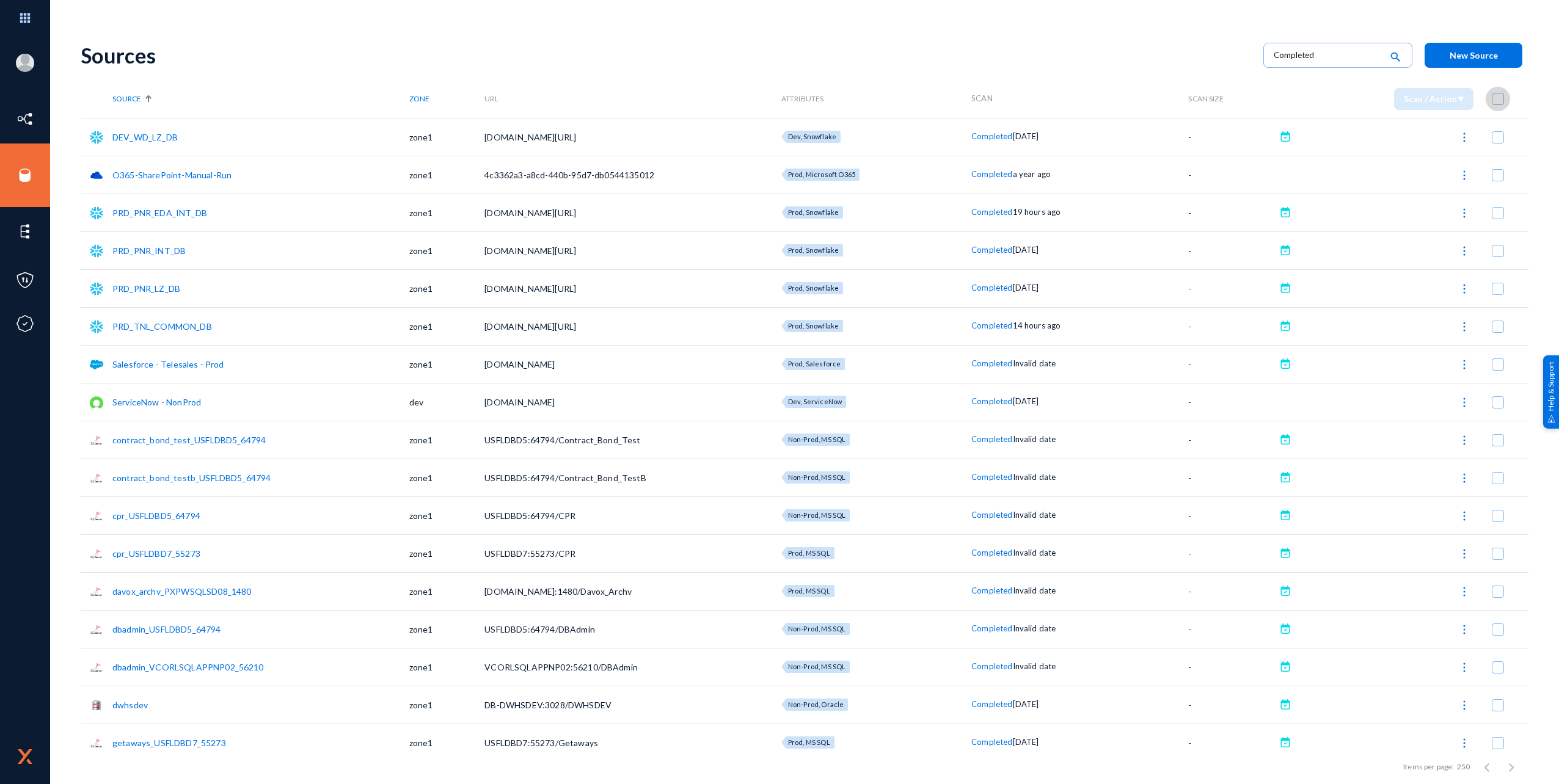
checkbox input "true"
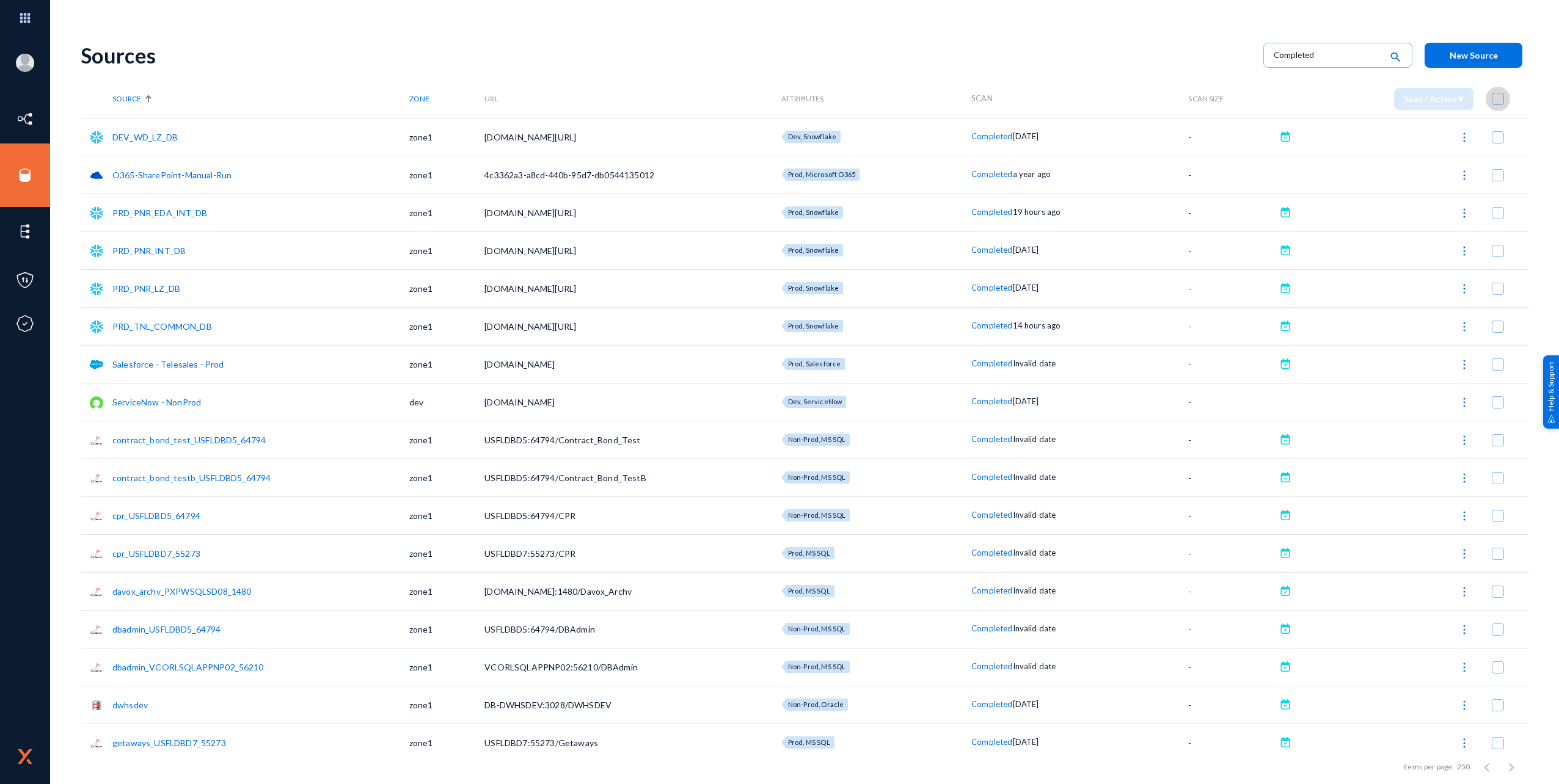
checkbox input "true"
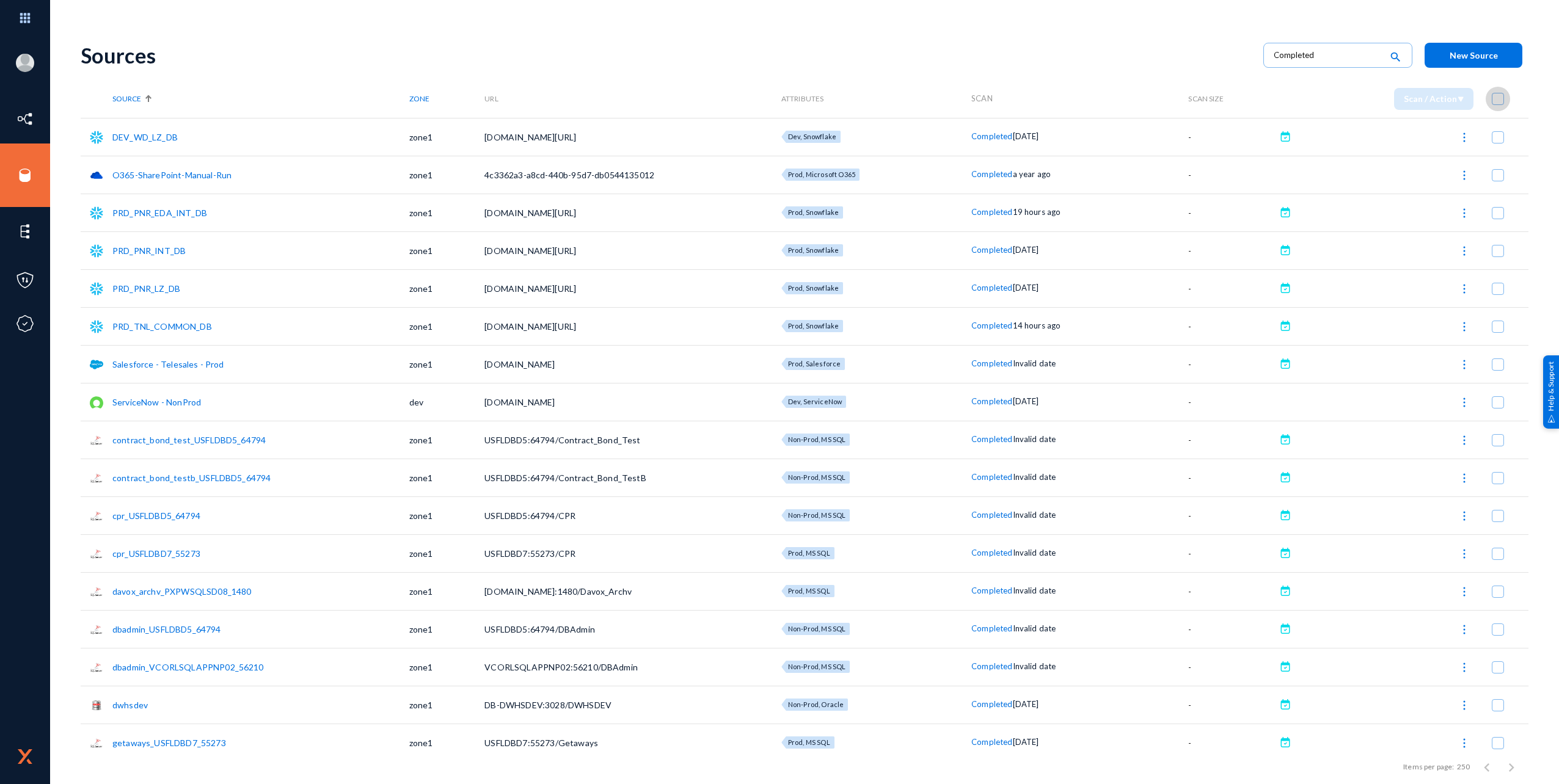
checkbox input "true"
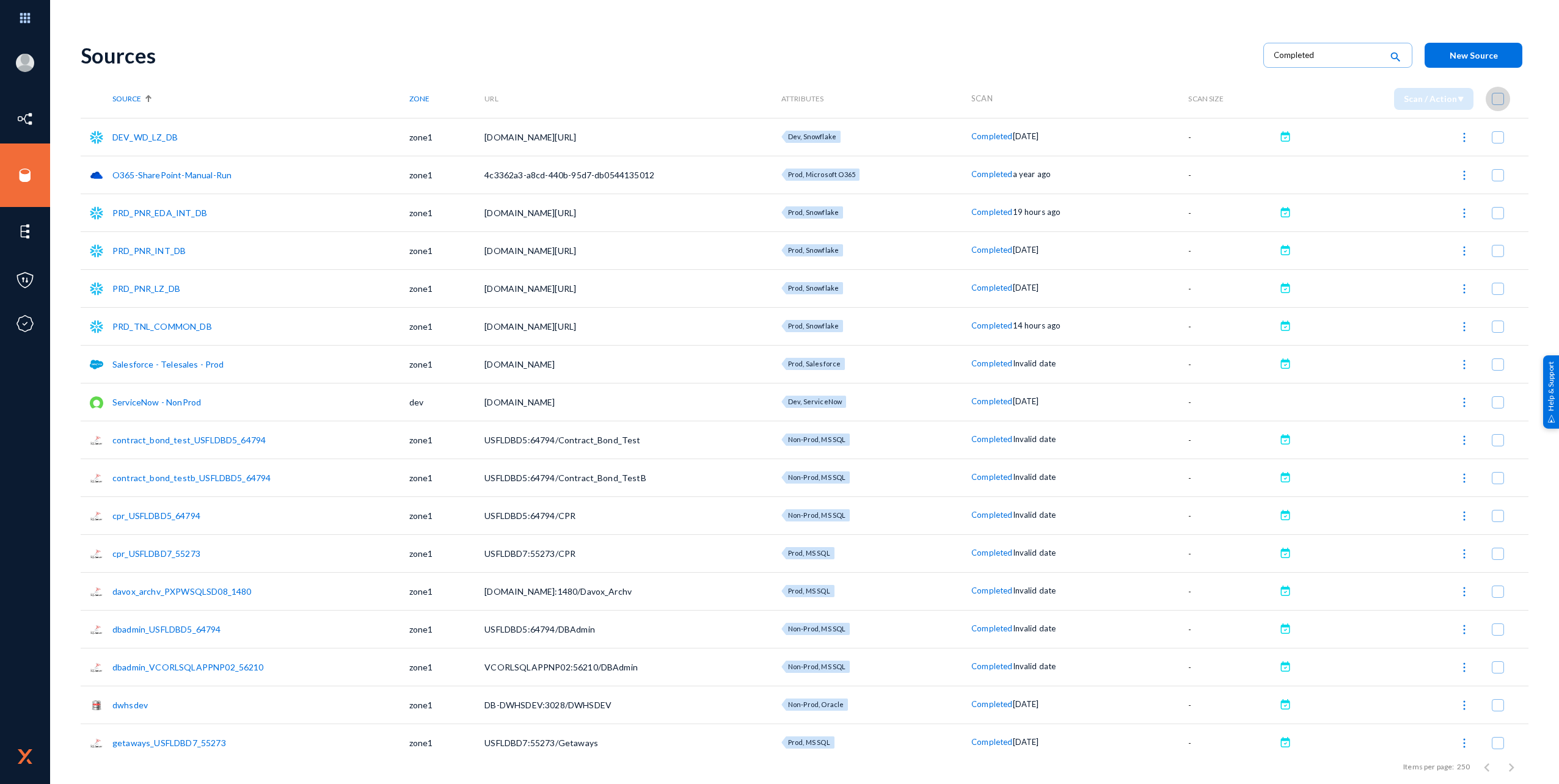
checkbox input "true"
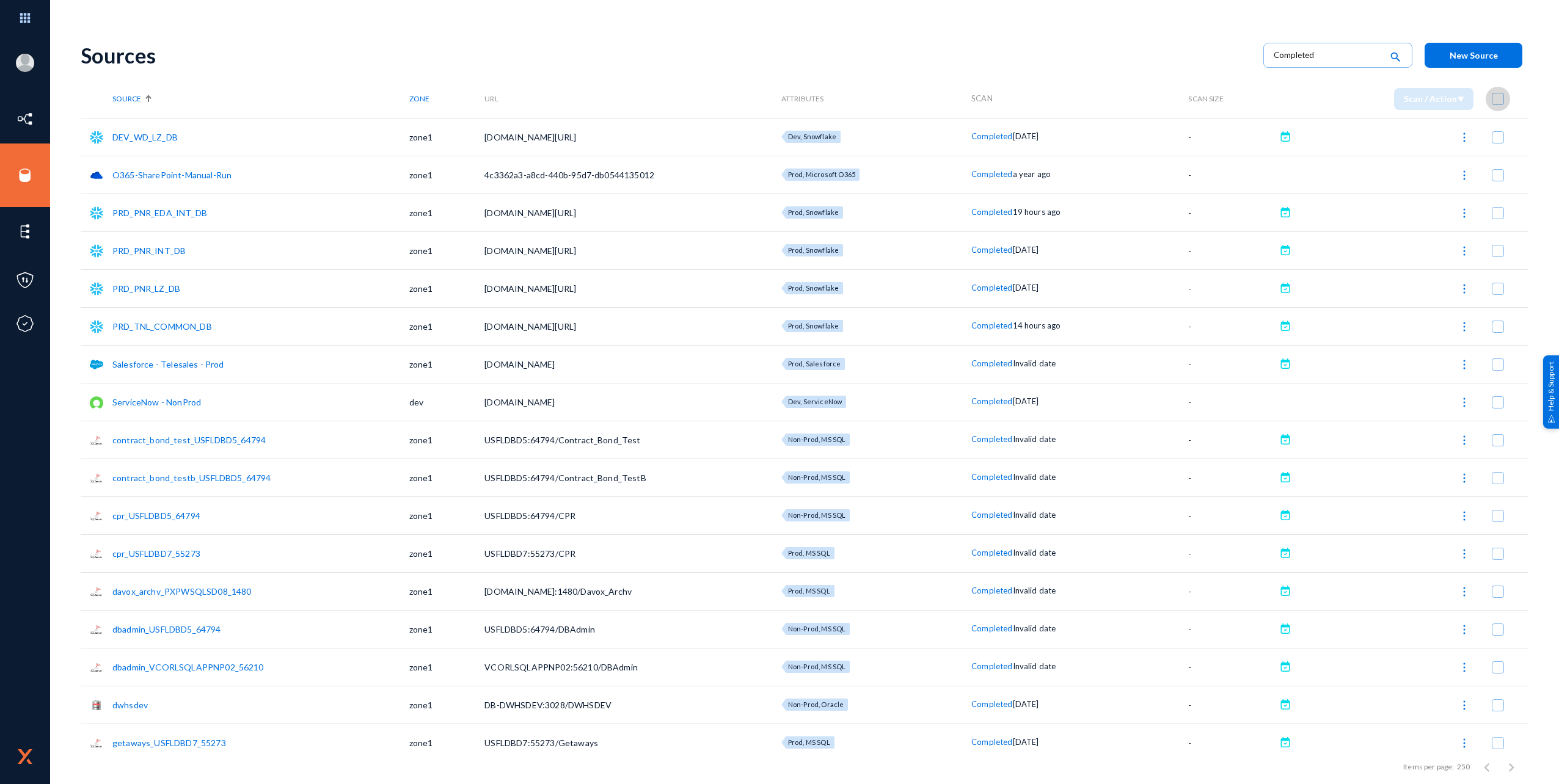
checkbox input "true"
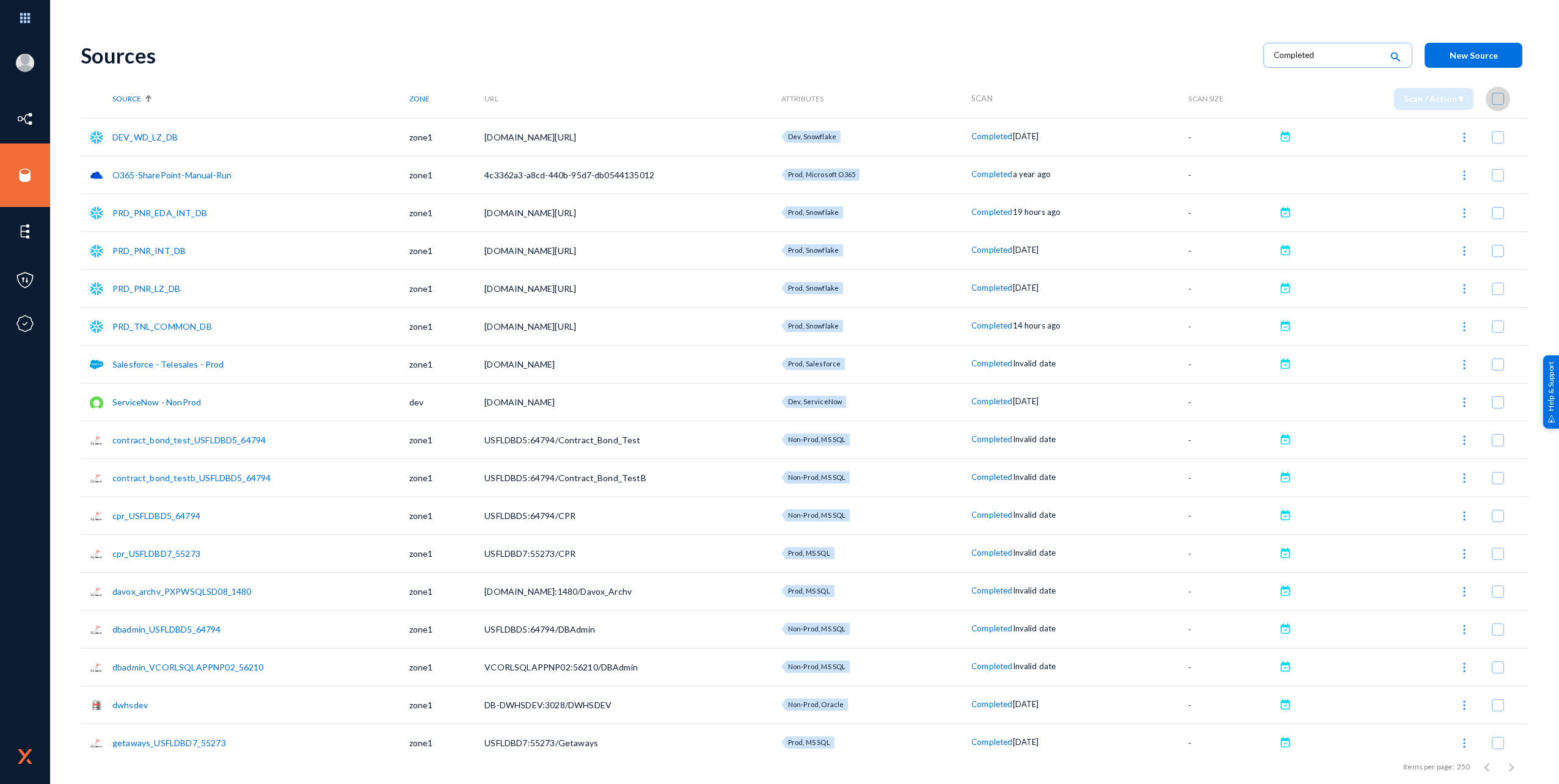
checkbox input "true"
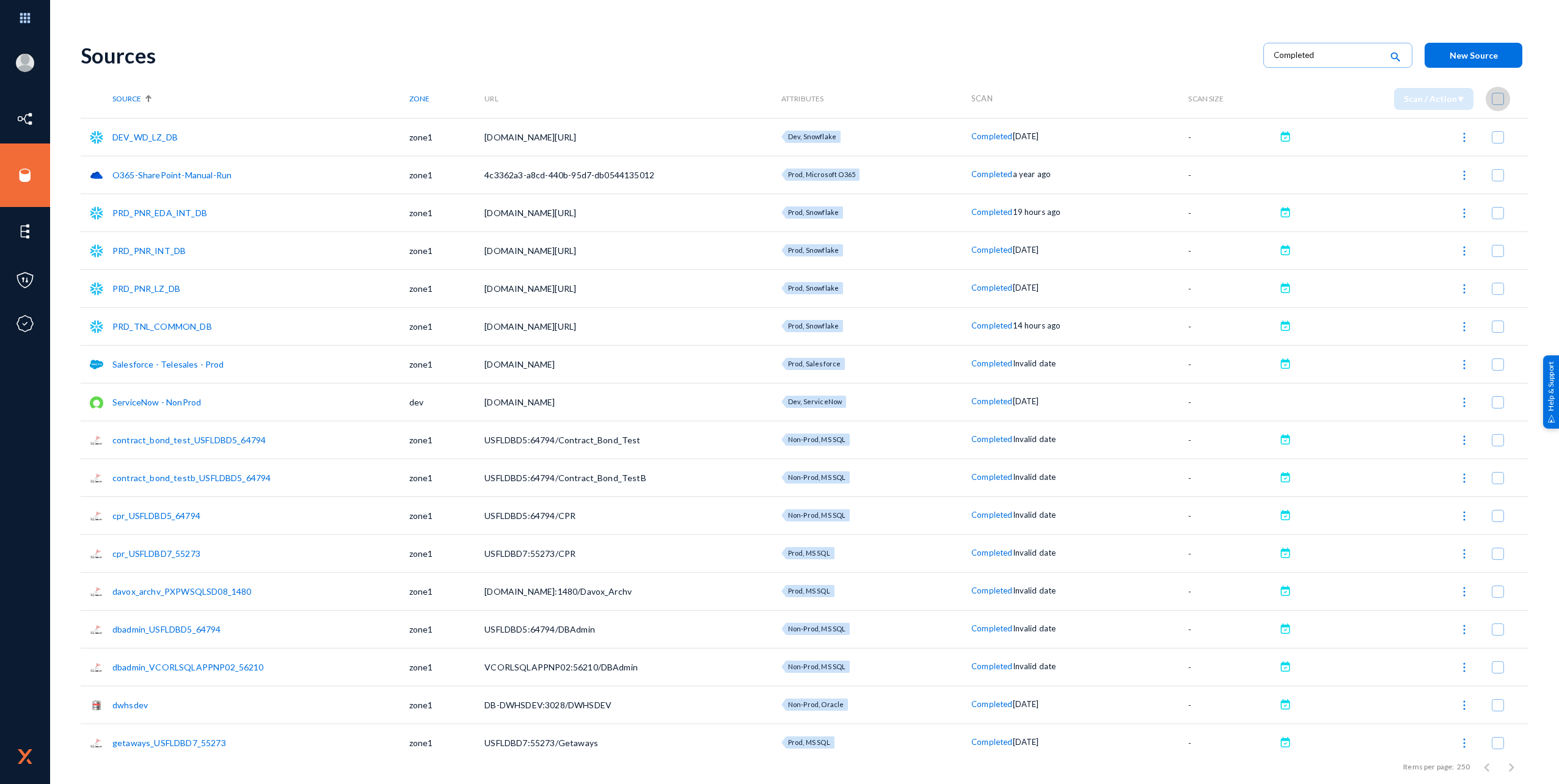
checkbox input "true"
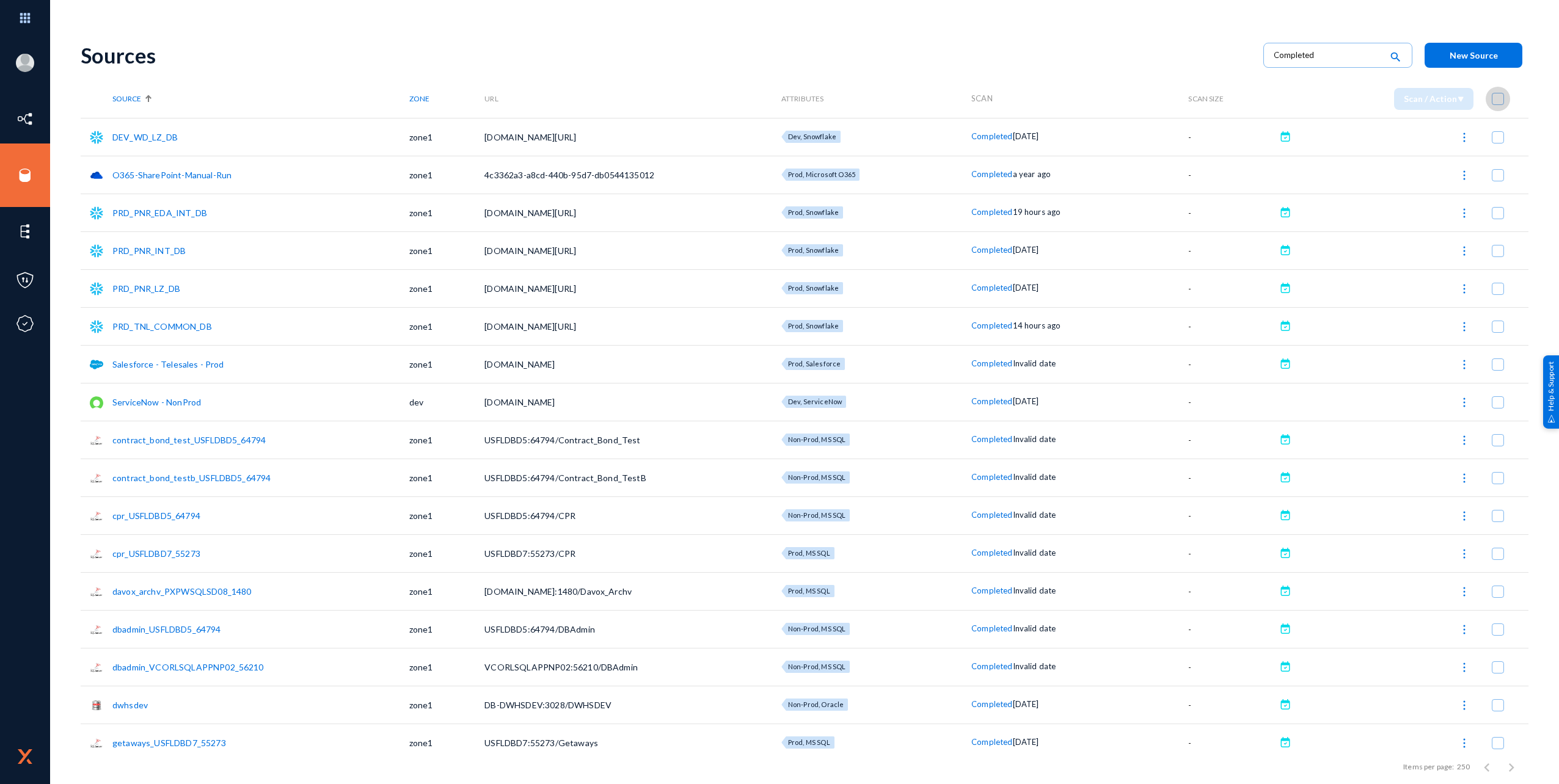
checkbox input "true"
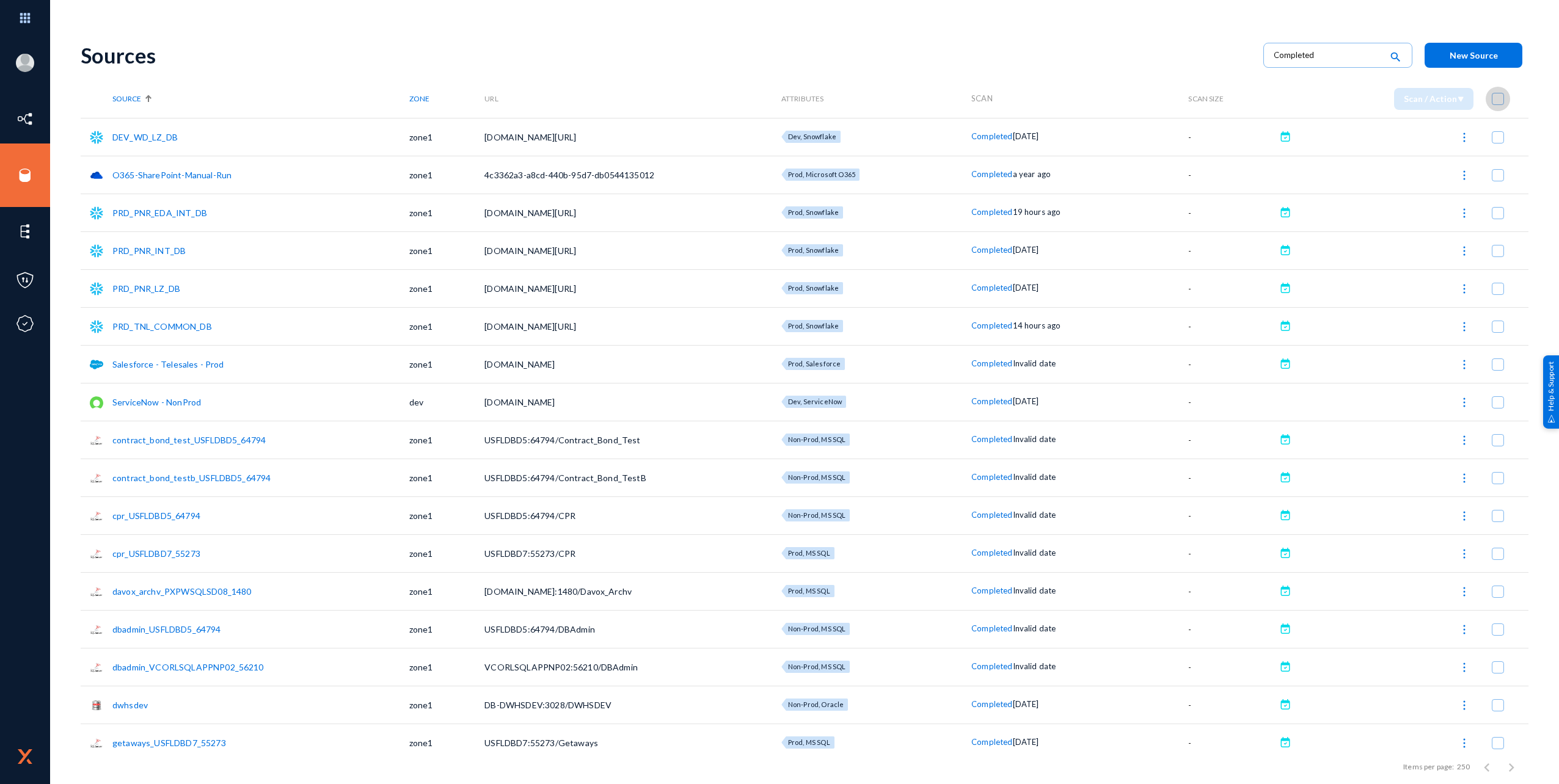
checkbox input "true"
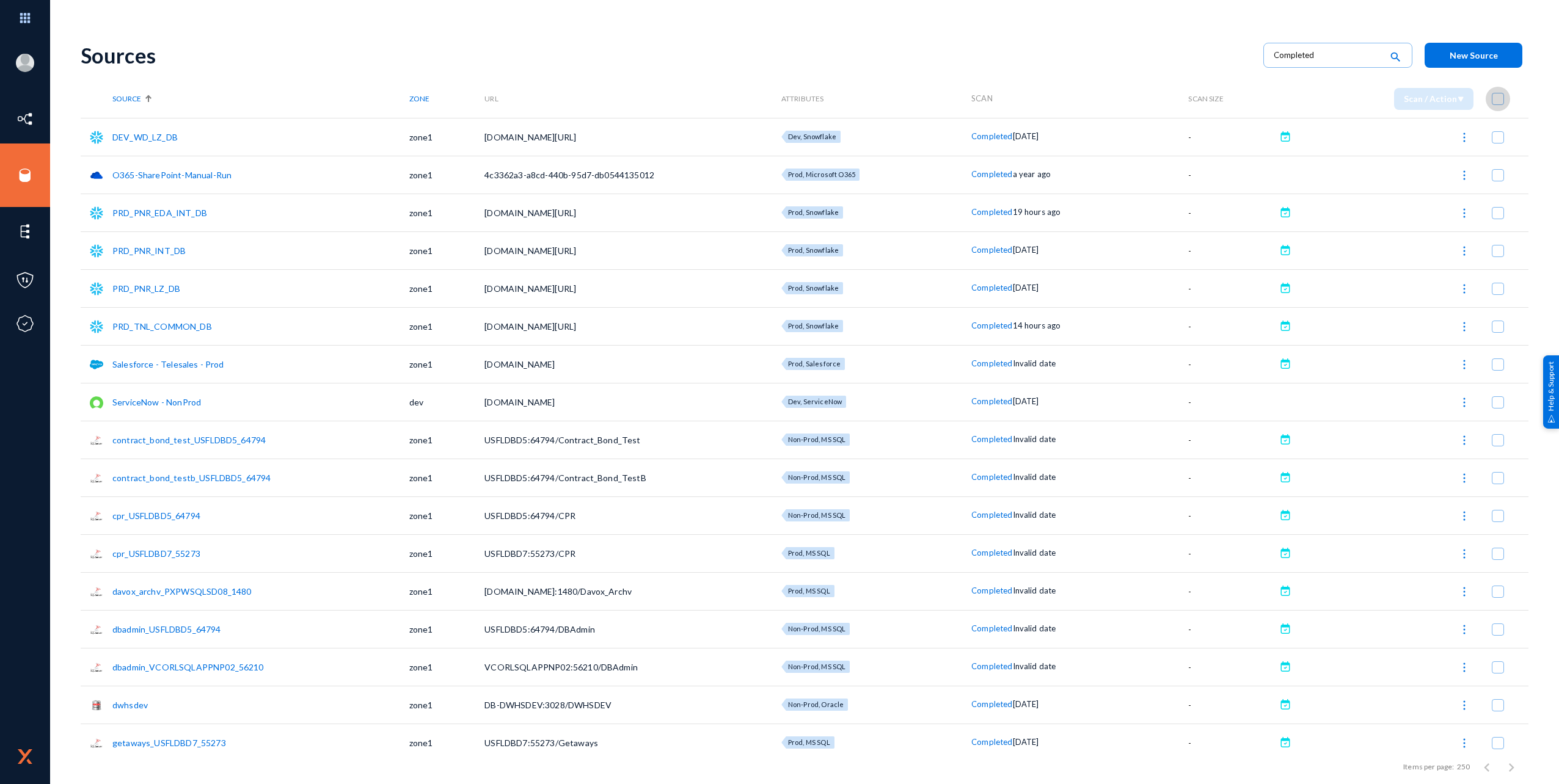
checkbox input "true"
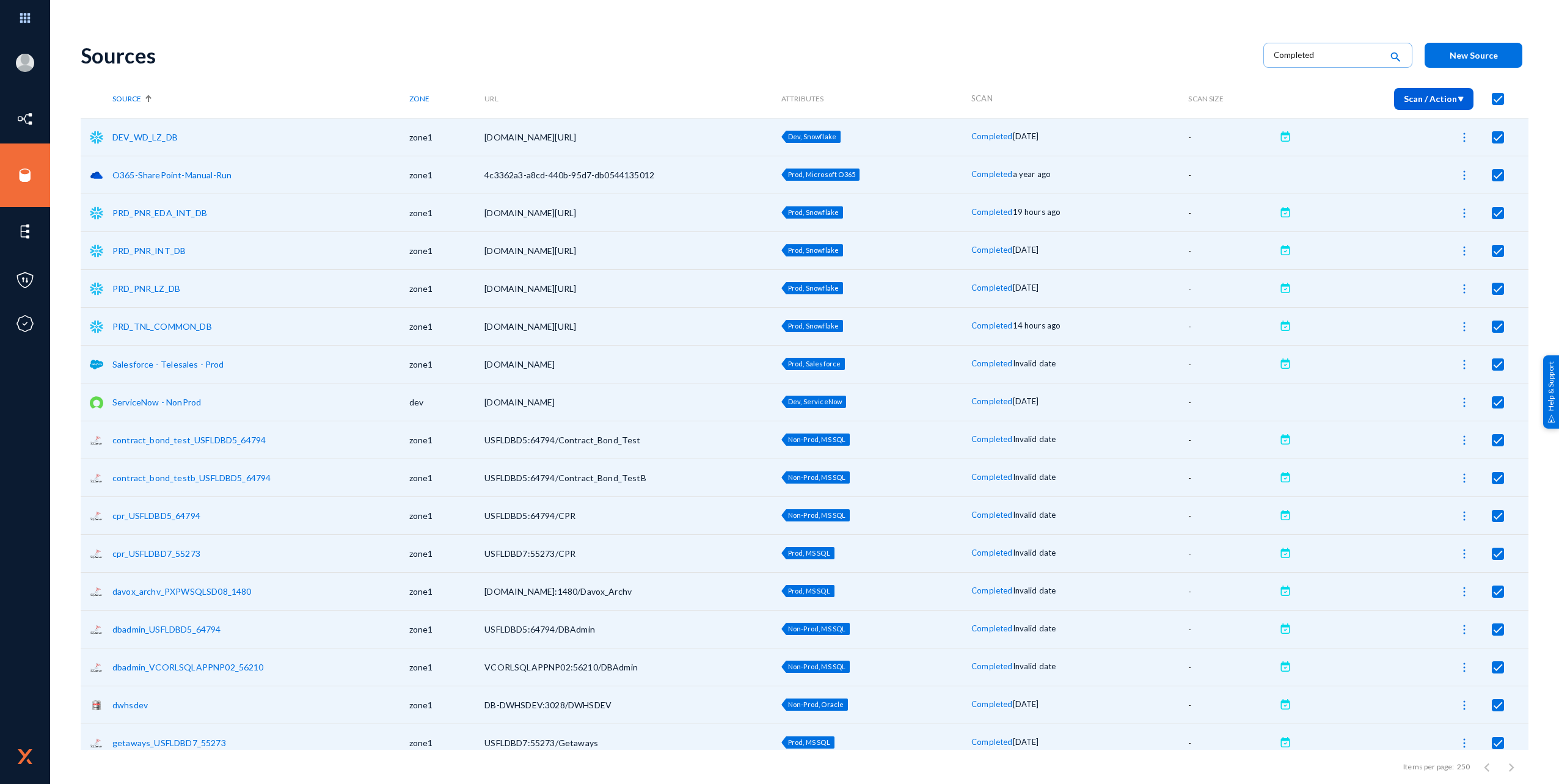
click at [1450, 101] on span "Scan / Action" at bounding box center [1434, 99] width 60 height 10
click at [1408, 131] on button "Stop Scans 78" at bounding box center [1392, 132] width 153 height 29
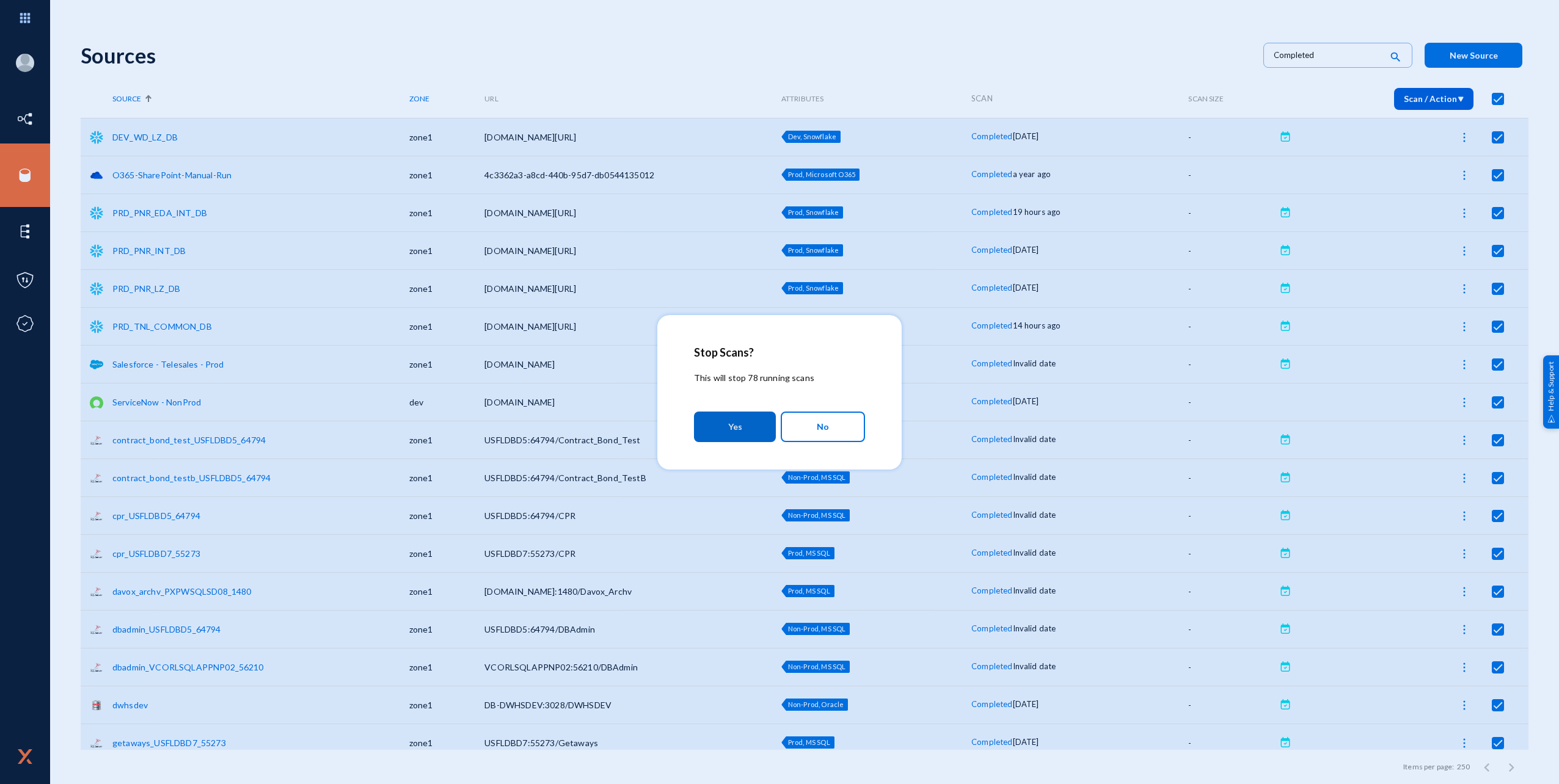
click at [742, 429] on button "Yes" at bounding box center [734, 427] width 82 height 31
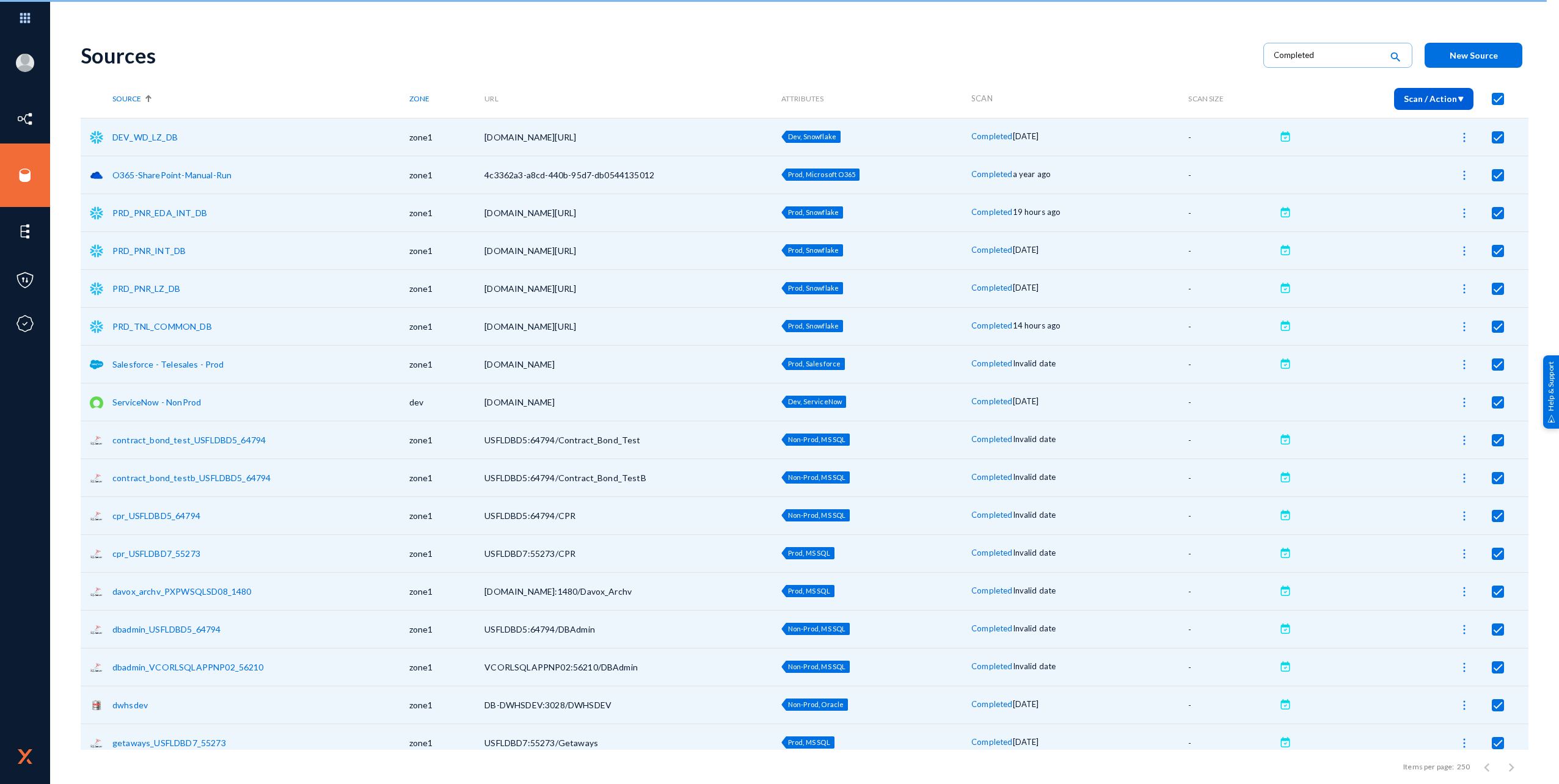
click at [1421, 97] on span "Scan / Action" at bounding box center [1434, 99] width 60 height 10
click at [1416, 135] on button "Stop Scans 78" at bounding box center [1392, 132] width 153 height 29
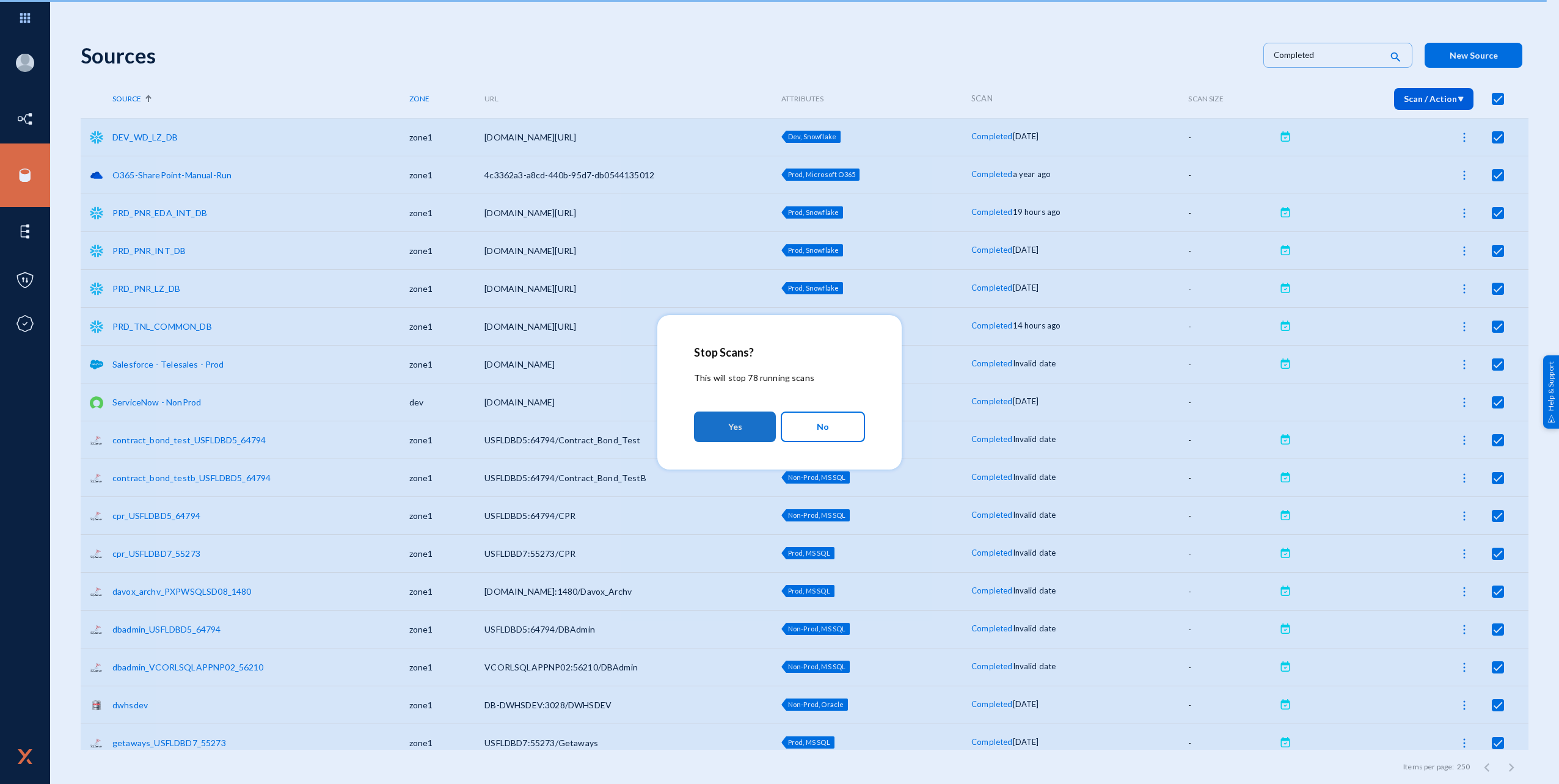
click at [747, 422] on button "Yes" at bounding box center [734, 427] width 82 height 31
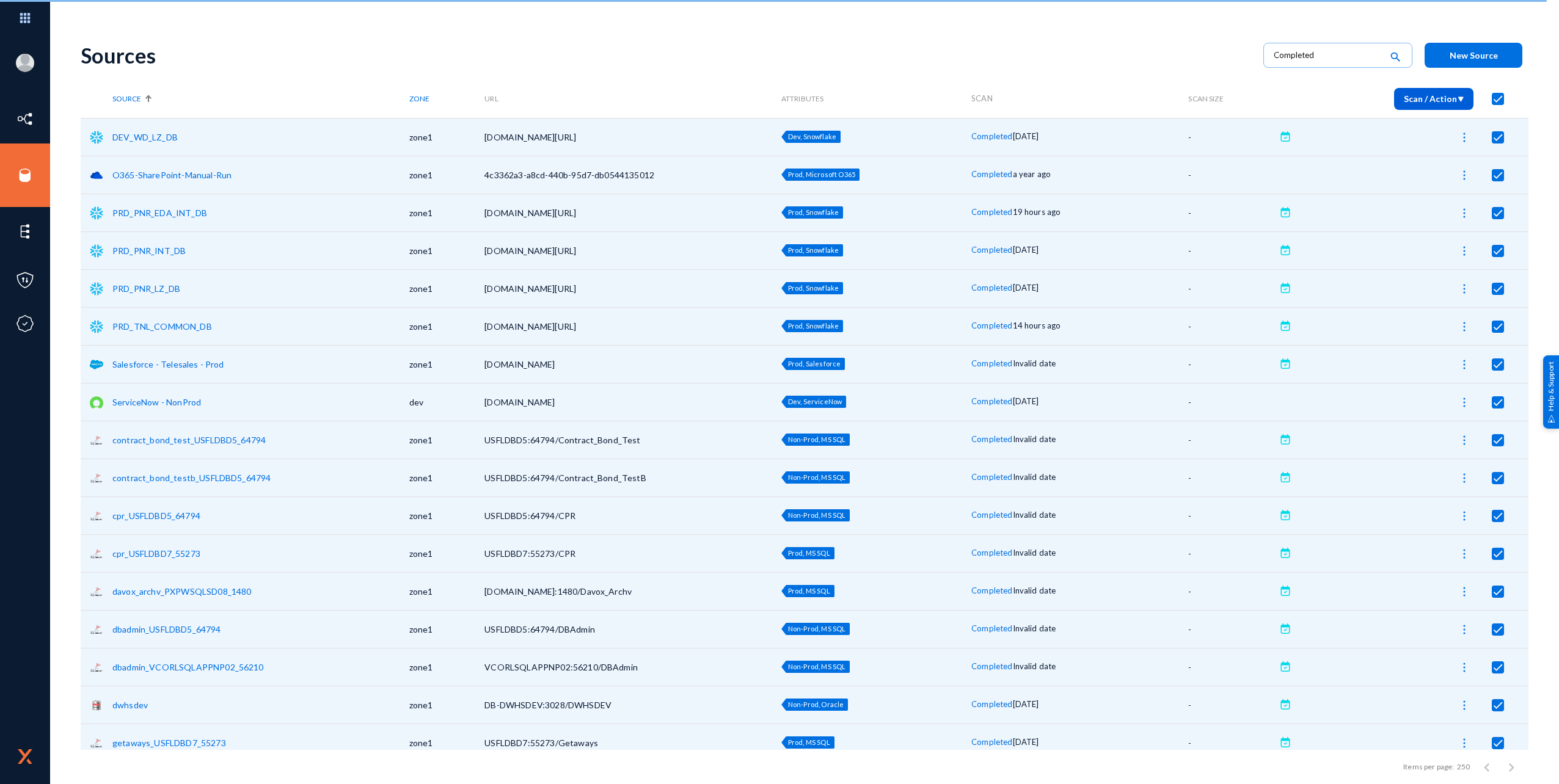
click at [1069, 37] on div "Sources Completed search New Source" at bounding box center [804, 56] width 1448 height 50
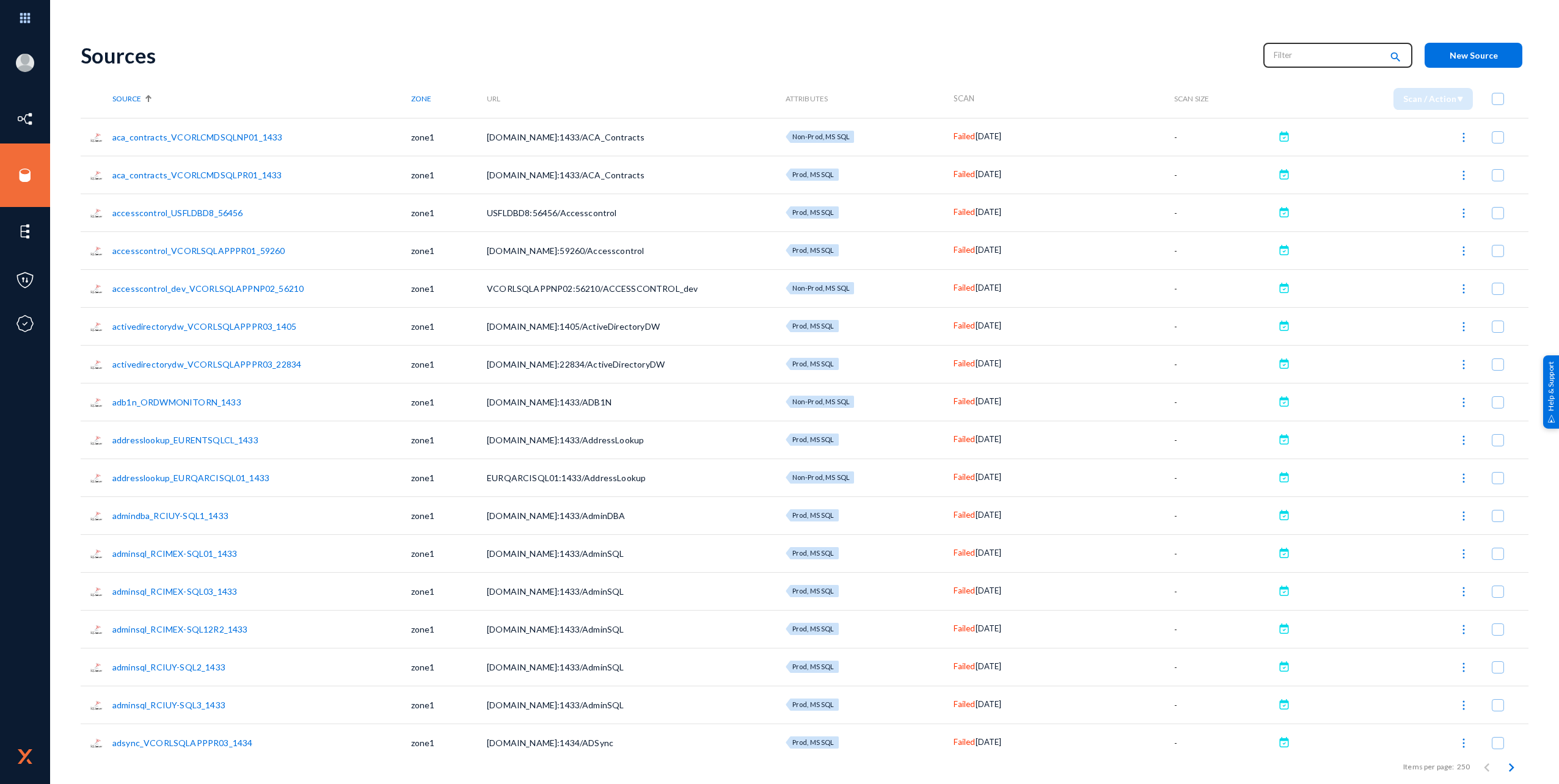
click at [1293, 54] on input "text" at bounding box center [1328, 55] width 107 height 18
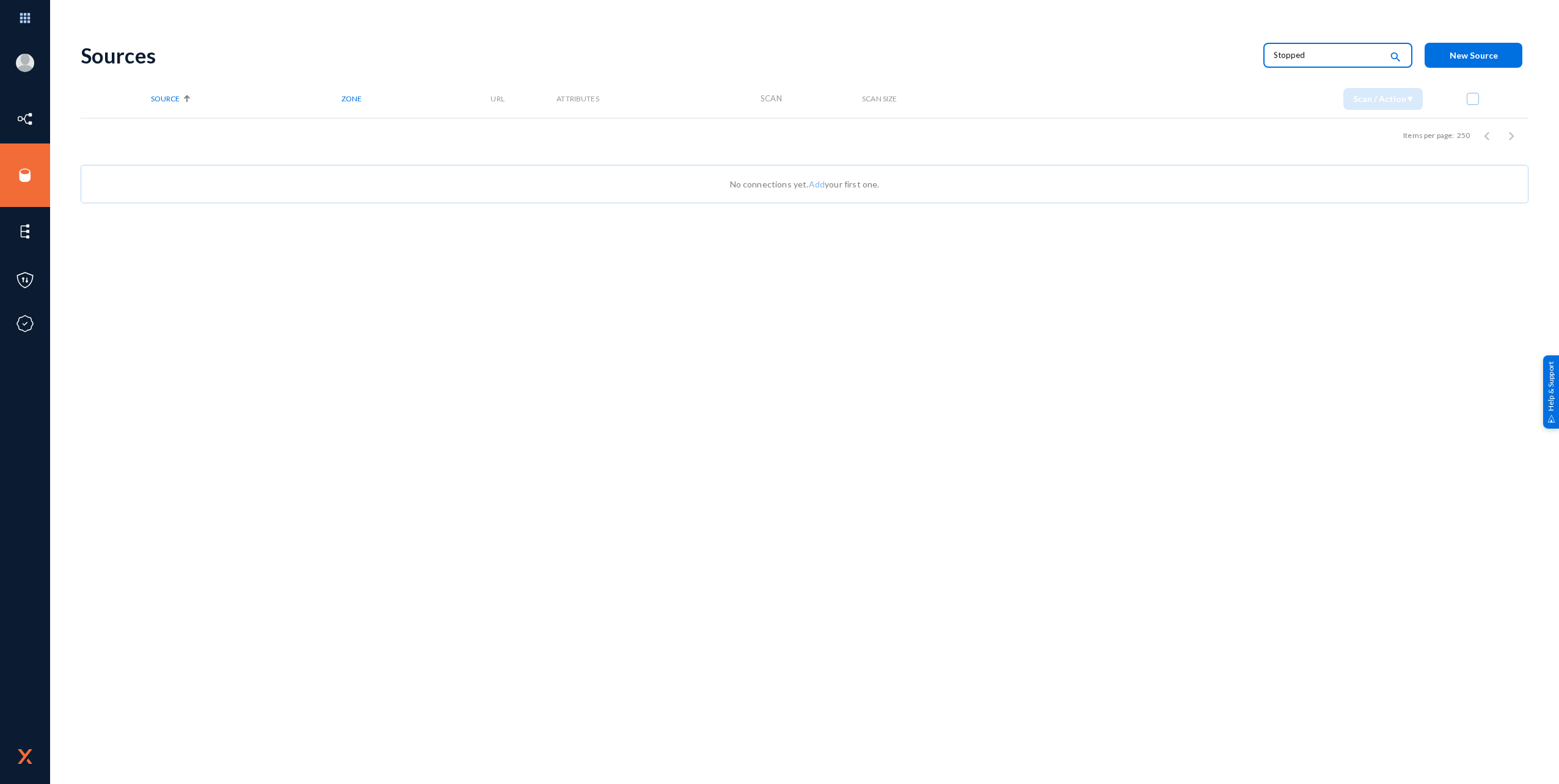
click at [1303, 51] on input "Stopped" at bounding box center [1328, 55] width 107 height 18
click at [1303, 51] on input "Stopped" at bounding box center [1328, 55] width 107 height 18
type input "stopped"
click at [1069, 63] on div "Sources" at bounding box center [666, 55] width 1171 height 25
click at [1396, 56] on mat-icon "search" at bounding box center [1395, 58] width 14 height 16
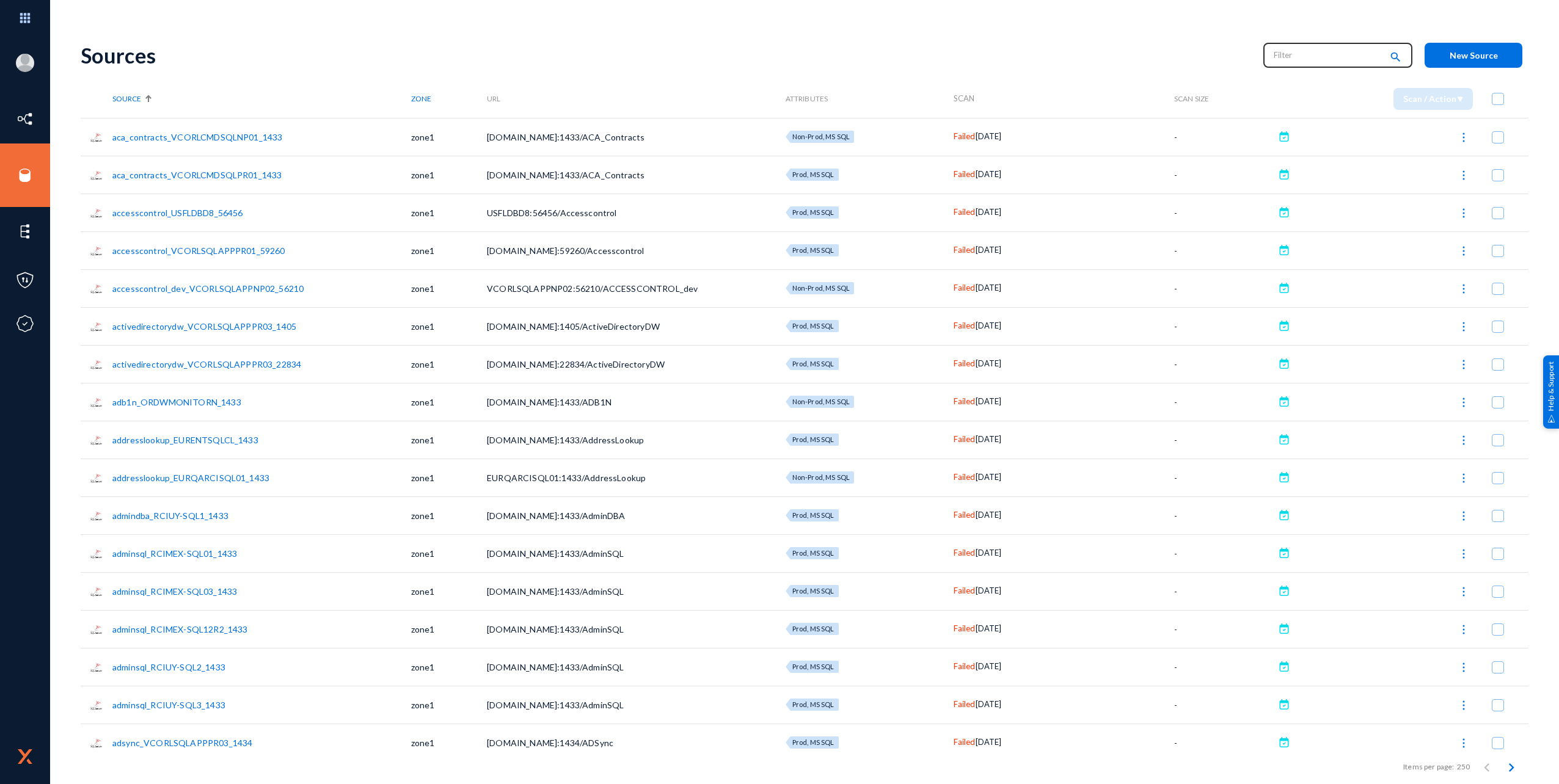
drag, startPoint x: 1295, startPoint y: 56, endPoint x: 1284, endPoint y: 56, distance: 11.0
click at [1295, 56] on input "text" at bounding box center [1328, 55] width 107 height 18
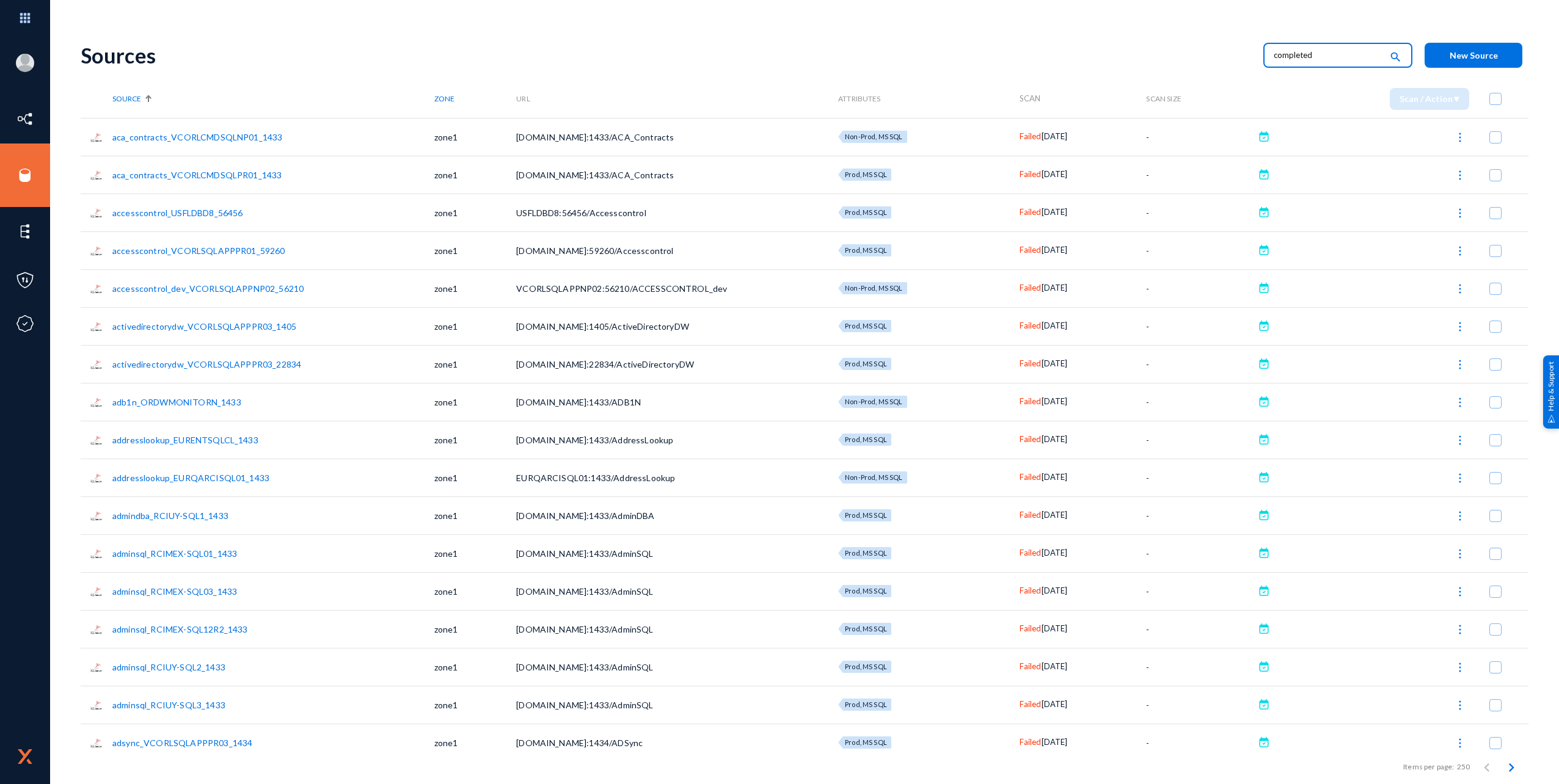
type input "completed"
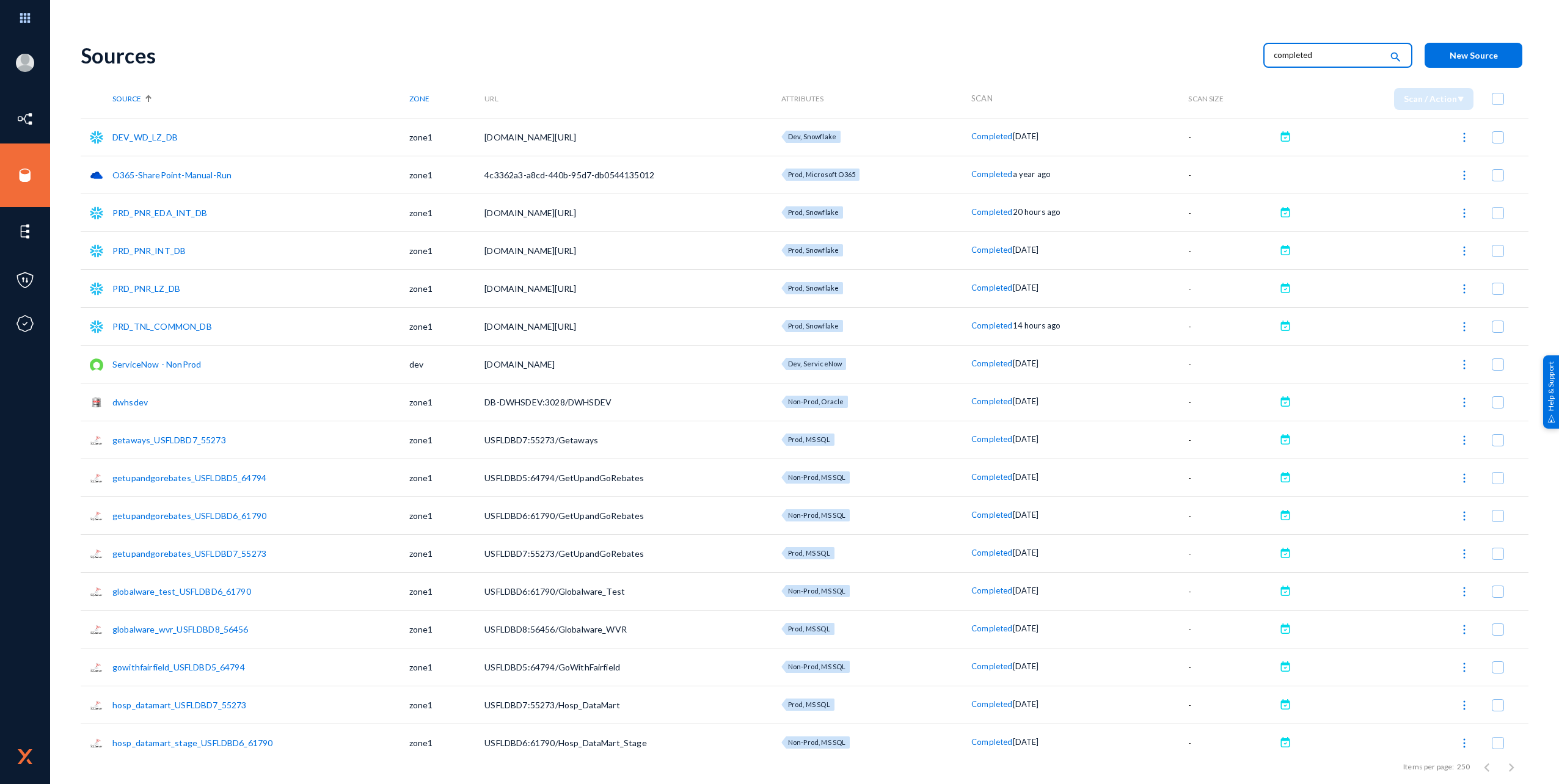
click at [1495, 95] on span at bounding box center [1498, 99] width 12 height 12
click at [1497, 105] on input "checkbox" at bounding box center [1498, 105] width 1 height 1
checkbox input "true"
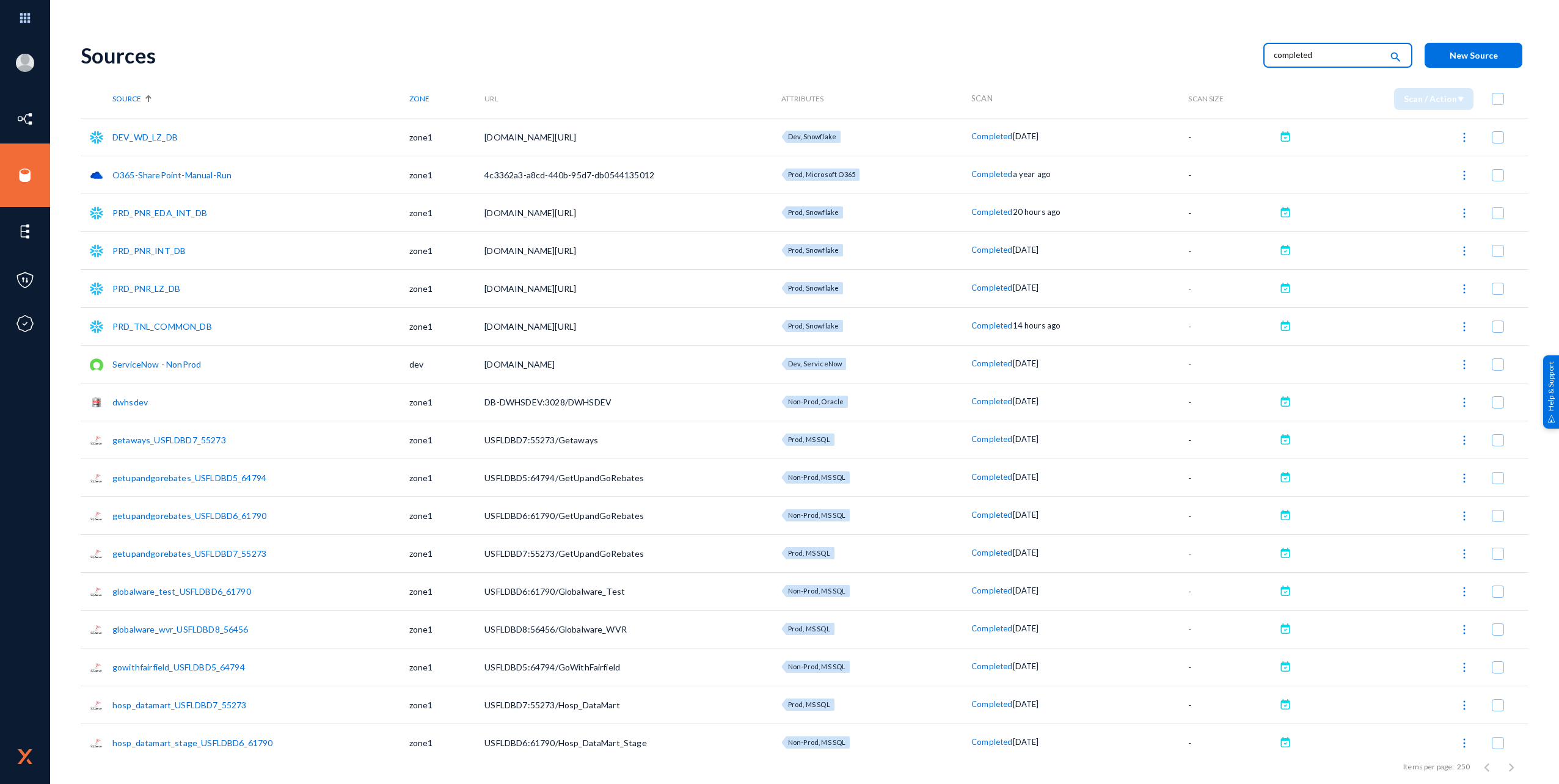
checkbox input "true"
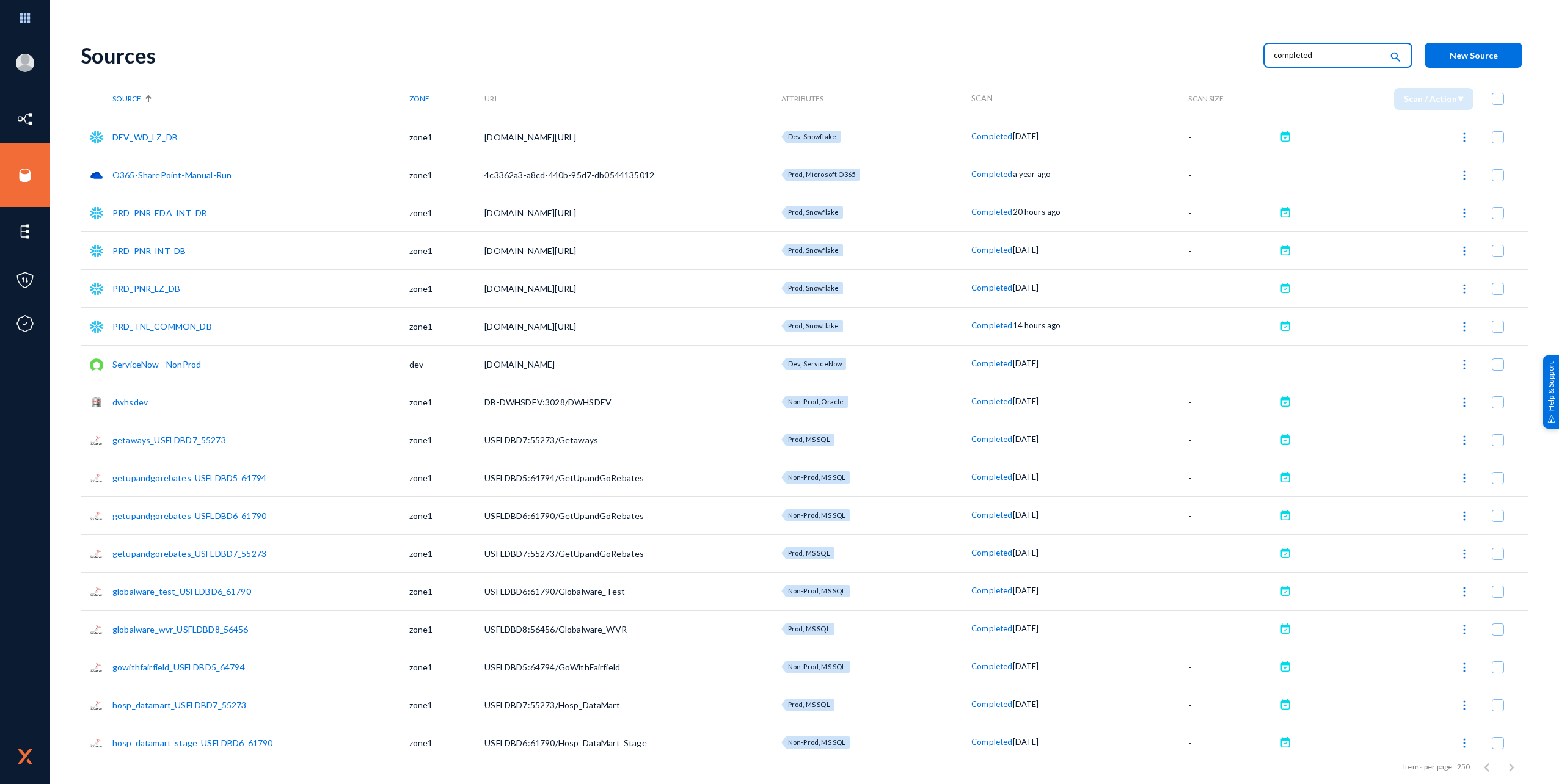
checkbox input "true"
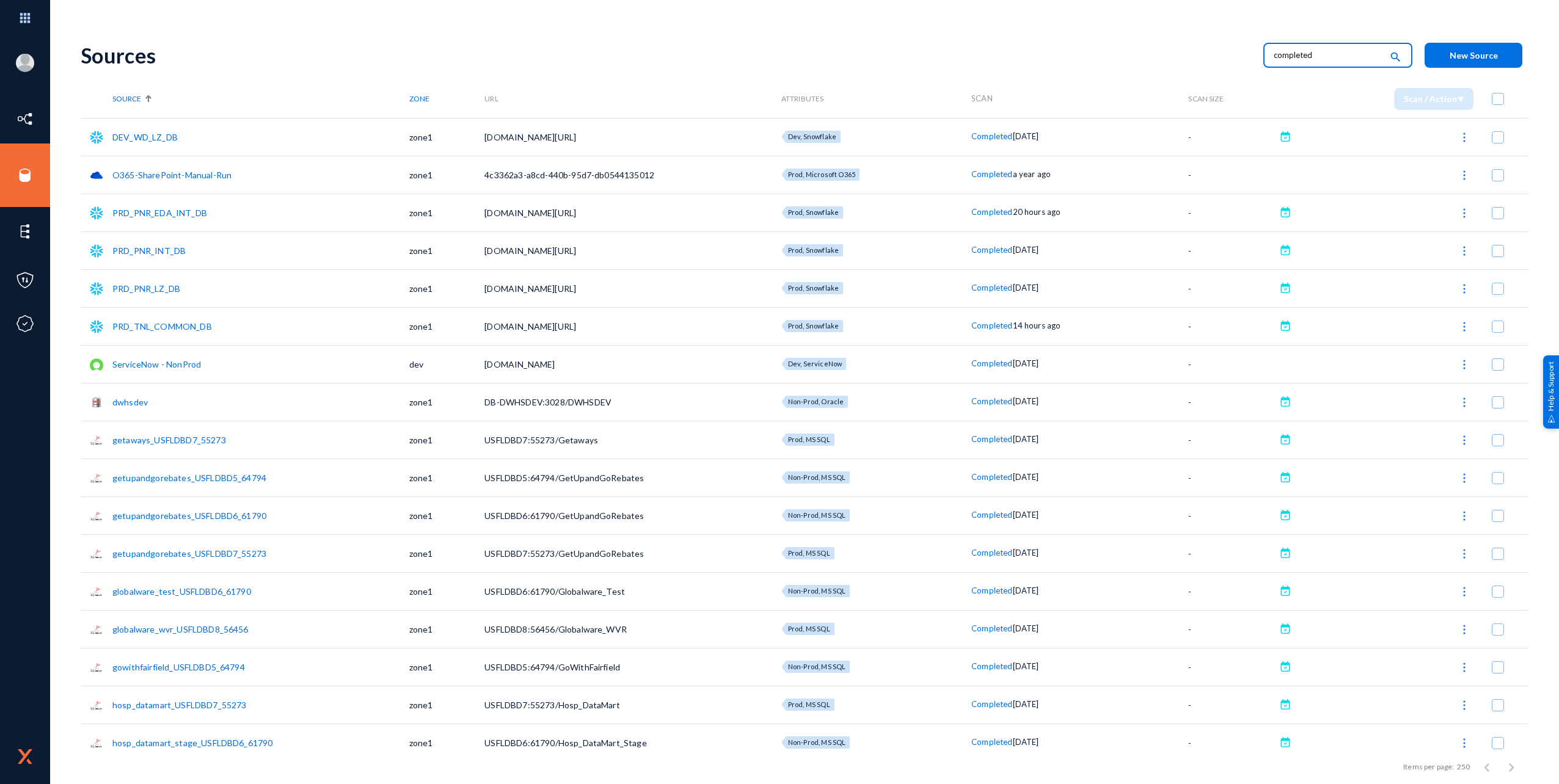
checkbox input "true"
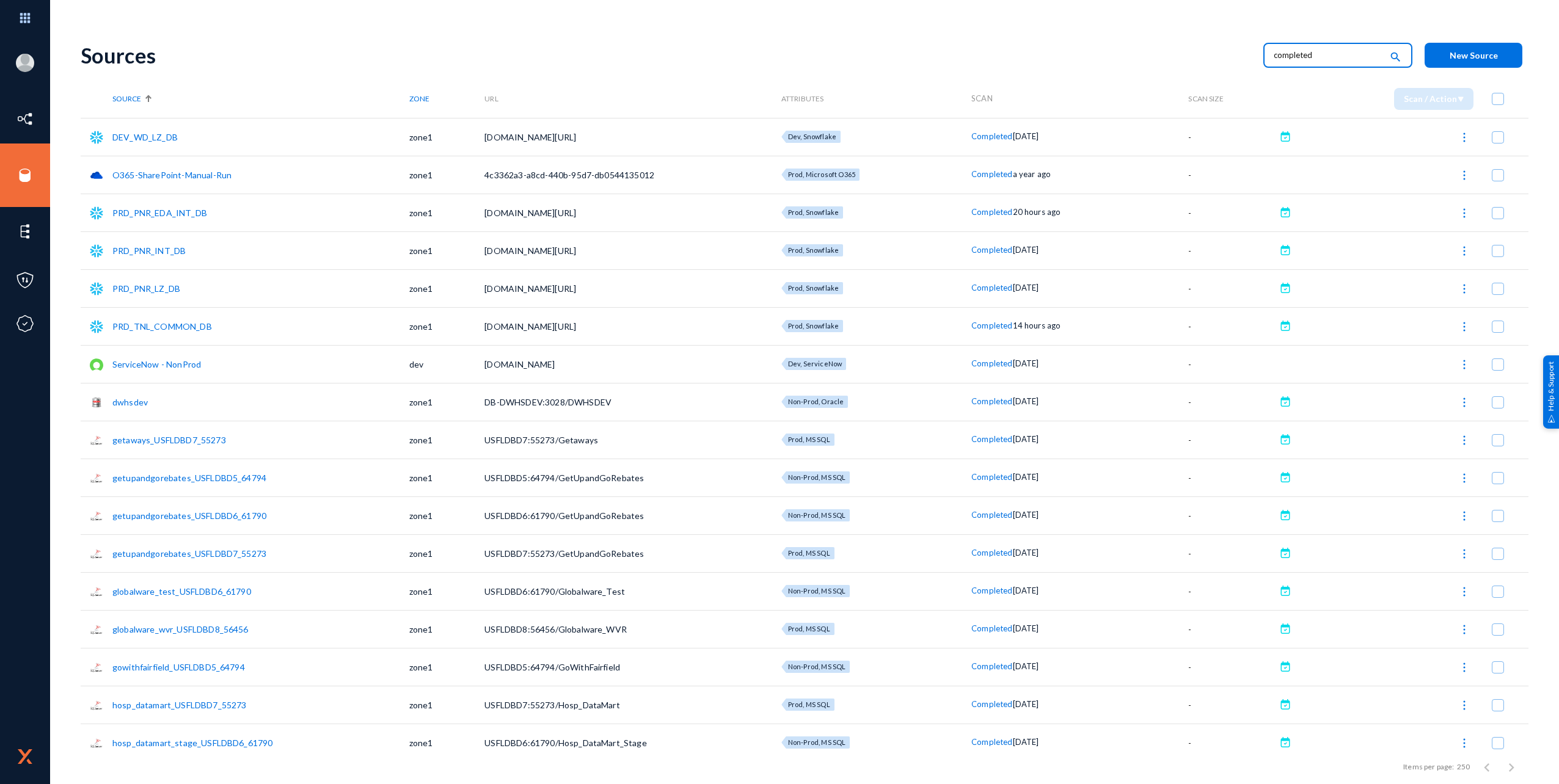
checkbox input "true"
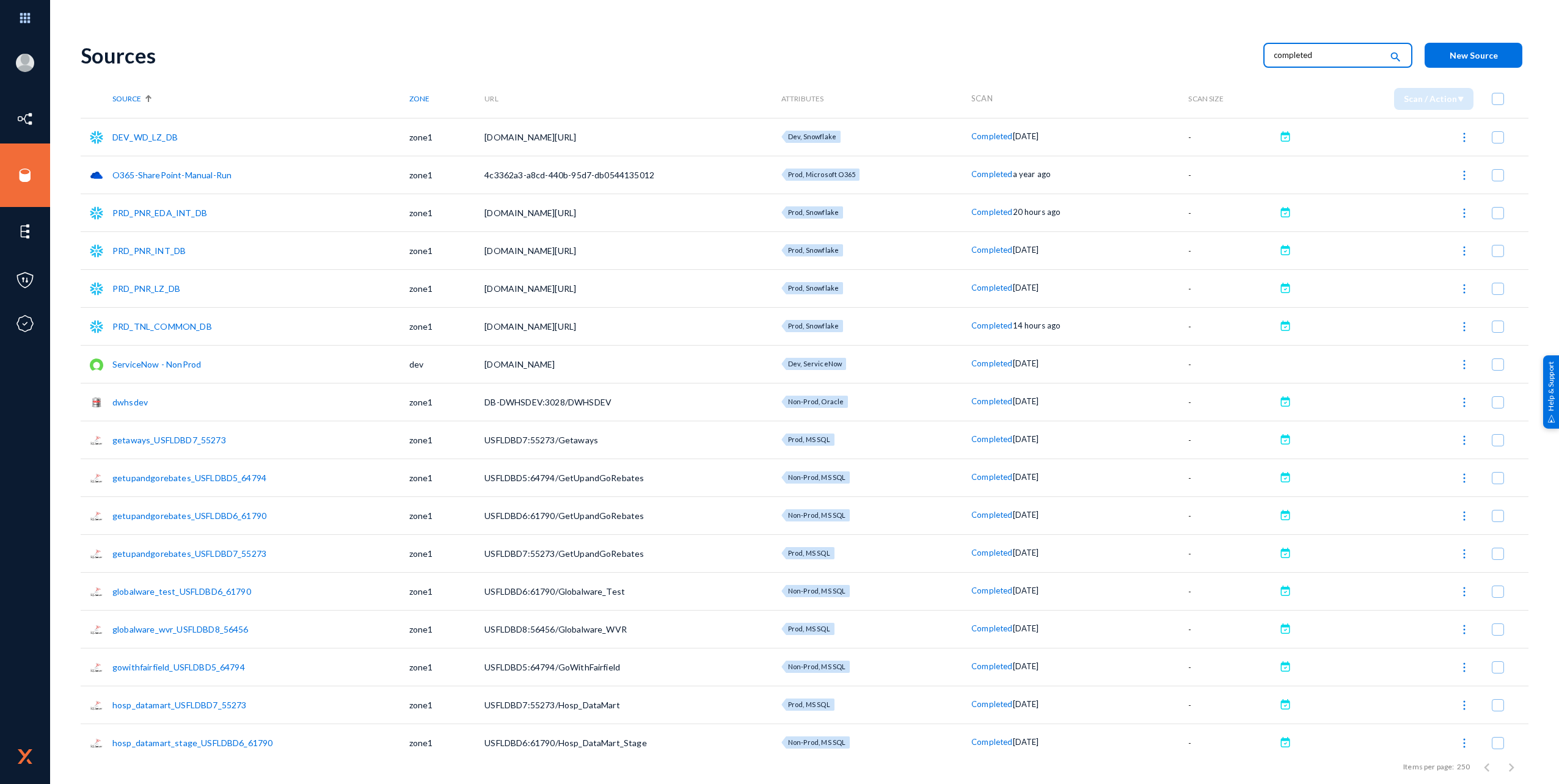
checkbox input "true"
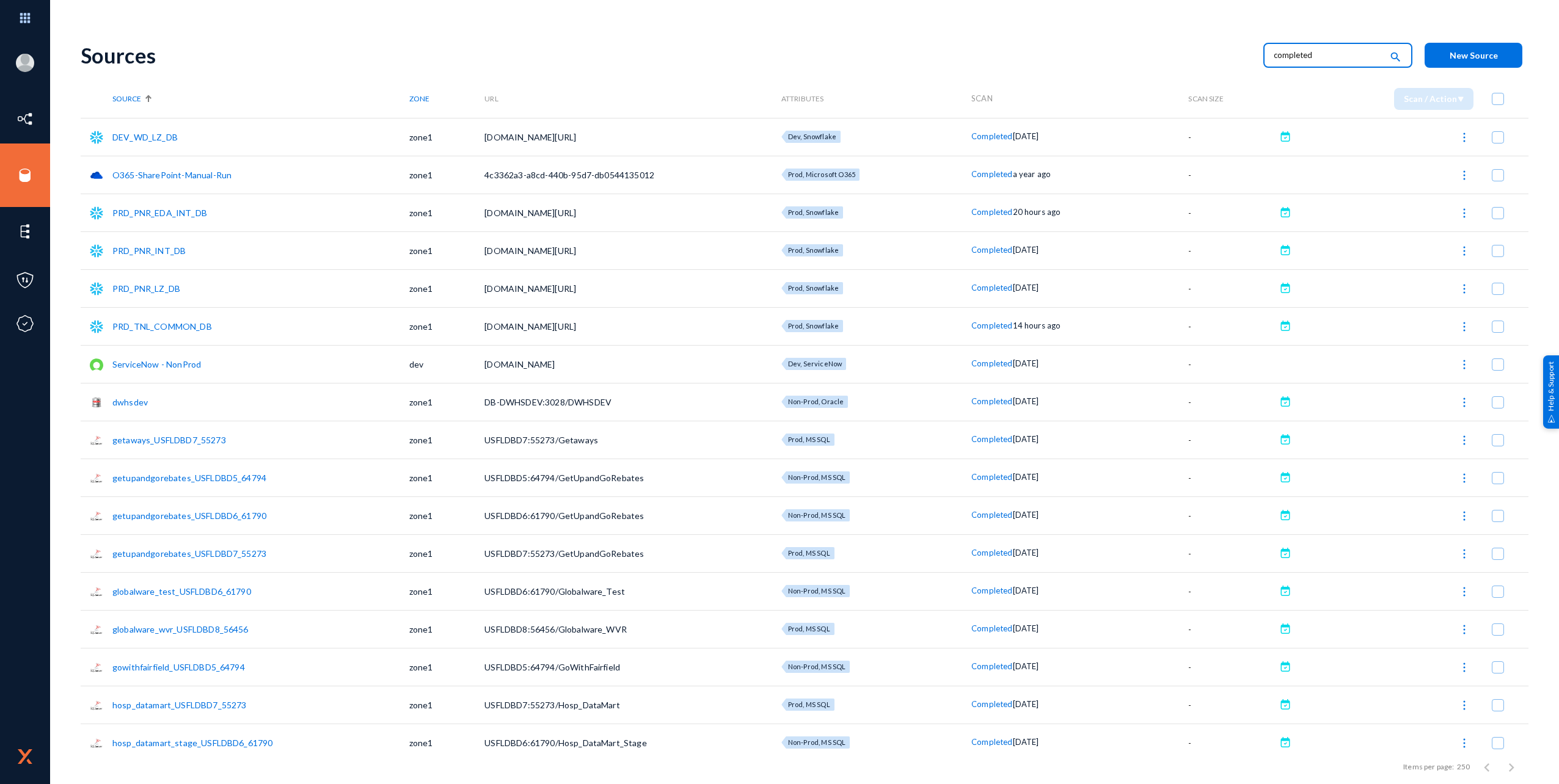
checkbox input "true"
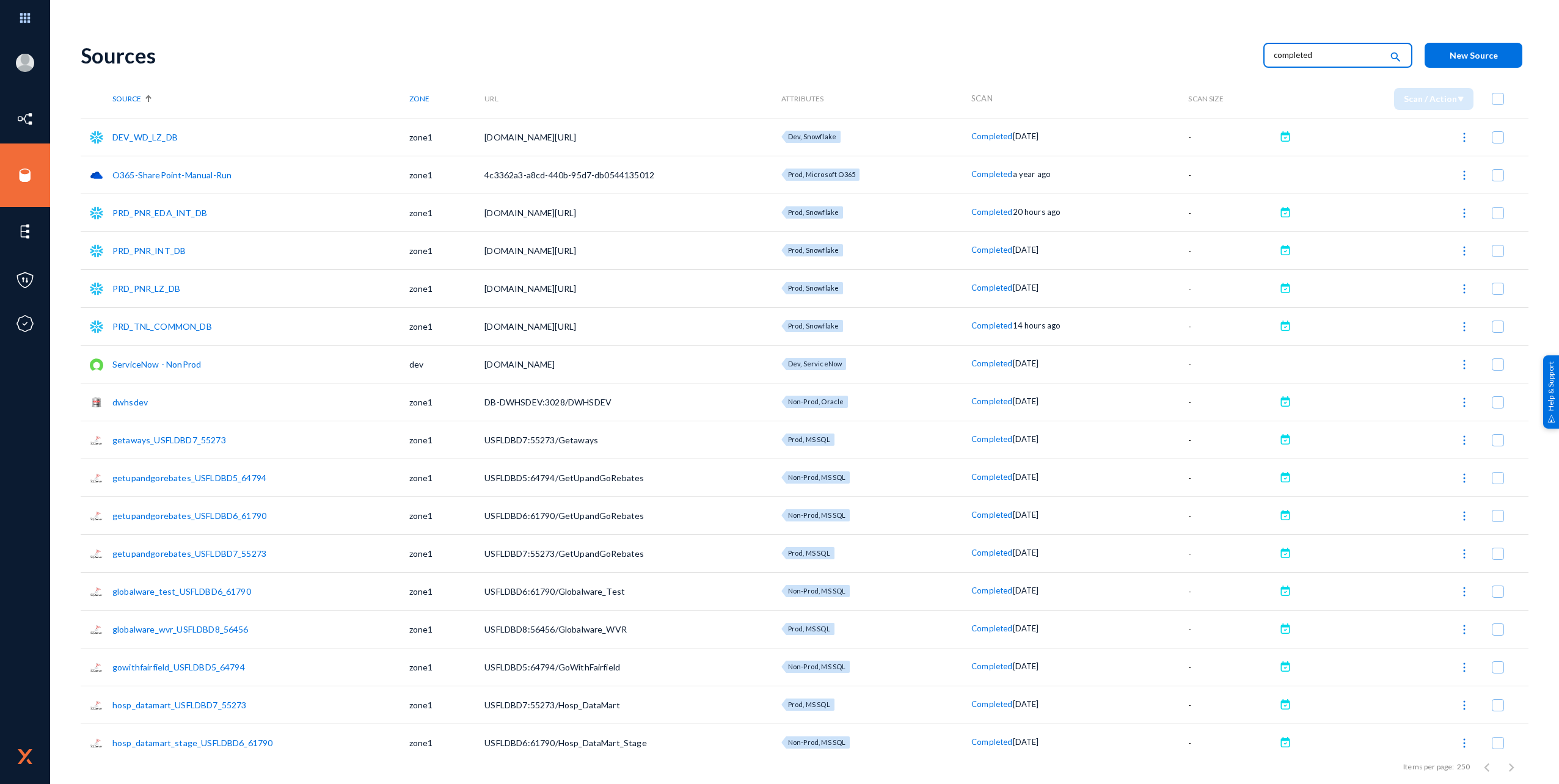
checkbox input "true"
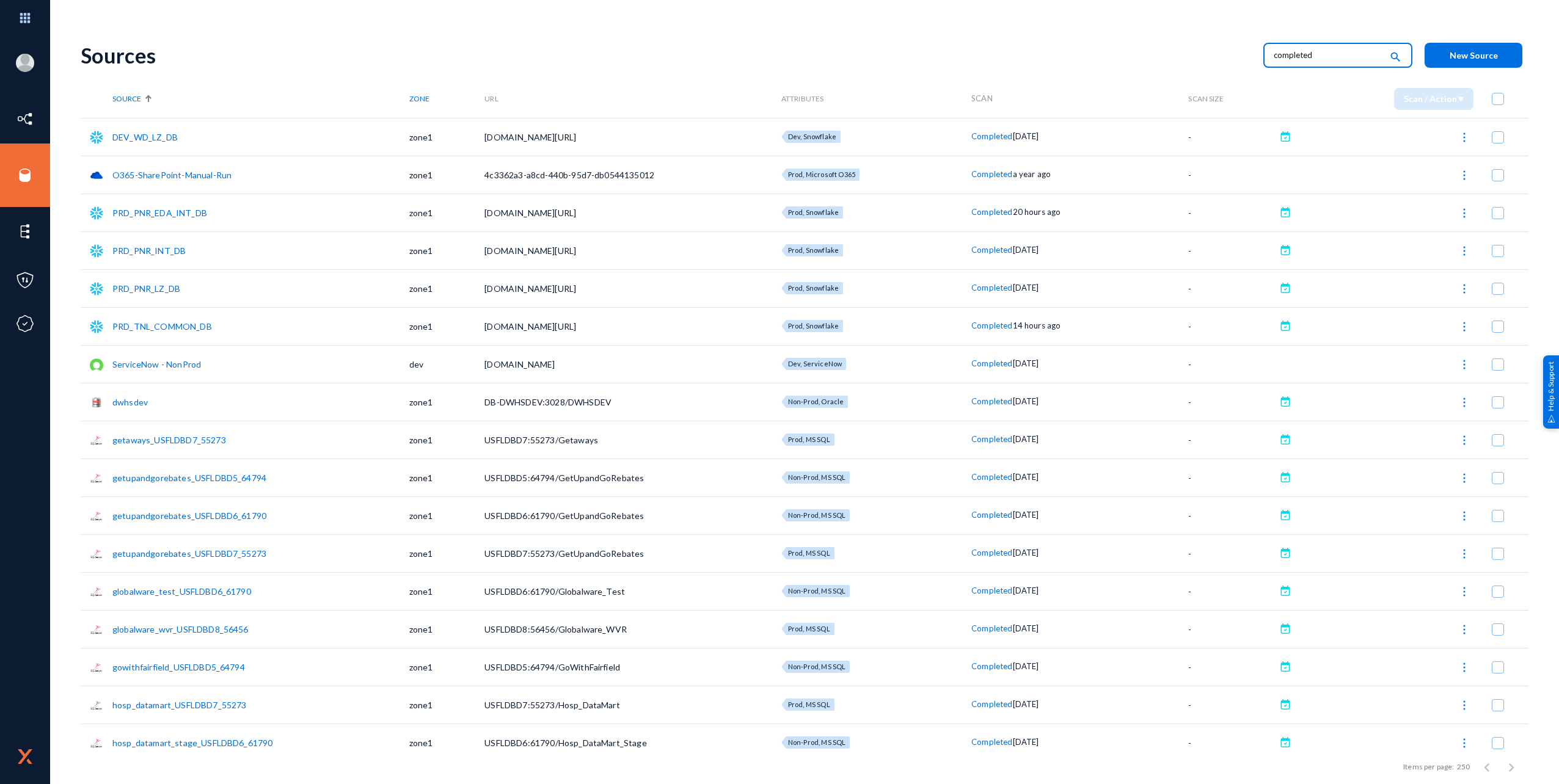
checkbox input "true"
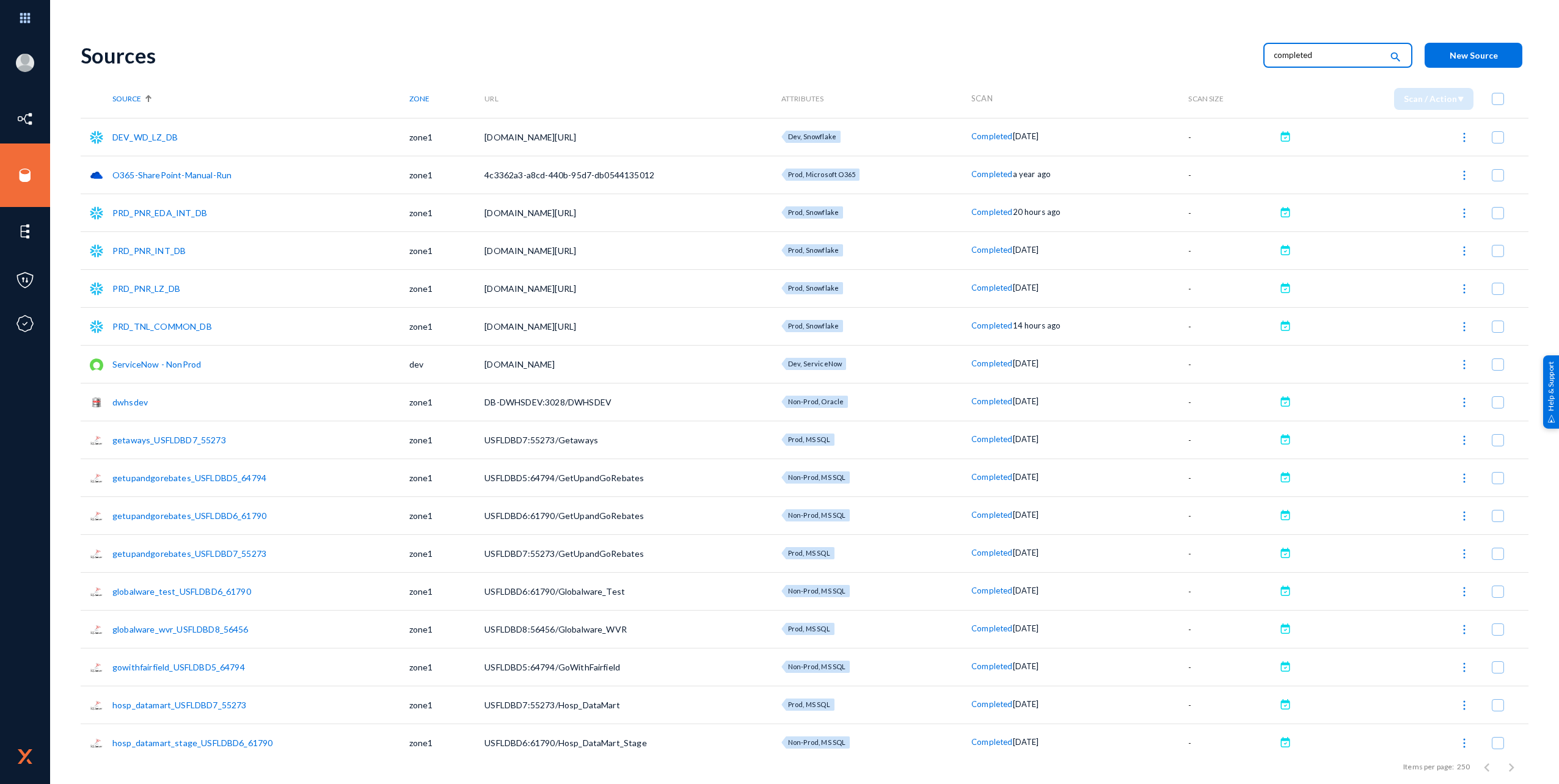
checkbox input "true"
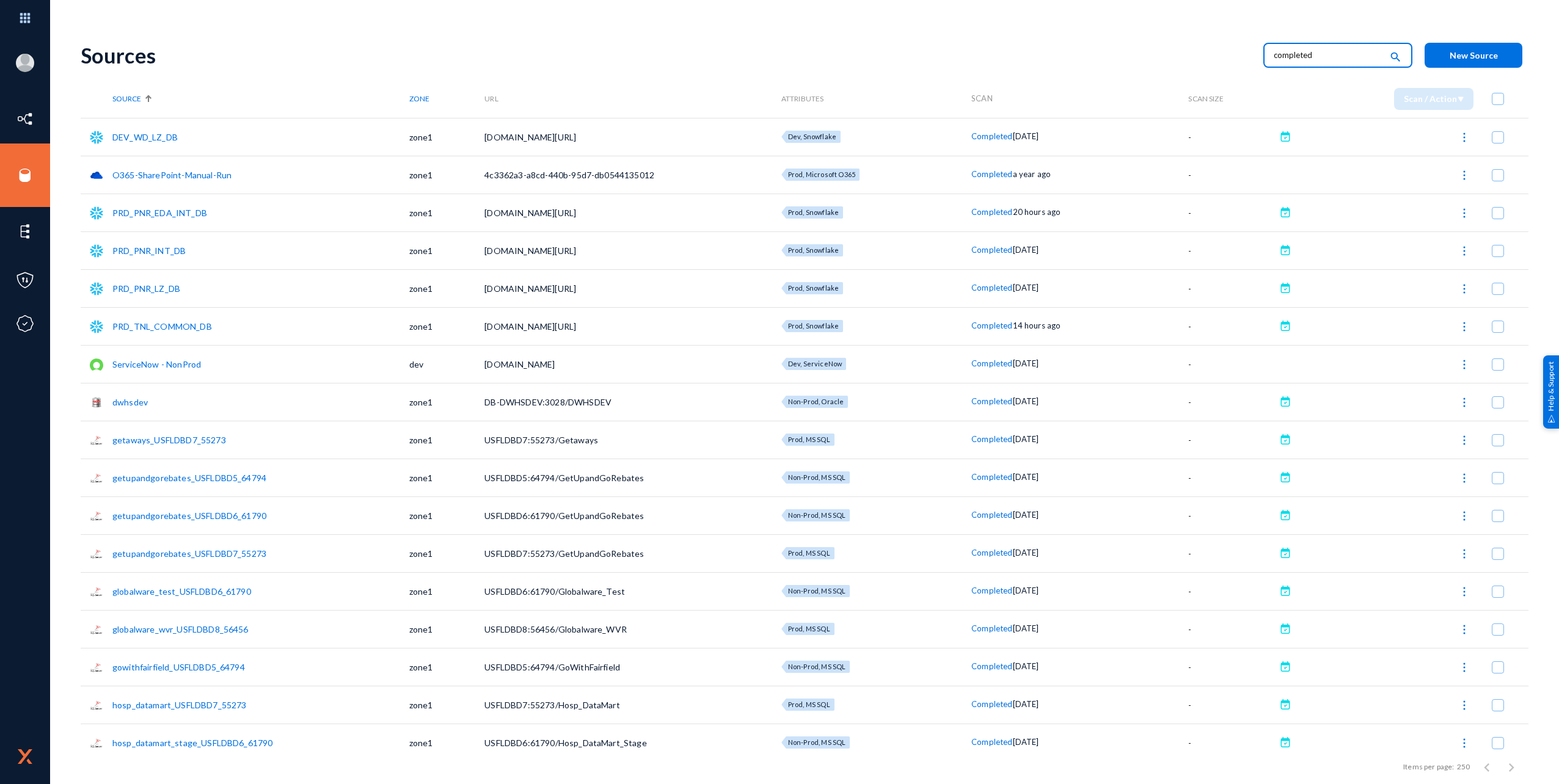
checkbox input "true"
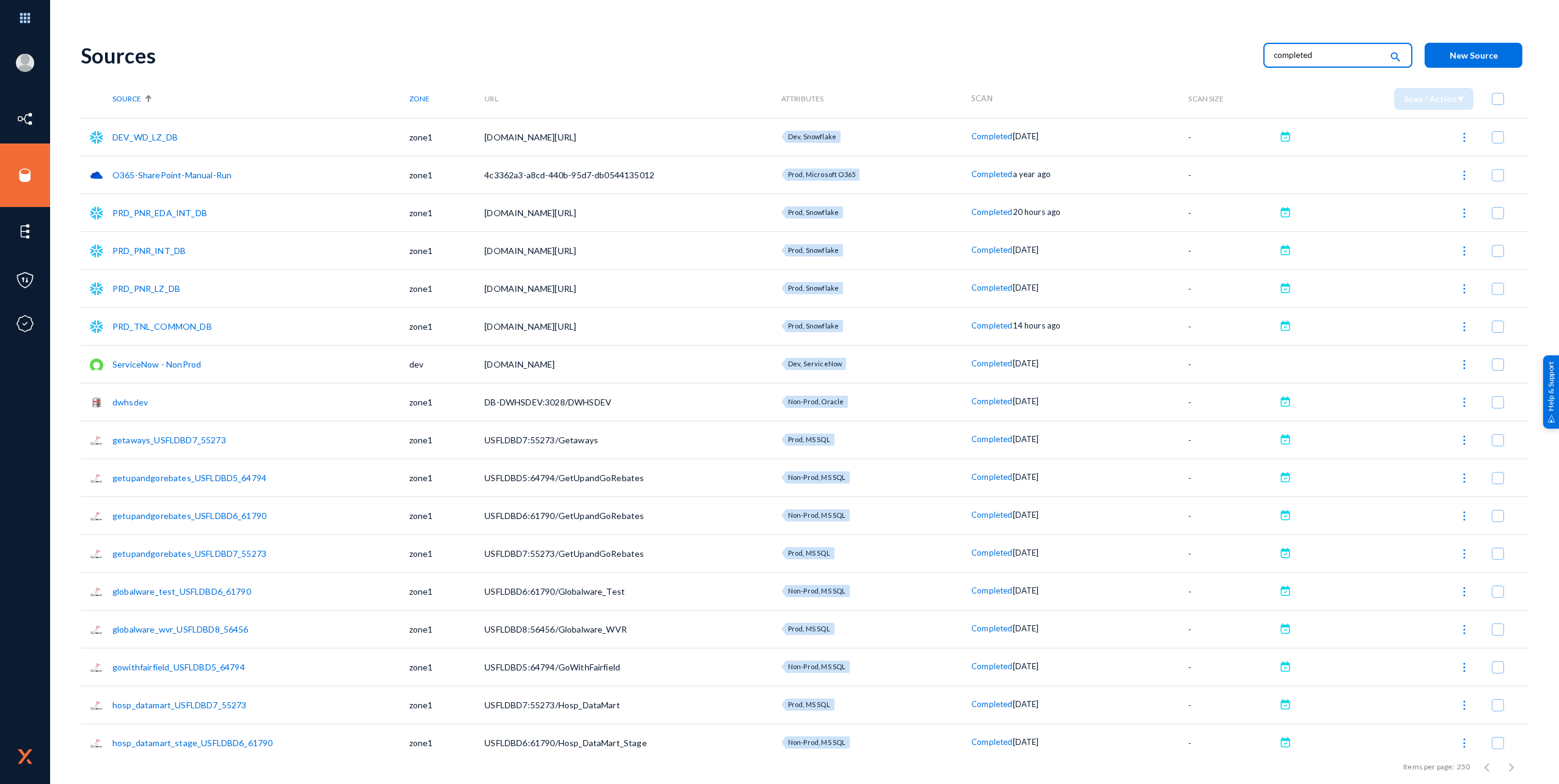
checkbox input "true"
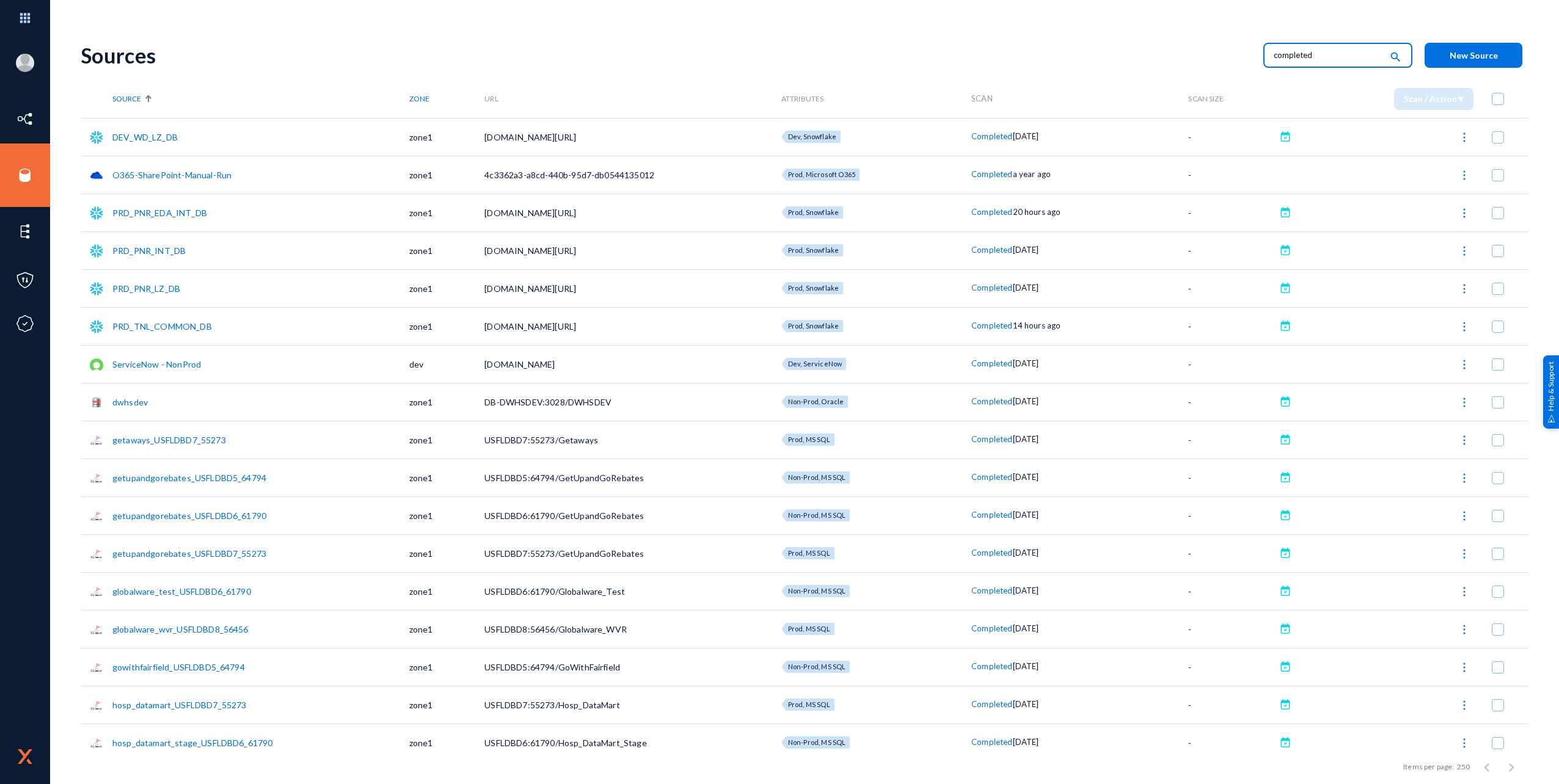
checkbox input "true"
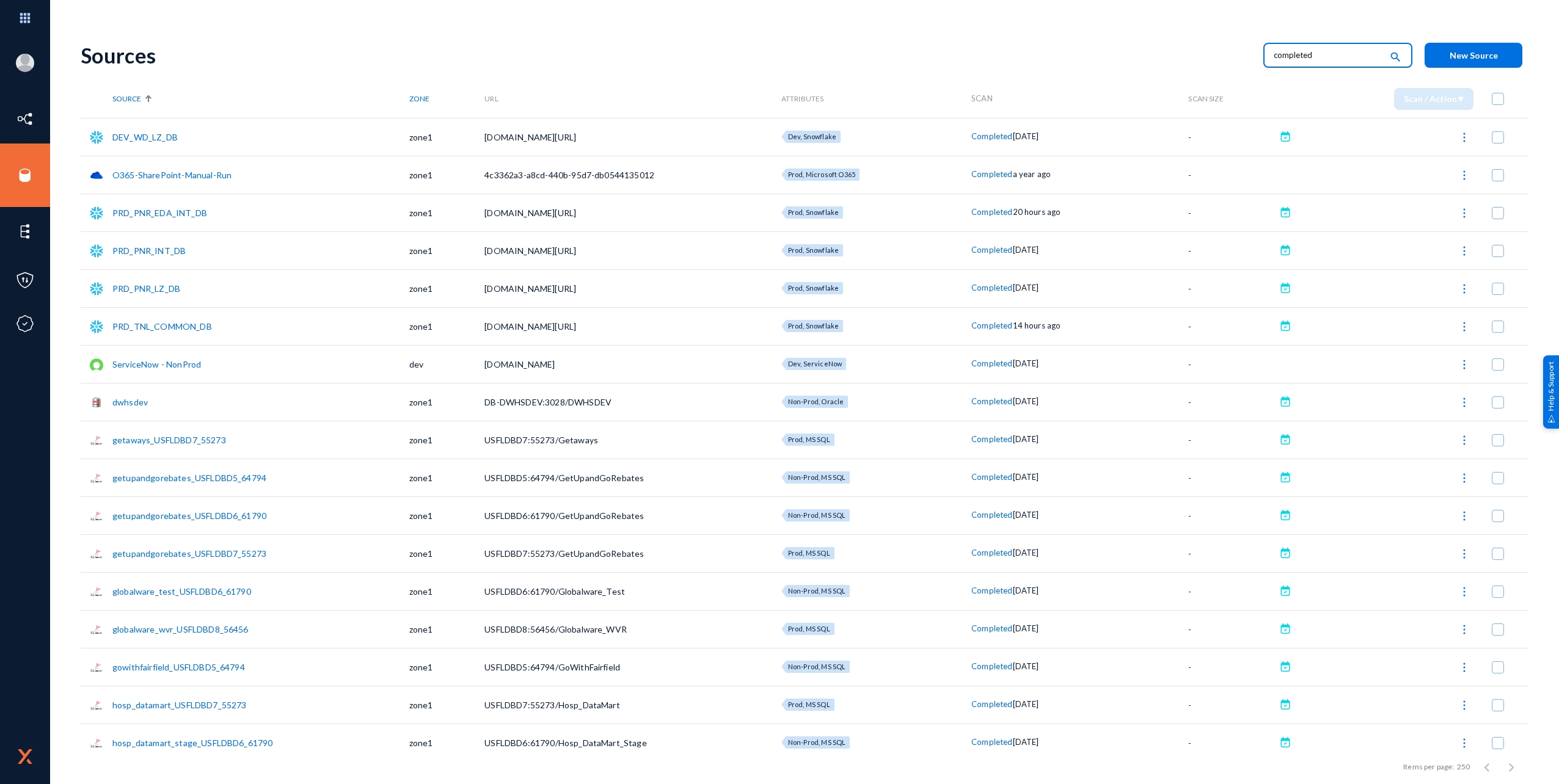
checkbox input "true"
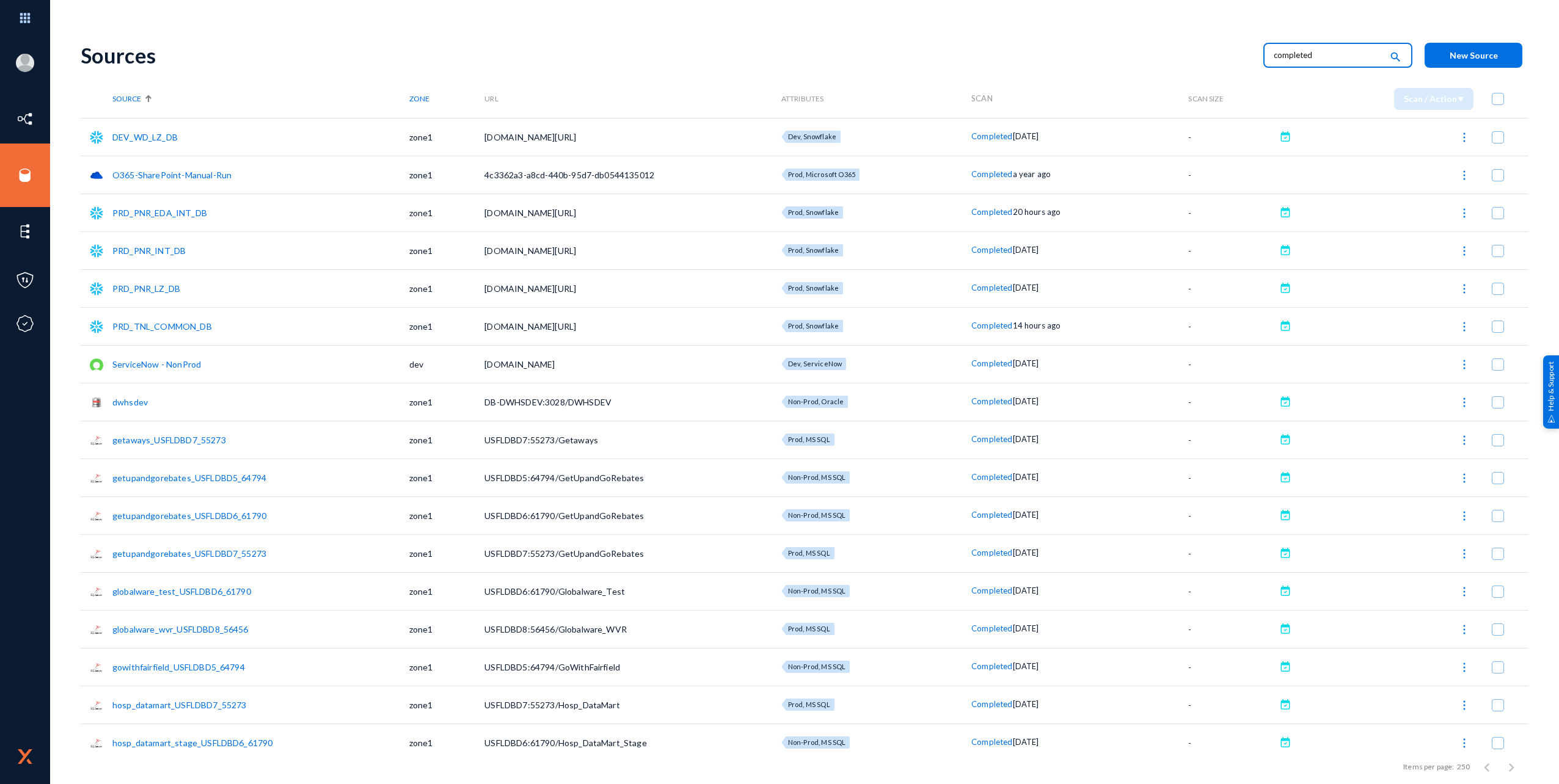
checkbox input "true"
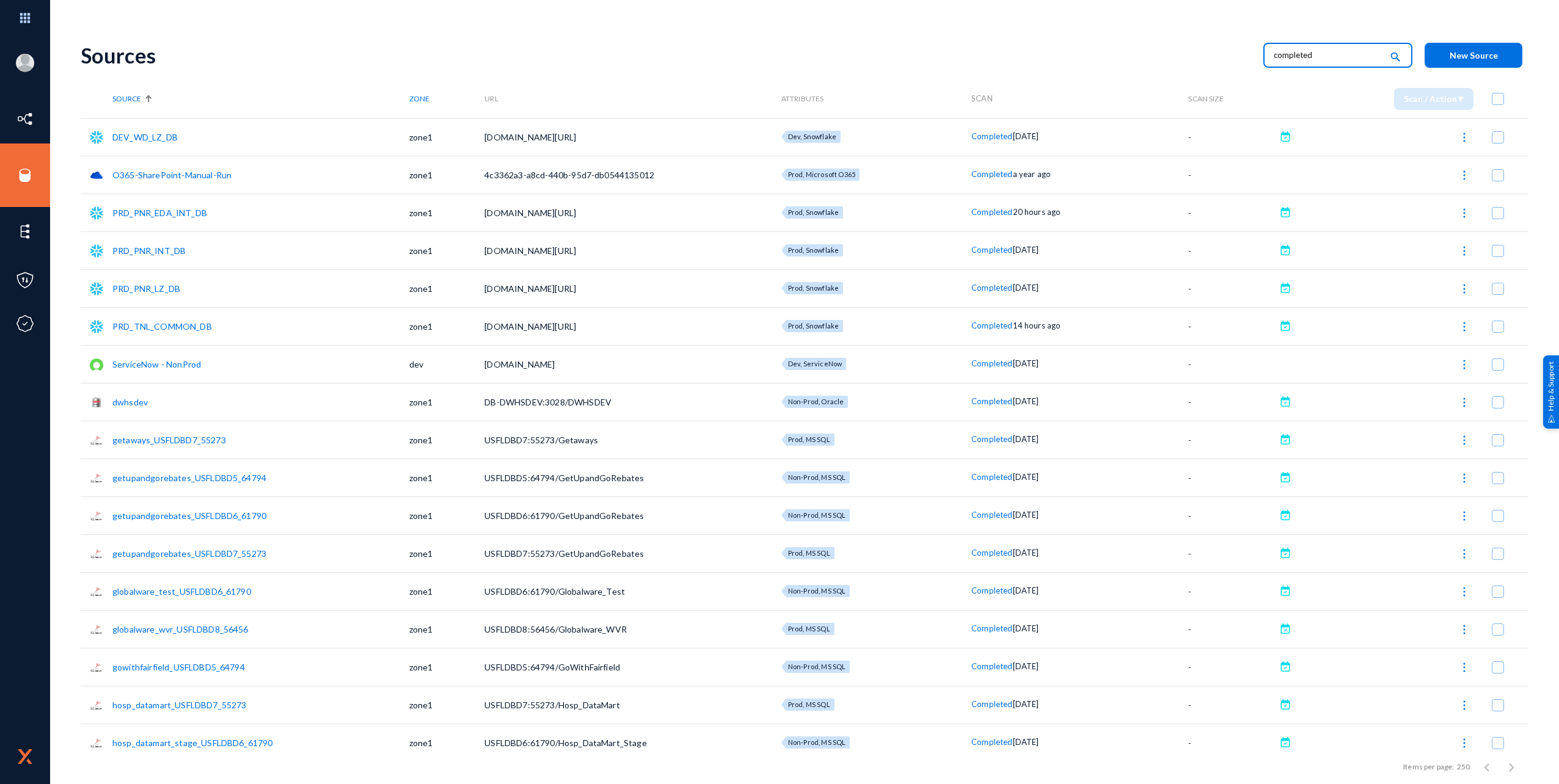
checkbox input "true"
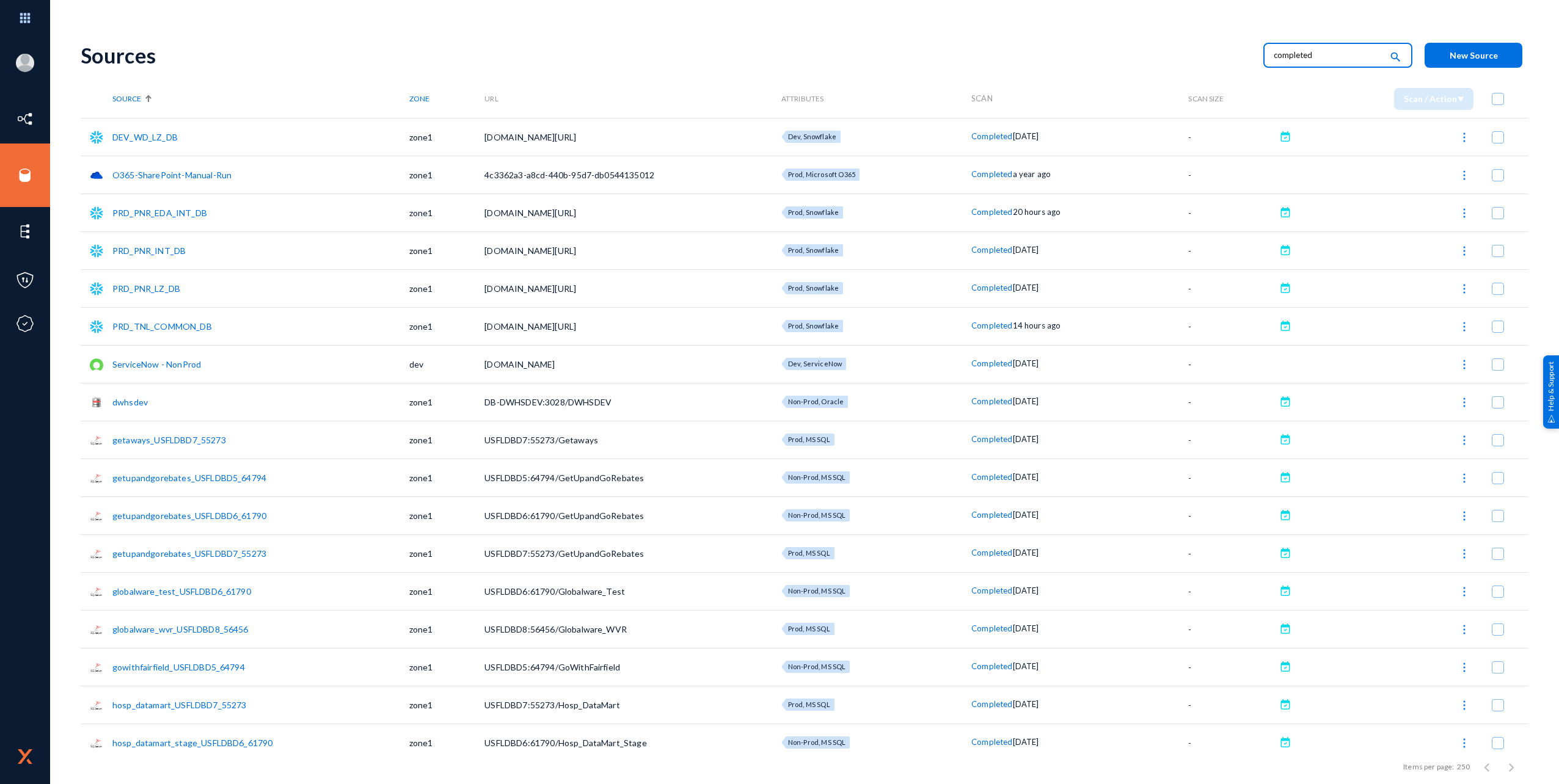
checkbox input "true"
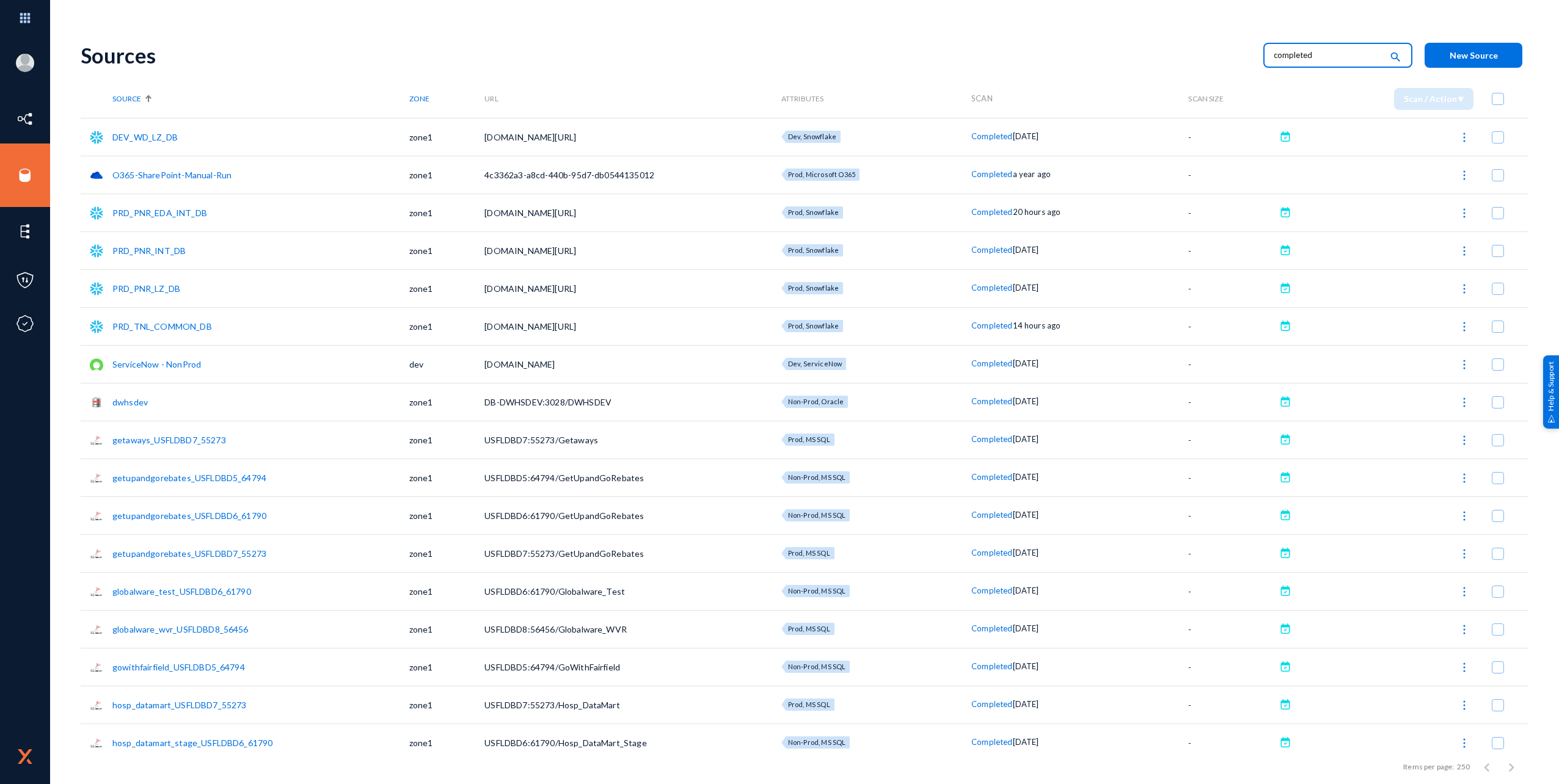
checkbox input "true"
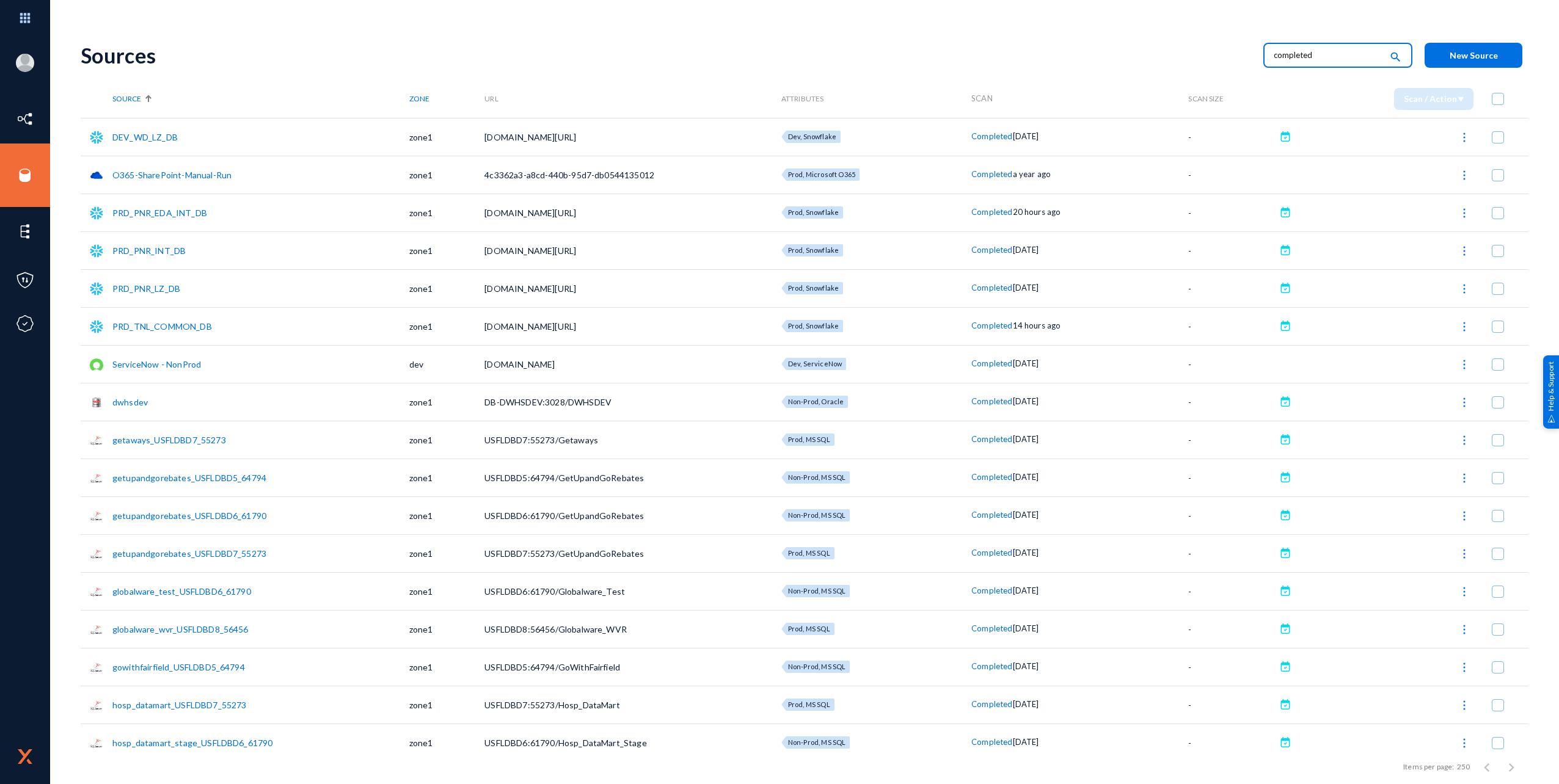
checkbox input "true"
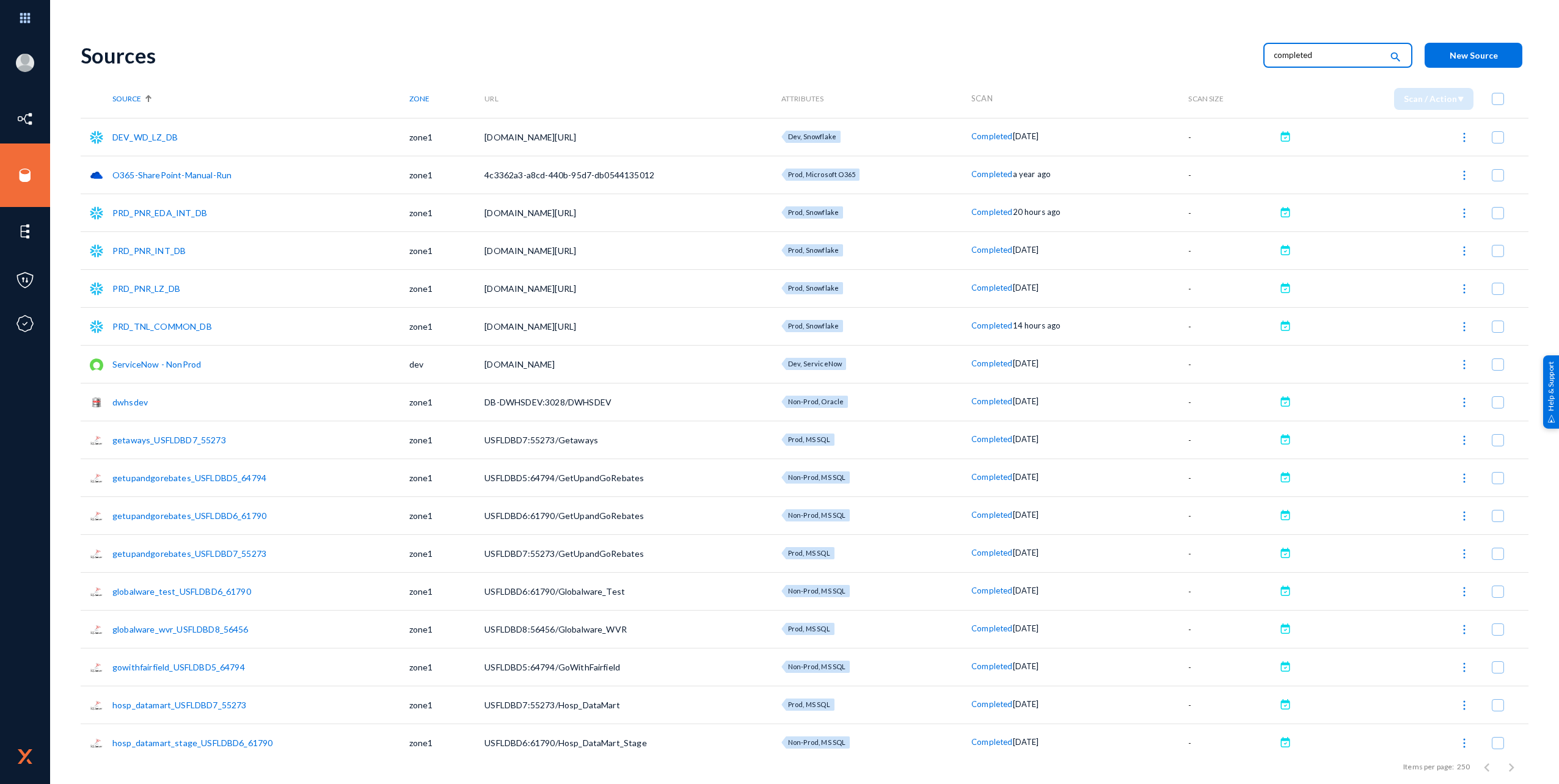
checkbox input "true"
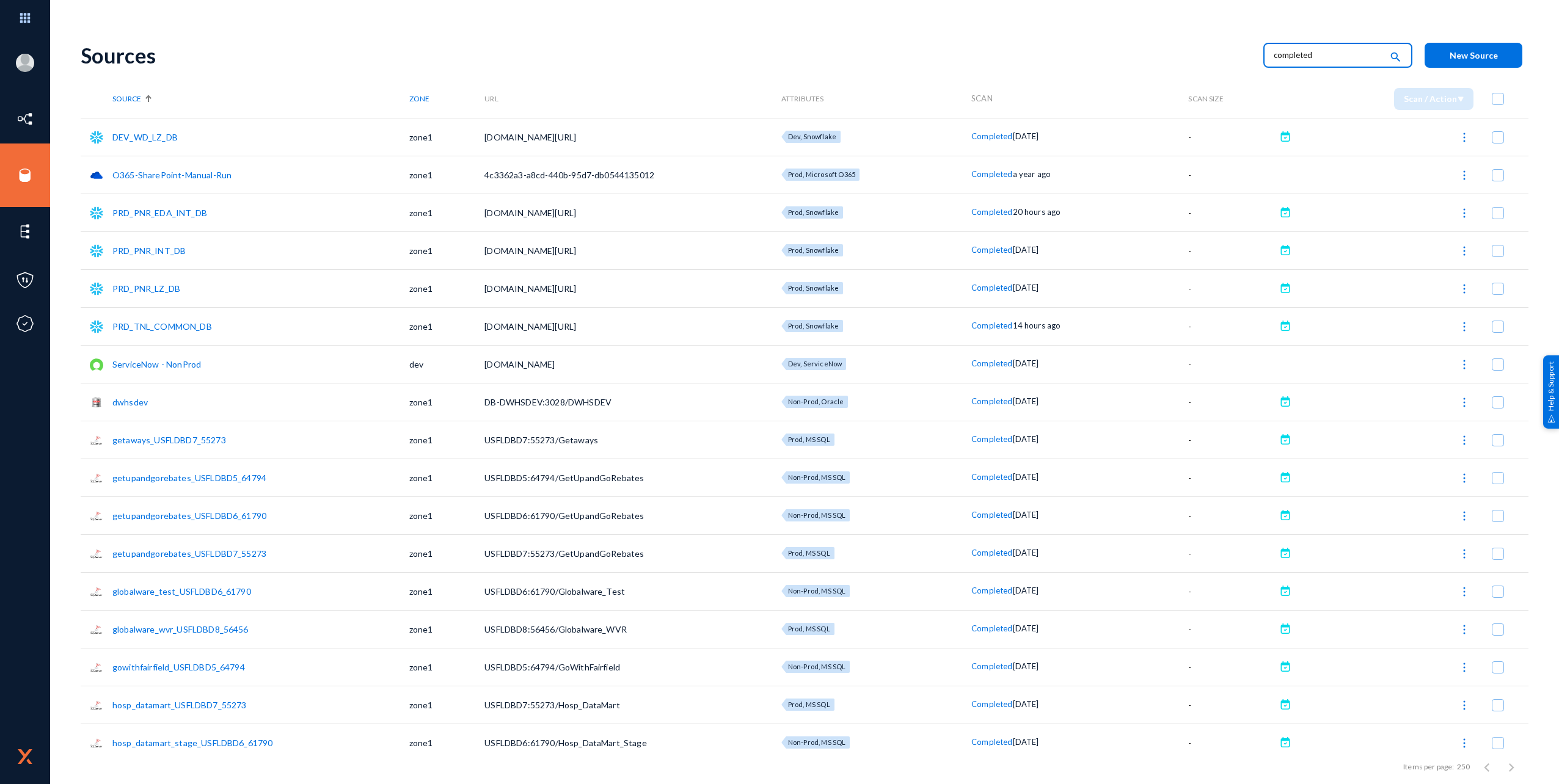
checkbox input "true"
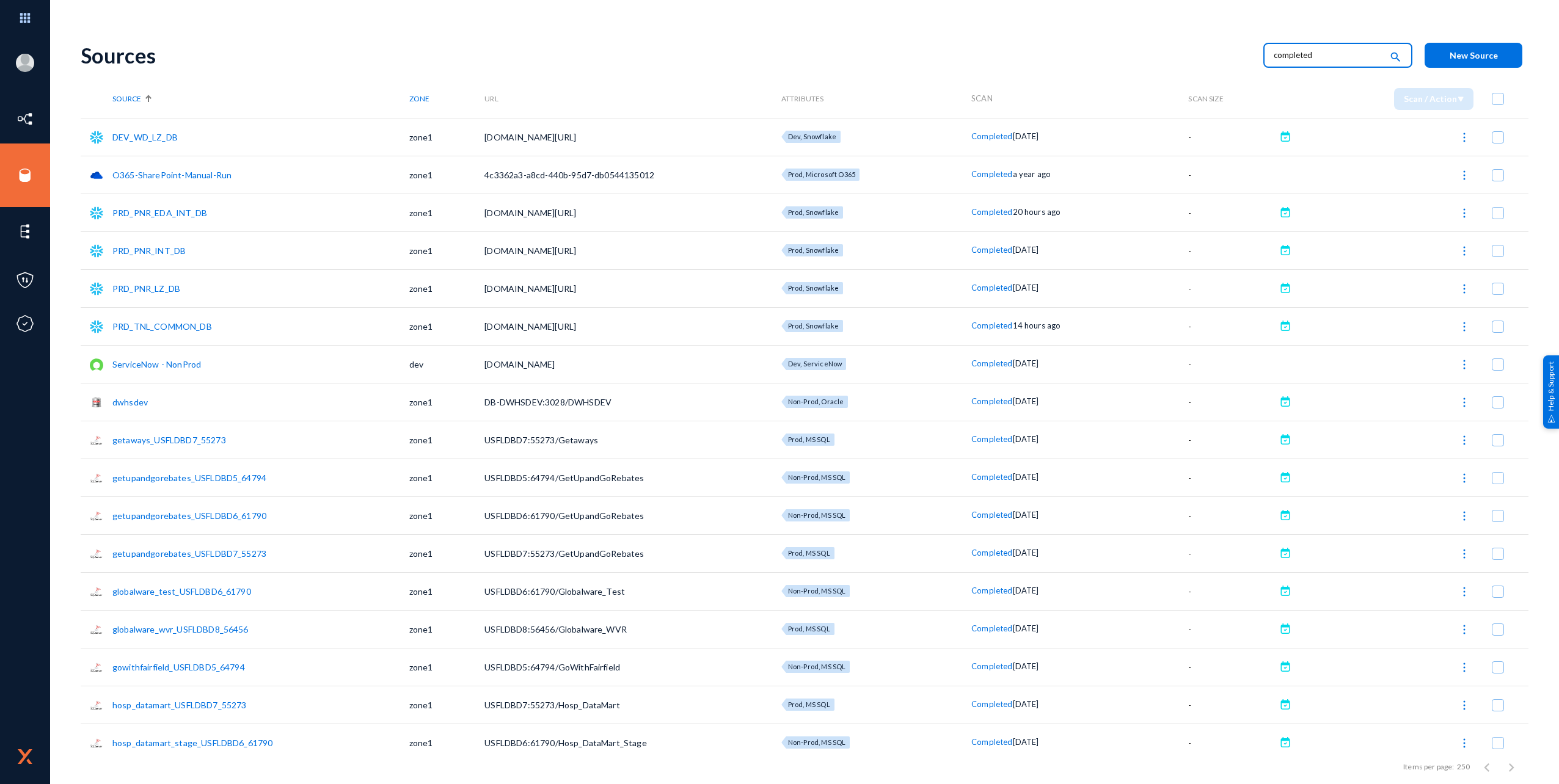
checkbox input "true"
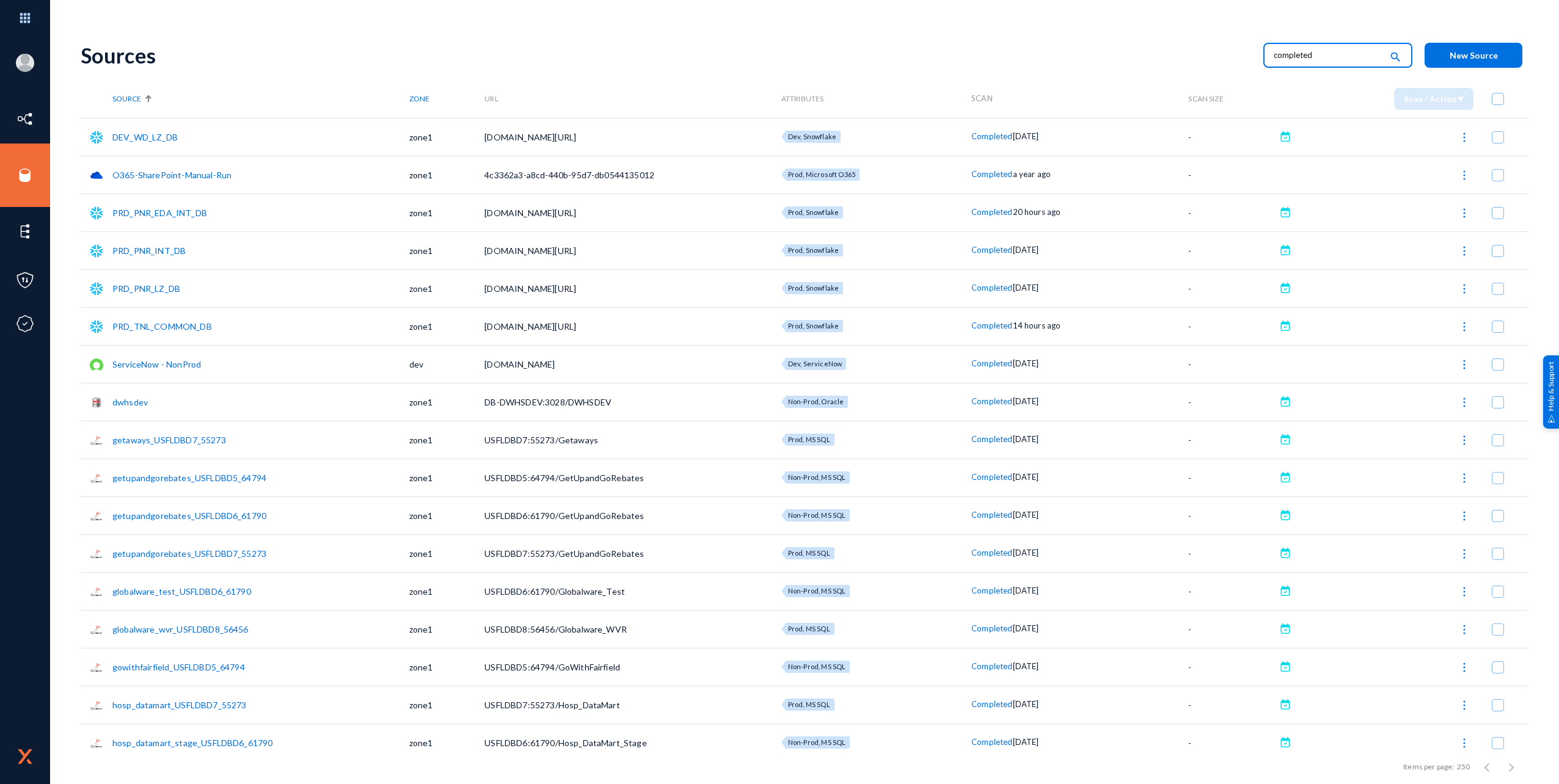
checkbox input "true"
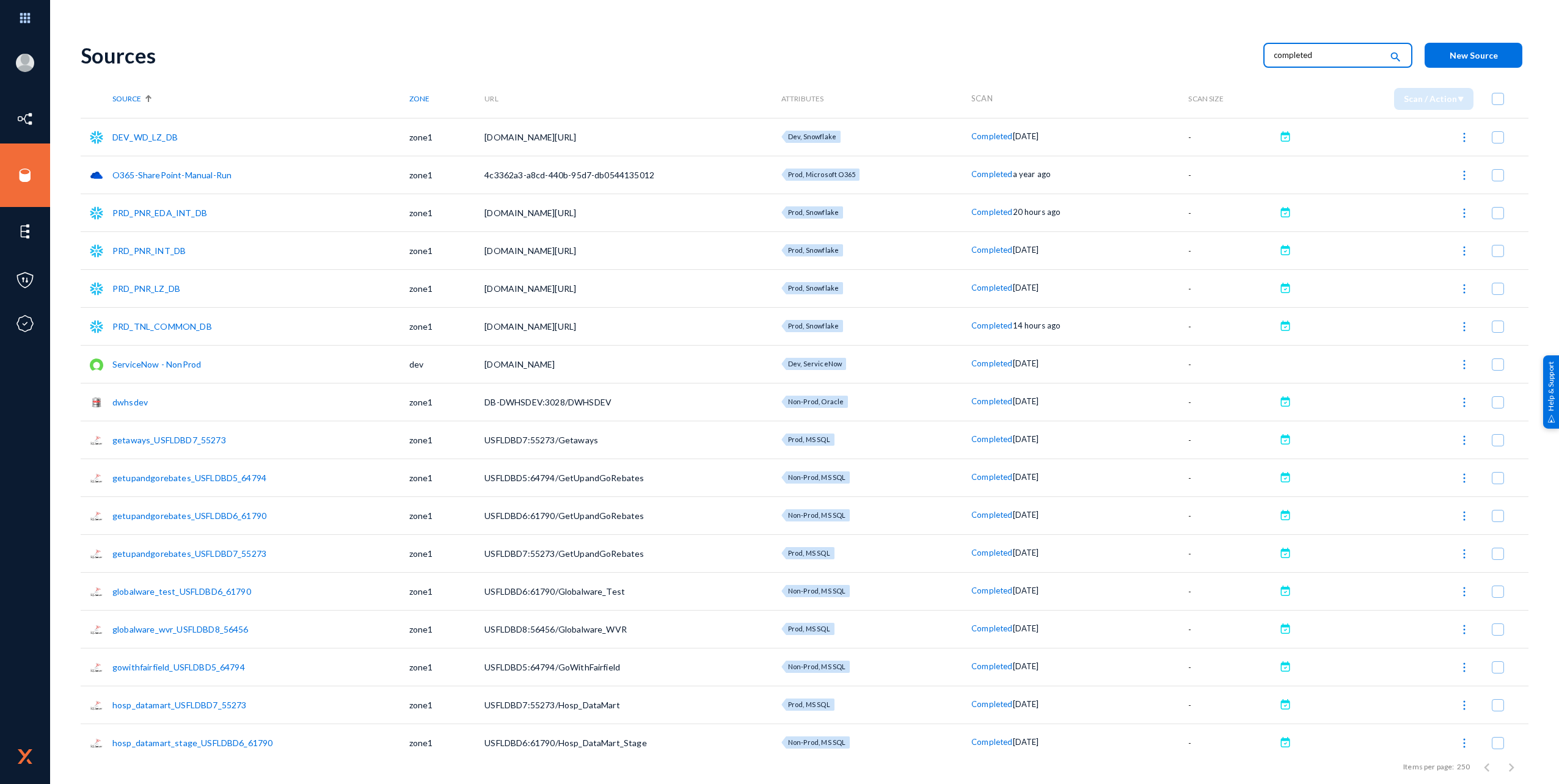
checkbox input "true"
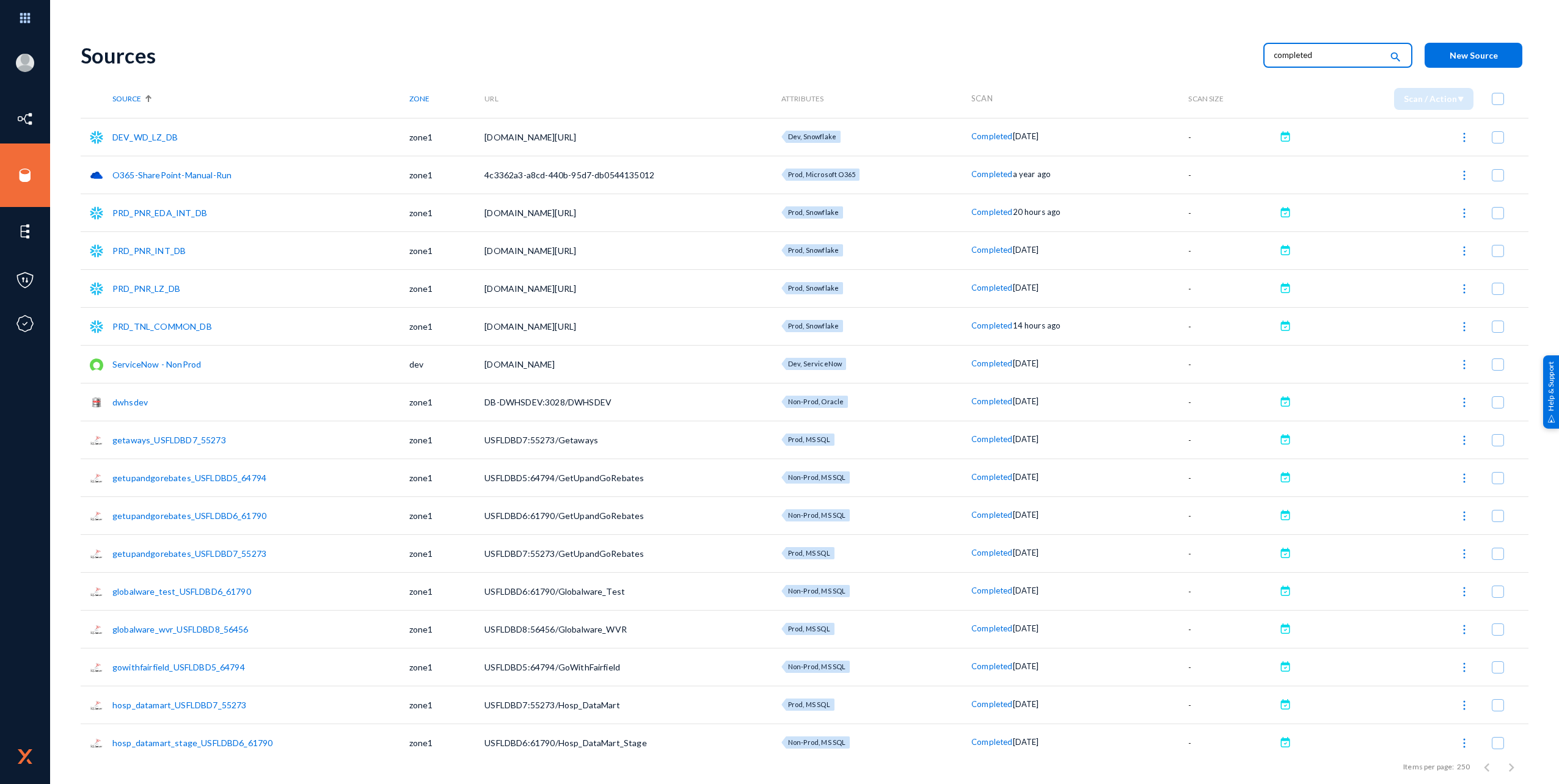
checkbox input "true"
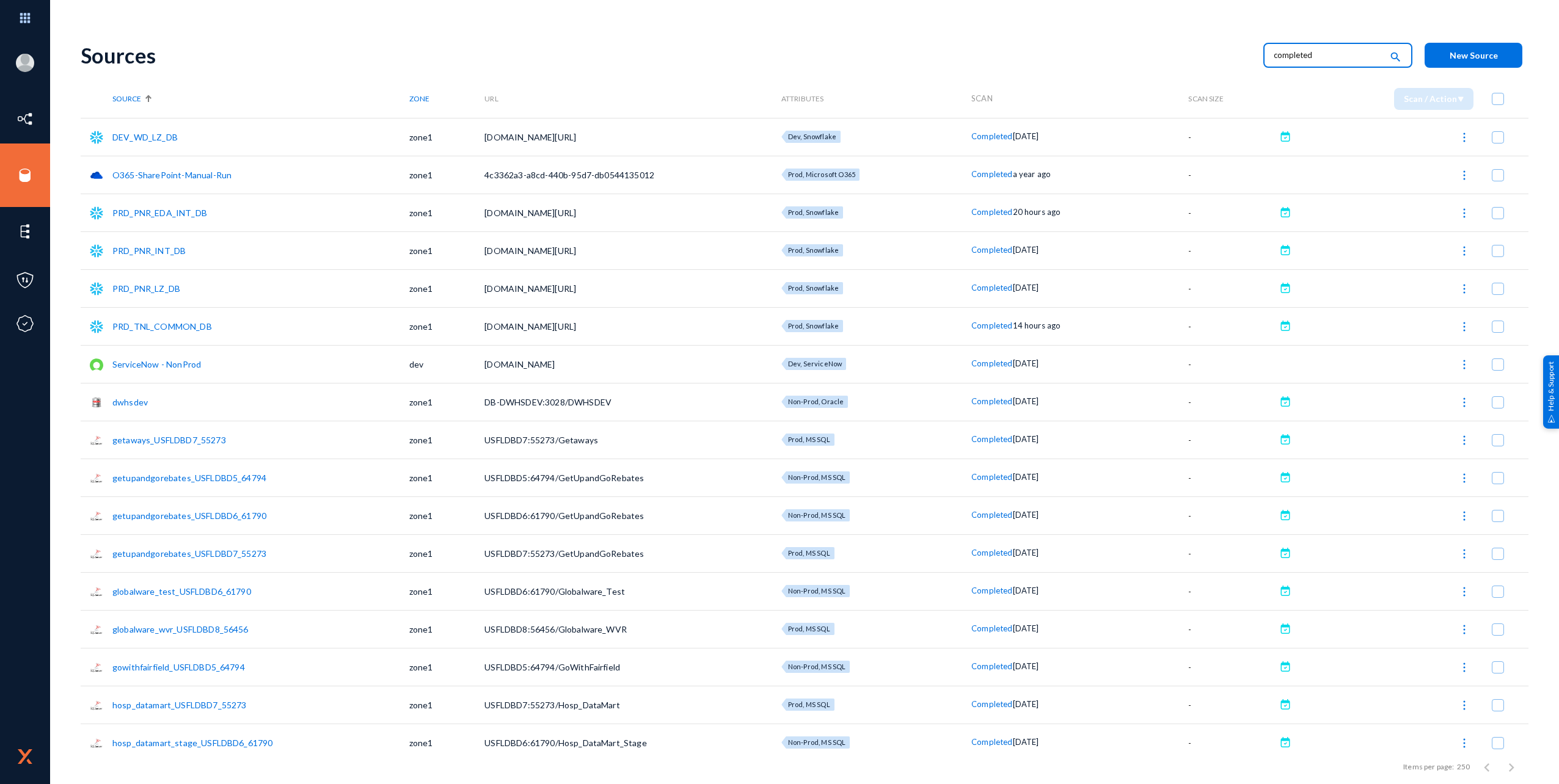
checkbox input "true"
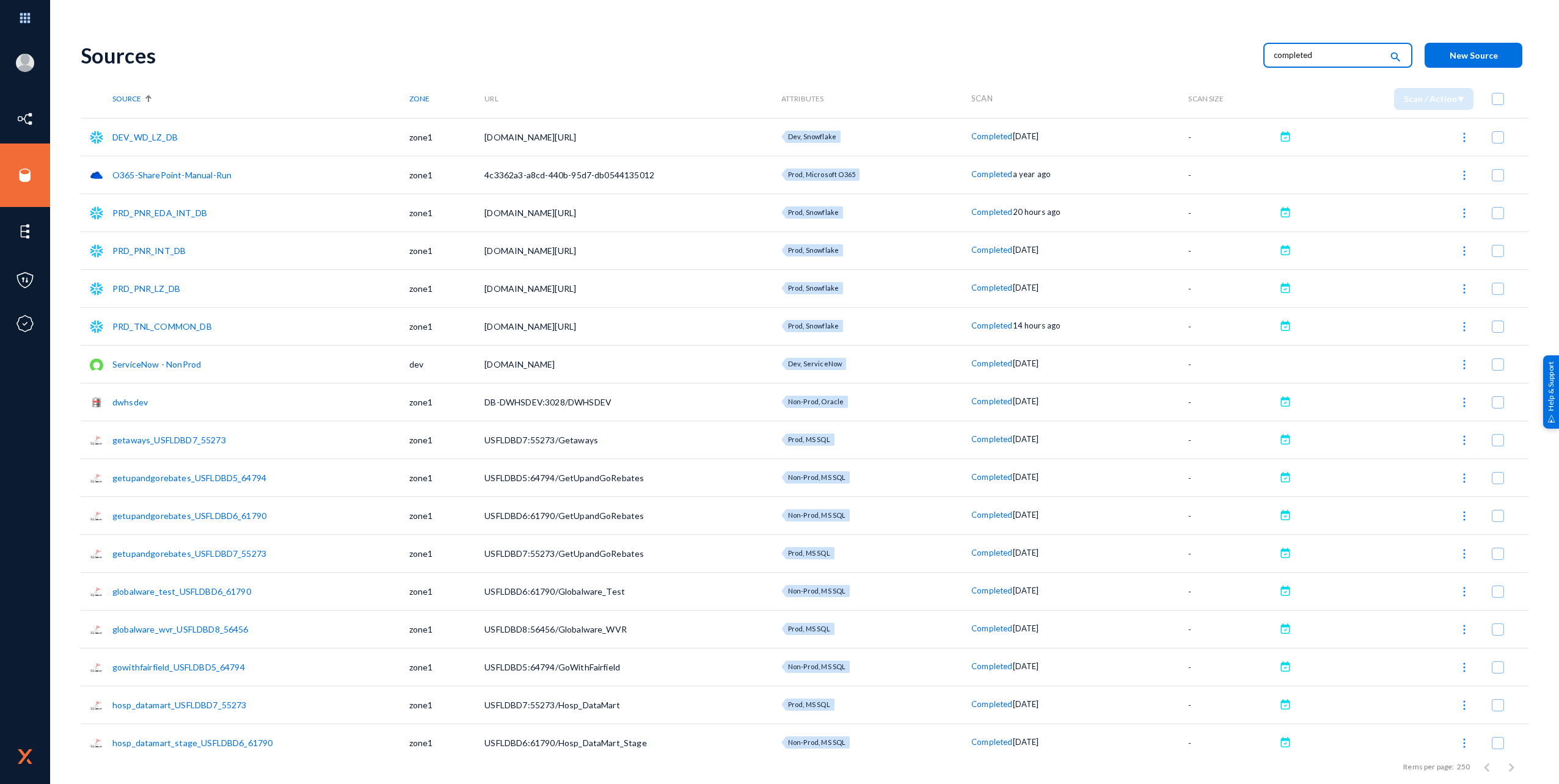
checkbox input "true"
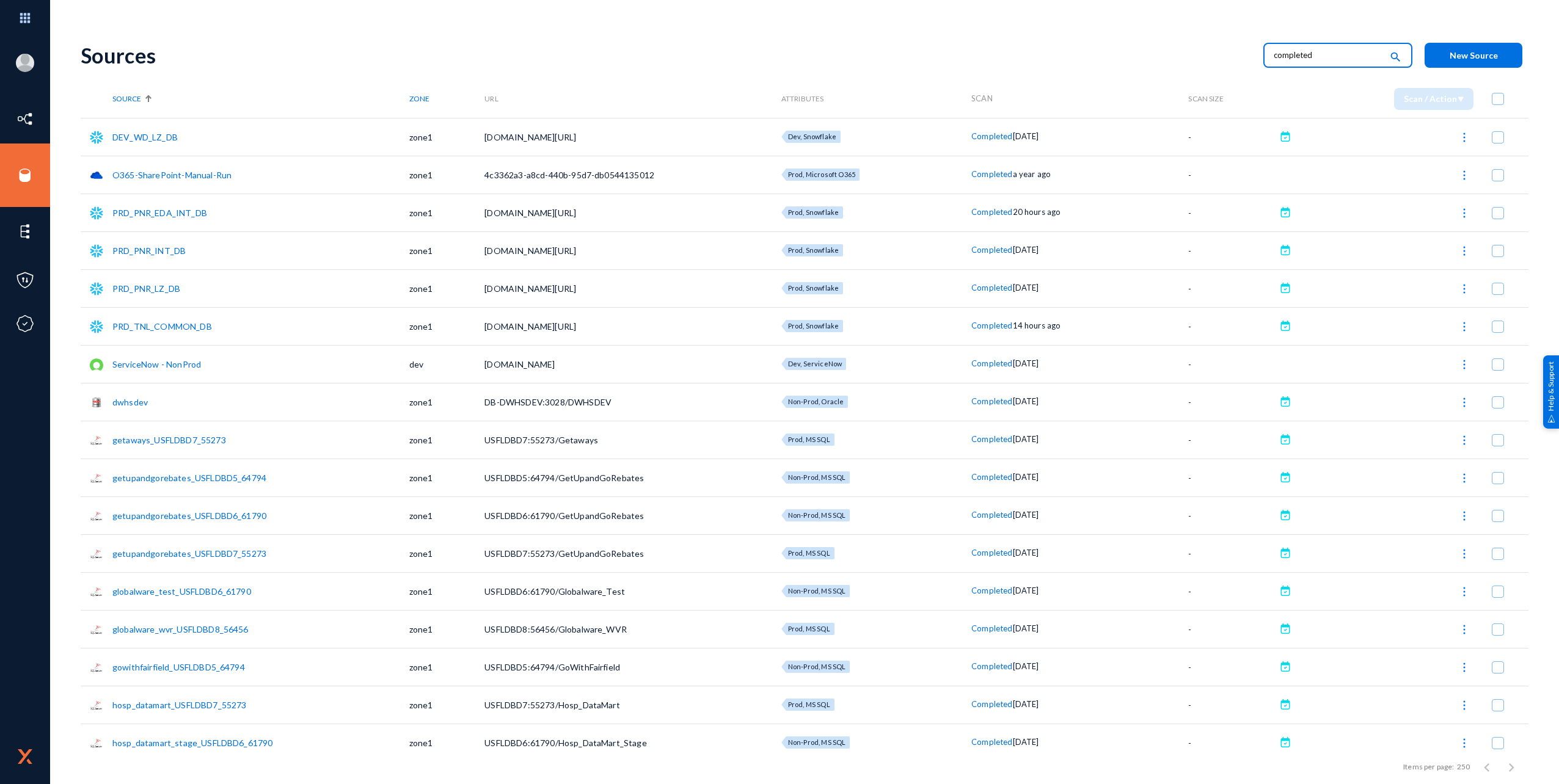
checkbox input "true"
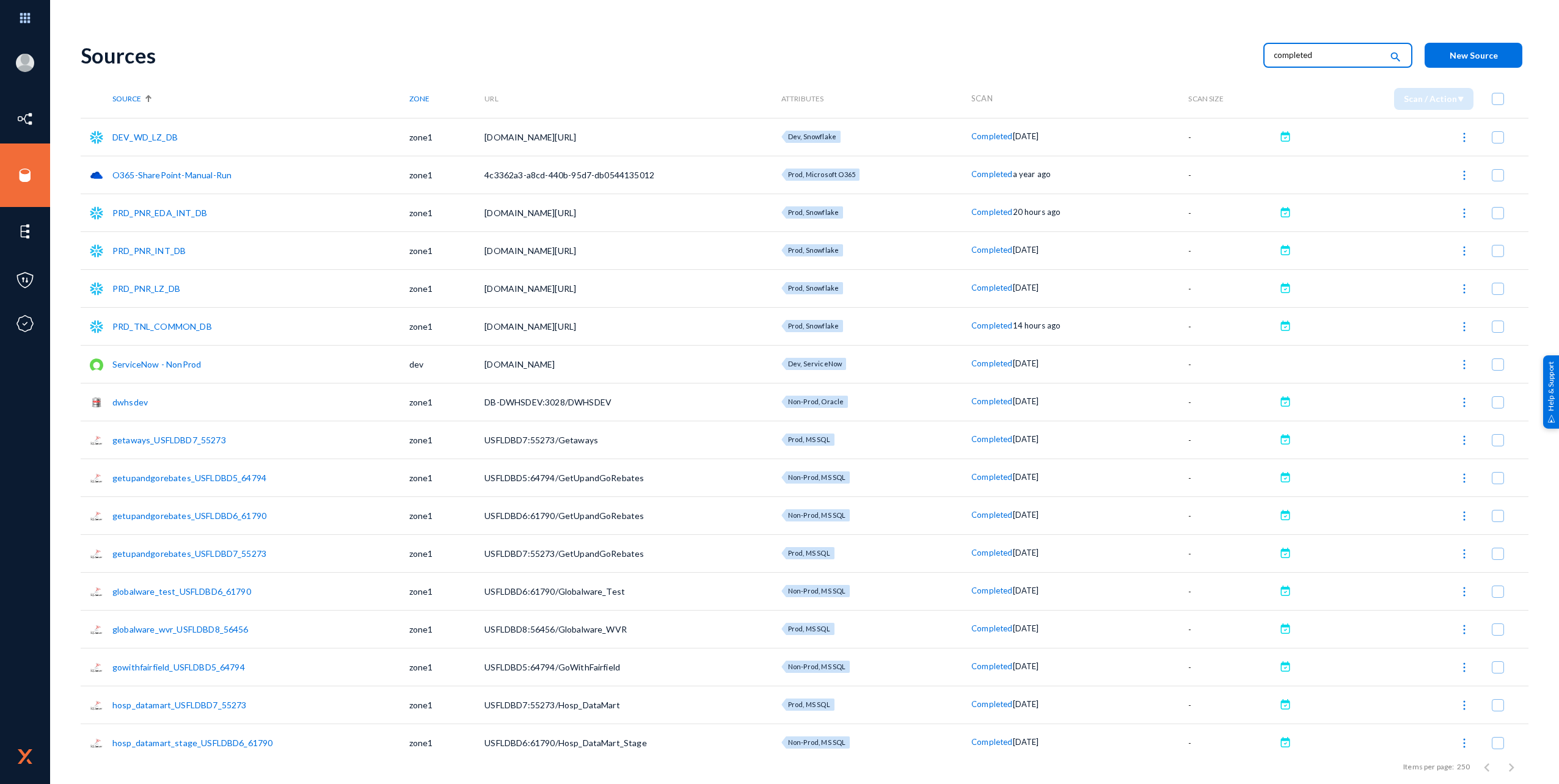
checkbox input "true"
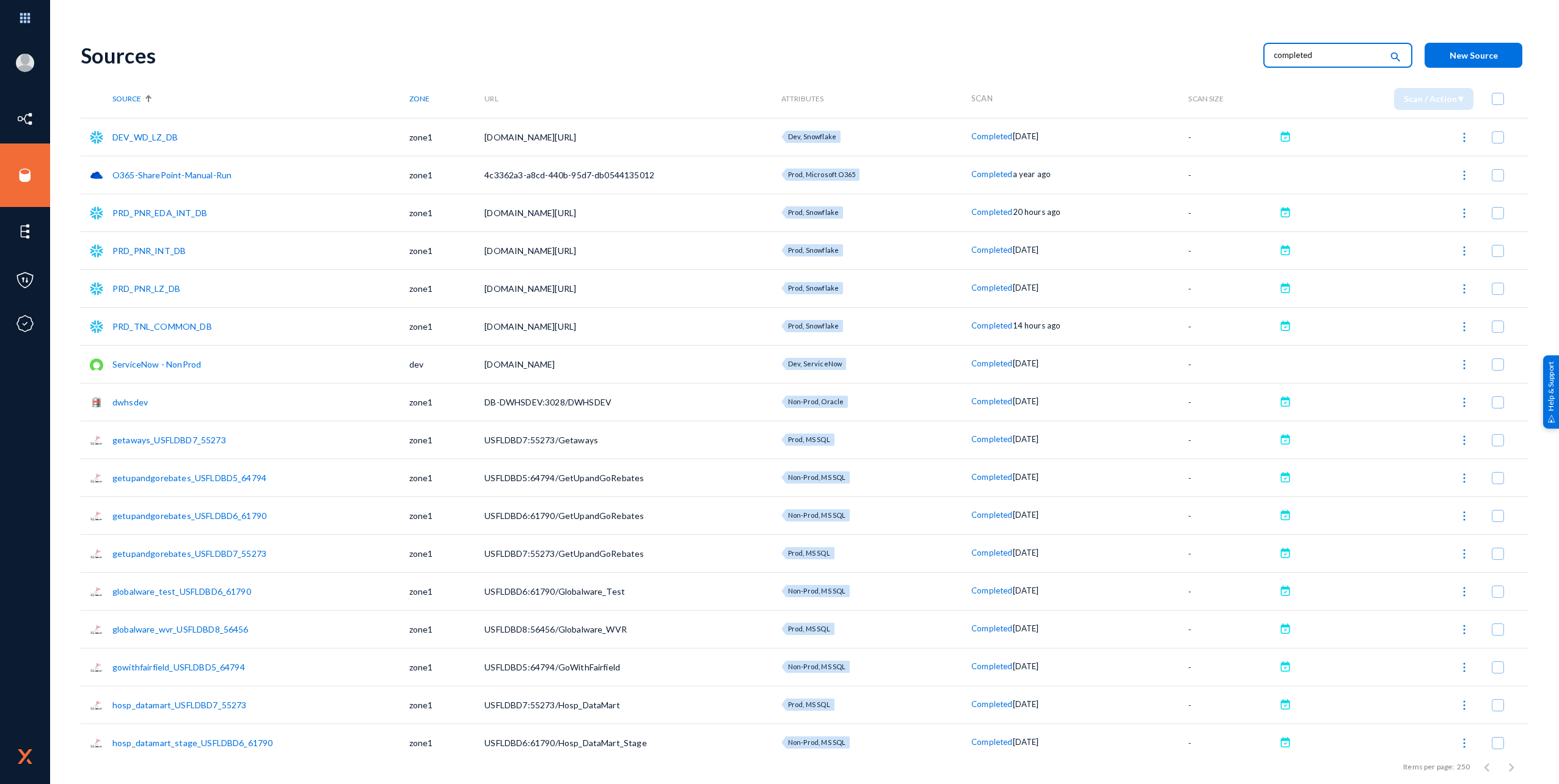
checkbox input "true"
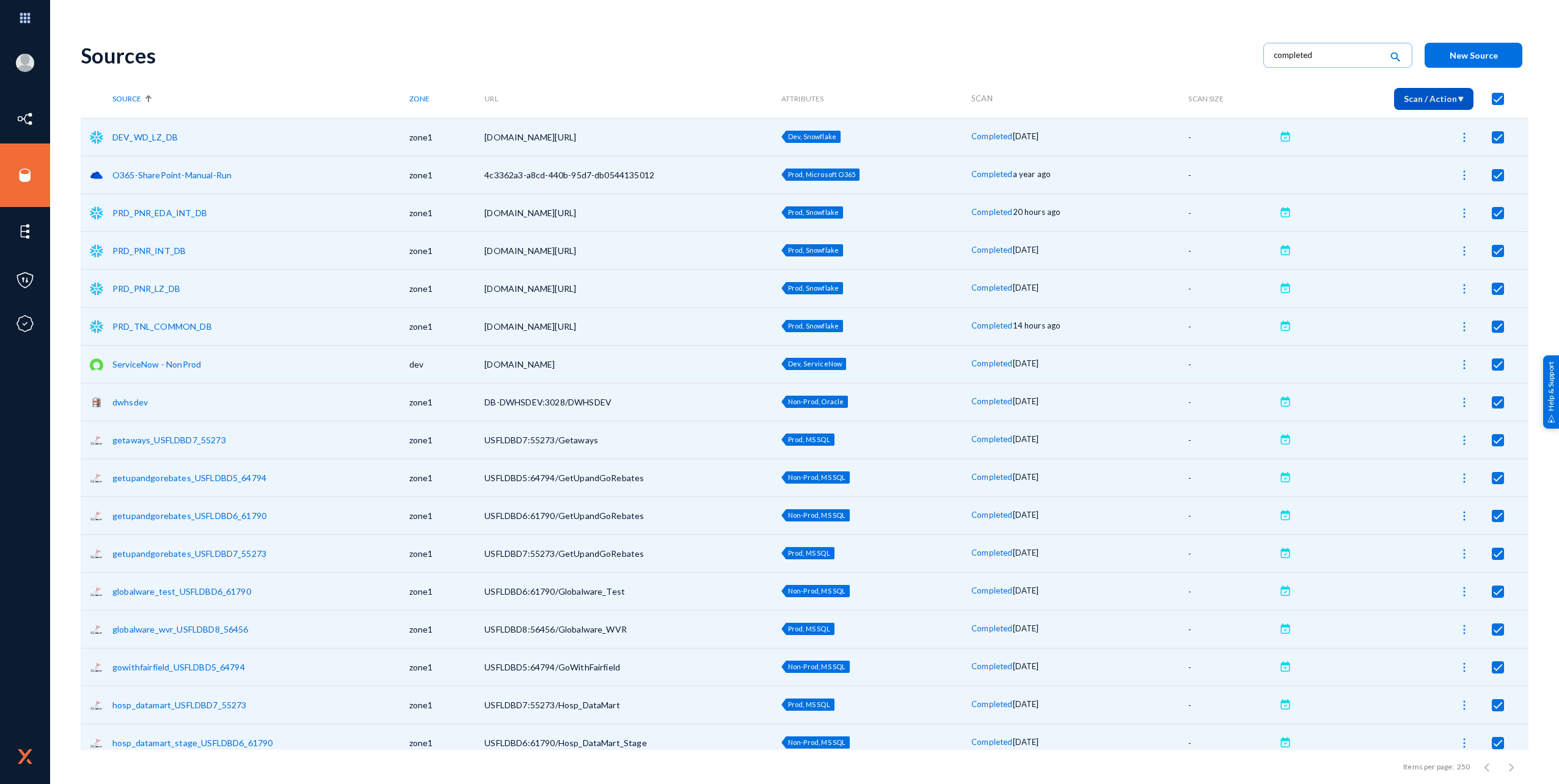
click at [1424, 105] on button "Scan / Action" at bounding box center [1433, 99] width 79 height 22
click at [1339, 90] on div at bounding box center [780, 392] width 1559 height 784
click at [1498, 97] on span at bounding box center [1498, 99] width 12 height 12
click at [1498, 105] on input "checkbox" at bounding box center [1498, 105] width 1 height 1
checkbox input "false"
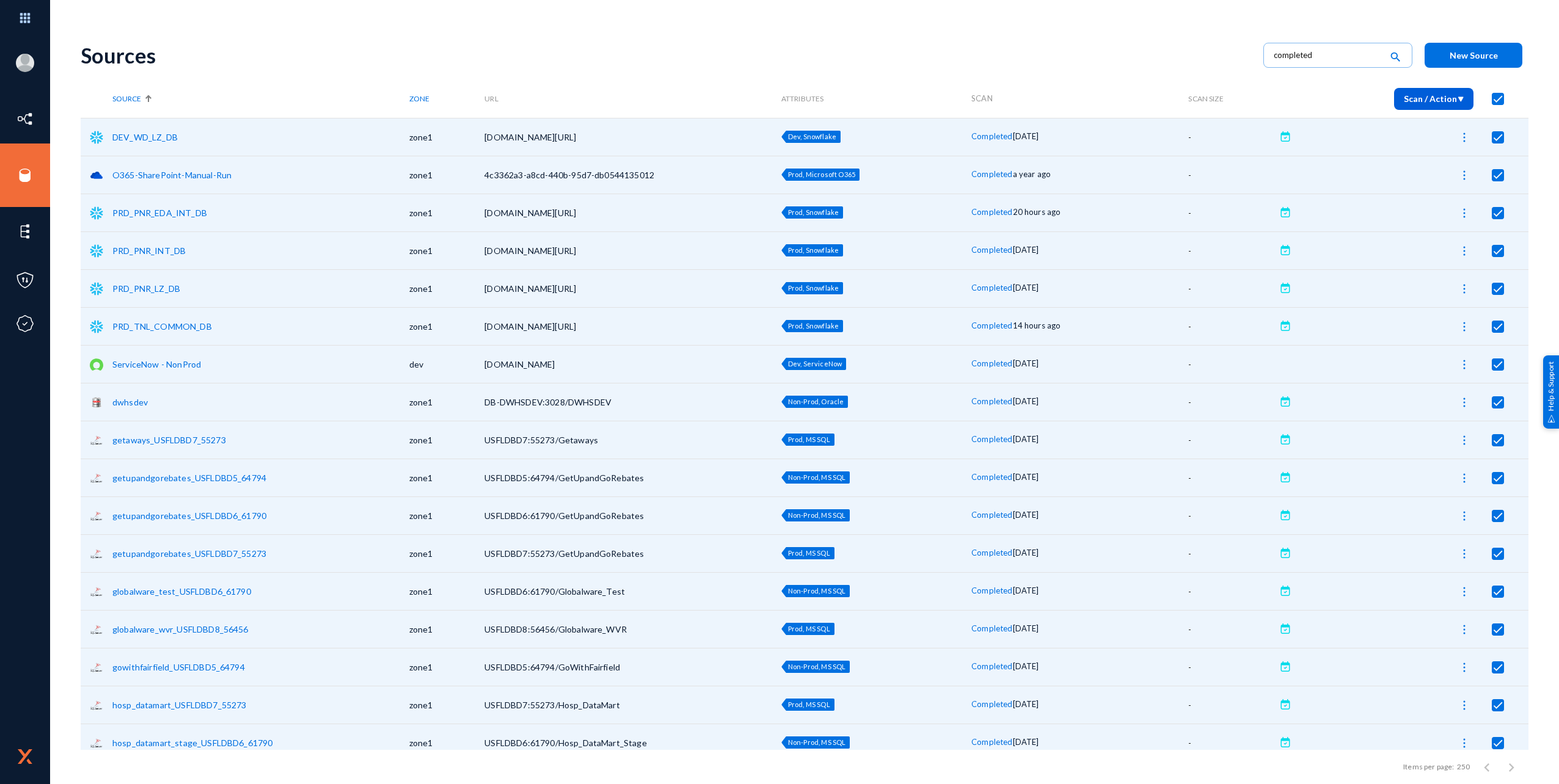
checkbox input "false"
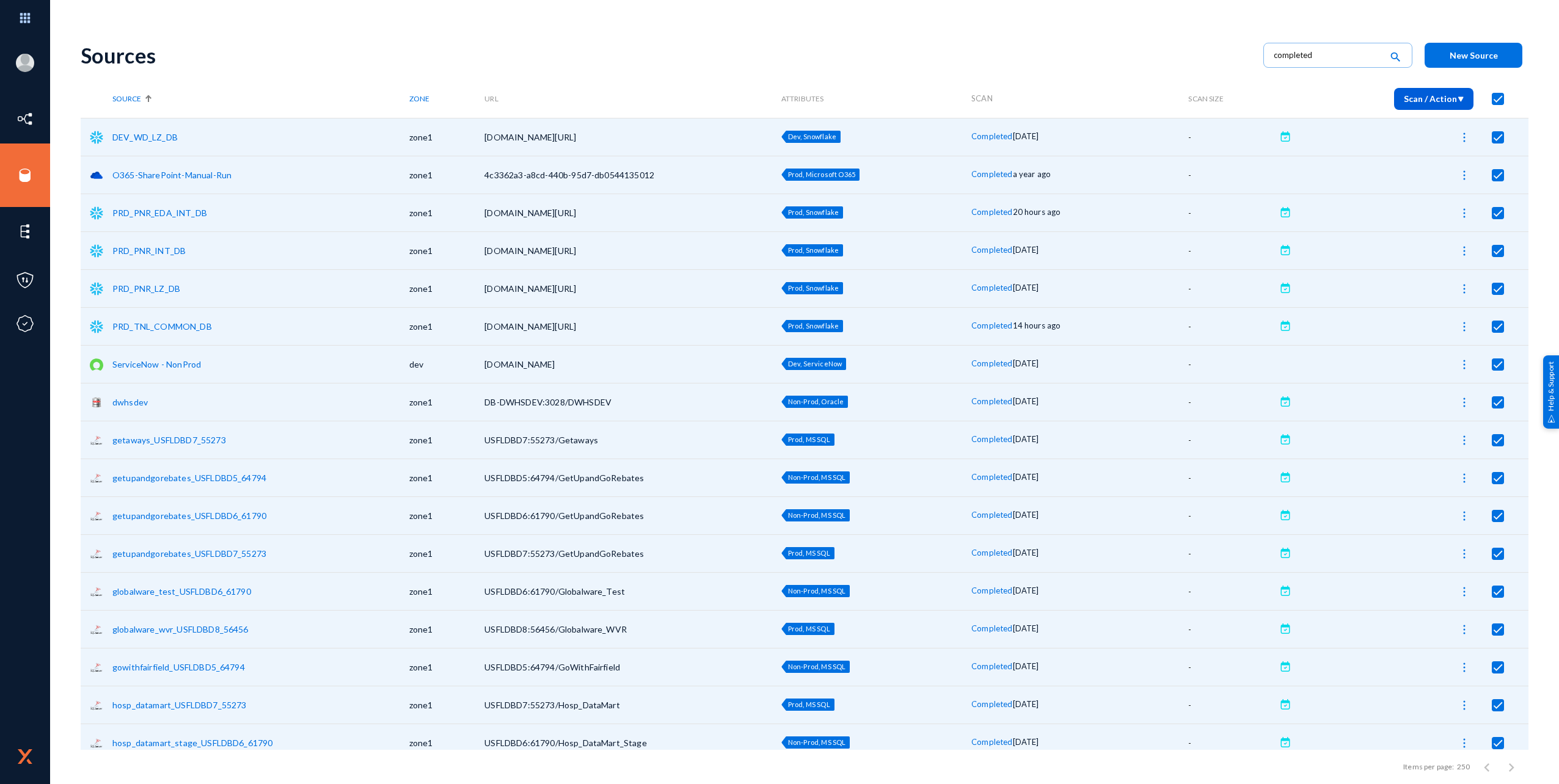
checkbox input "false"
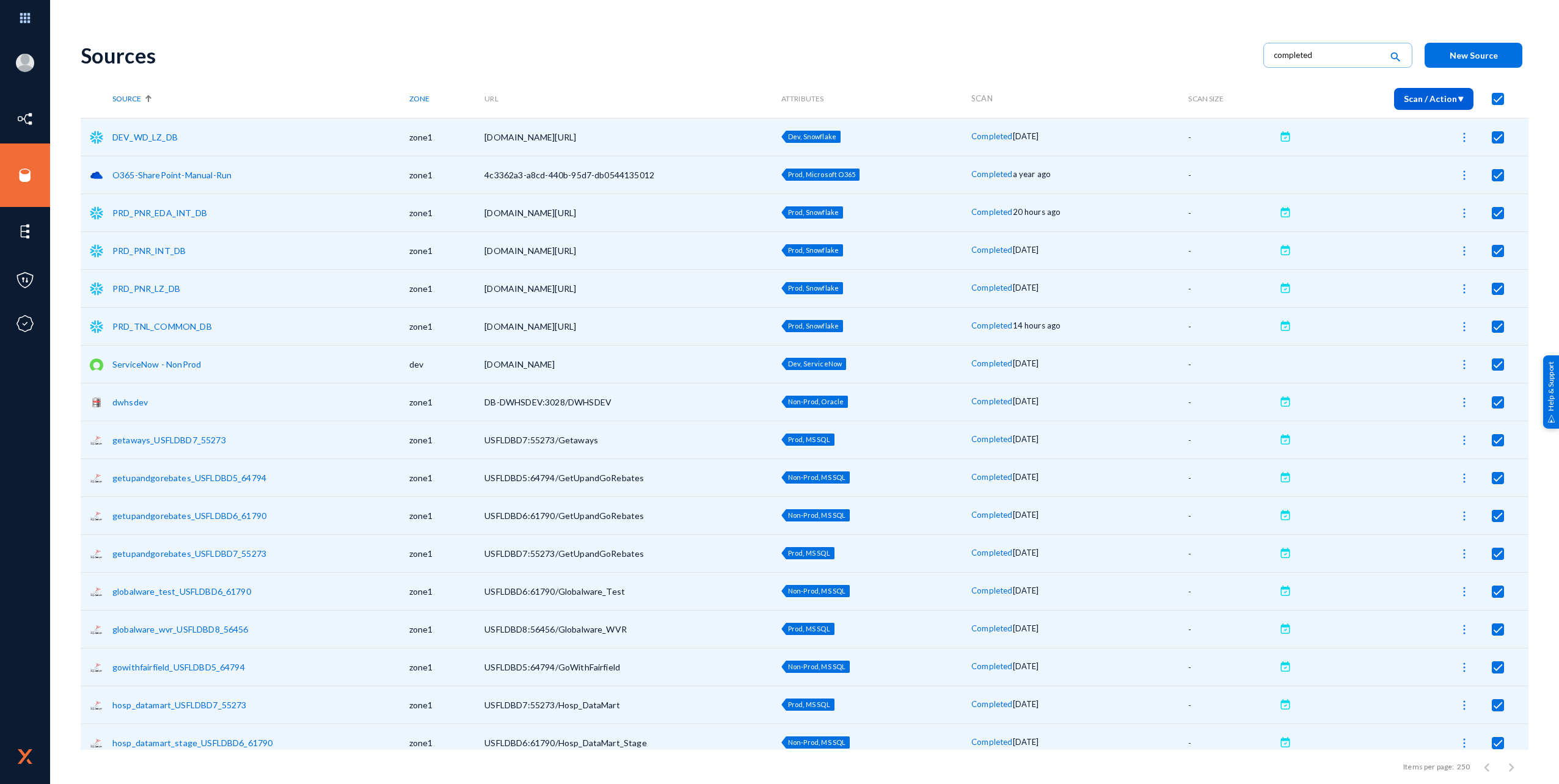
checkbox input "false"
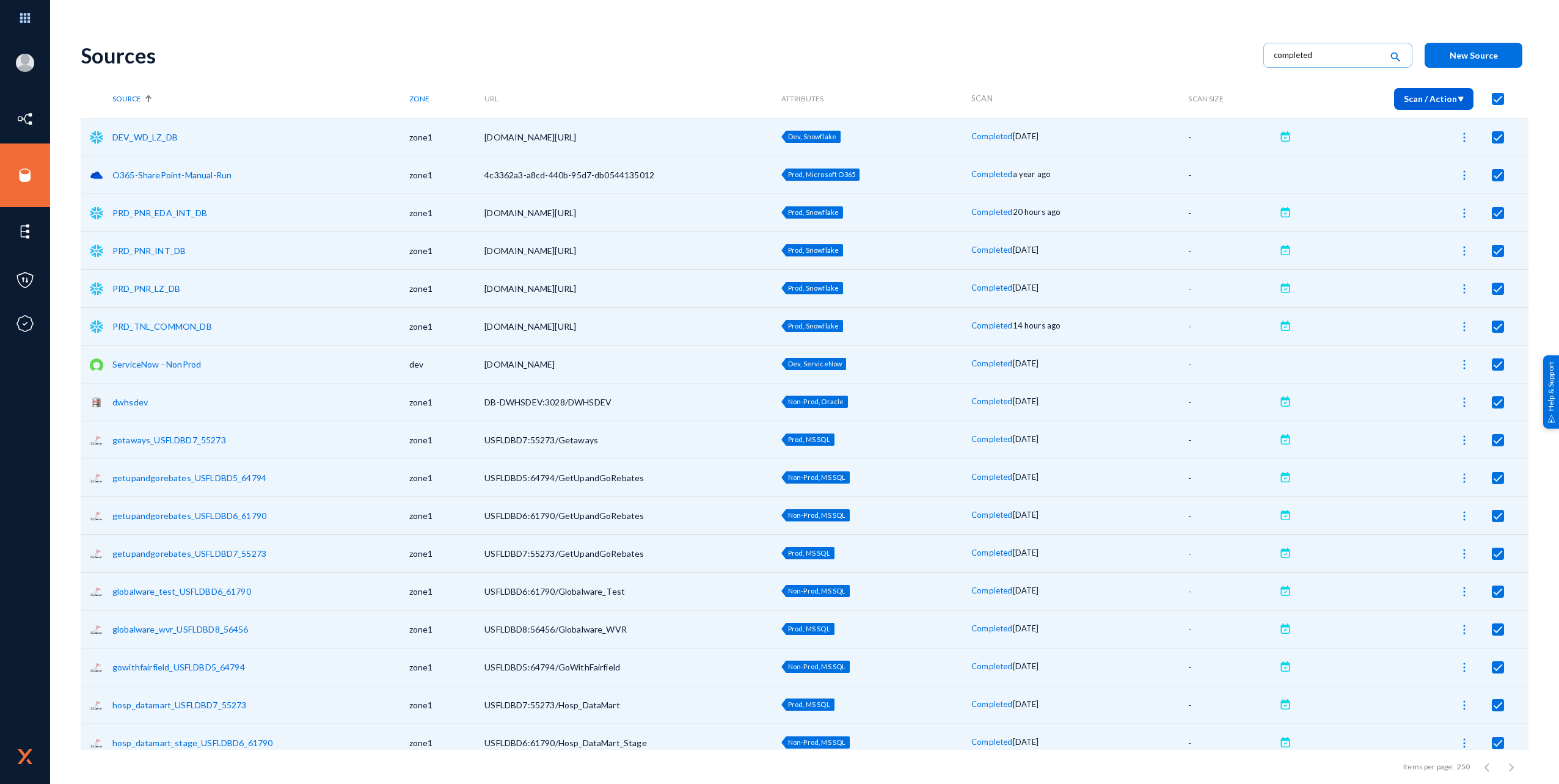
checkbox input "false"
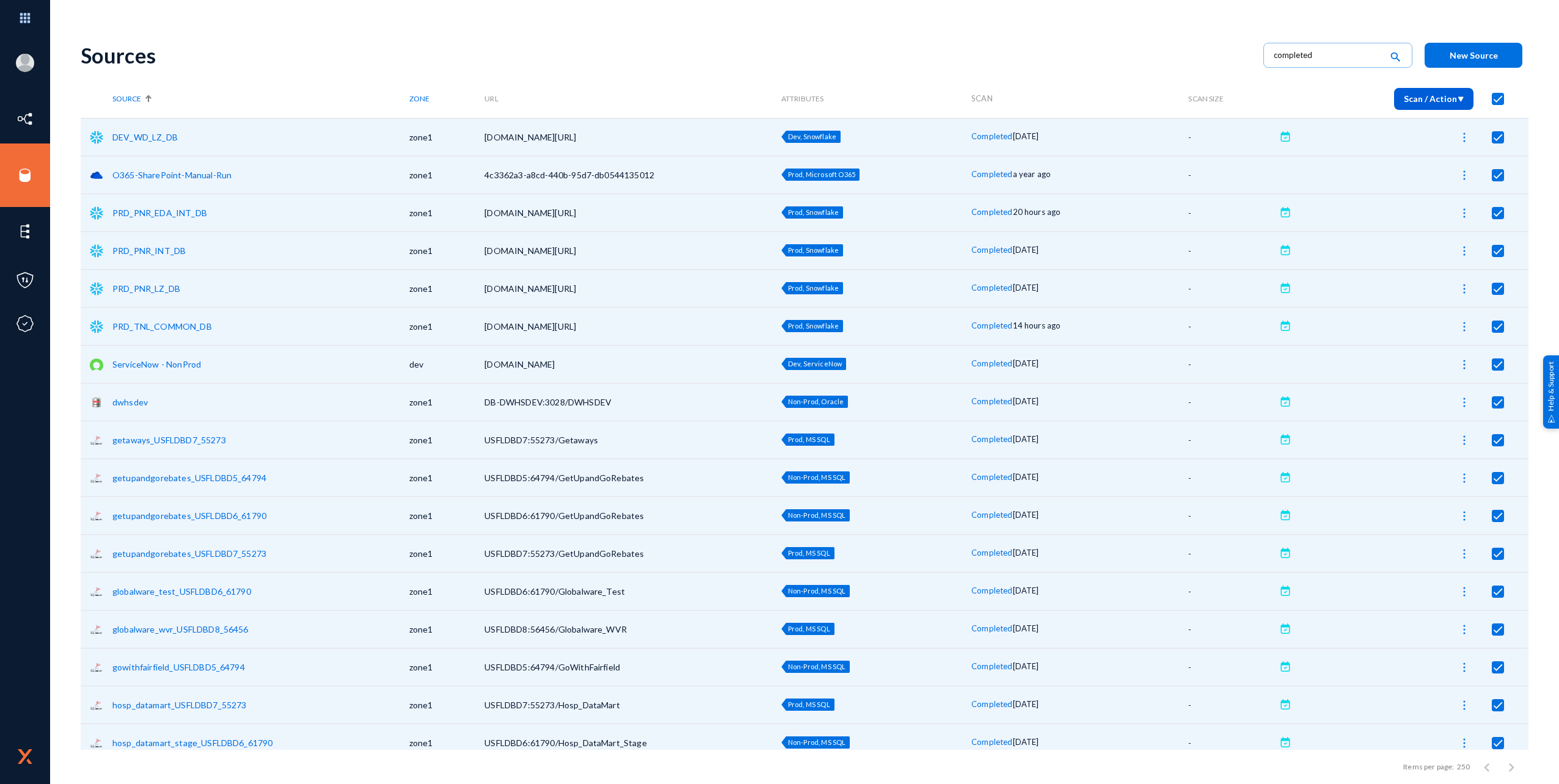
checkbox input "false"
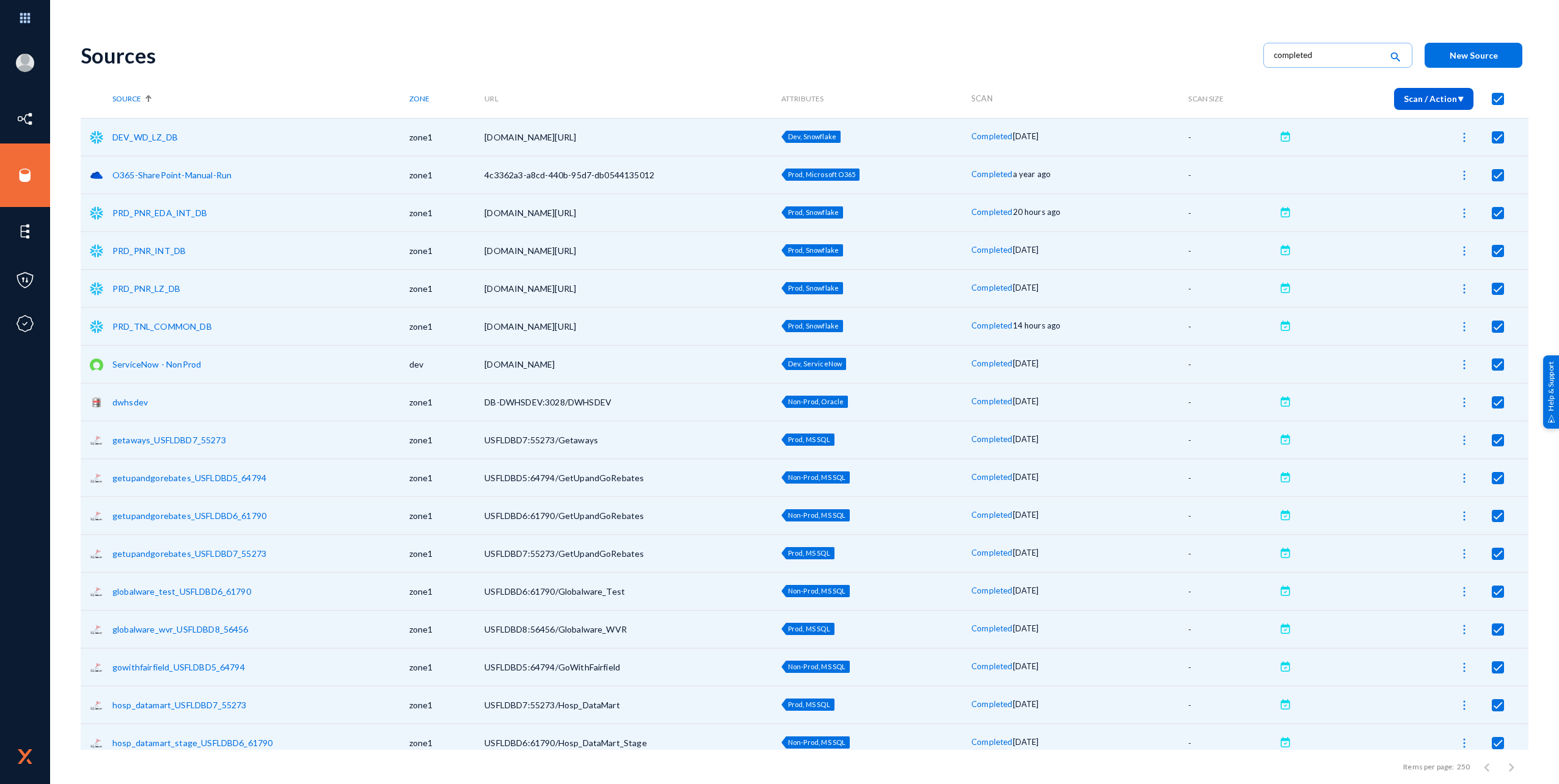
checkbox input "false"
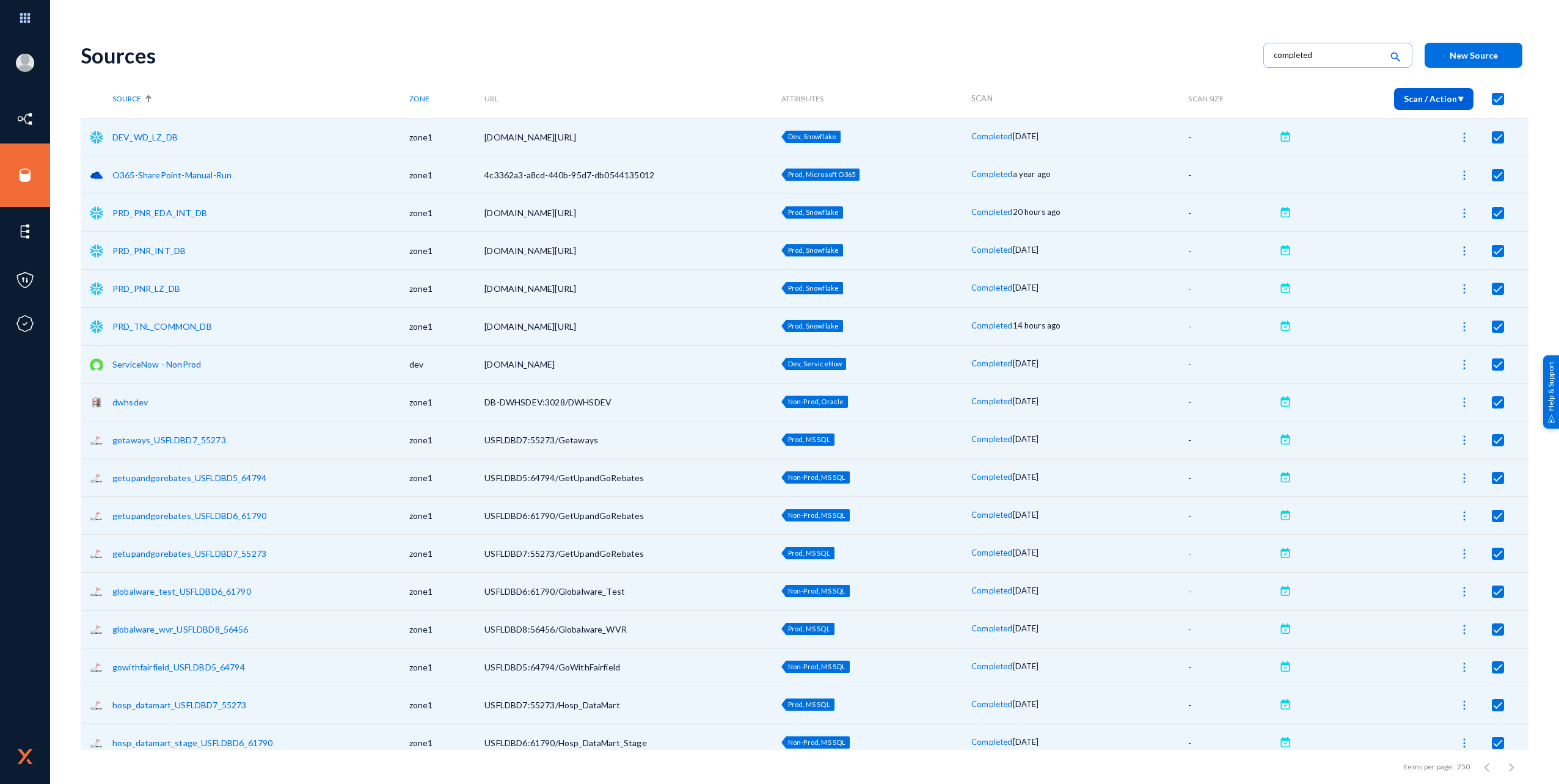
checkbox input "false"
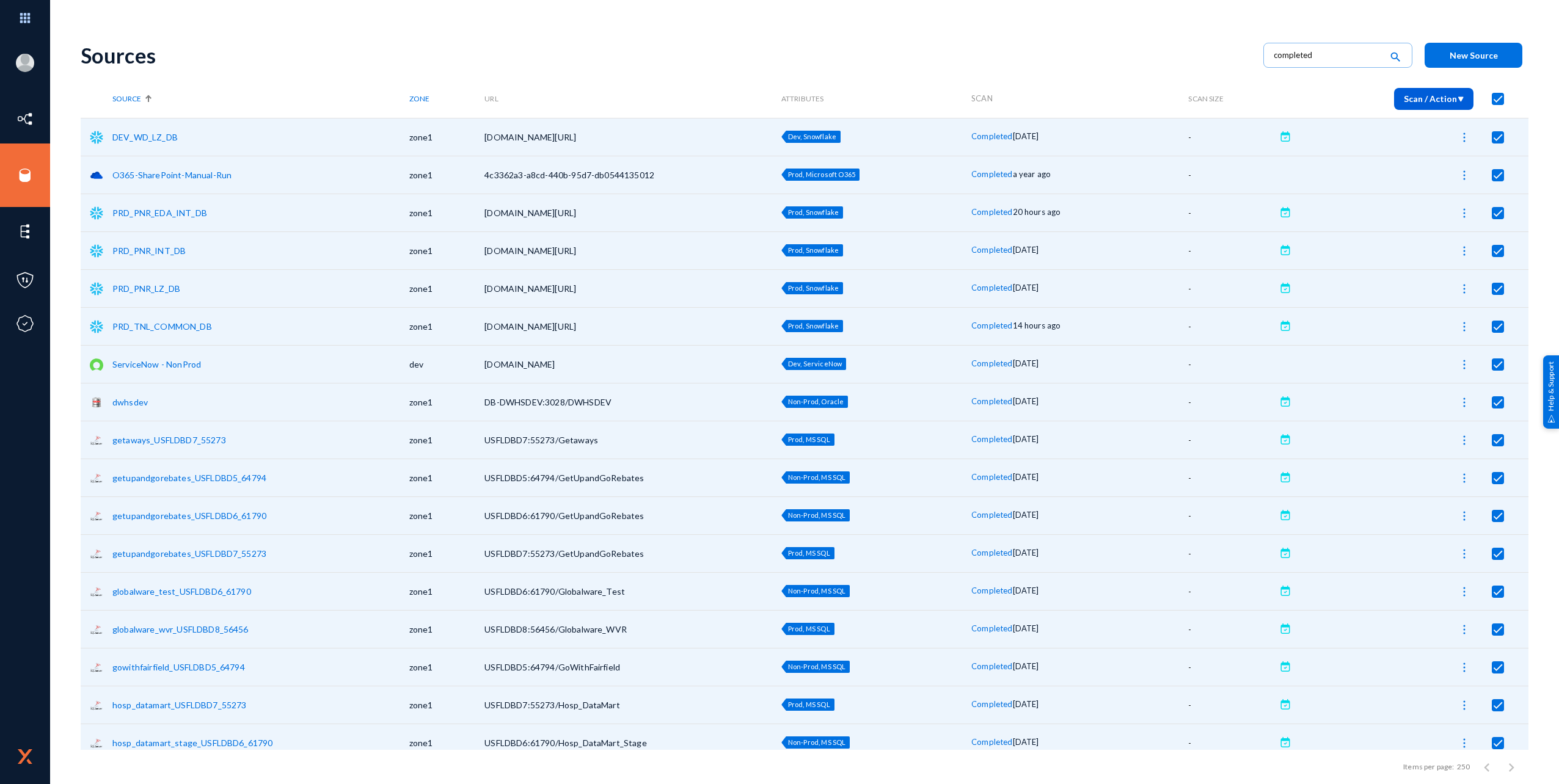
checkbox input "false"
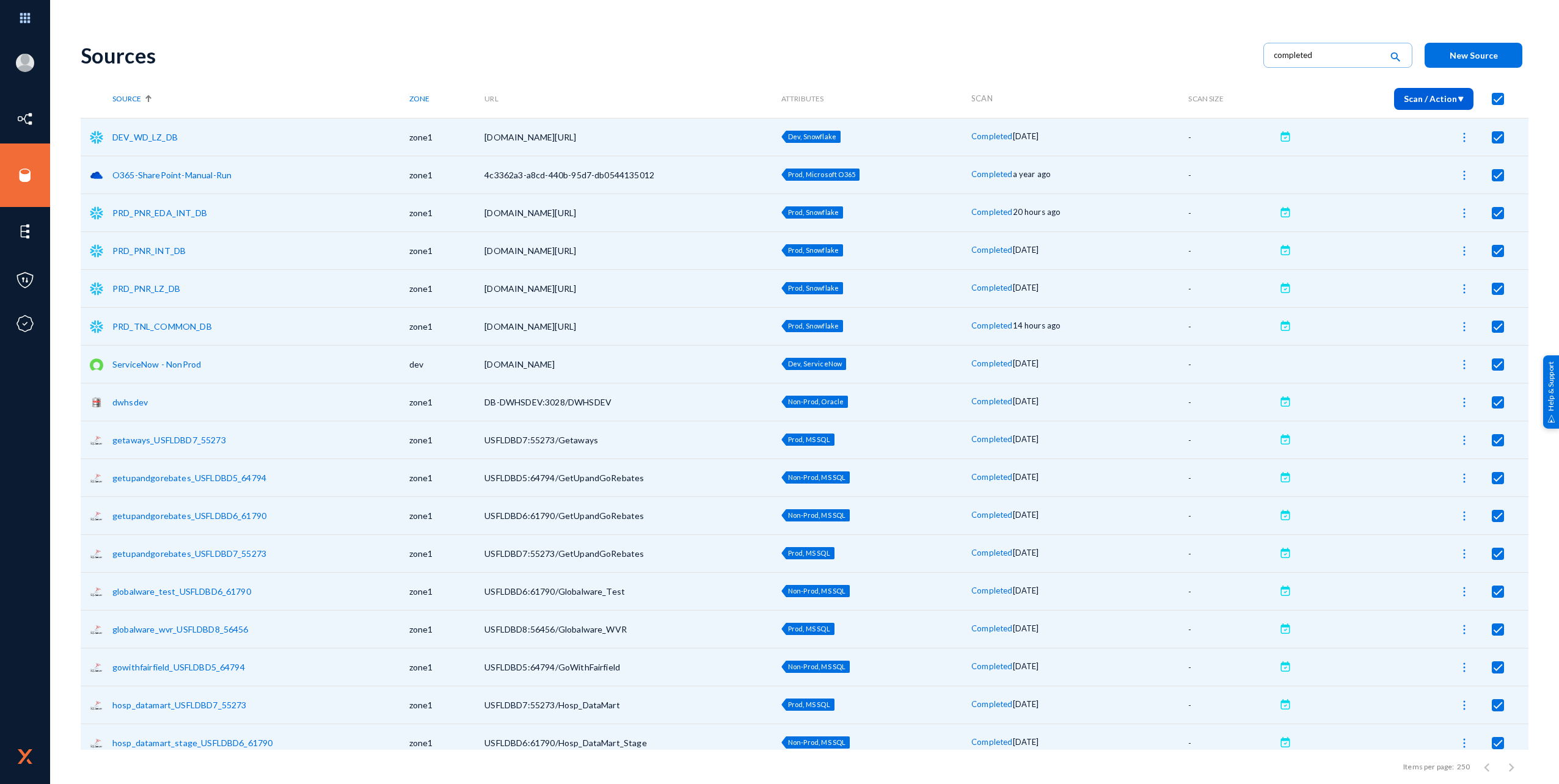
checkbox input "false"
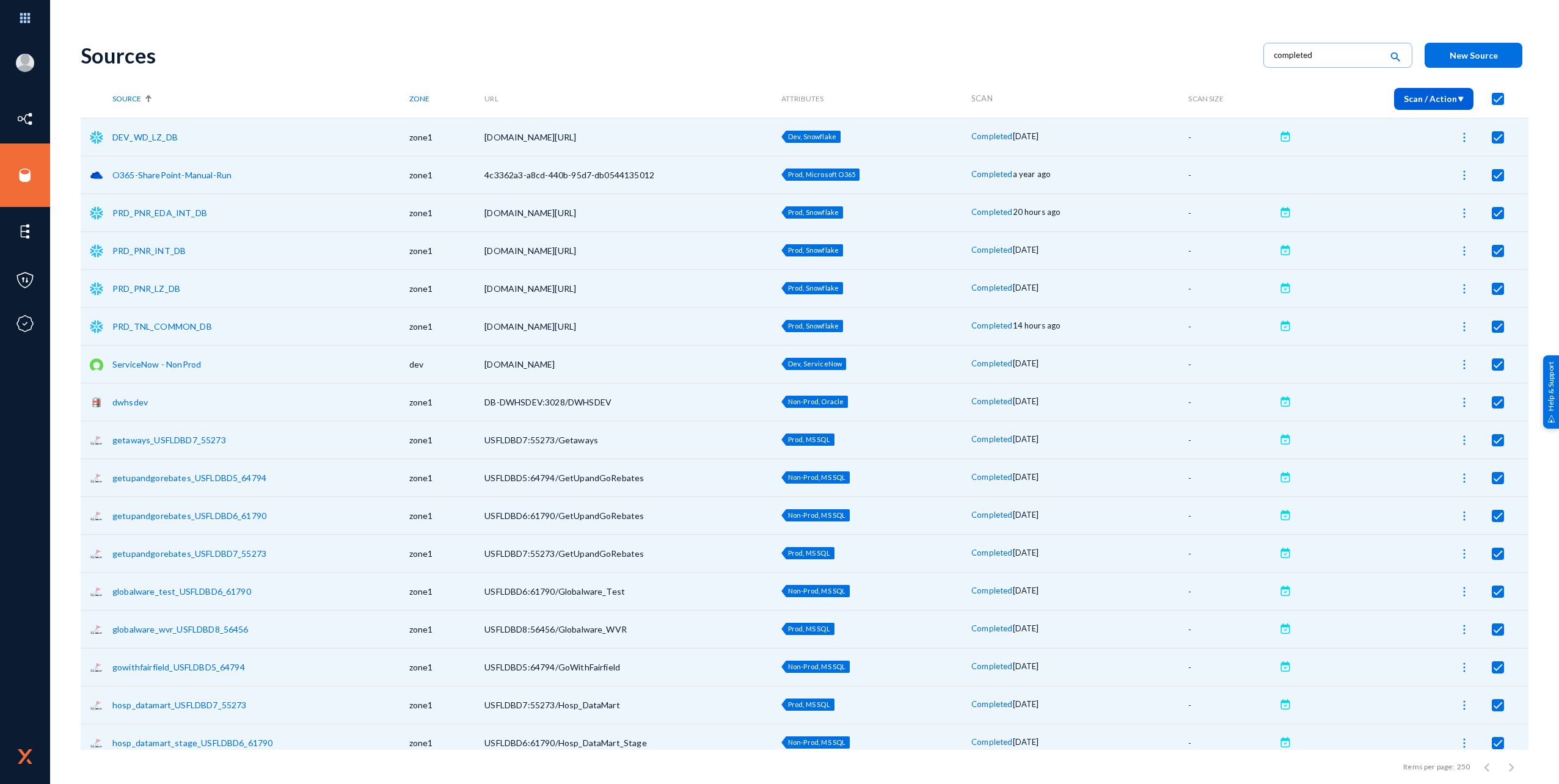
checkbox input "false"
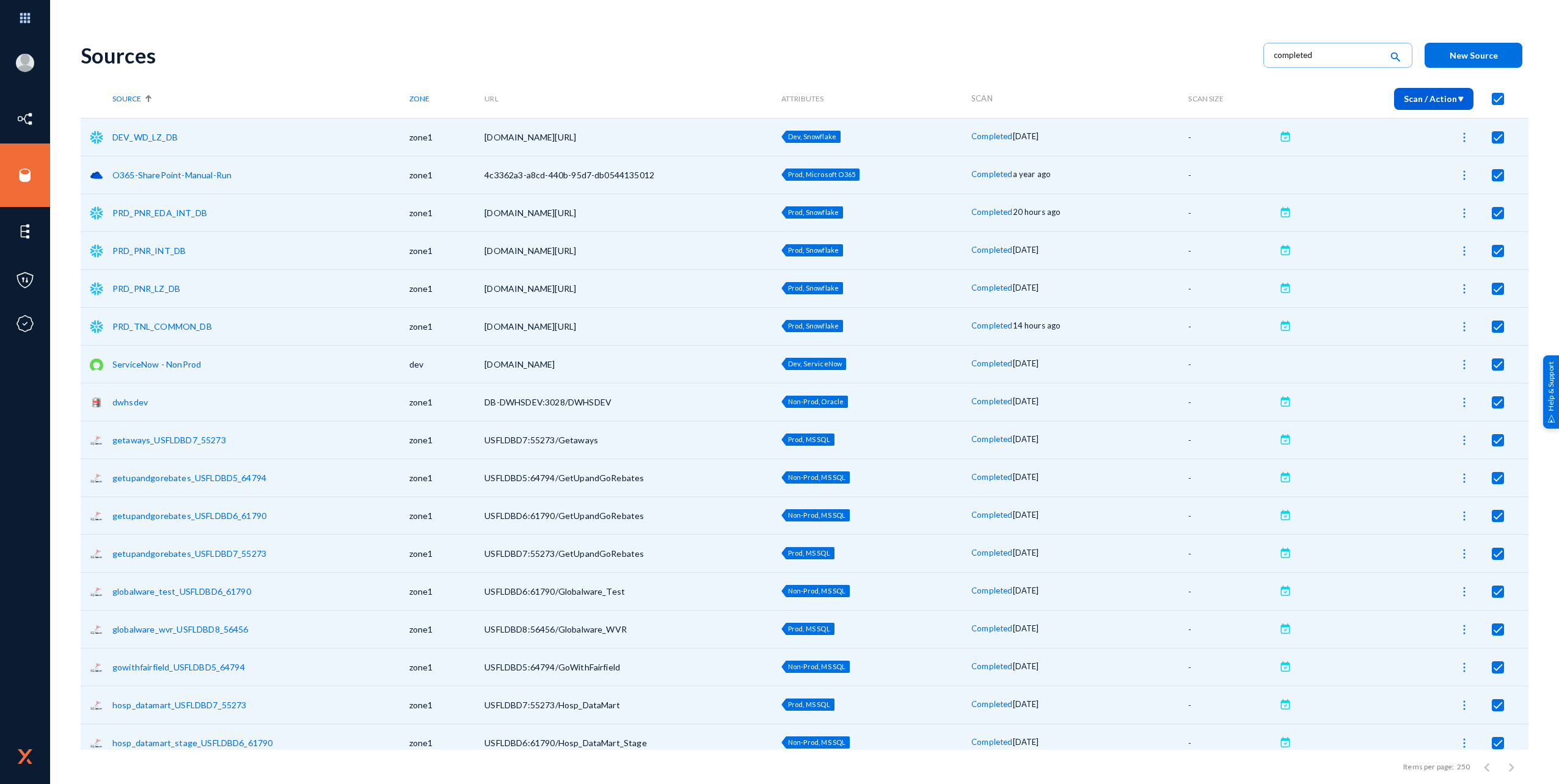
checkbox input "false"
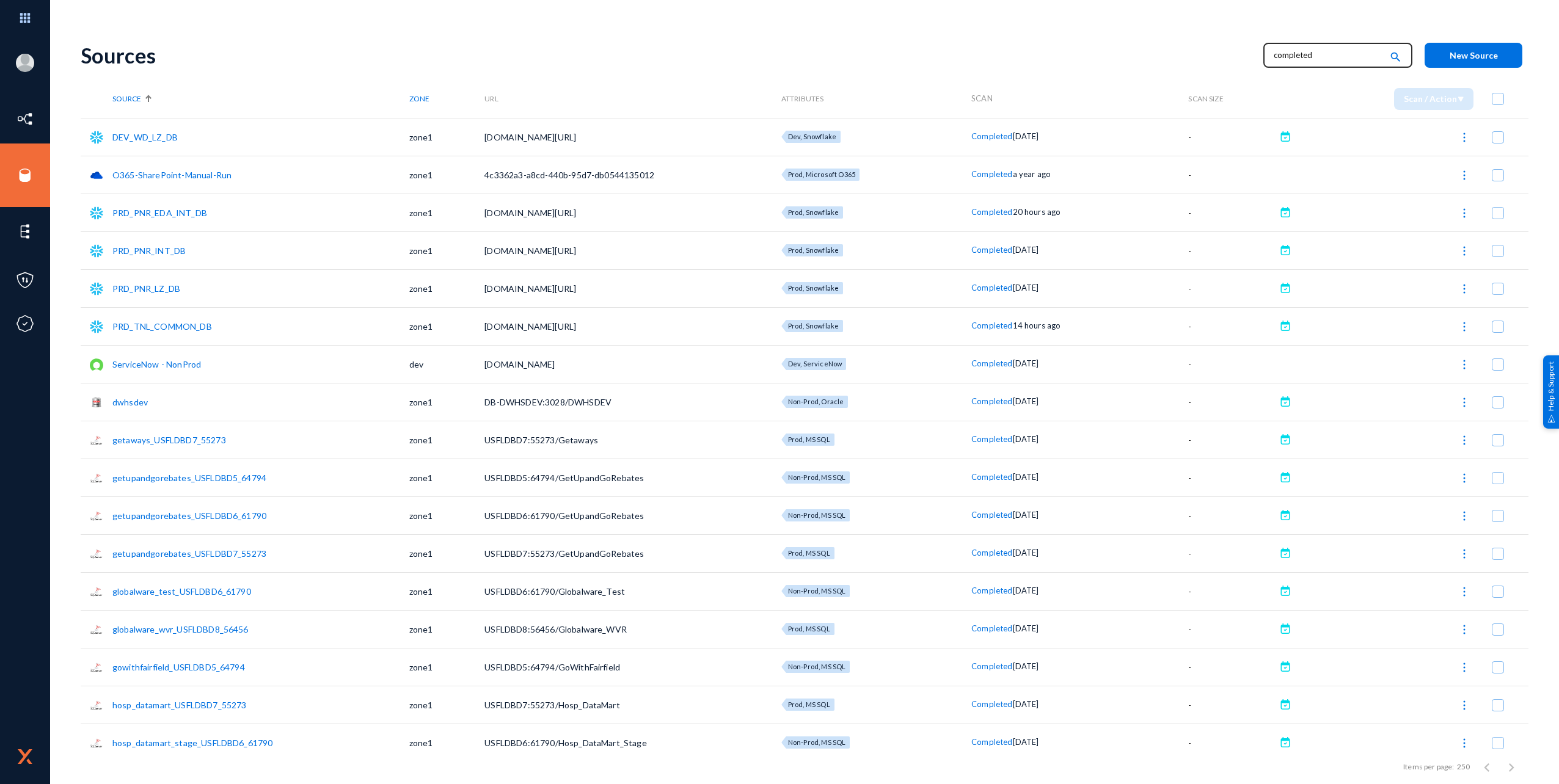
click at [1288, 56] on input "completed" at bounding box center [1328, 55] width 107 height 18
paste input "wfo_datahub_USFLDBD8_56456"
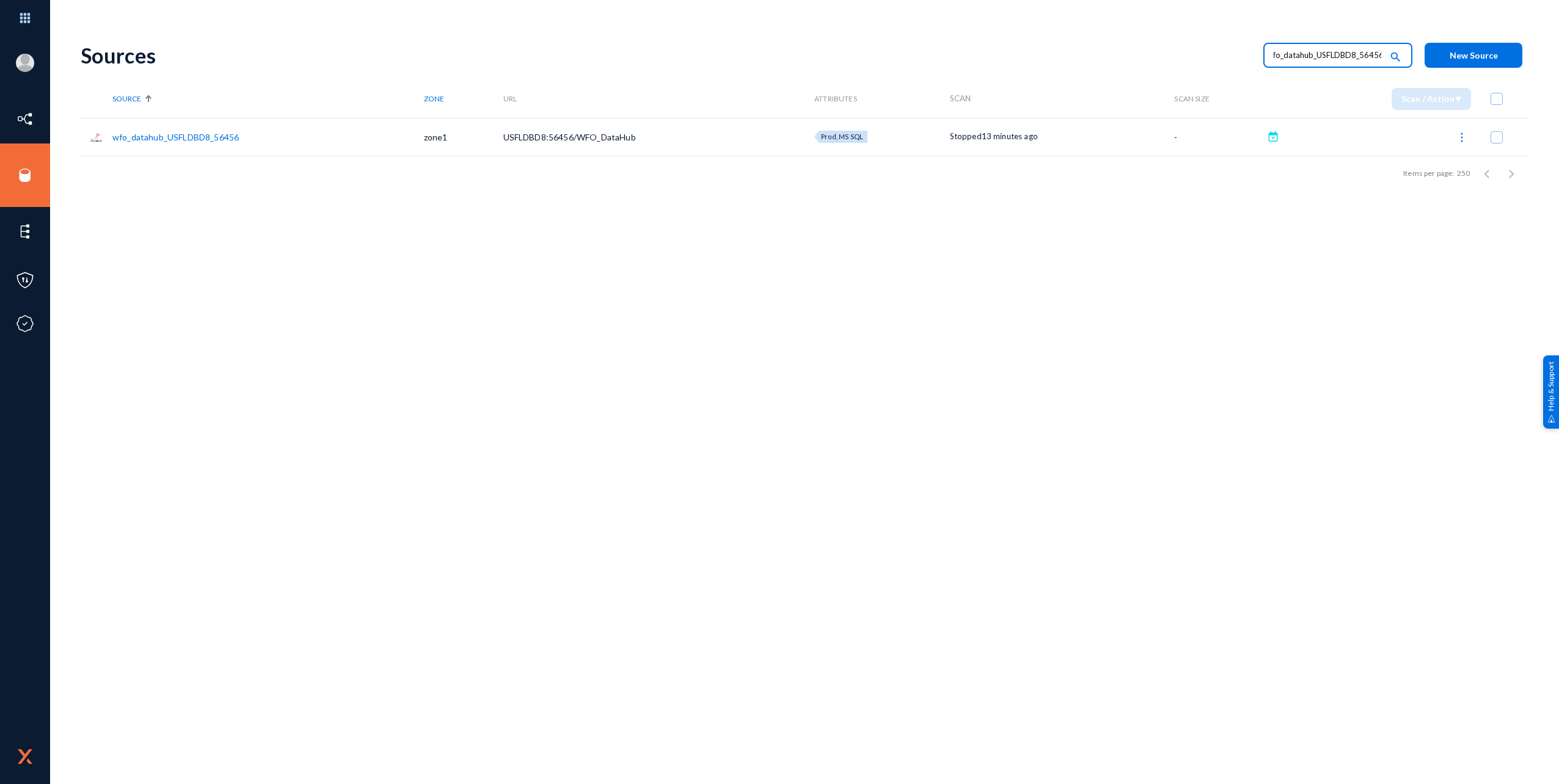
click at [968, 135] on span "Stopped" at bounding box center [966, 136] width 32 height 10
click at [1300, 57] on input "wfo_datahub_USFLDBD8_56456" at bounding box center [1328, 55] width 107 height 18
click at [1300, 56] on input "wfo_datahub_USFLDBD8_56456" at bounding box center [1328, 55] width 107 height 18
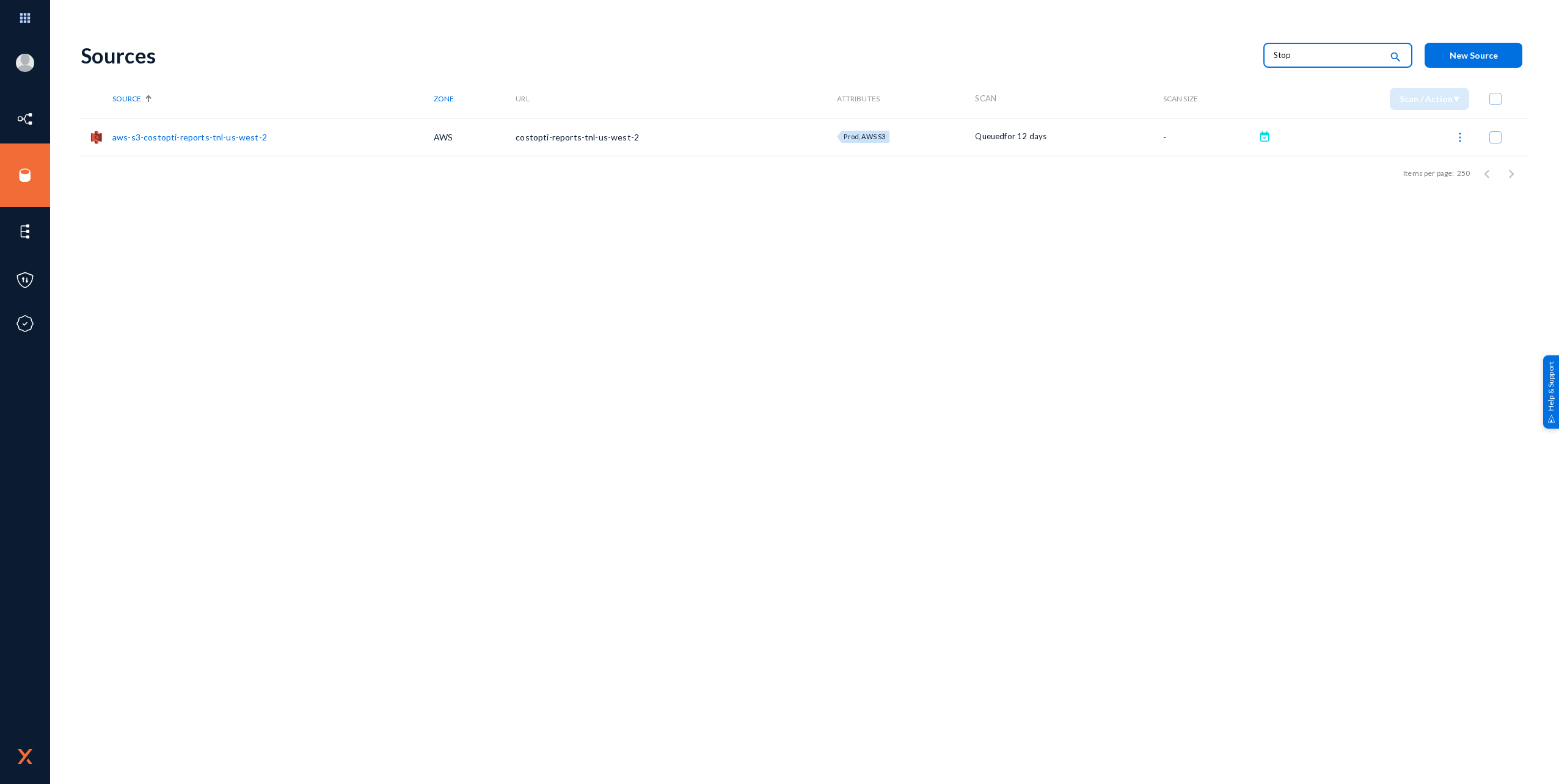
click at [1301, 53] on input "Stop" at bounding box center [1328, 55] width 107 height 18
click at [1301, 52] on input "Stop" at bounding box center [1328, 55] width 107 height 18
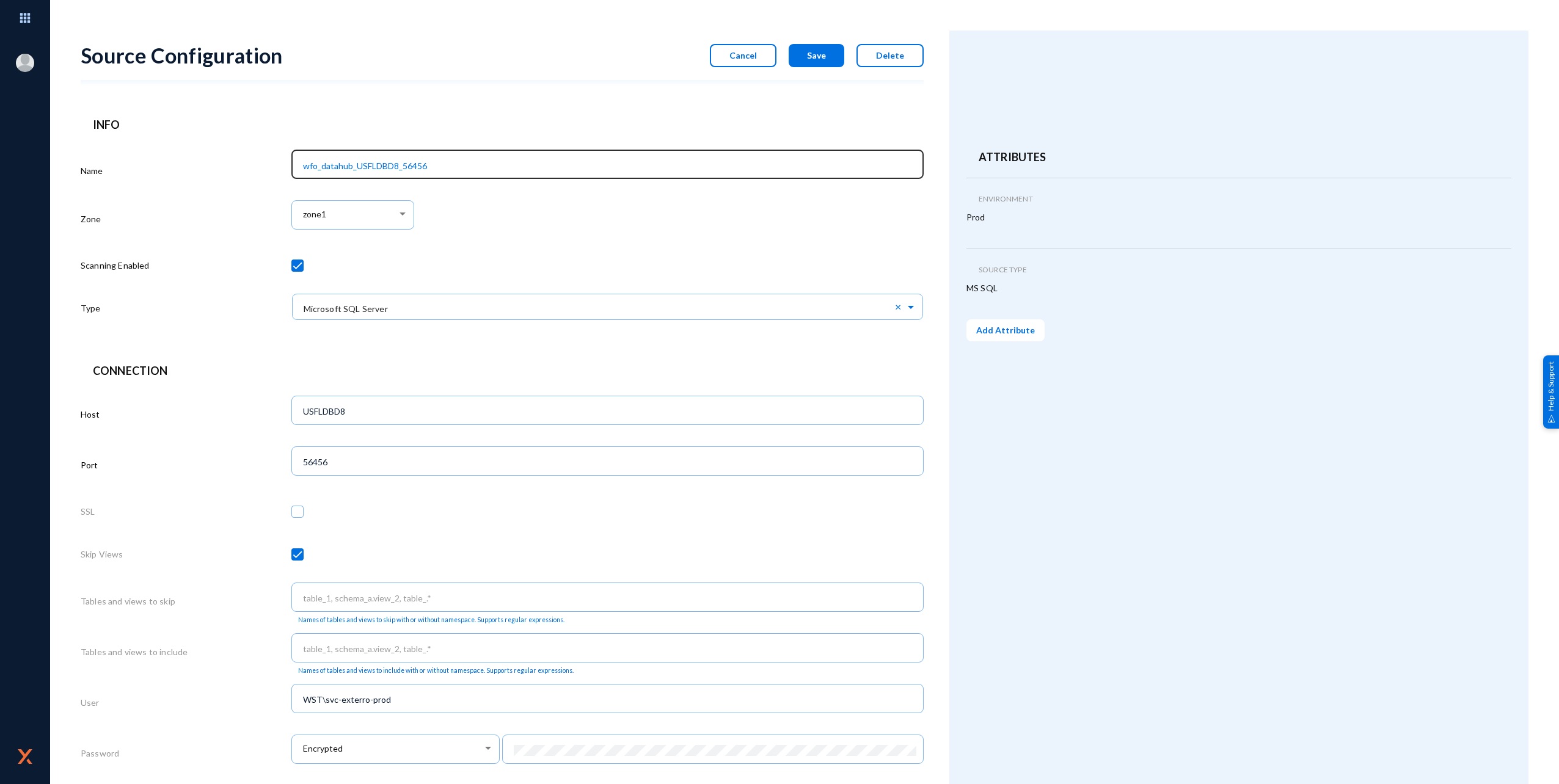
click at [373, 167] on input "wfo_datahub_USFLDBD8_56456" at bounding box center [610, 166] width 615 height 11
